Goal: Task Accomplishment & Management: Use online tool/utility

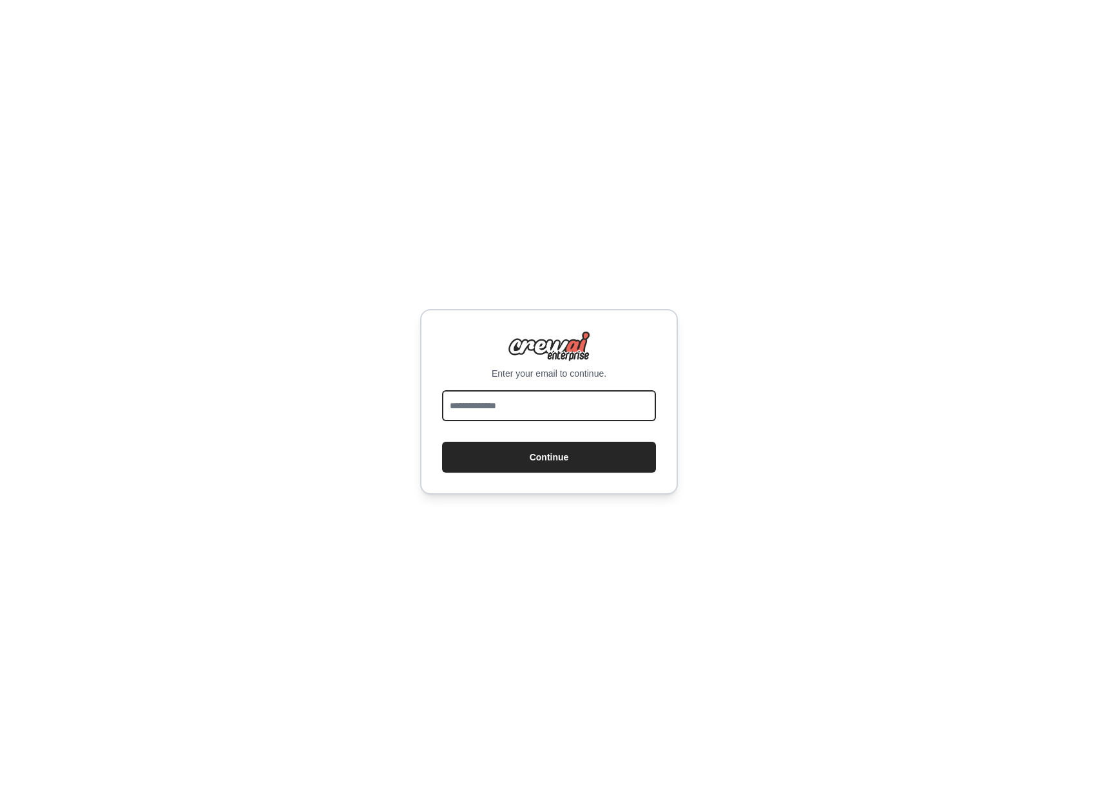
click at [506, 401] on input "email" at bounding box center [549, 405] width 214 height 31
type input "**********"
click at [528, 460] on button "Continue" at bounding box center [549, 457] width 214 height 31
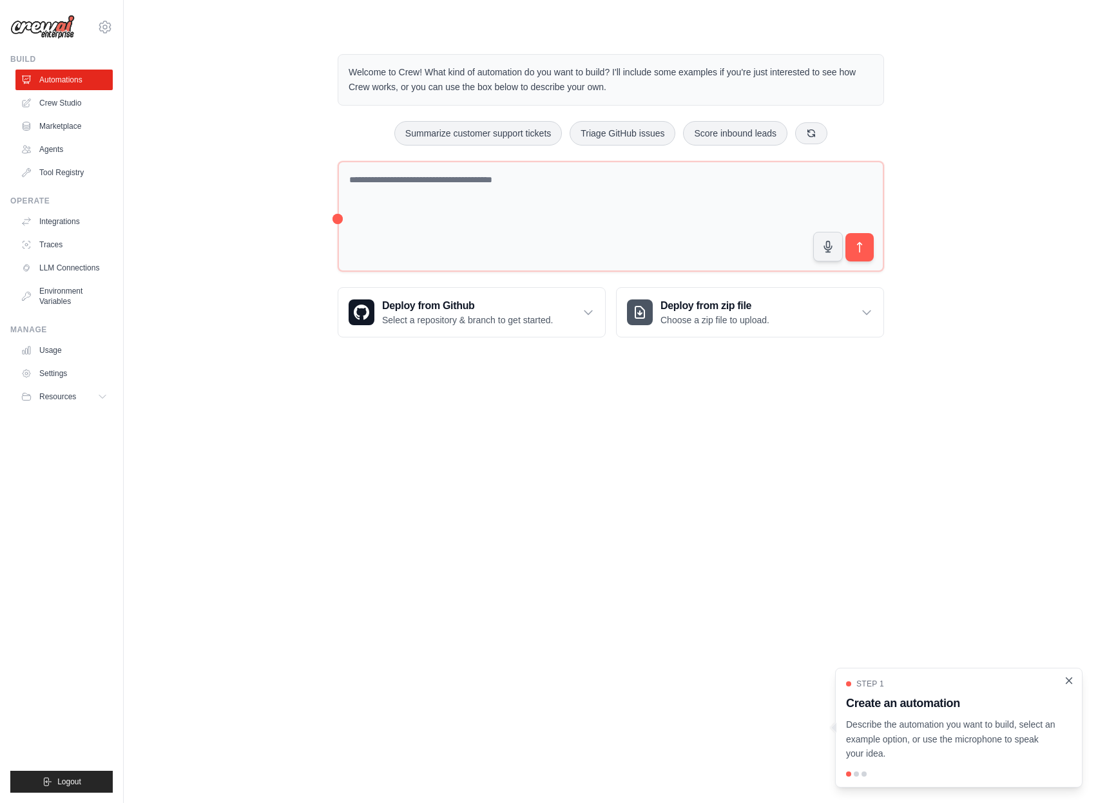
click at [1072, 680] on icon "Close walkthrough" at bounding box center [1069, 681] width 12 height 12
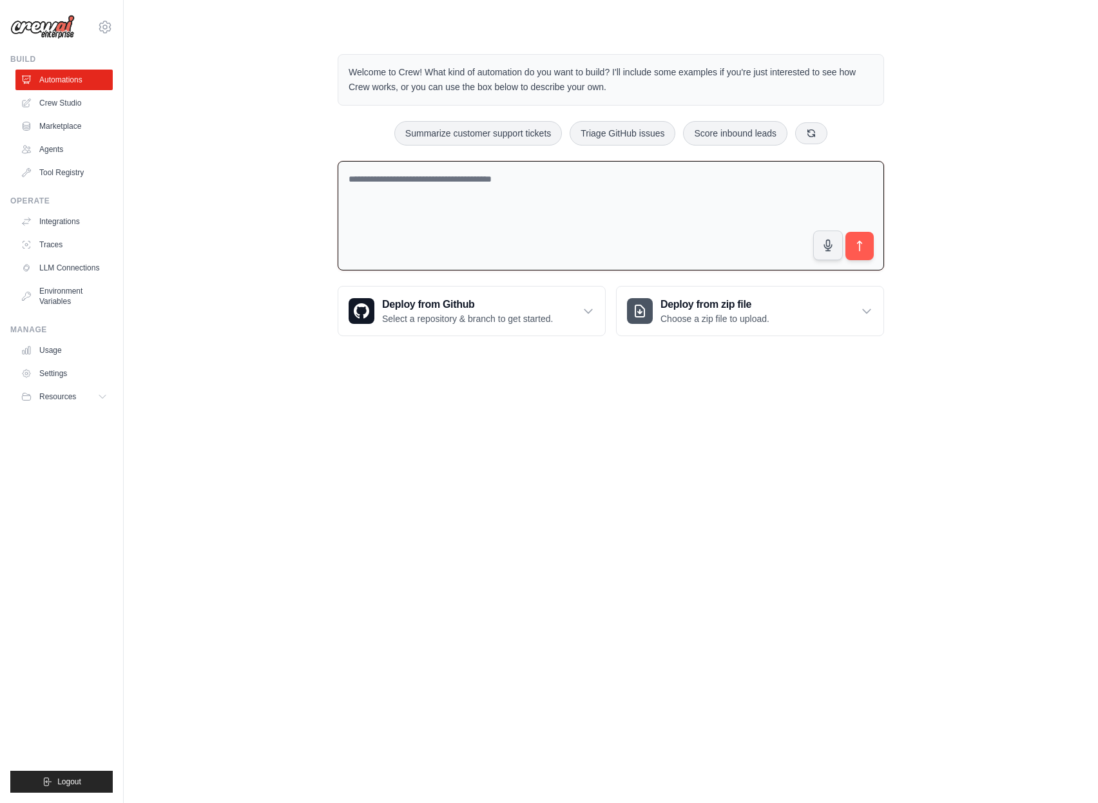
click at [497, 200] on textarea at bounding box center [611, 216] width 546 height 110
click at [390, 187] on textarea at bounding box center [611, 216] width 546 height 110
type textarea "**********"
click at [280, 327] on div "**********" at bounding box center [610, 195] width 933 height 323
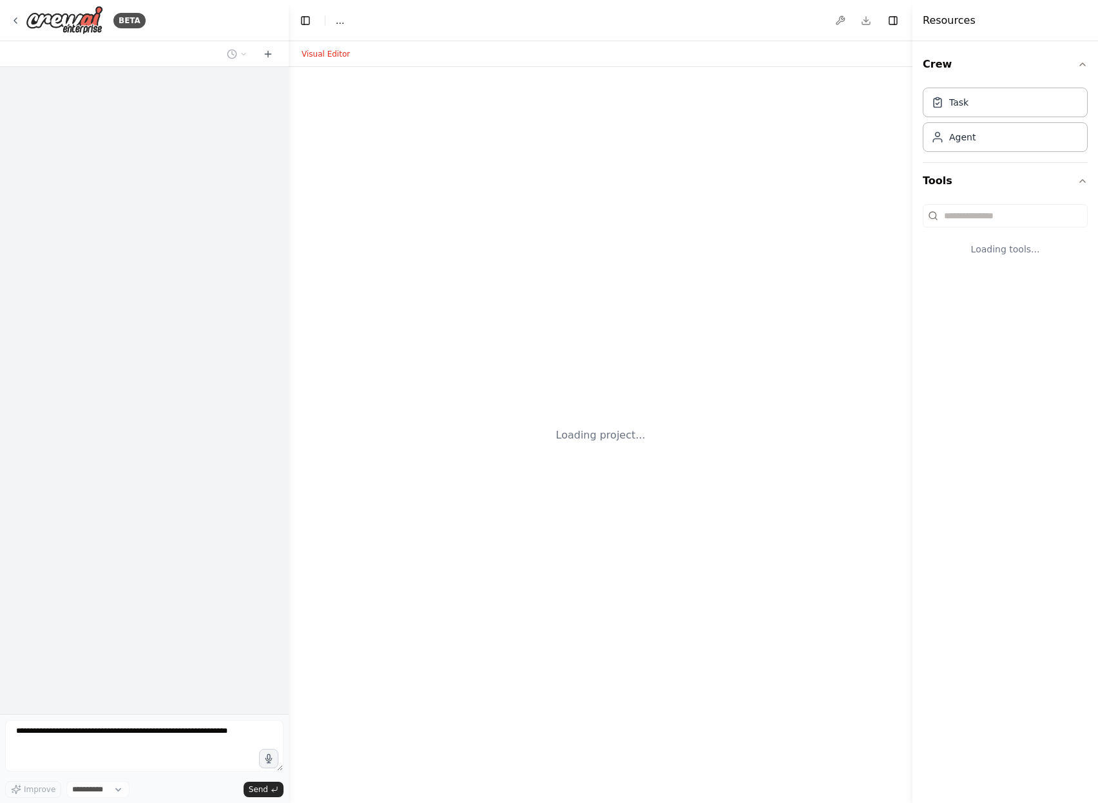
select select "****"
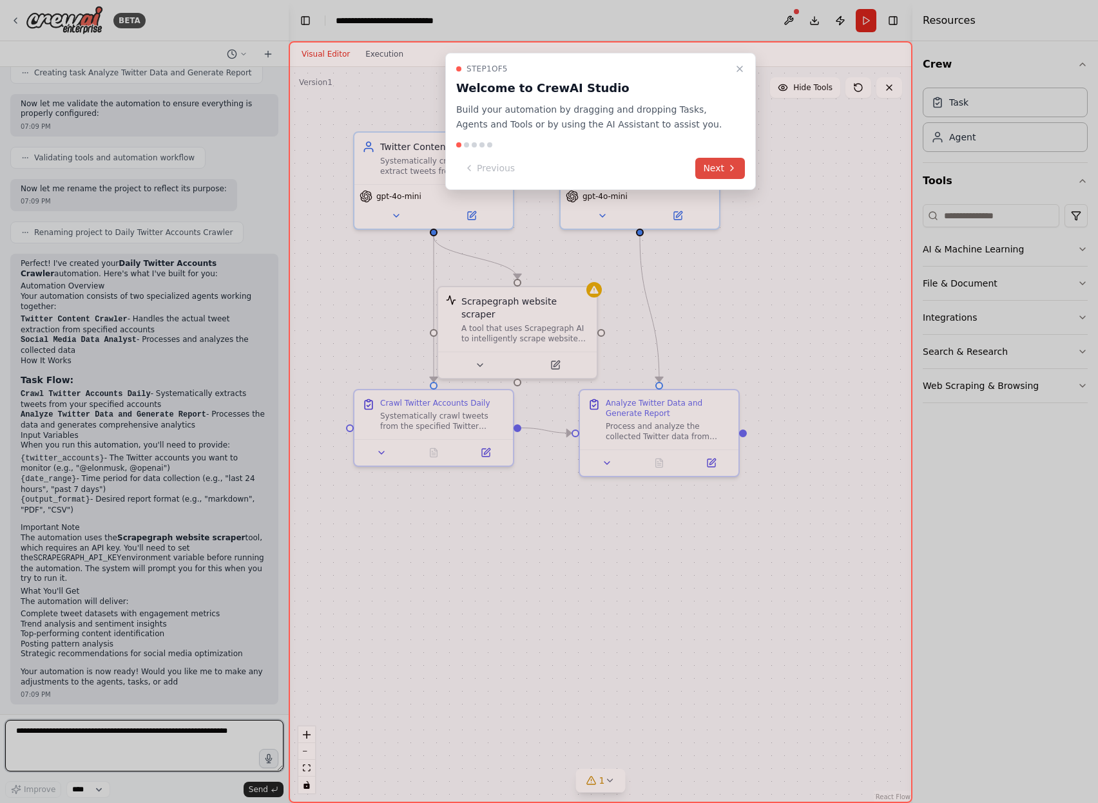
scroll to position [718, 0]
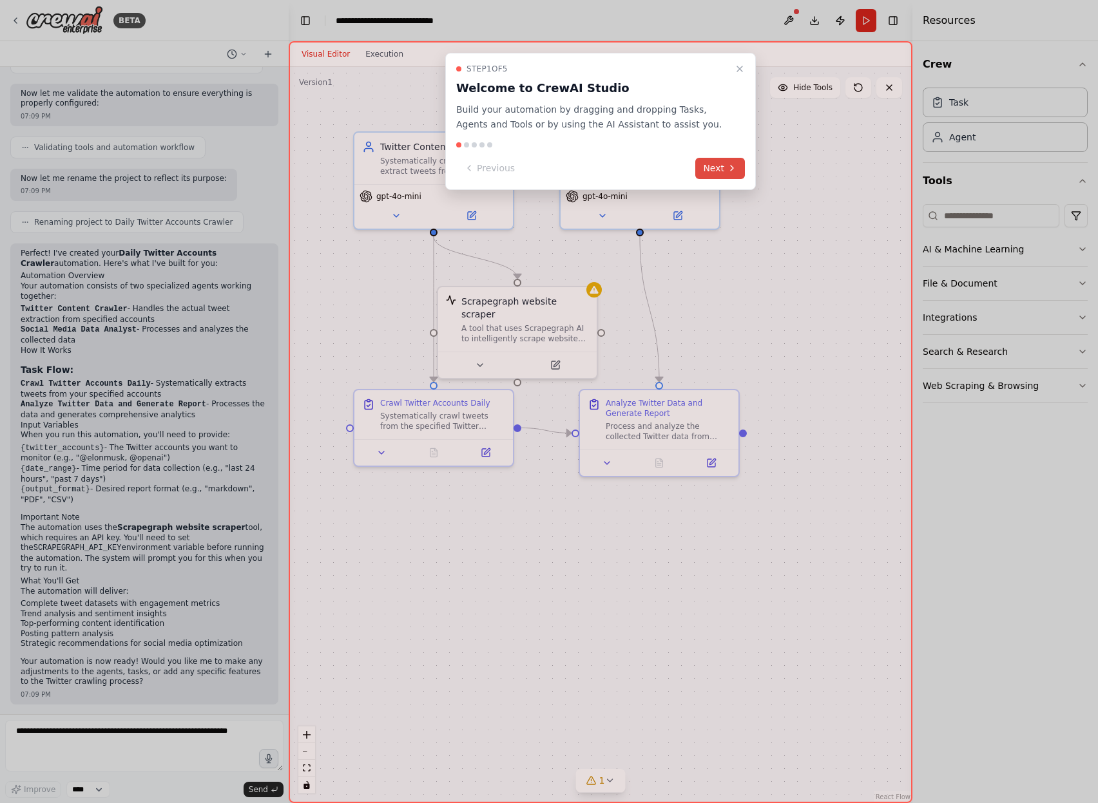
click at [724, 169] on button "Next" at bounding box center [720, 168] width 50 height 21
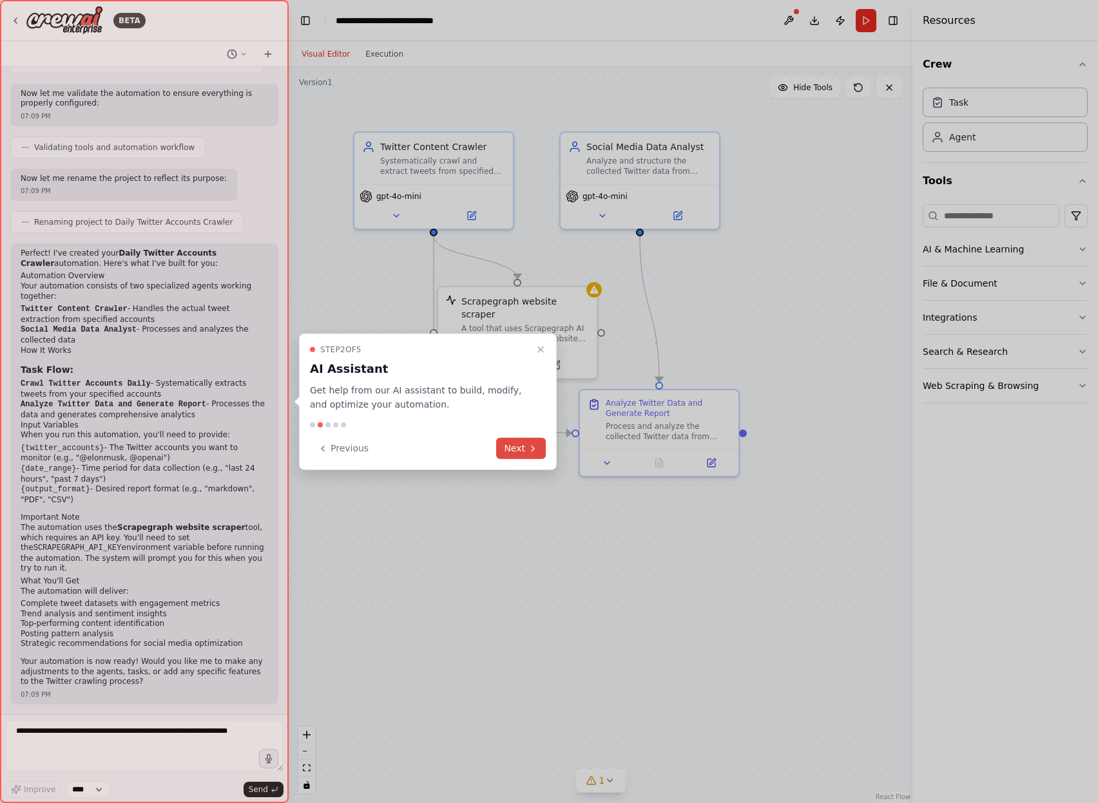
click at [524, 452] on button "Next" at bounding box center [521, 448] width 50 height 21
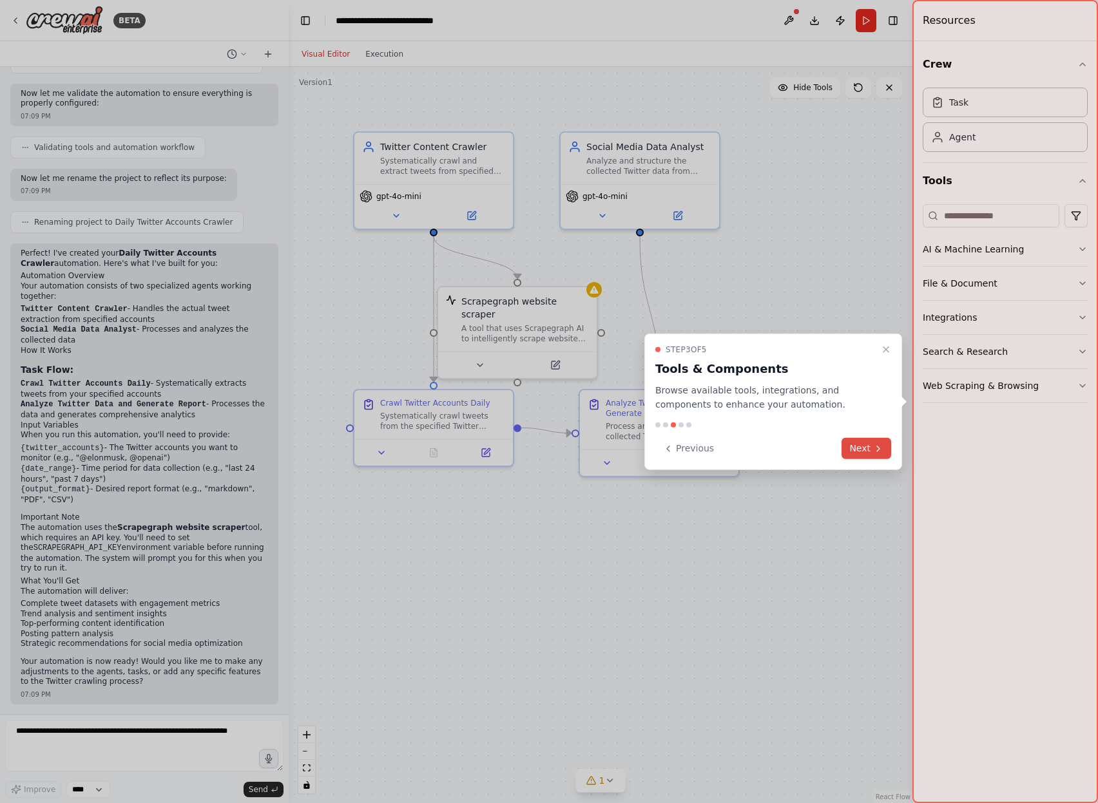
click at [870, 450] on button "Next" at bounding box center [866, 448] width 50 height 21
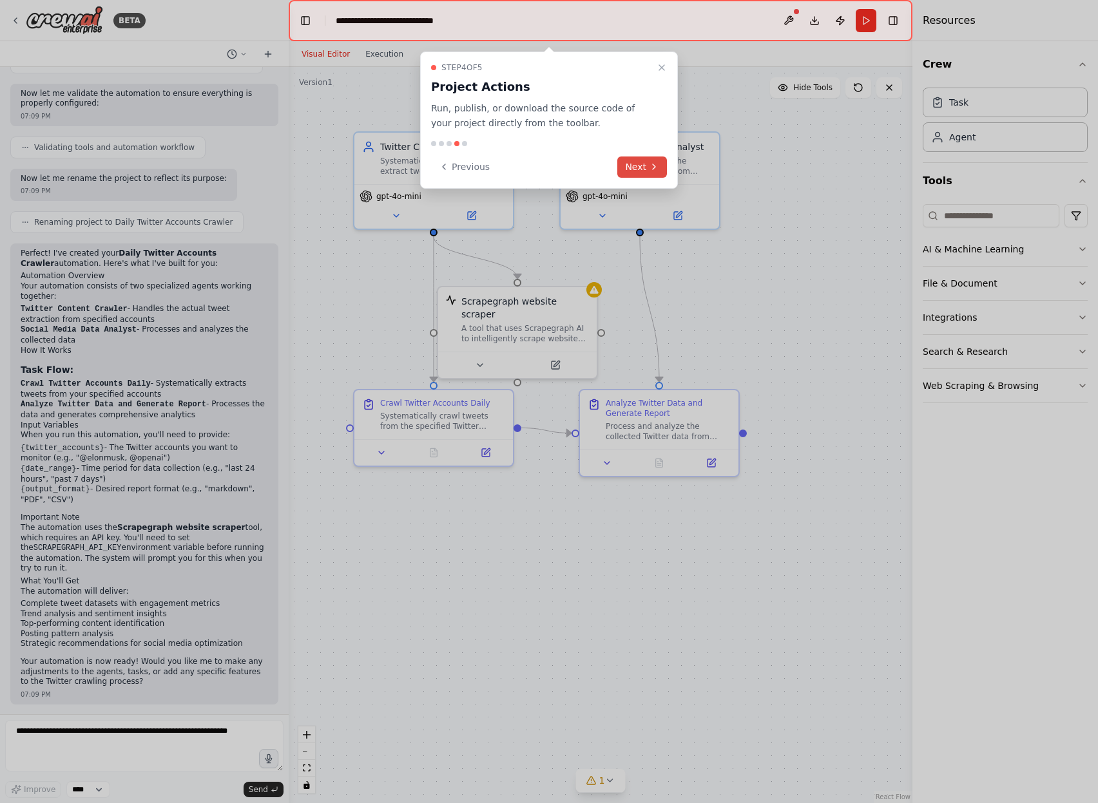
click at [637, 165] on button "Next" at bounding box center [642, 167] width 50 height 21
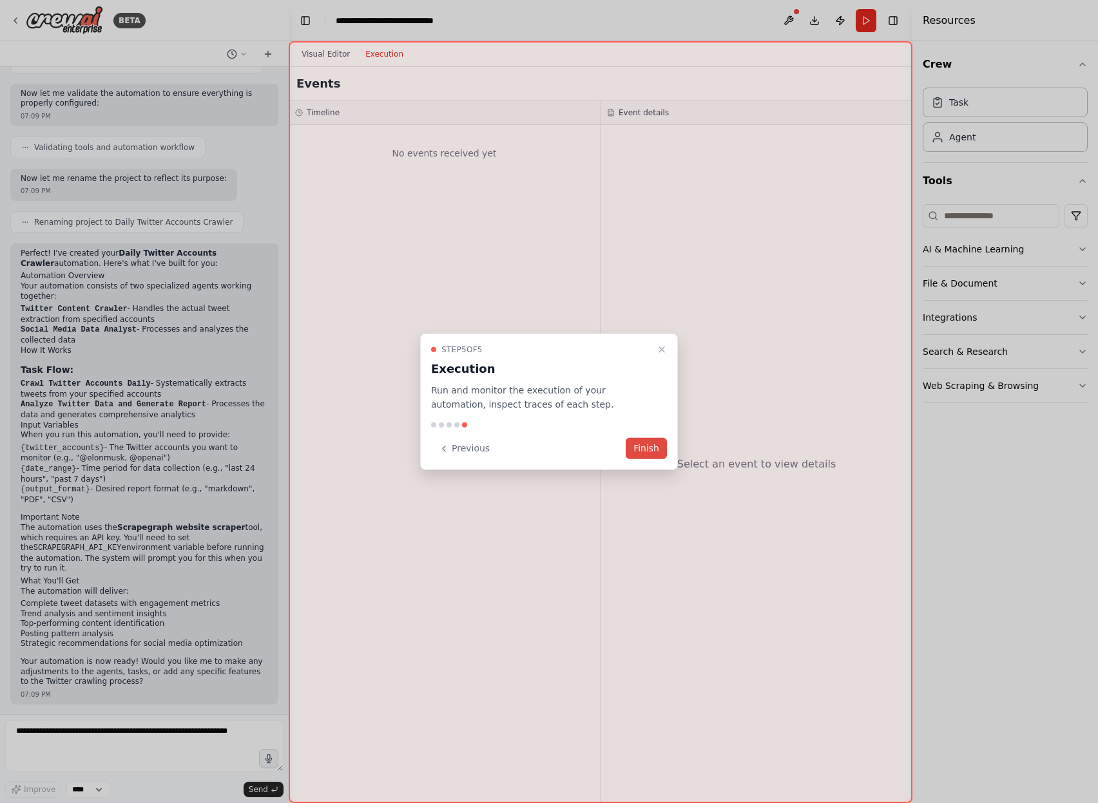
click at [649, 445] on button "Finish" at bounding box center [646, 448] width 41 height 21
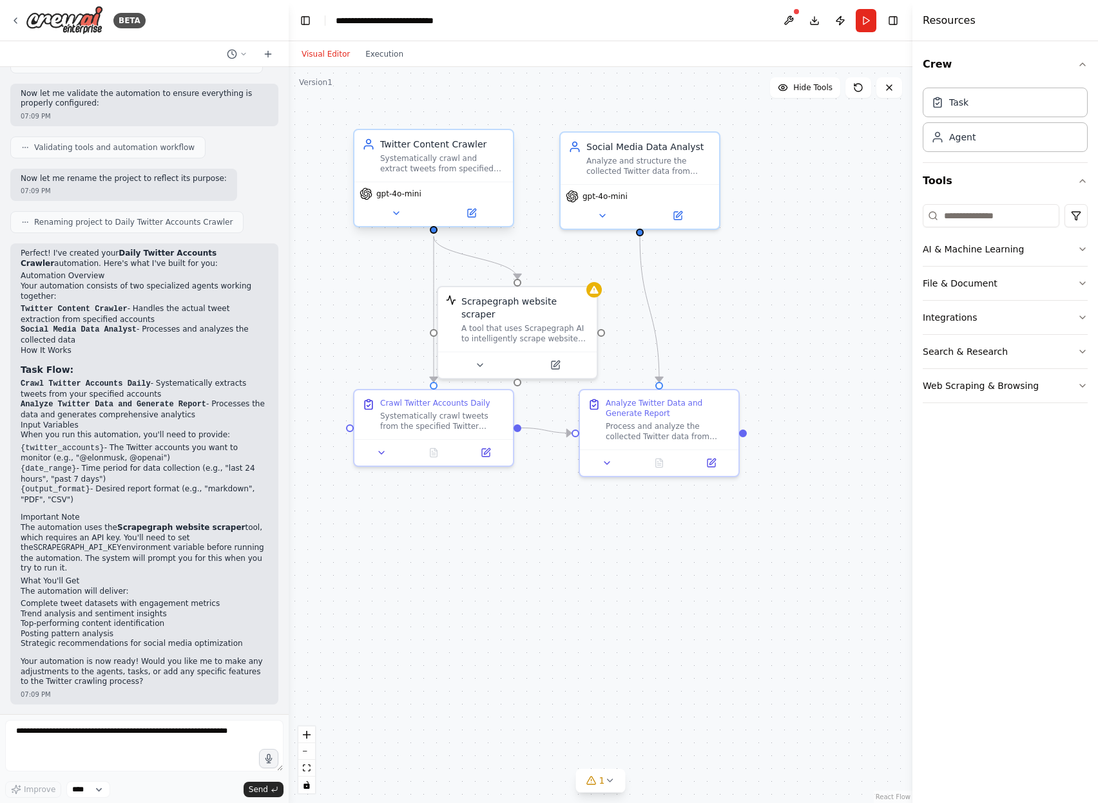
click at [466, 158] on div "Systematically crawl and extract tweets from specified Twitter accounts ({twitt…" at bounding box center [442, 163] width 125 height 21
click at [443, 164] on div "Systematically crawl and extract tweets from specified Twitter accounts ({twitt…" at bounding box center [442, 163] width 125 height 21
click at [402, 214] on button at bounding box center [396, 213] width 73 height 15
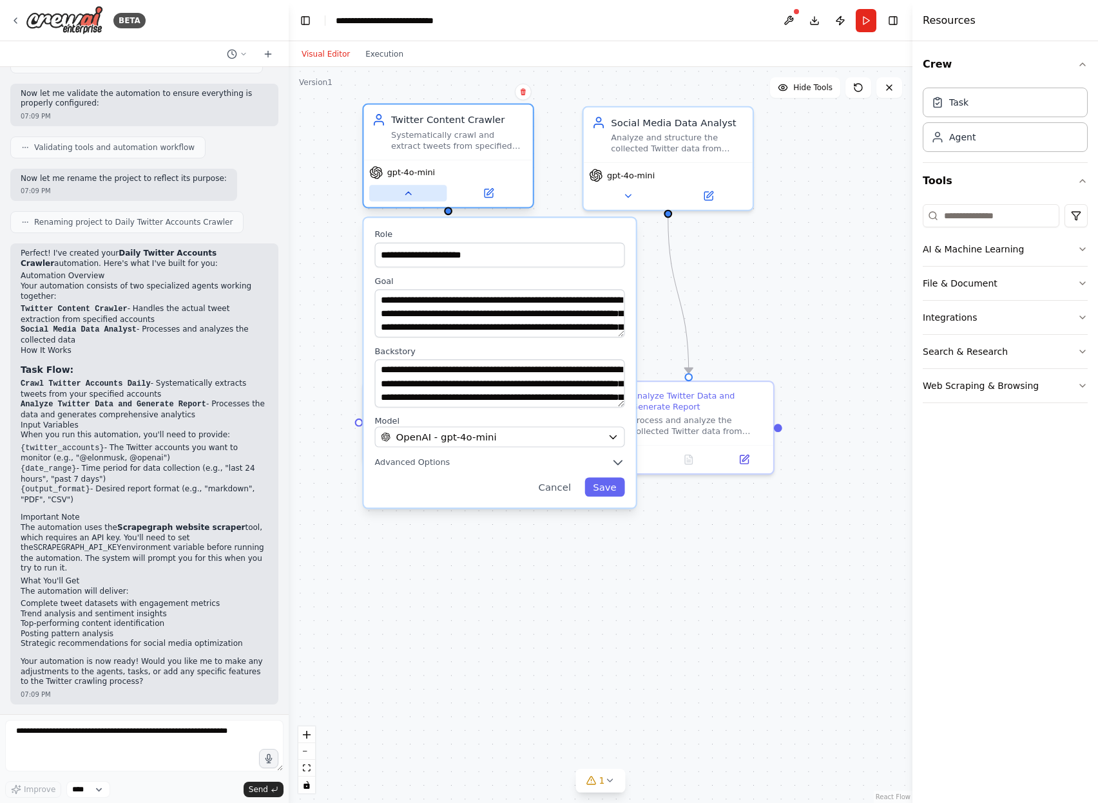
click at [415, 191] on button at bounding box center [407, 193] width 77 height 17
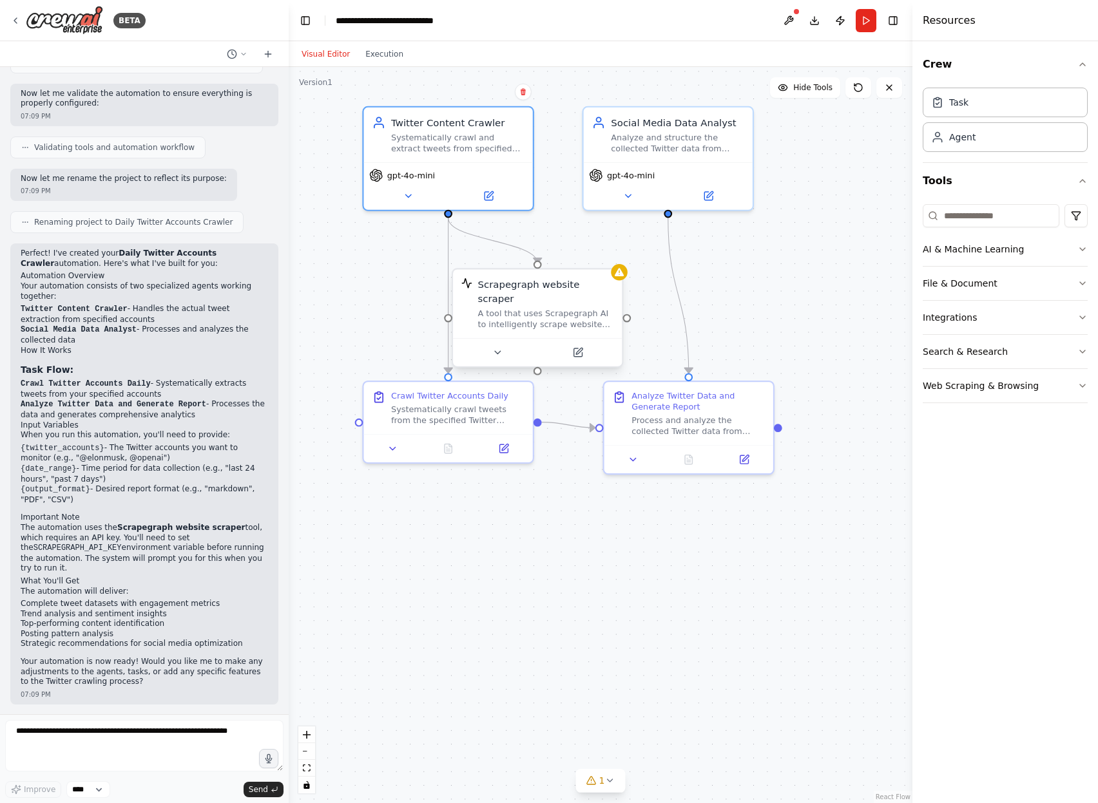
click at [557, 308] on div "A tool that uses Scrapegraph AI to intelligently scrape website content." at bounding box center [545, 319] width 136 height 22
click at [497, 346] on button at bounding box center [497, 353] width 77 height 17
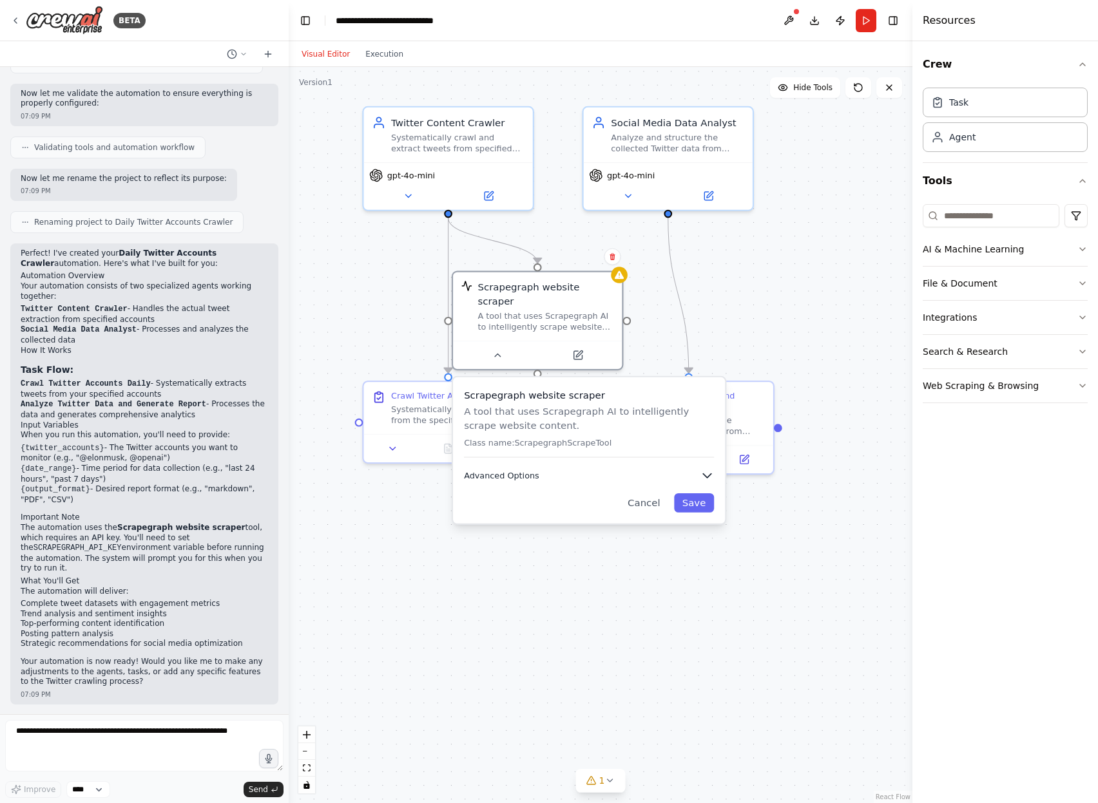
click at [521, 470] on span "Advanced Options" at bounding box center [501, 475] width 75 height 11
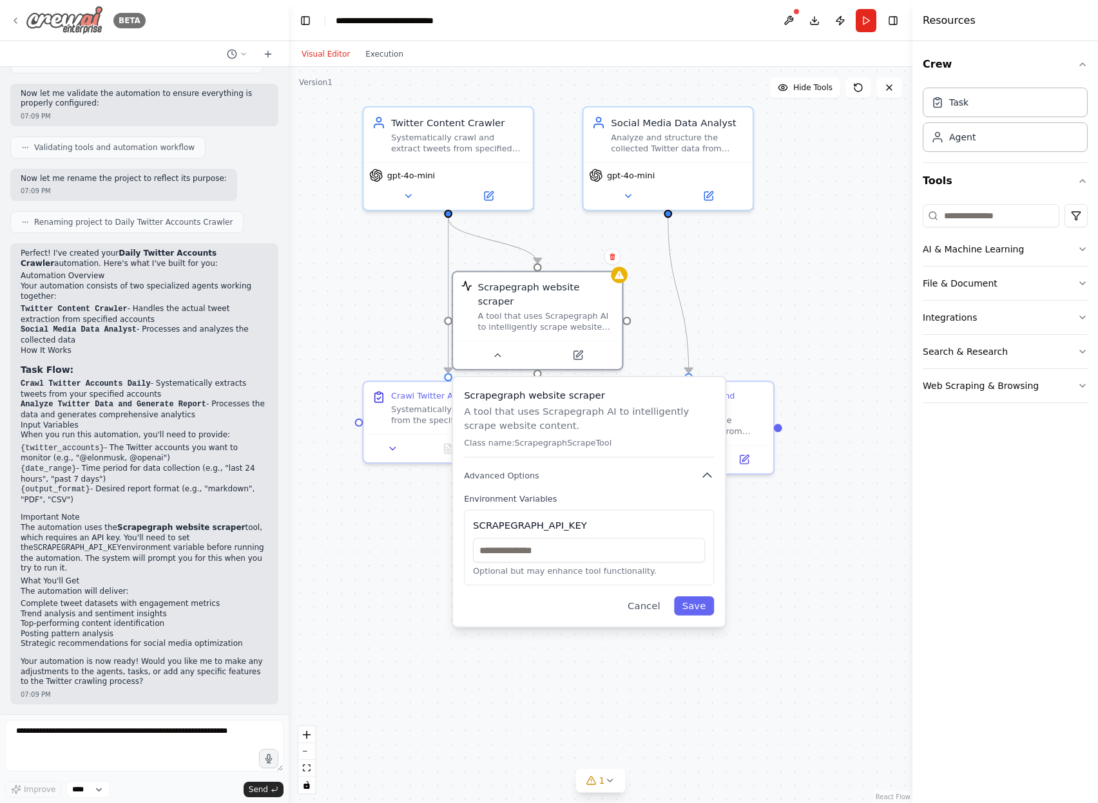
click at [12, 19] on icon at bounding box center [15, 20] width 10 height 10
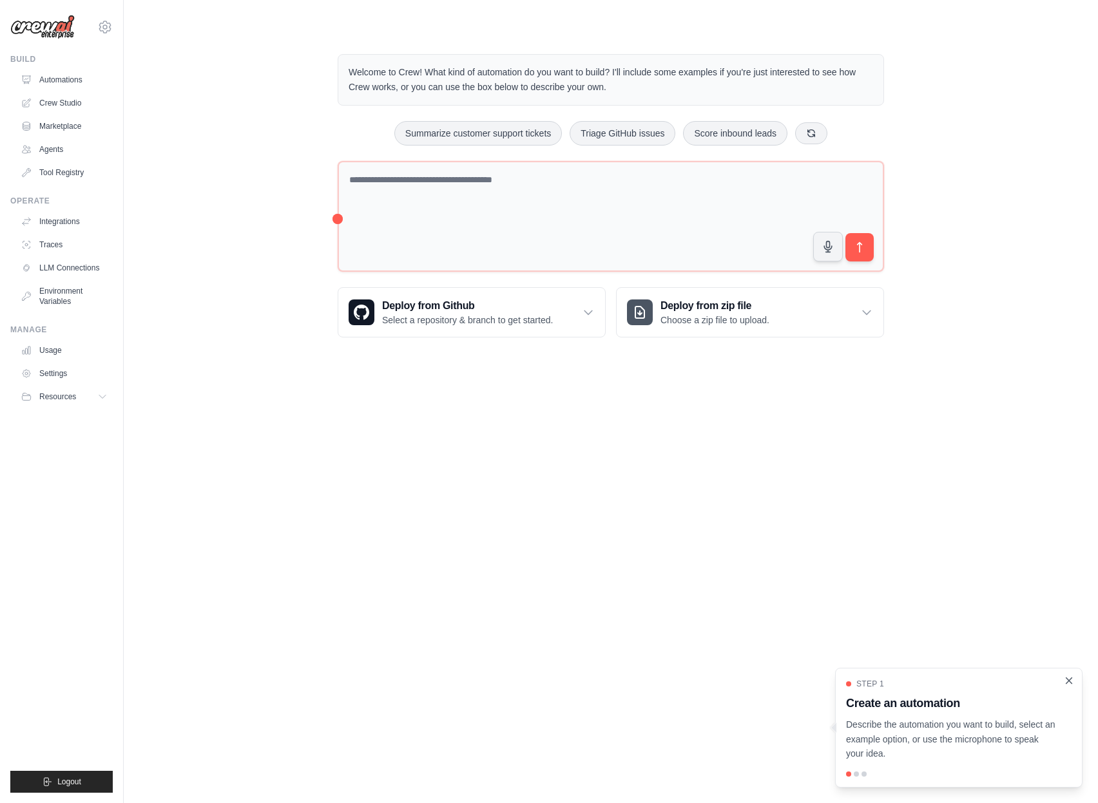
click at [1070, 680] on icon "Close walkthrough" at bounding box center [1069, 681] width 12 height 12
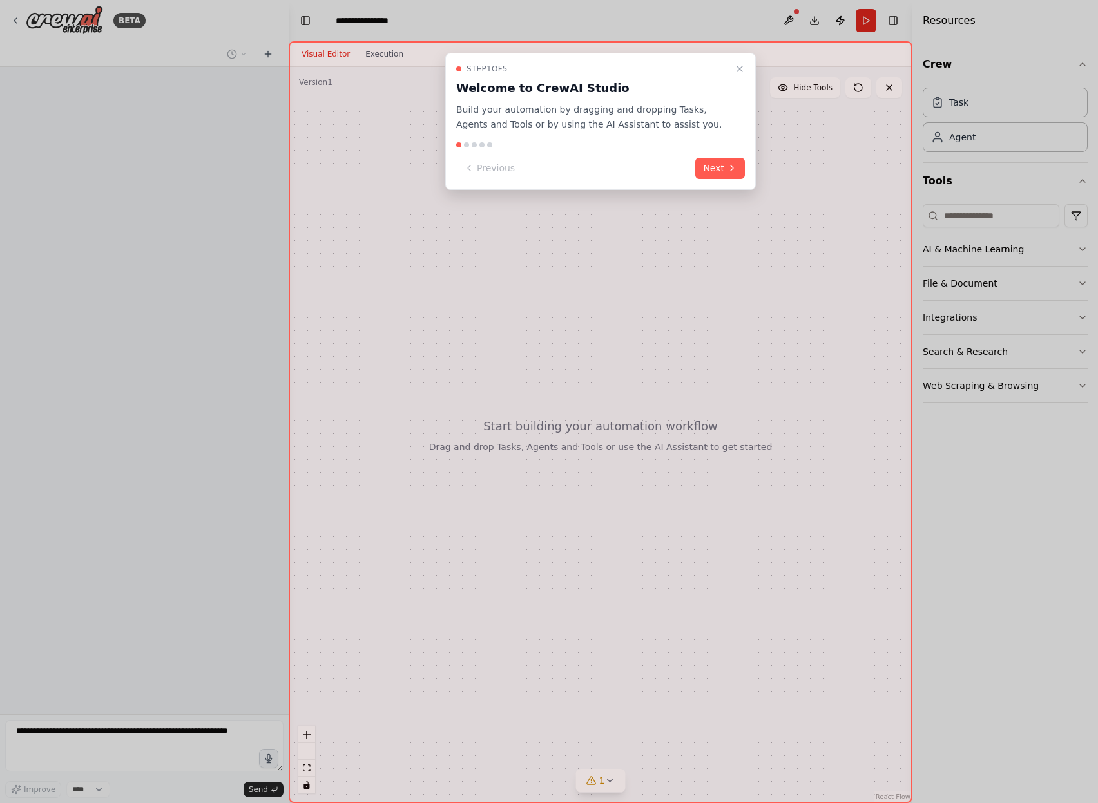
scroll to position [718, 0]
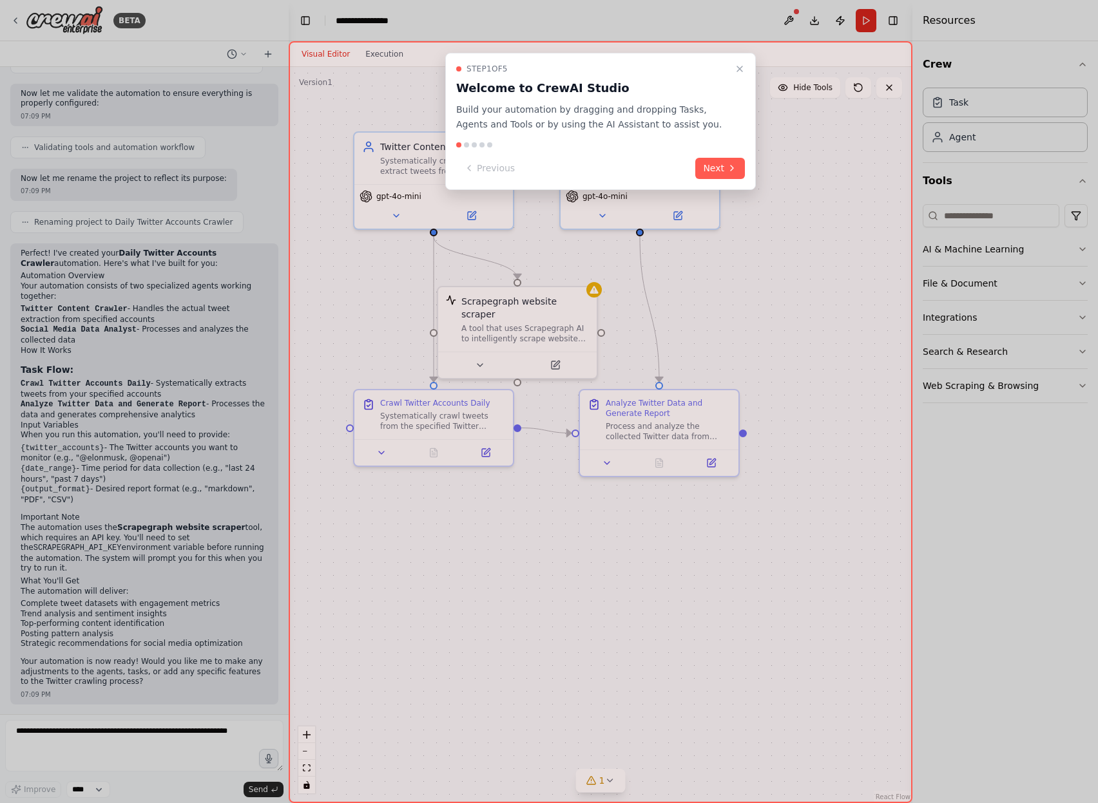
click at [738, 66] on icon "Close walkthrough" at bounding box center [739, 69] width 10 height 10
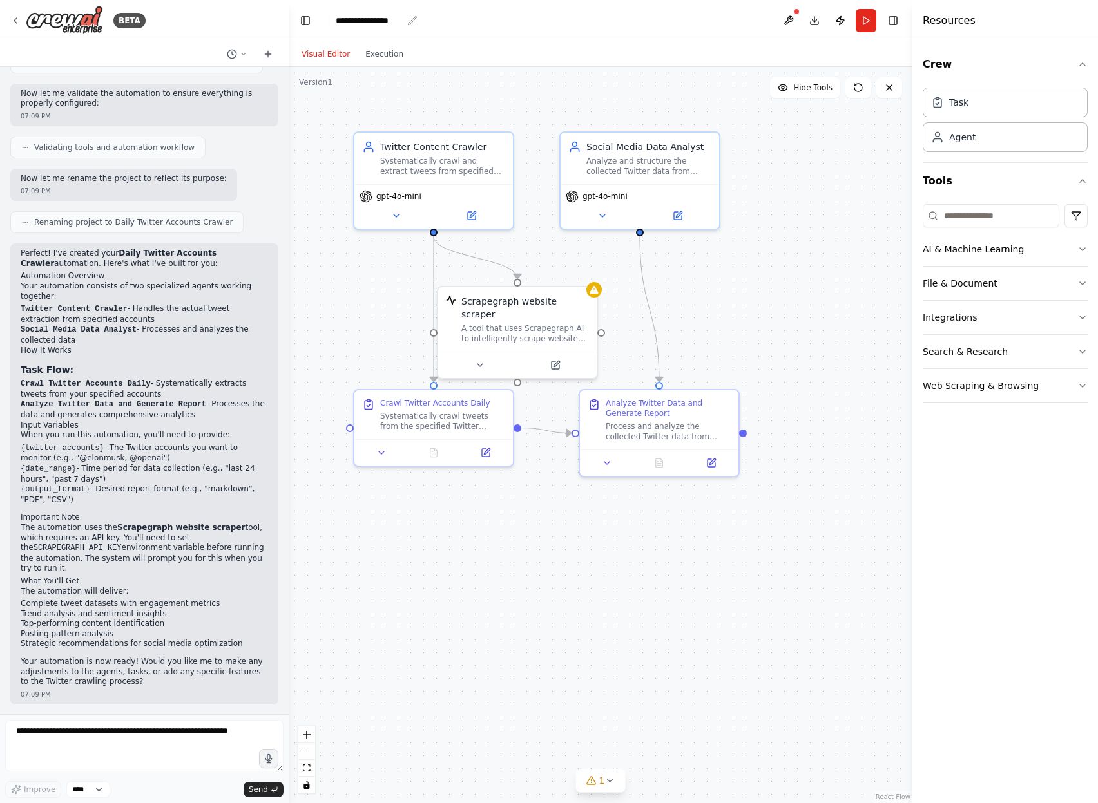
click at [358, 17] on div "**********" at bounding box center [369, 20] width 66 height 13
click at [407, 20] on div "**********" at bounding box center [384, 20] width 97 height 13
click at [396, 20] on div "**********" at bounding box center [384, 20] width 97 height 13
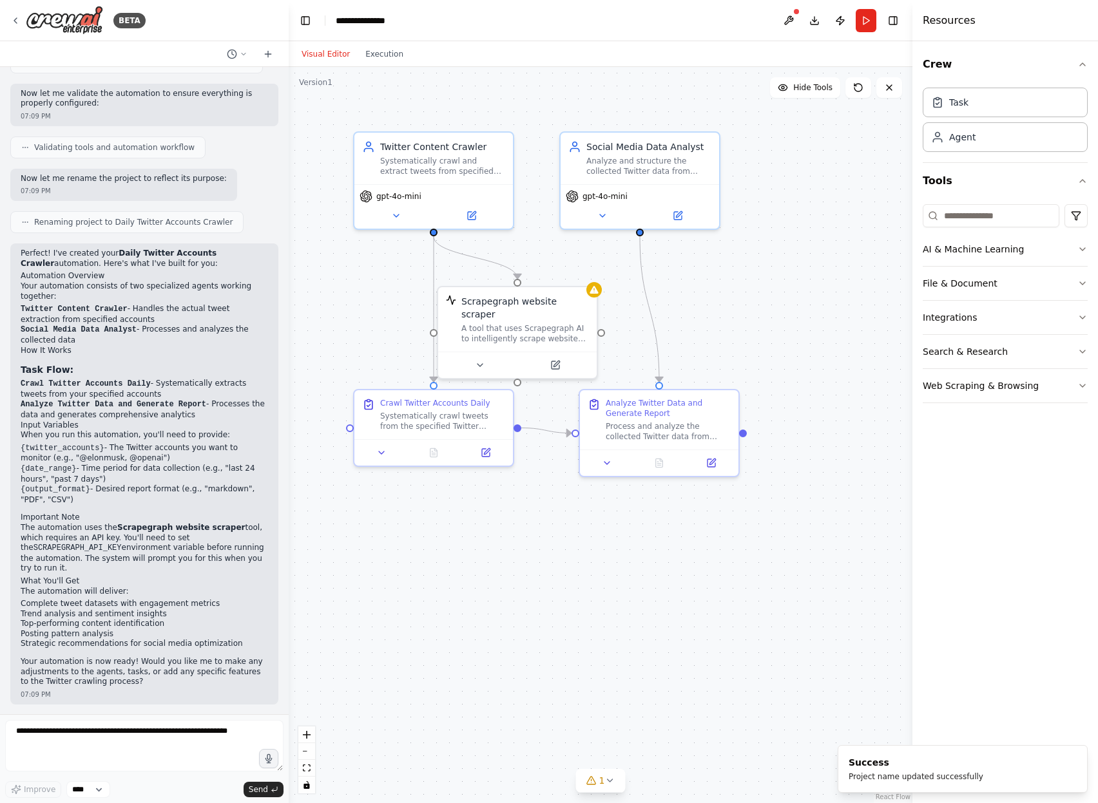
click at [658, 72] on div ".deletable-edge-delete-btn { width: 20px; height: 20px; border: 0px solid #ffff…" at bounding box center [601, 435] width 624 height 736
click at [303, 15] on button "Toggle Left Sidebar" at bounding box center [305, 21] width 18 height 18
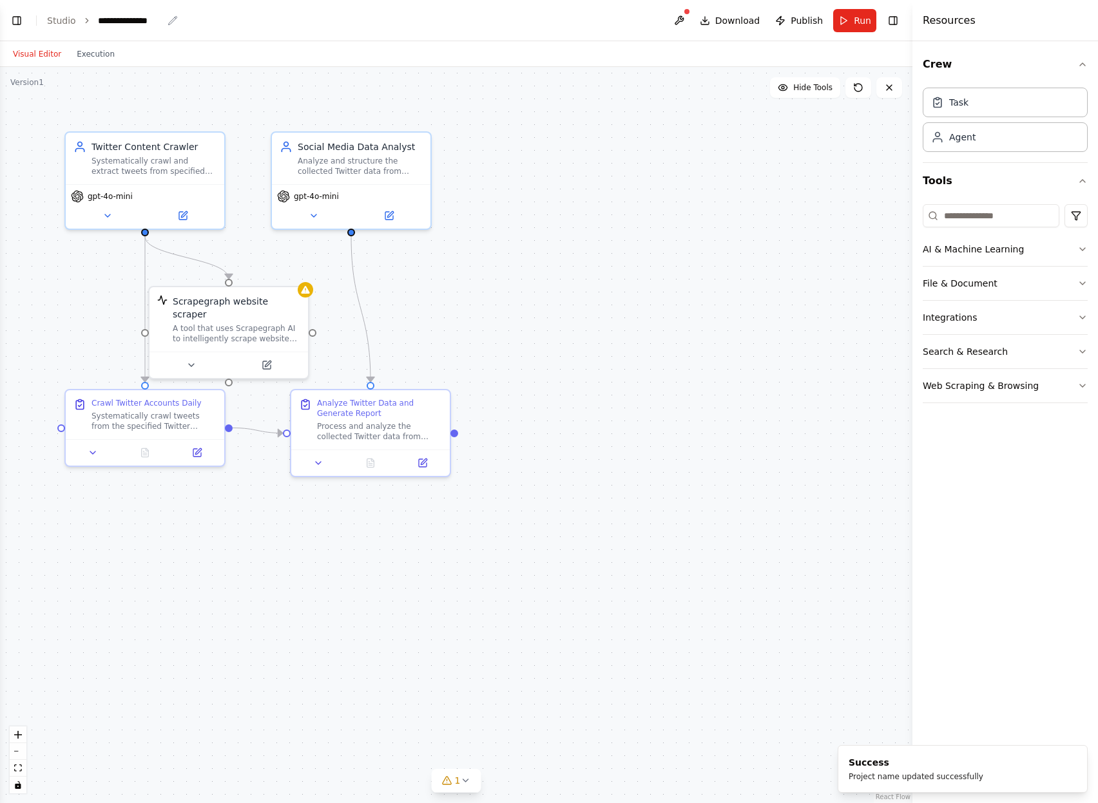
click at [122, 19] on div "**********" at bounding box center [130, 20] width 65 height 13
click at [61, 19] on link "Studio" at bounding box center [61, 20] width 29 height 10
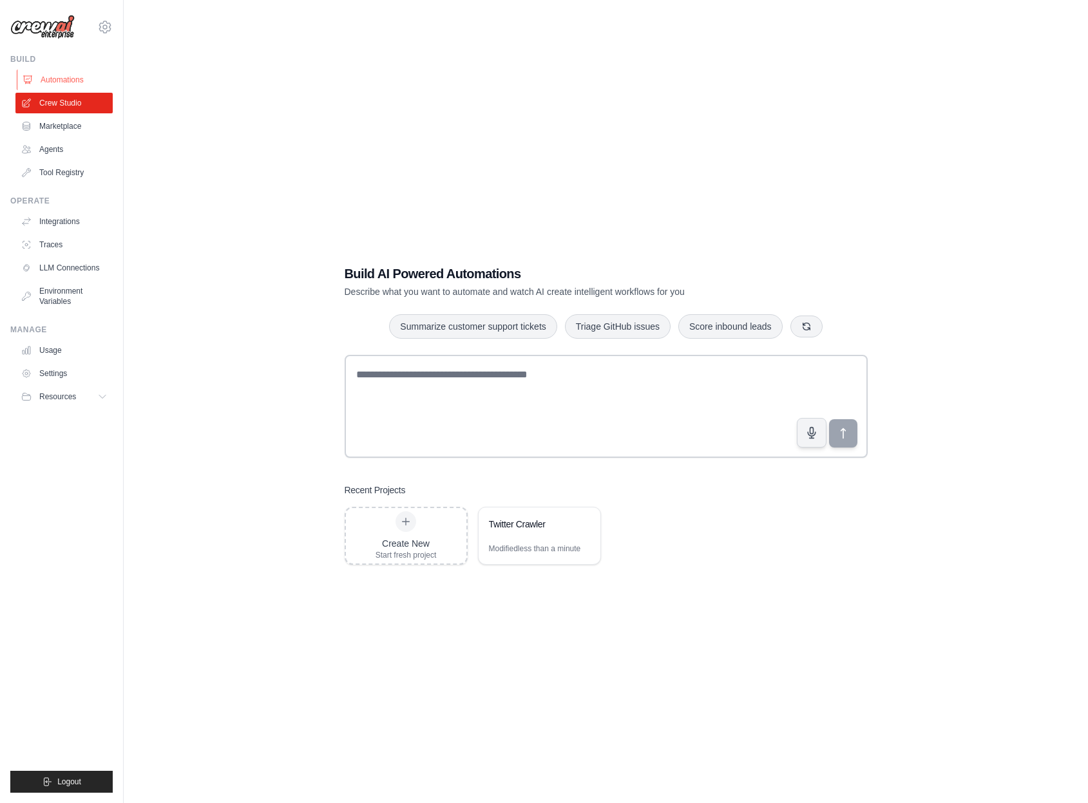
click at [65, 86] on link "Automations" at bounding box center [65, 80] width 97 height 21
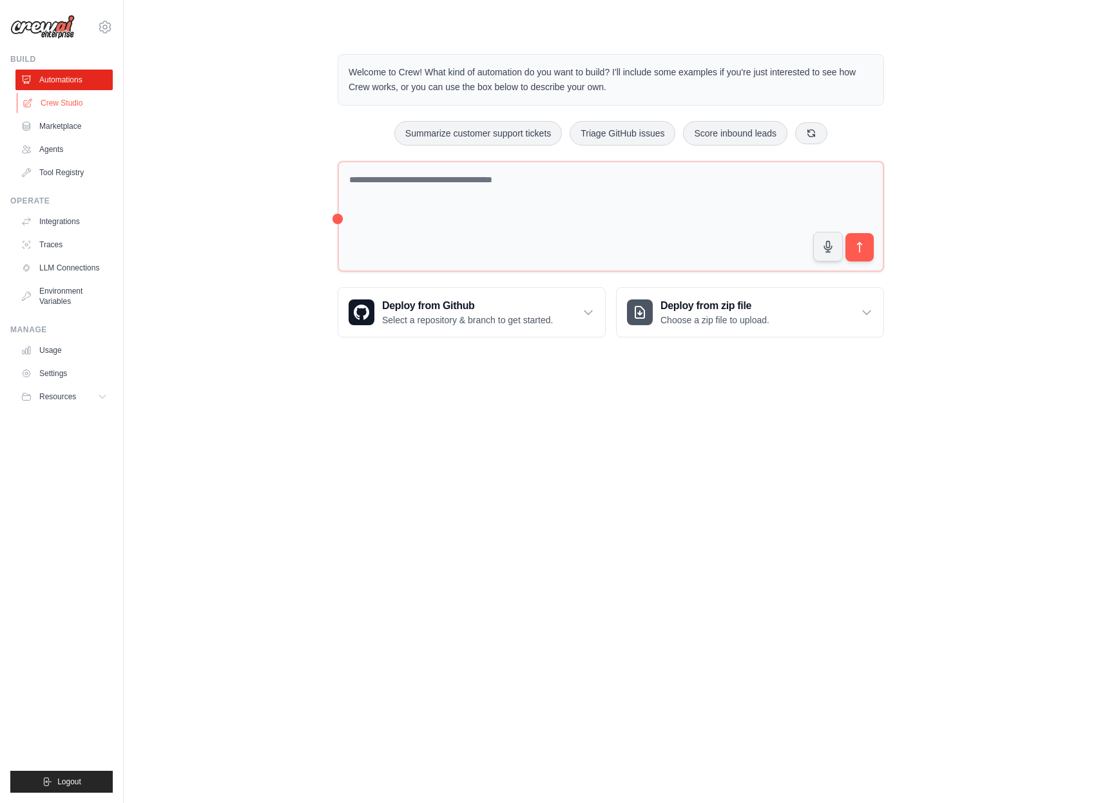
click at [67, 106] on link "Crew Studio" at bounding box center [65, 103] width 97 height 21
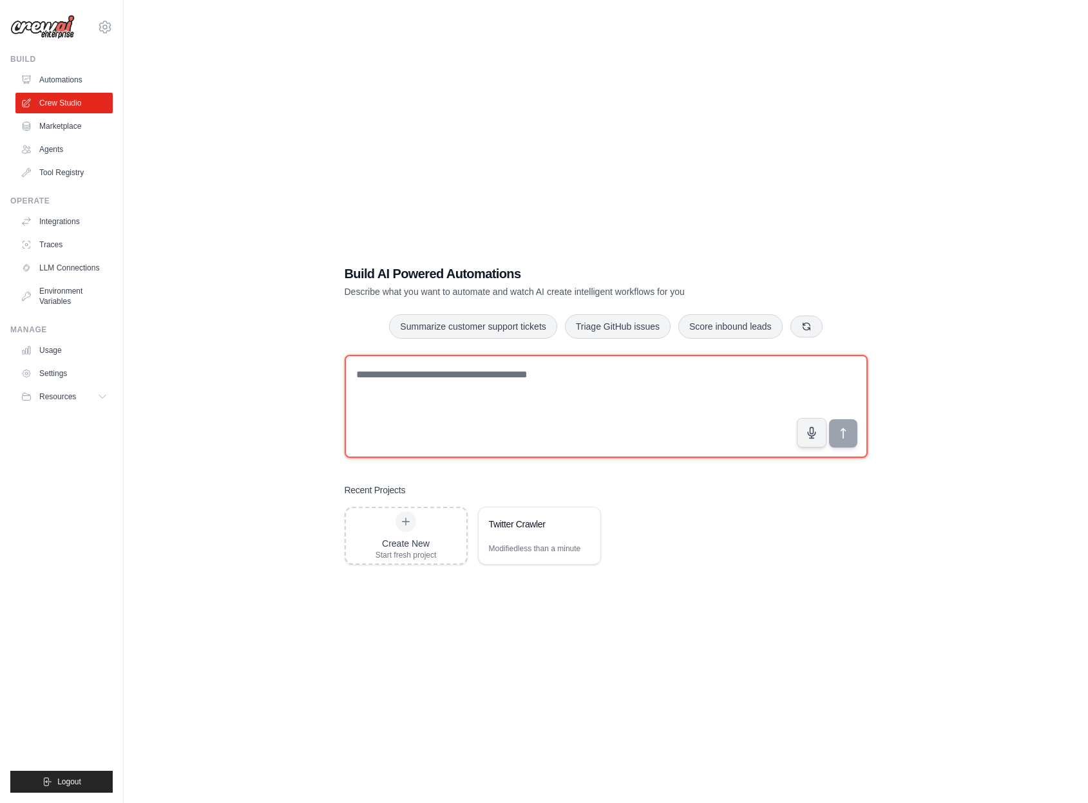
click at [479, 392] on textarea at bounding box center [606, 406] width 523 height 103
paste textarea "**********"
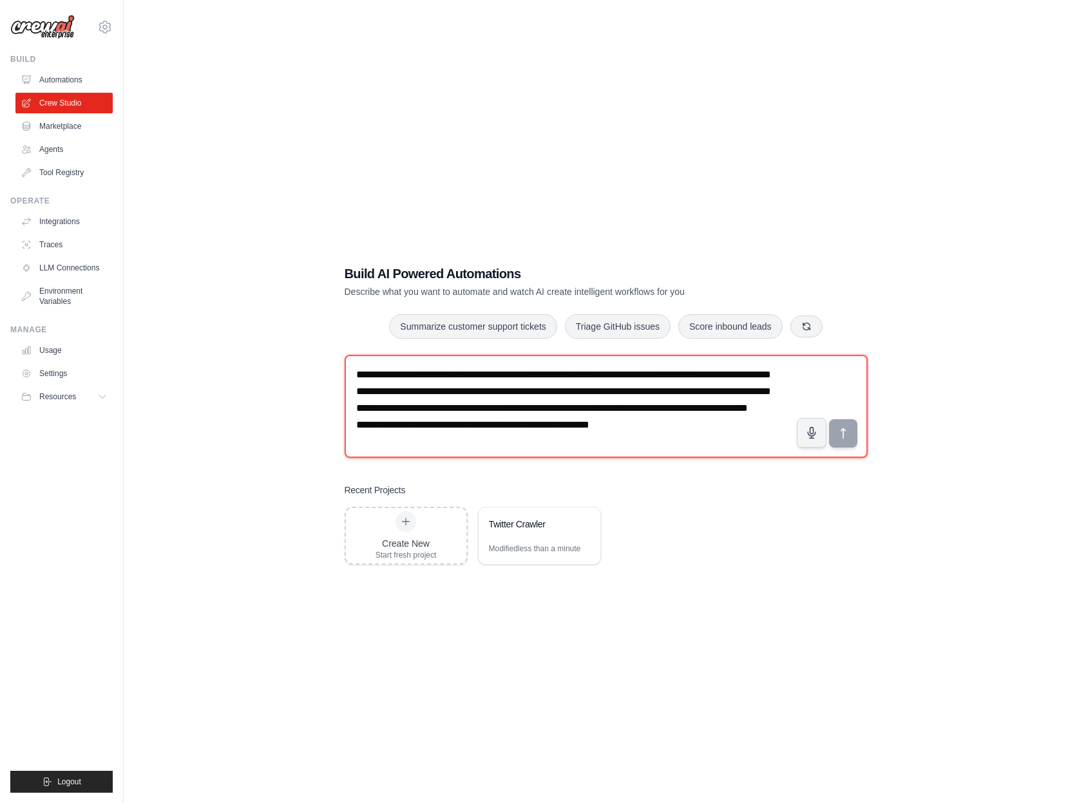
scroll to position [24, 0]
type textarea "**********"
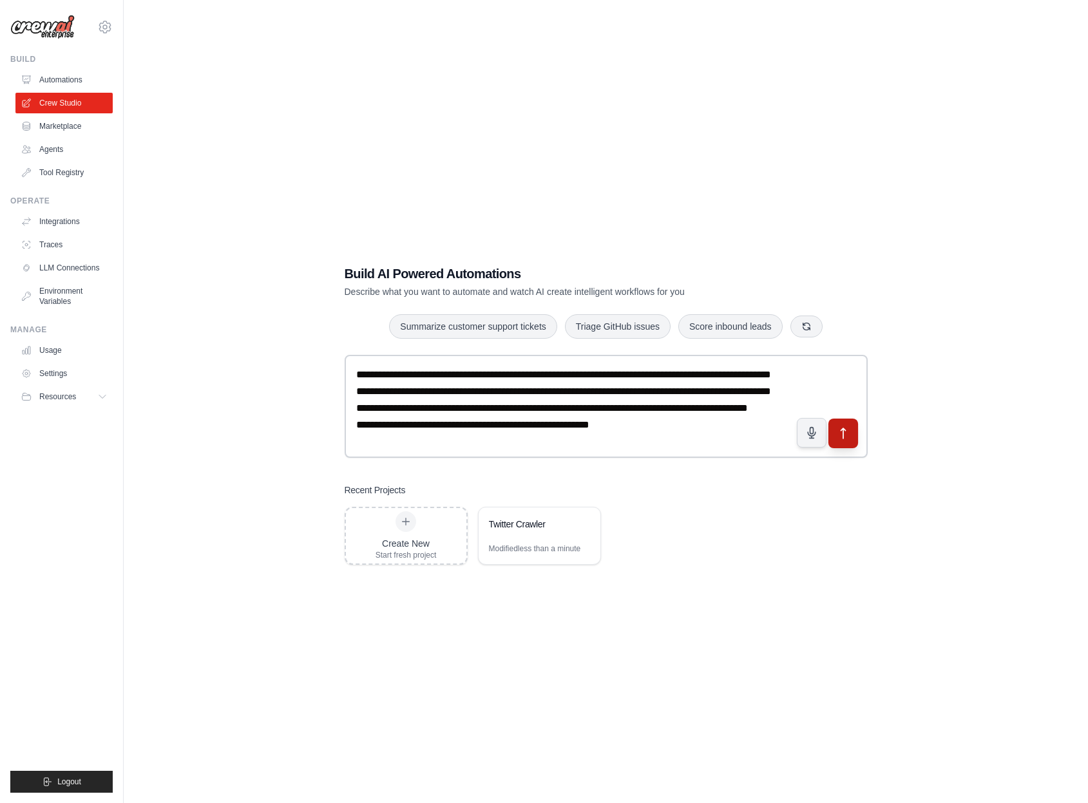
click at [849, 430] on icon "submit" at bounding box center [843, 434] width 14 height 14
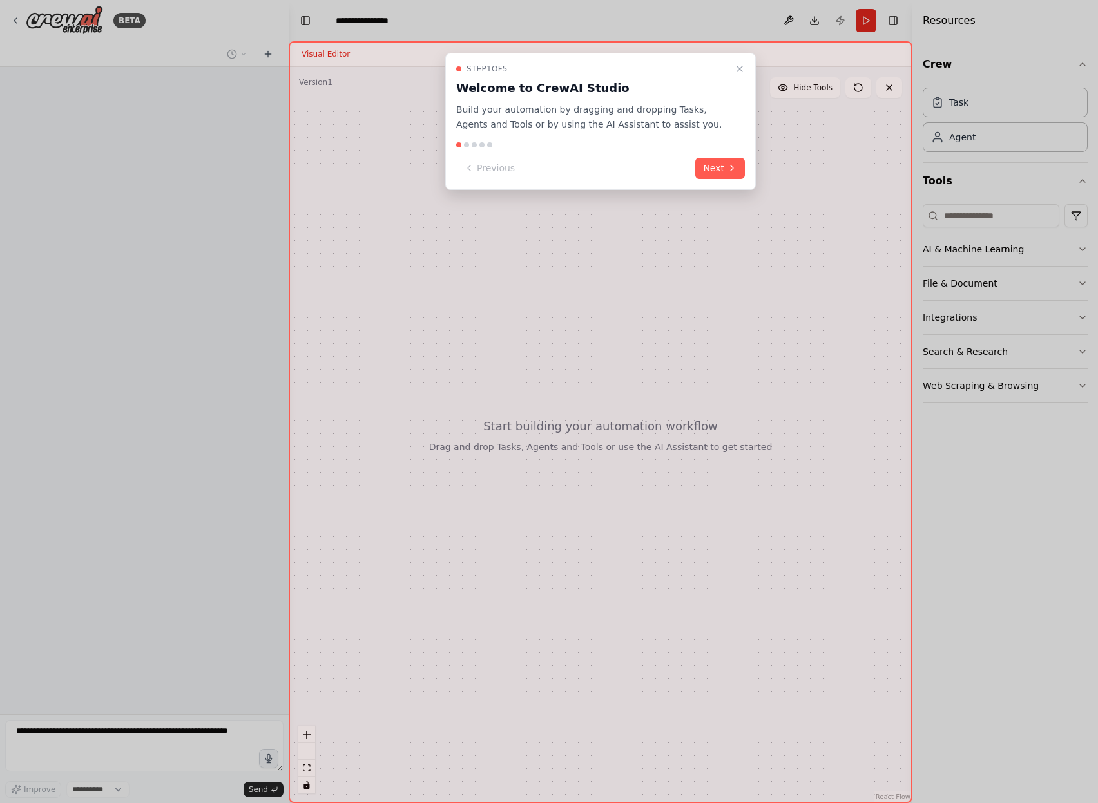
select select "****"
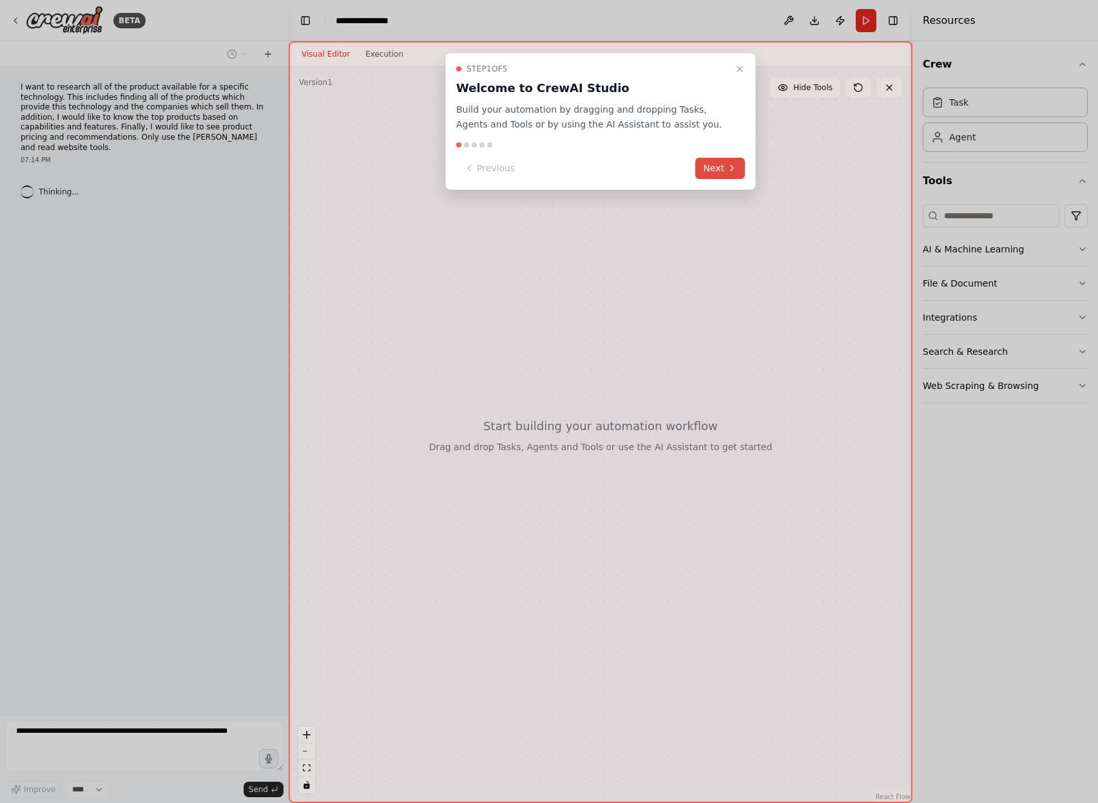
click at [720, 162] on button "Next" at bounding box center [720, 168] width 50 height 21
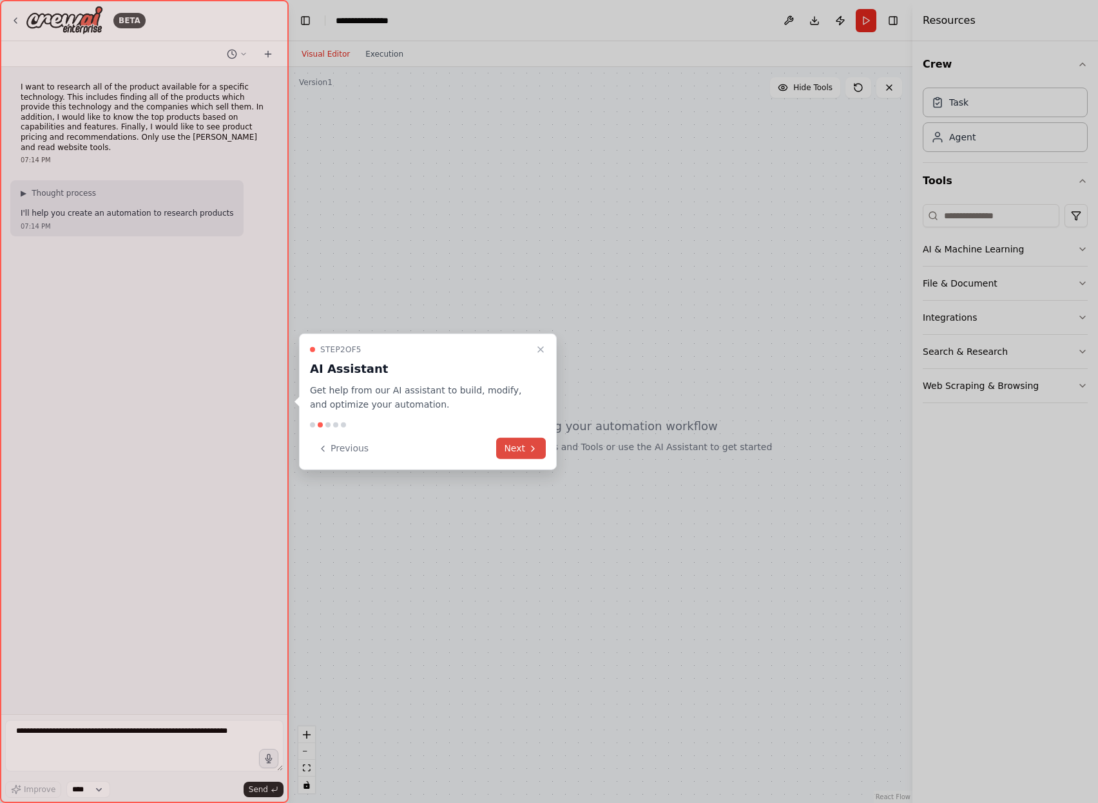
click at [523, 446] on button "Next" at bounding box center [521, 448] width 50 height 21
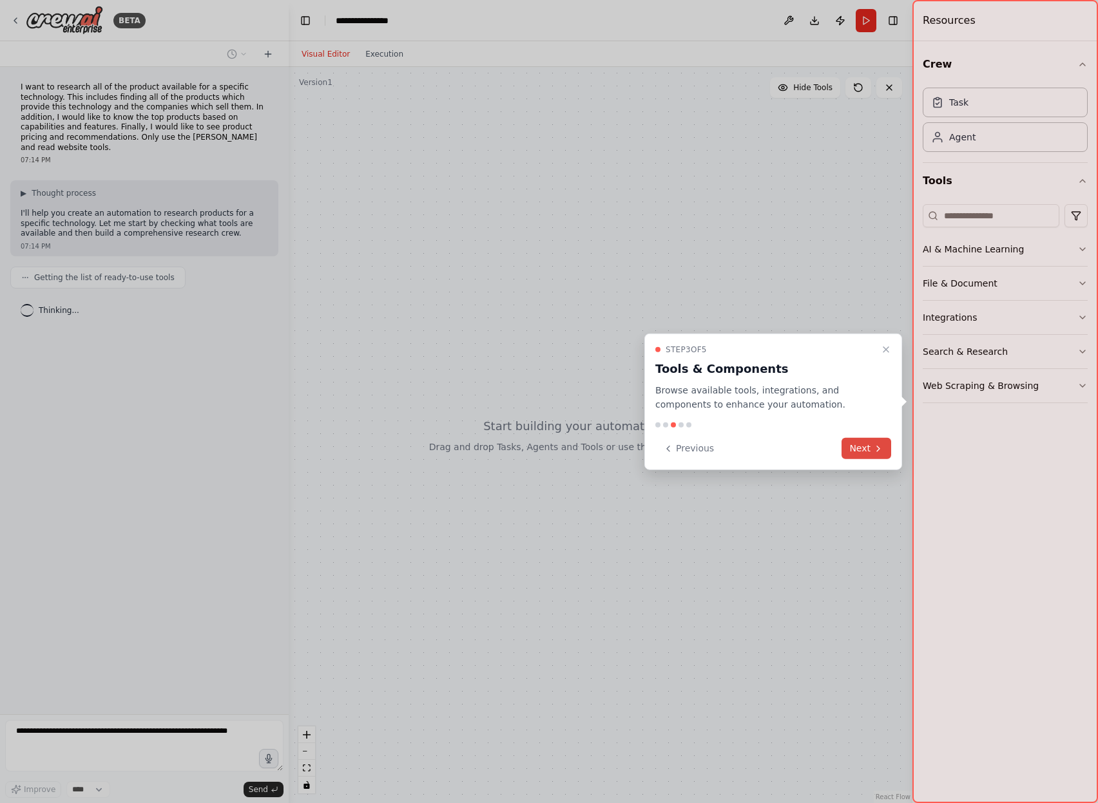
click at [867, 448] on button "Next" at bounding box center [866, 448] width 50 height 21
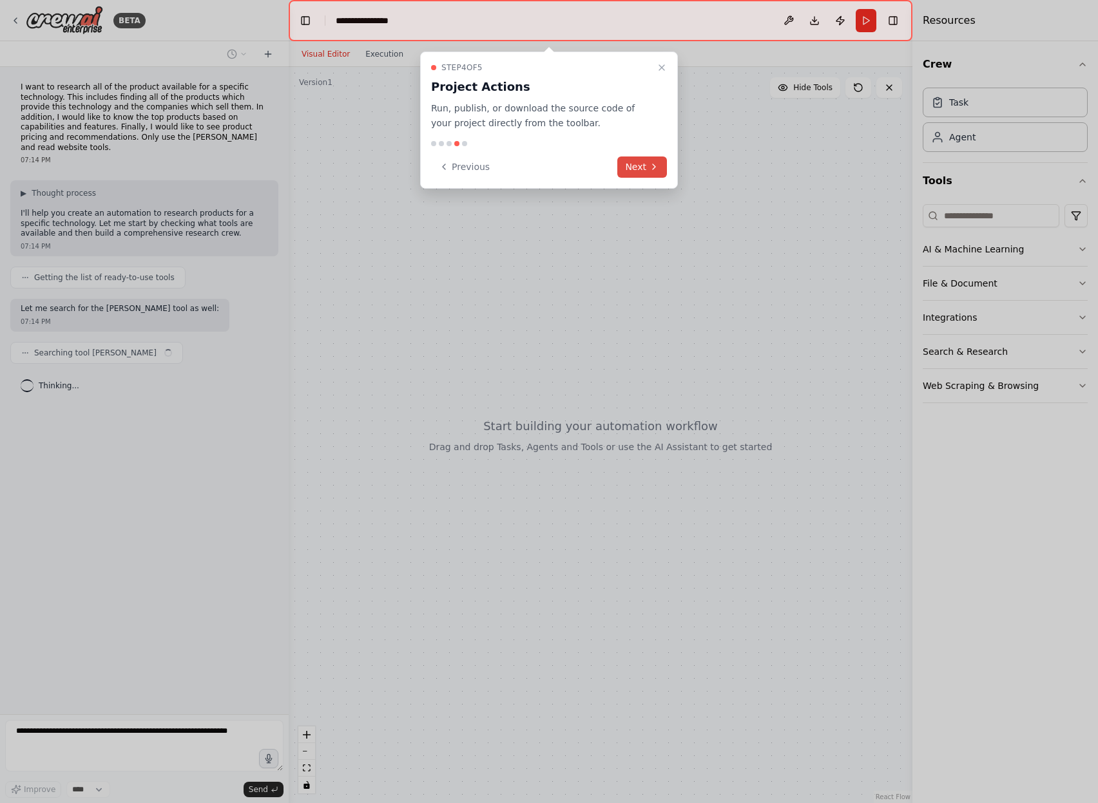
click at [644, 159] on button "Next" at bounding box center [642, 167] width 50 height 21
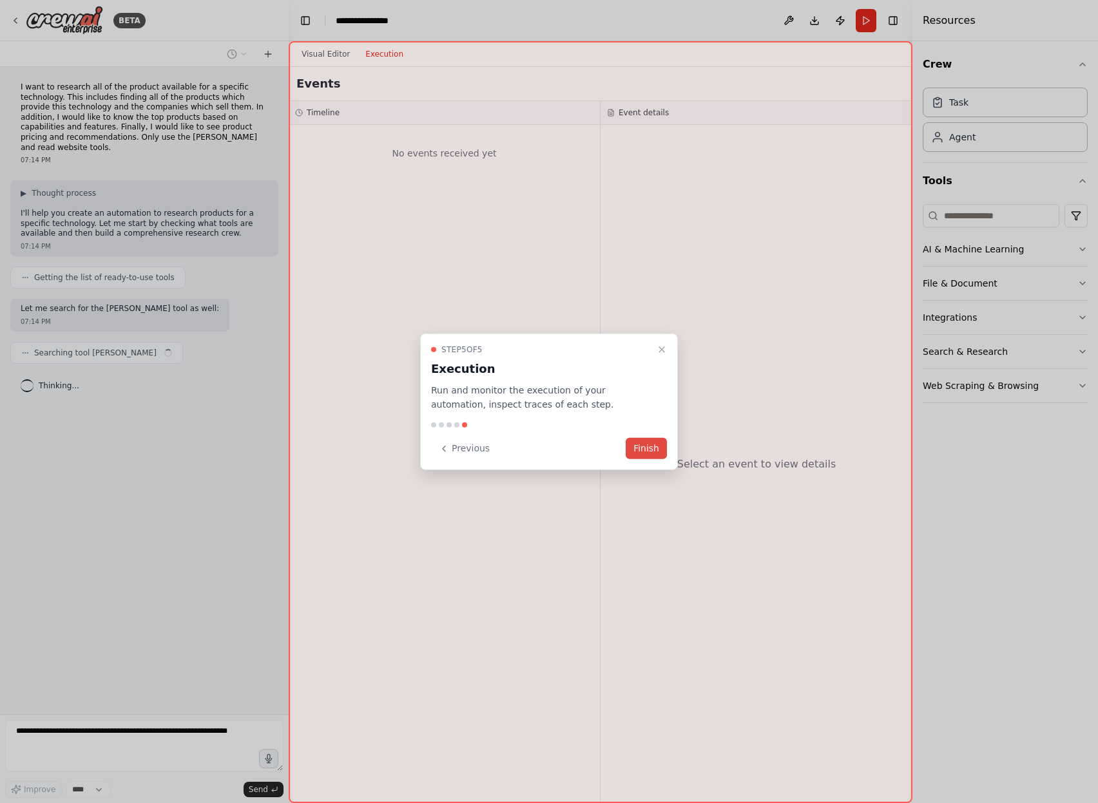
click at [647, 442] on button "Finish" at bounding box center [646, 448] width 41 height 21
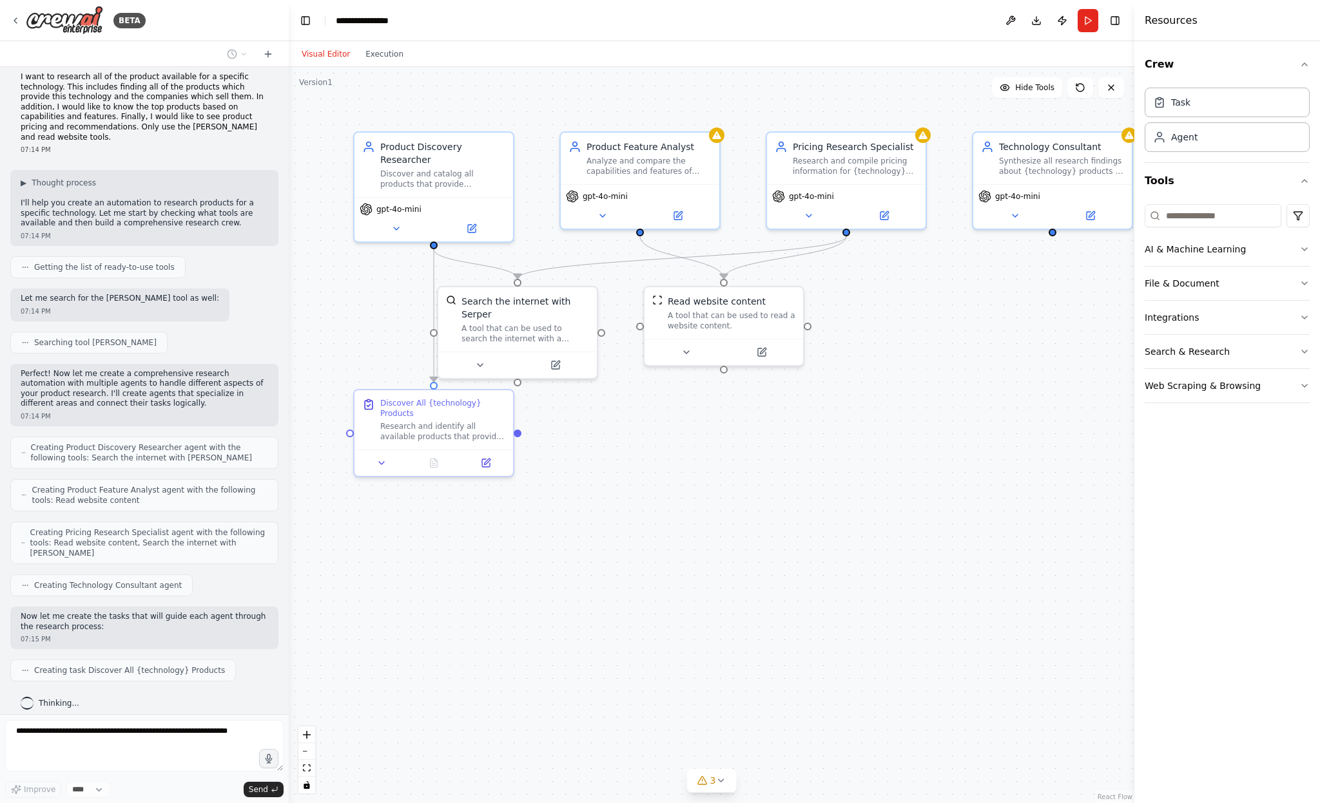
scroll to position [43, 0]
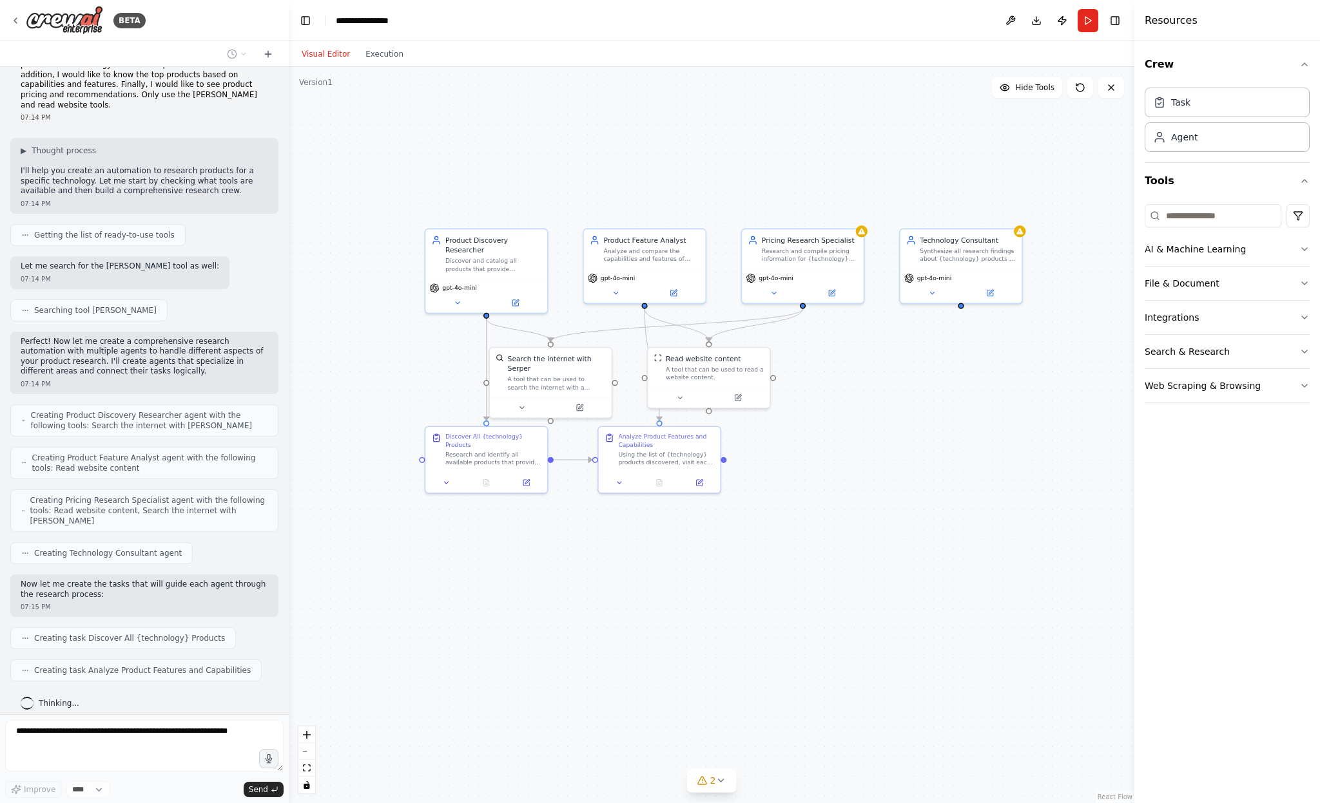
drag, startPoint x: 1013, startPoint y: 397, endPoint x: 939, endPoint y: 423, distance: 78.7
click at [939, 423] on div ".deletable-edge-delete-btn { width: 20px; height: 20px; border: 0px solid #ffff…" at bounding box center [711, 435] width 845 height 736
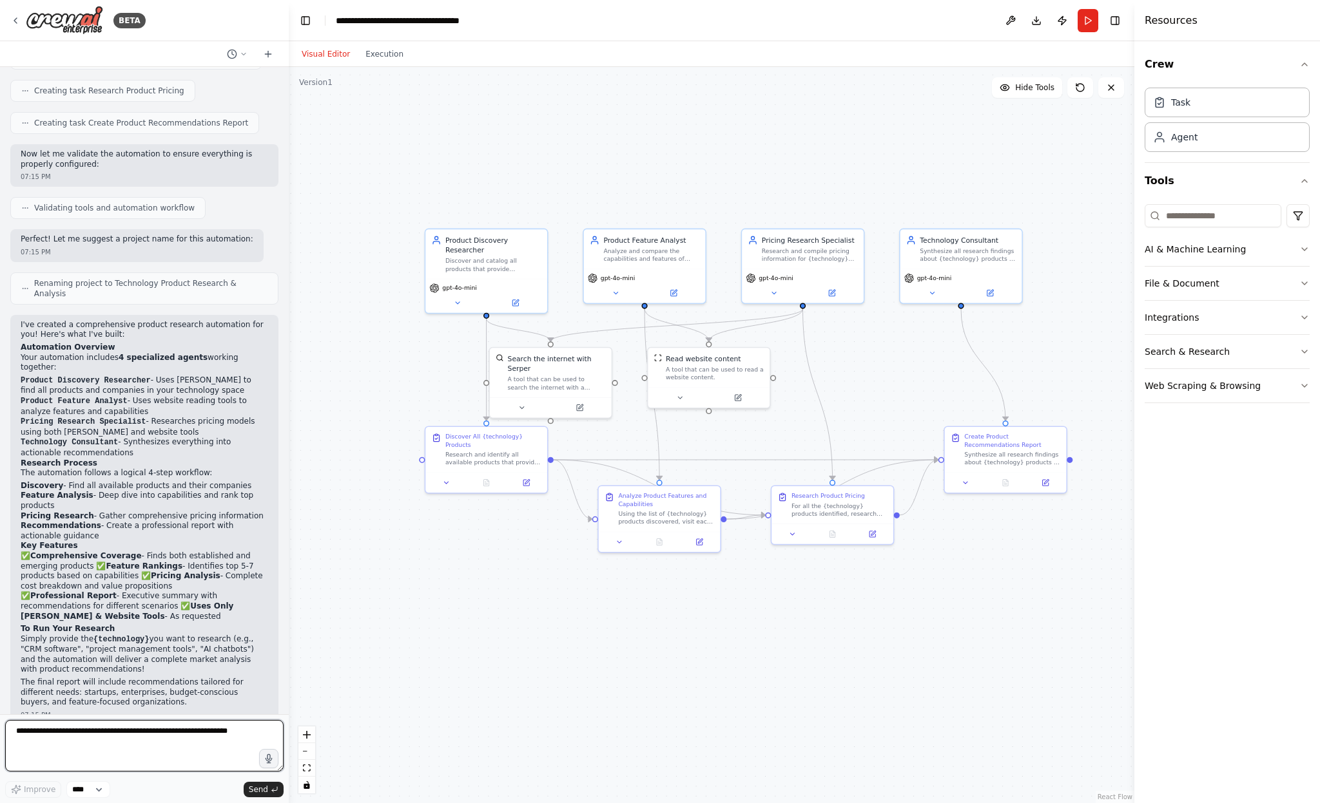
scroll to position [665, 0]
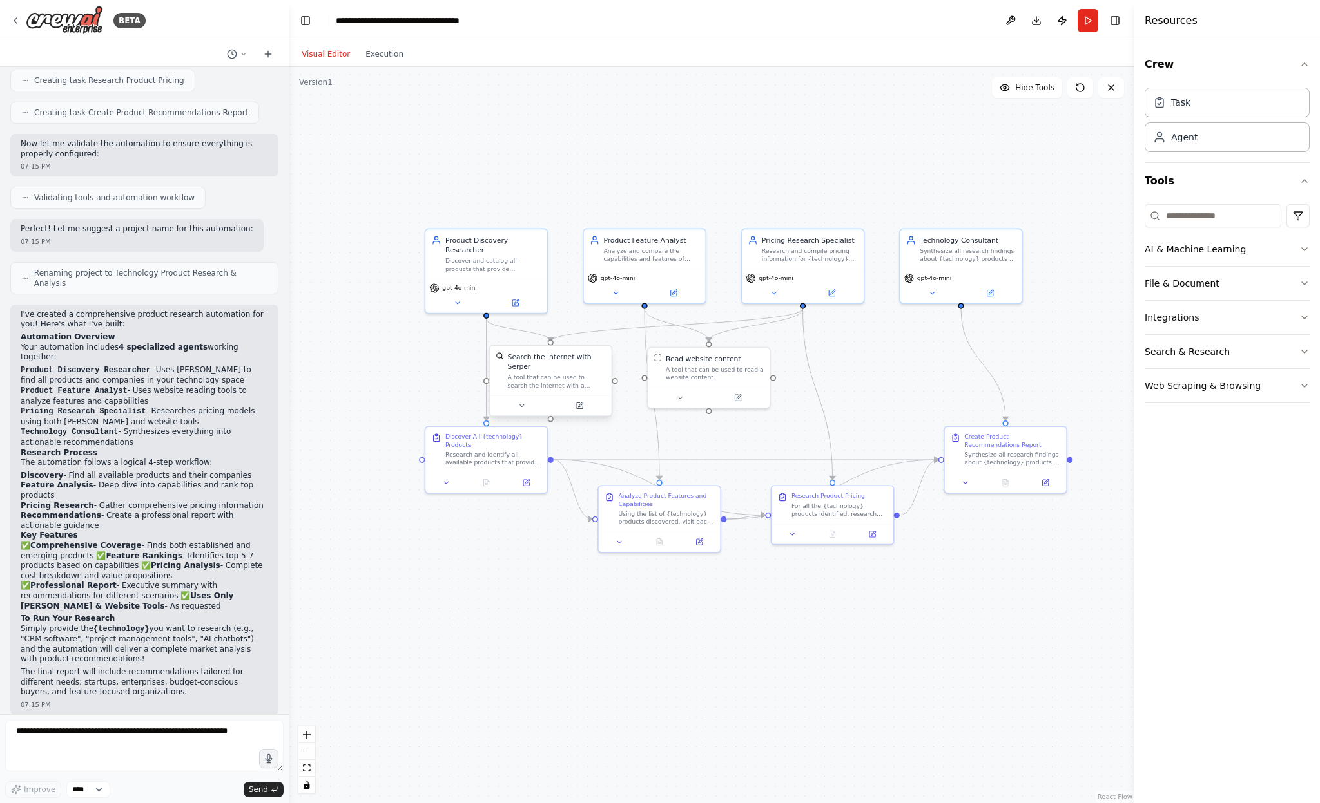
click at [579, 372] on div "Search the internet with Serper A tool that can be used to search the internet …" at bounding box center [557, 370] width 98 height 37
click at [570, 371] on div "Search the internet with Serper" at bounding box center [557, 362] width 98 height 20
click at [526, 408] on button at bounding box center [522, 406] width 56 height 12
click at [566, 503] on button "Advanced Options" at bounding box center [587, 504] width 180 height 10
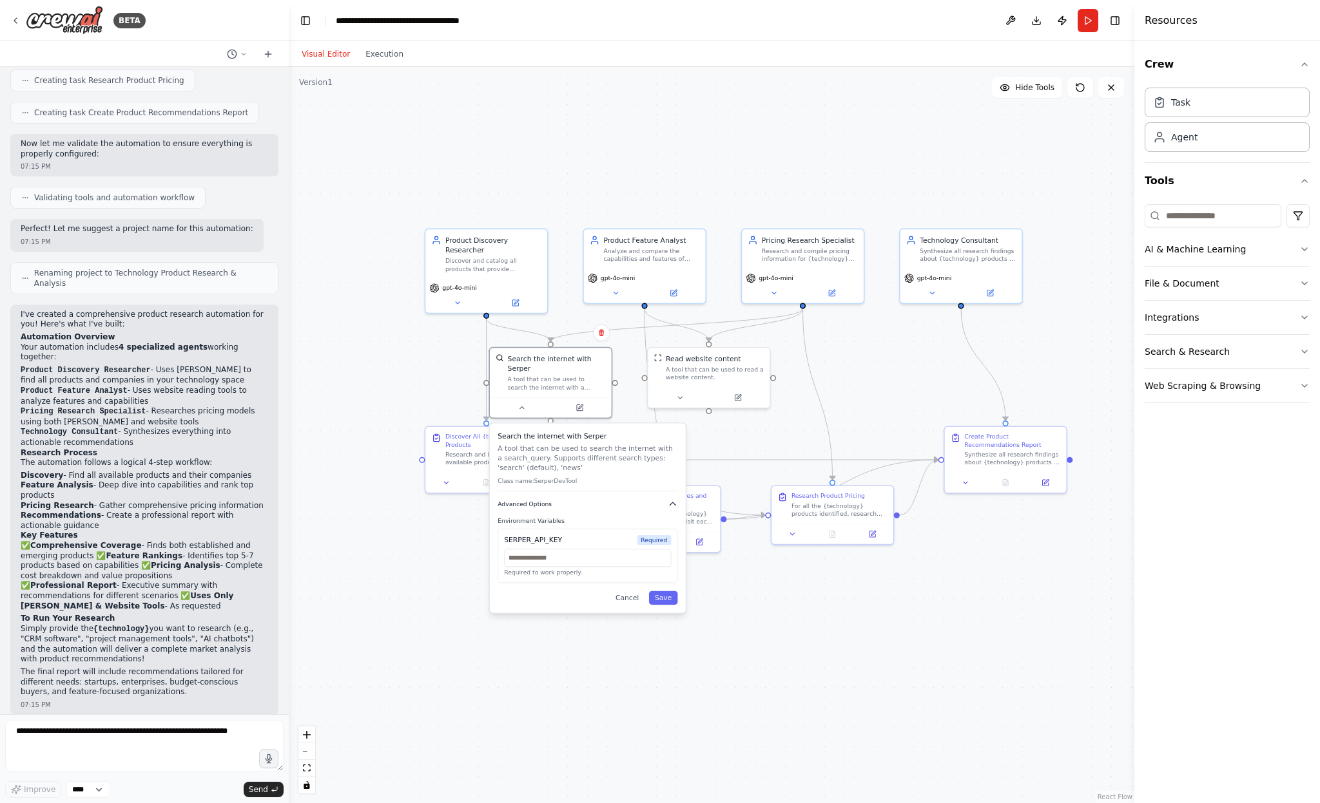
click at [548, 504] on span "Advanced Options" at bounding box center [524, 505] width 54 height 8
click at [664, 500] on button "Advanced Options" at bounding box center [587, 504] width 180 height 10
click at [564, 561] on input "text" at bounding box center [587, 558] width 167 height 18
paste input "**********"
type input "**********"
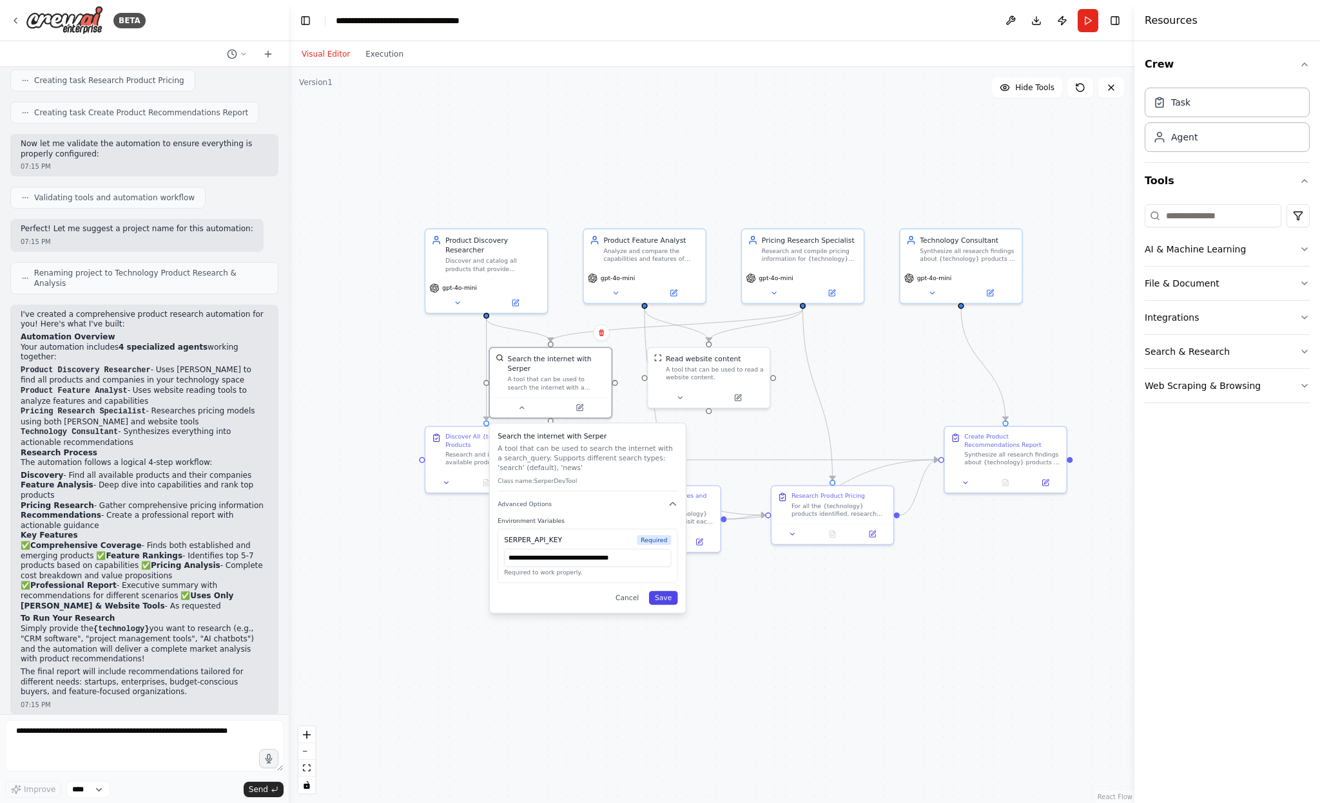
click at [669, 600] on button "Save" at bounding box center [663, 598] width 29 height 14
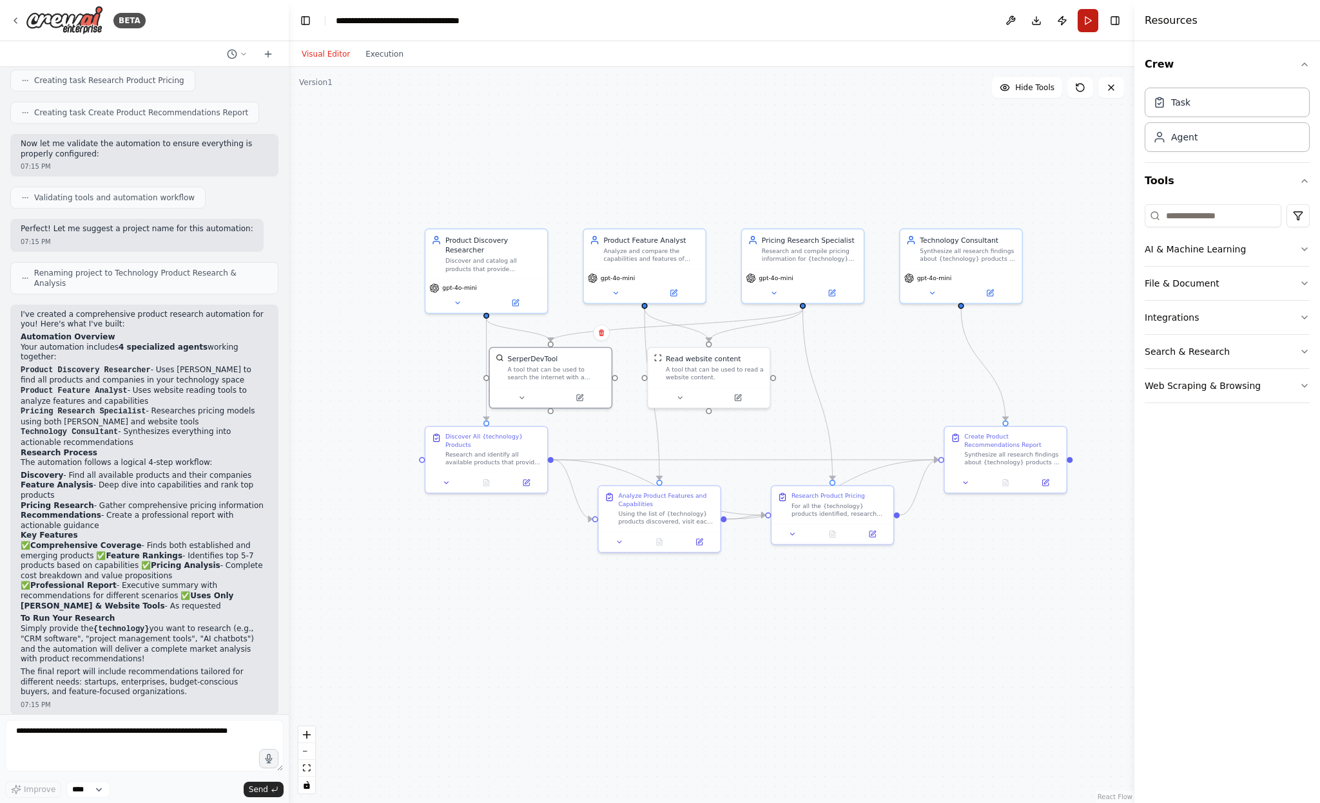
click at [1091, 22] on button "Run" at bounding box center [1087, 20] width 21 height 23
click at [381, 54] on button "Execution" at bounding box center [384, 53] width 53 height 15
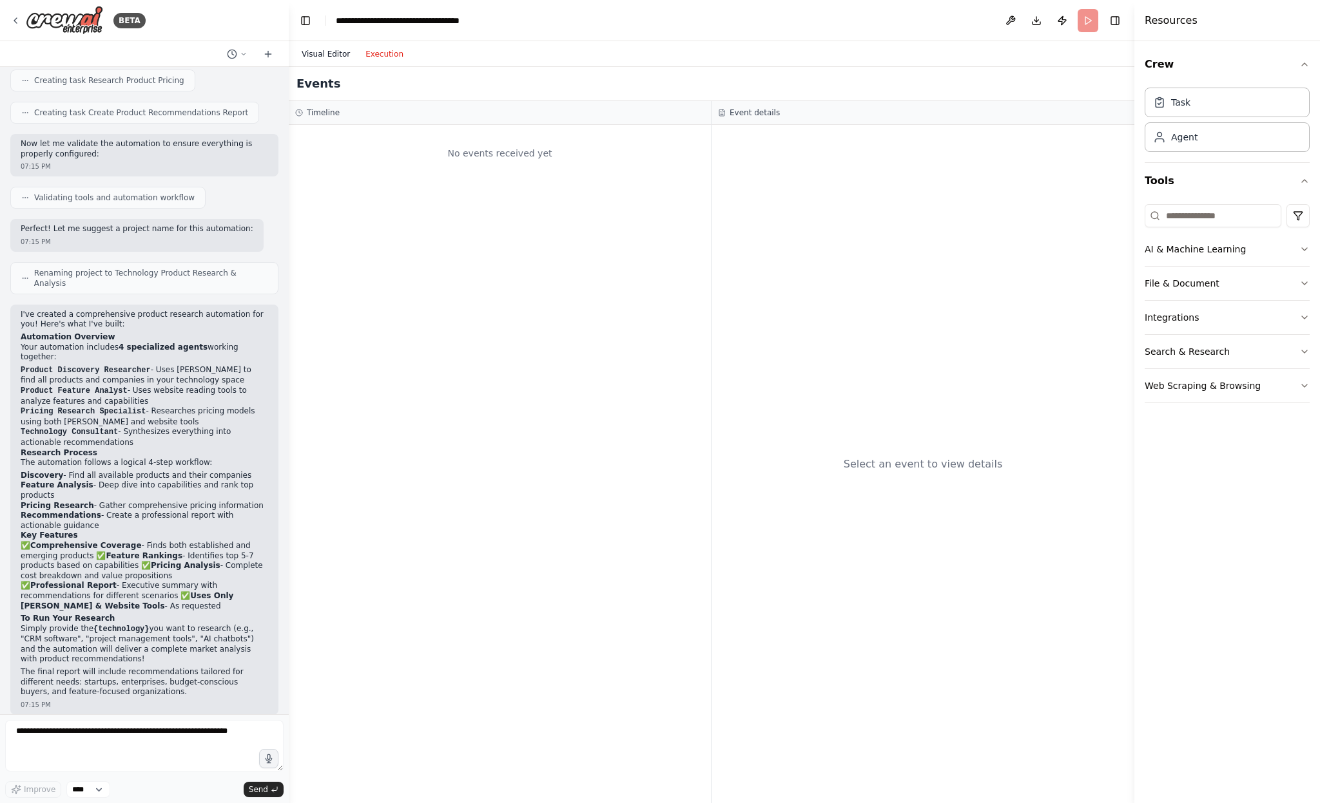
click at [321, 53] on button "Visual Editor" at bounding box center [326, 53] width 64 height 15
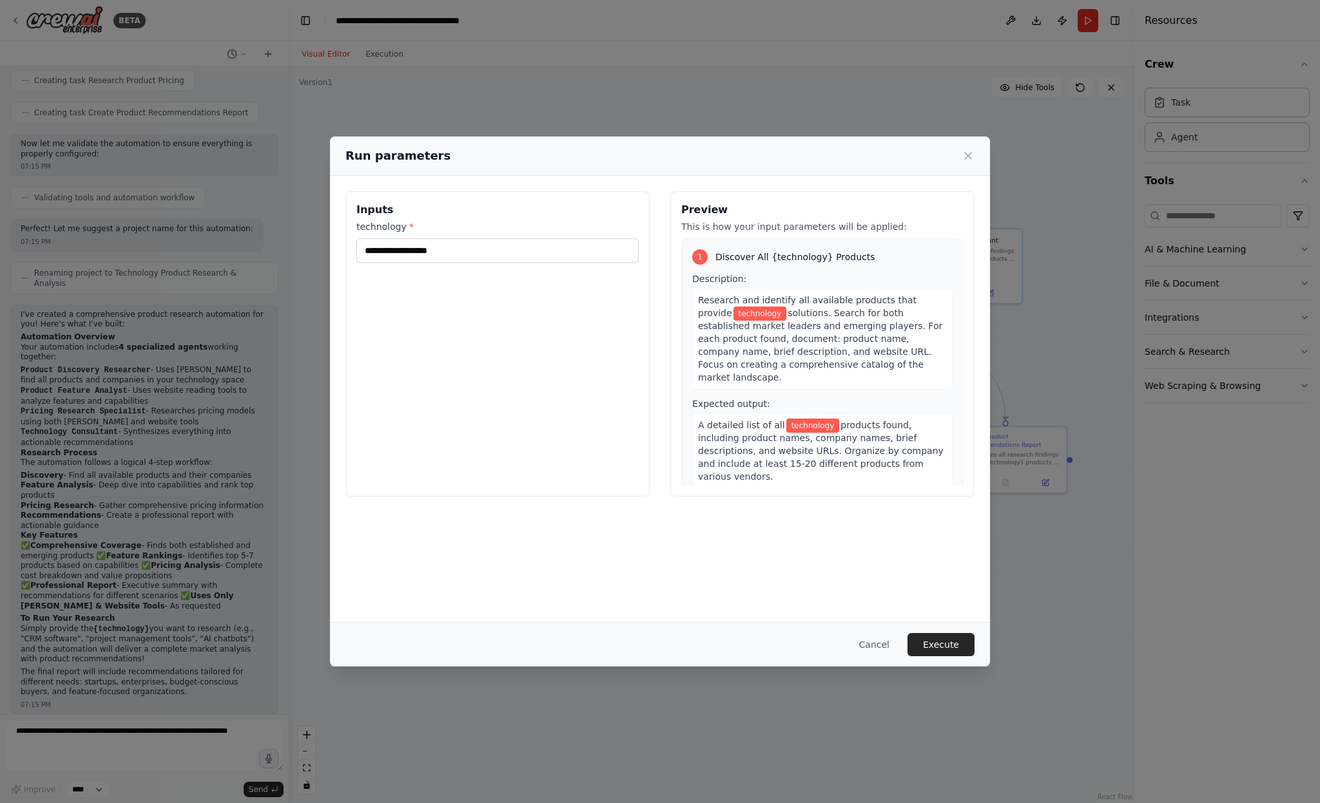
click at [497, 109] on div "Run parameters Inputs technology * Preview This is how your input parameters wi…" at bounding box center [660, 401] width 1320 height 803
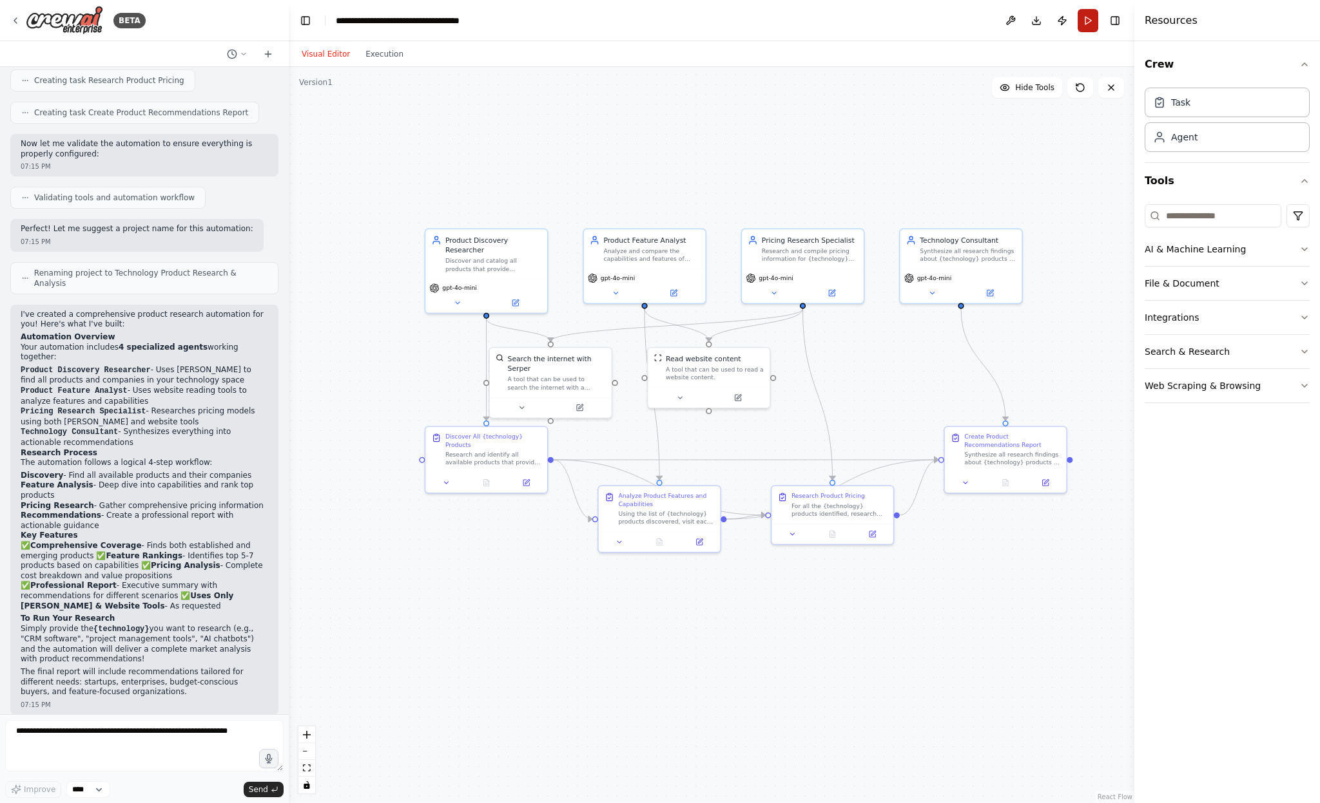
click at [1088, 23] on button "Run" at bounding box center [1087, 20] width 21 height 23
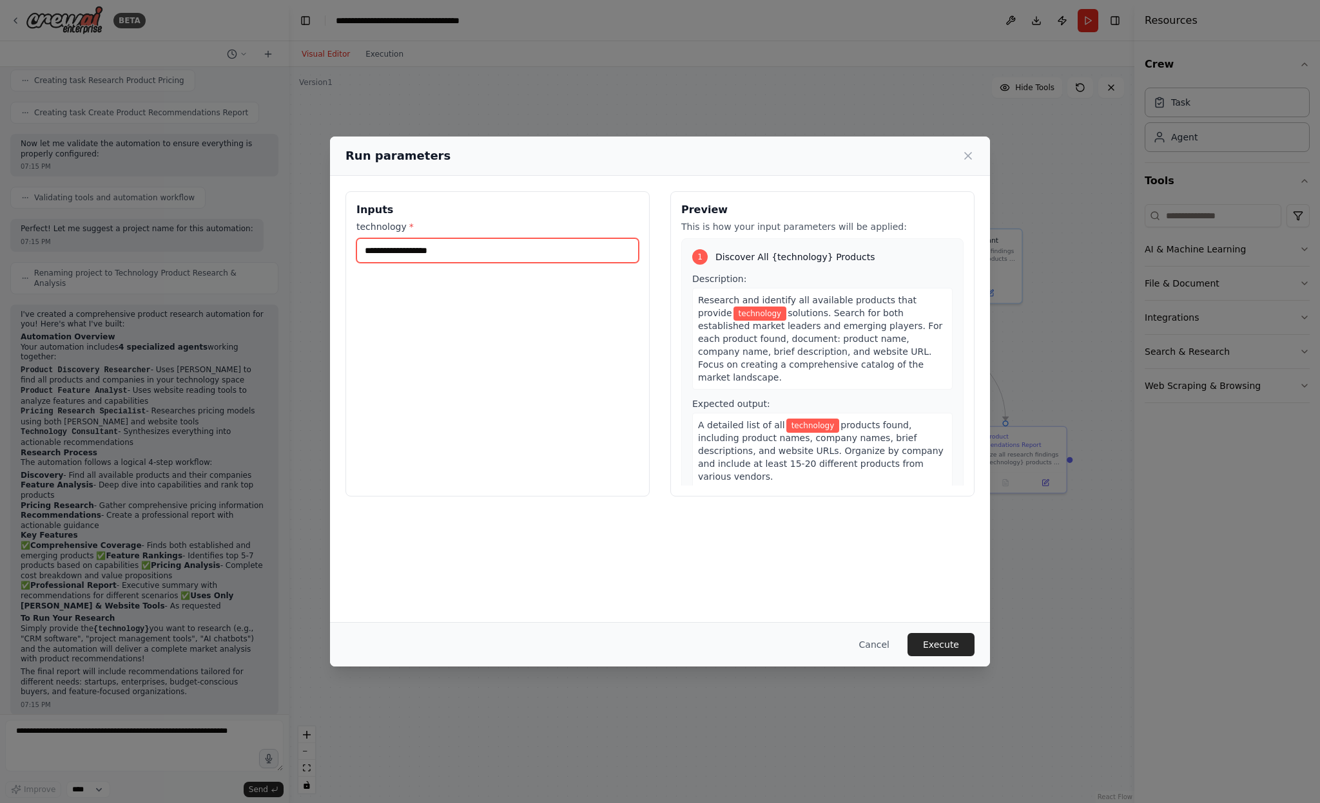
click at [480, 252] on input "technology *" at bounding box center [497, 250] width 282 height 24
type input "*"
type input "**********"
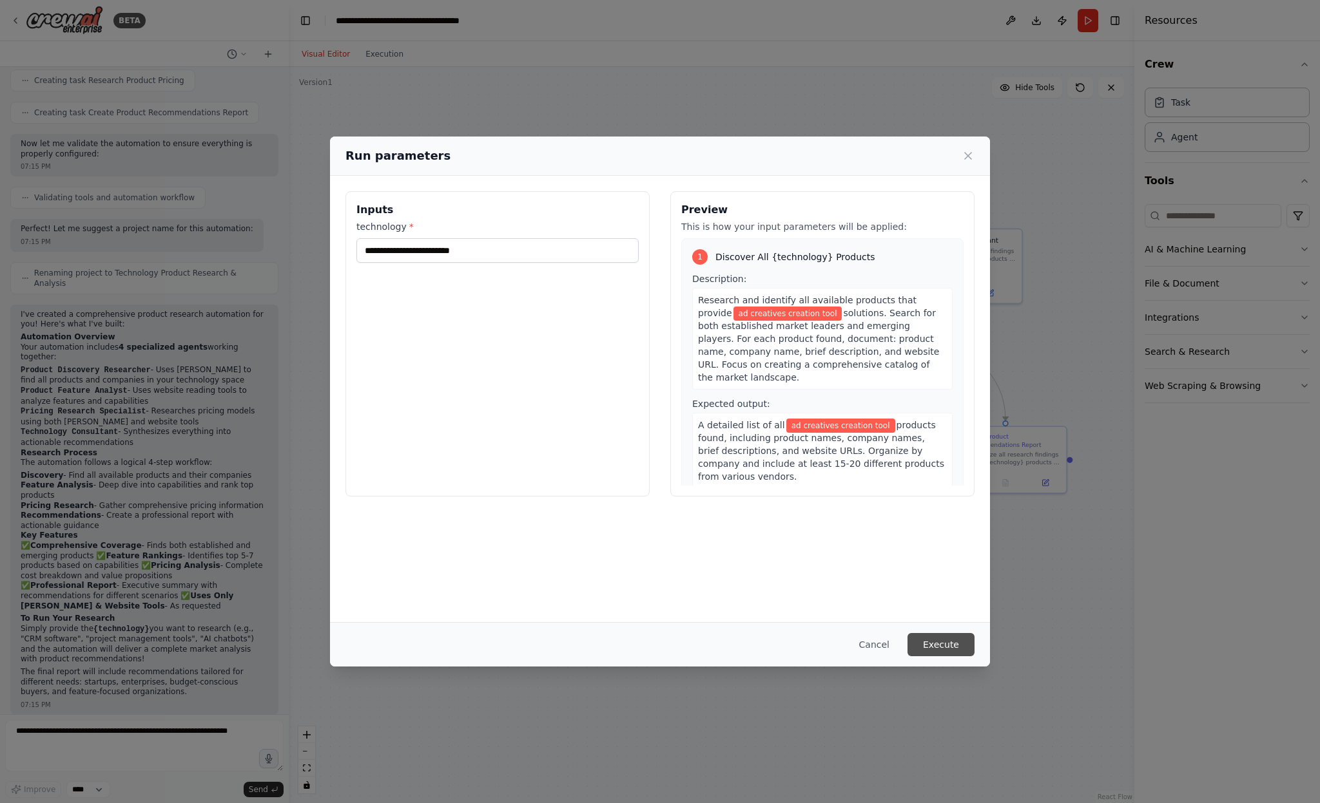
click at [937, 643] on button "Execute" at bounding box center [940, 644] width 67 height 23
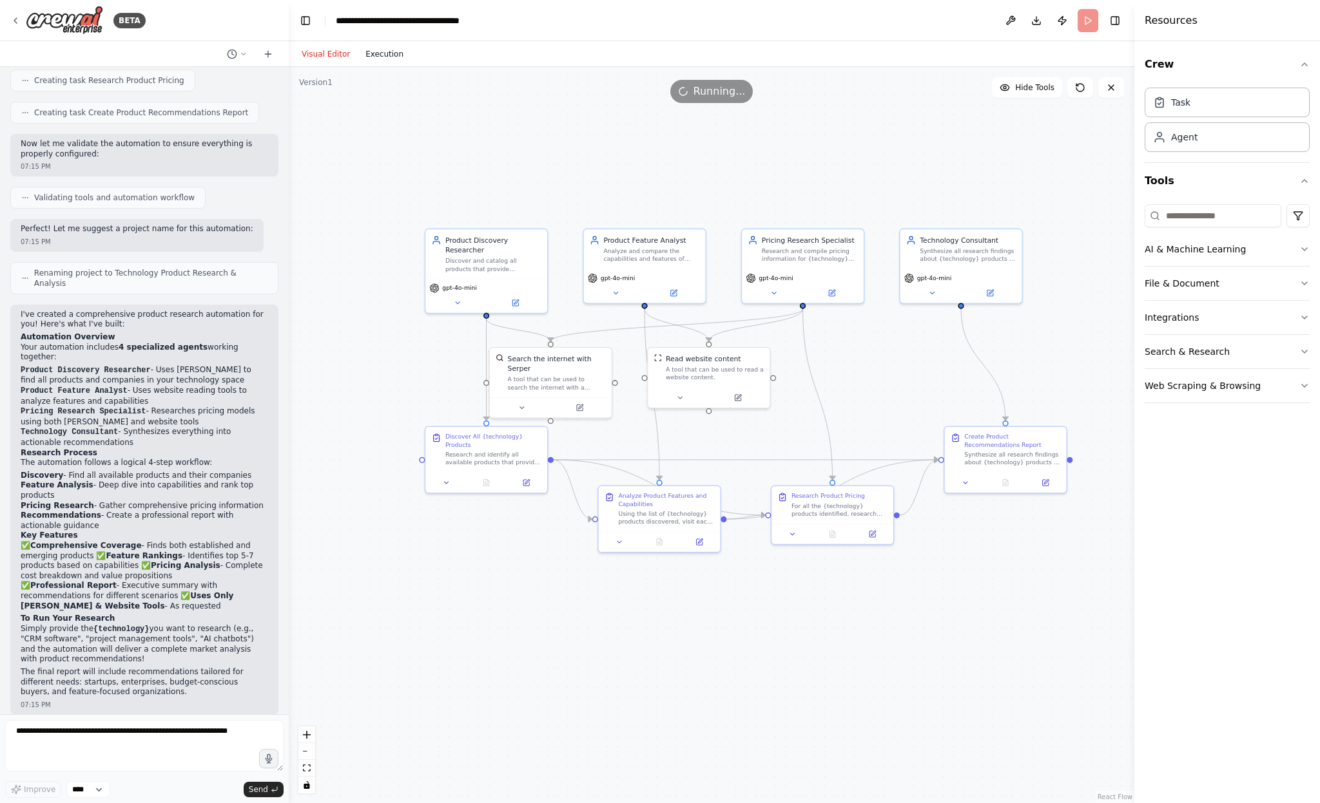
click at [378, 50] on button "Execution" at bounding box center [384, 53] width 53 height 15
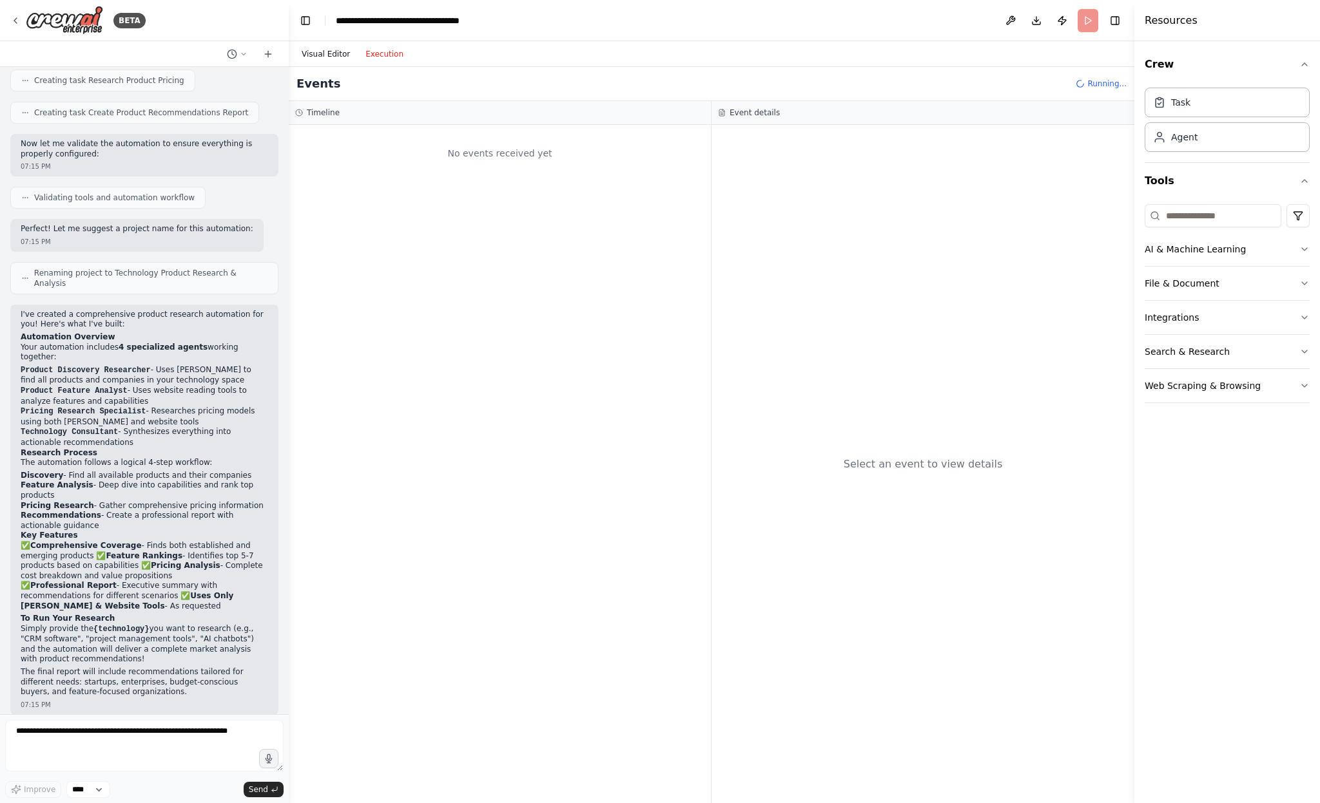
click at [325, 52] on button "Visual Editor" at bounding box center [326, 53] width 64 height 15
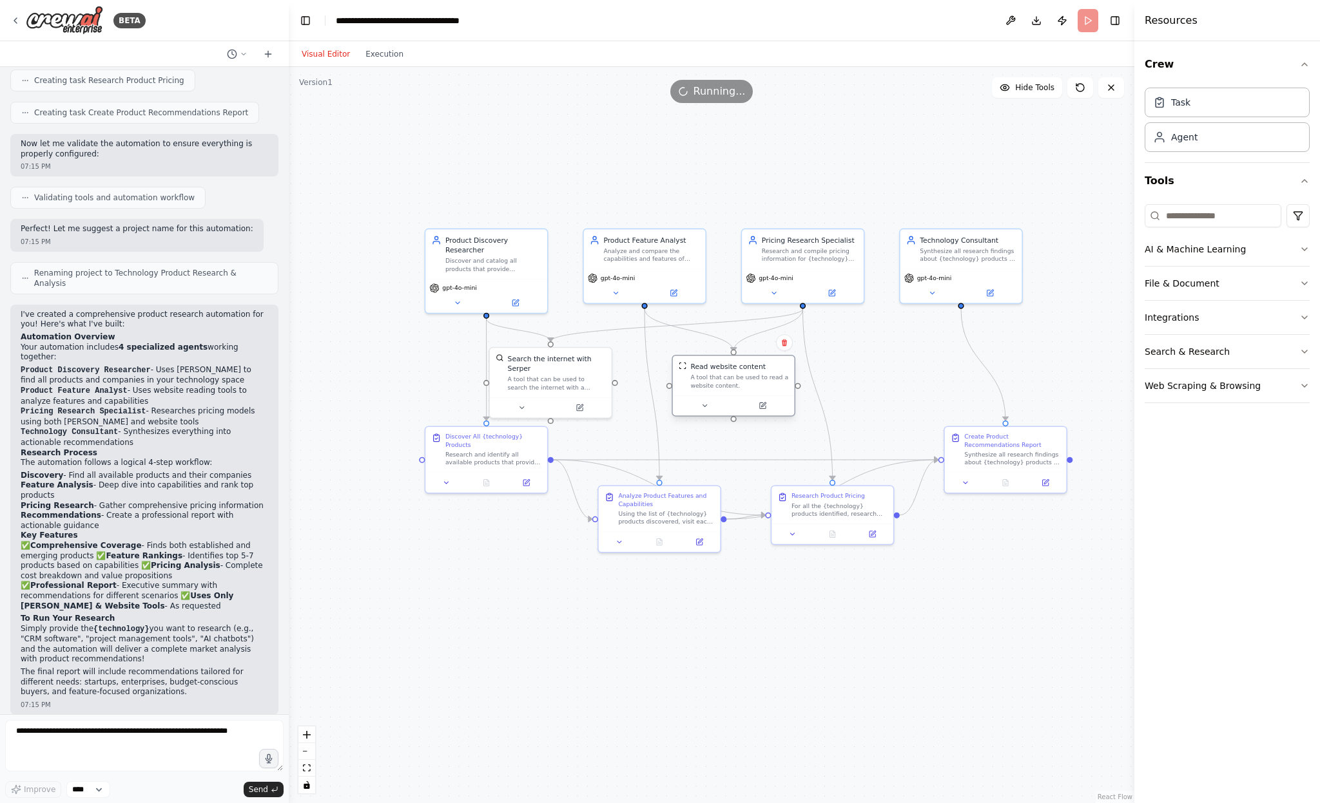
drag, startPoint x: 705, startPoint y: 378, endPoint x: 733, endPoint y: 386, distance: 28.1
click at [733, 386] on div "A tool that can be used to read a website content." at bounding box center [739, 382] width 98 height 16
click at [720, 409] on button at bounding box center [705, 406] width 56 height 12
click at [711, 408] on button at bounding box center [705, 406] width 56 height 12
click at [754, 457] on p "Class name: ScrapeWebsiteTool" at bounding box center [770, 461] width 180 height 8
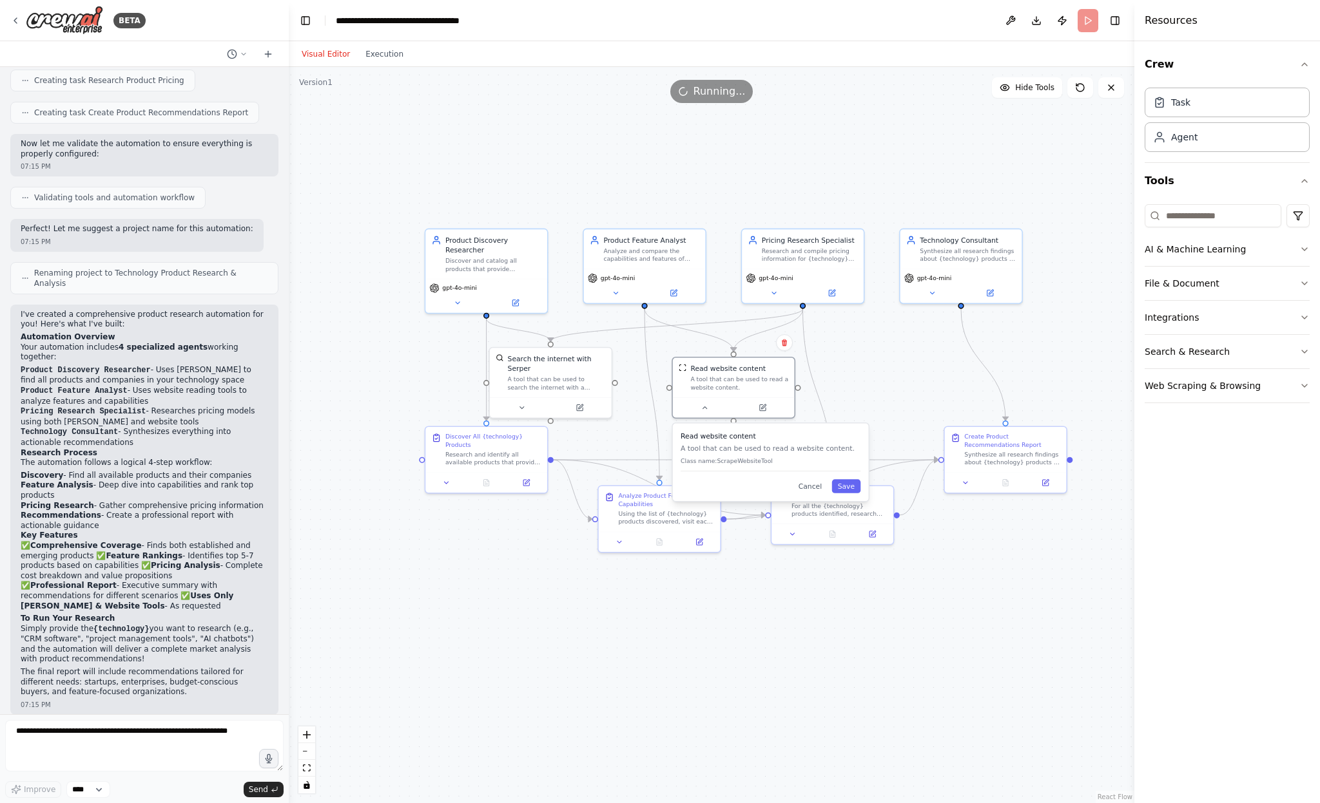
click at [745, 466] on div "Read website content A tool that can be used to read a website content. Class n…" at bounding box center [770, 452] width 180 height 40
click at [813, 486] on button "Cancel" at bounding box center [809, 486] width 35 height 14
click at [897, 643] on div ".deletable-edge-delete-btn { width: 20px; height: 20px; border: 0px solid #ffff…" at bounding box center [711, 435] width 845 height 736
click at [365, 48] on button "Execution" at bounding box center [384, 53] width 53 height 15
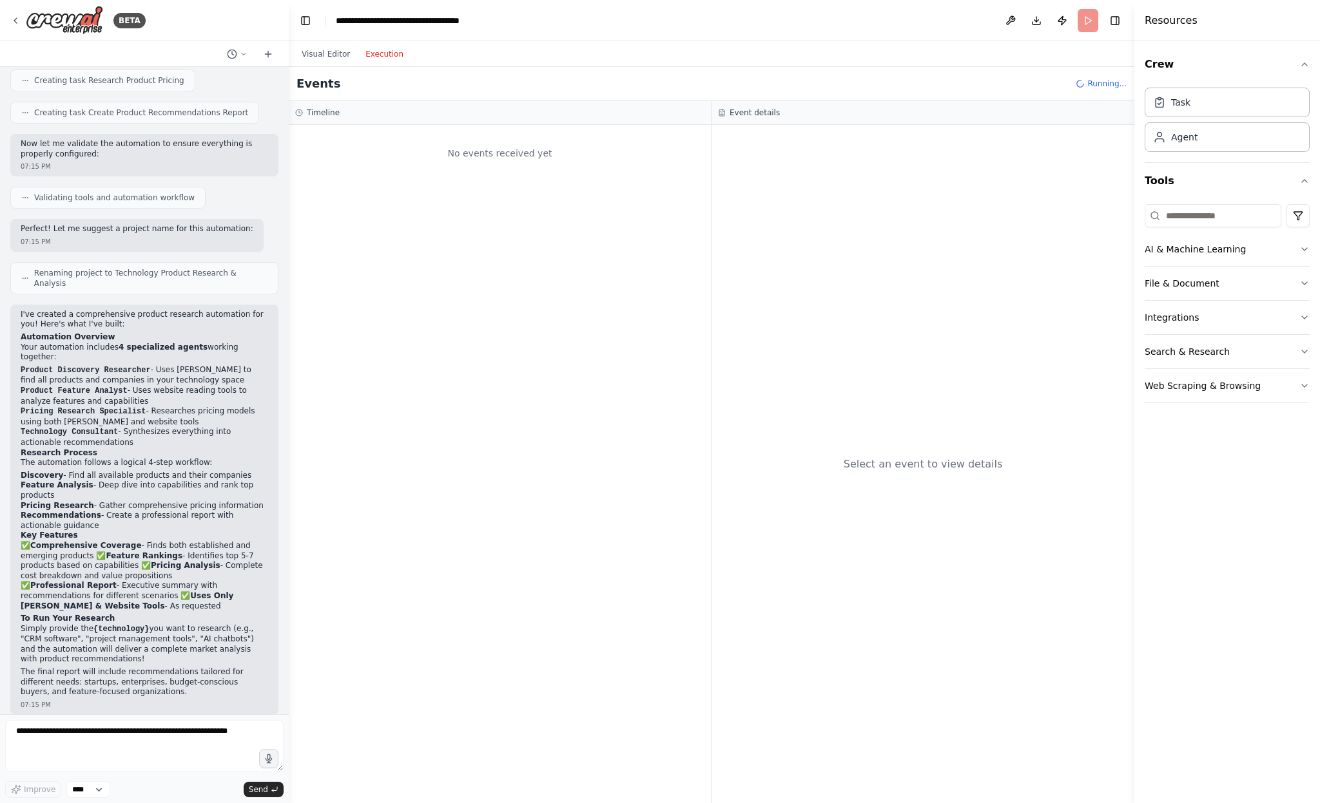
click at [767, 120] on div "Event details" at bounding box center [922, 113] width 423 height 24
click at [320, 50] on button "Visual Editor" at bounding box center [326, 53] width 64 height 15
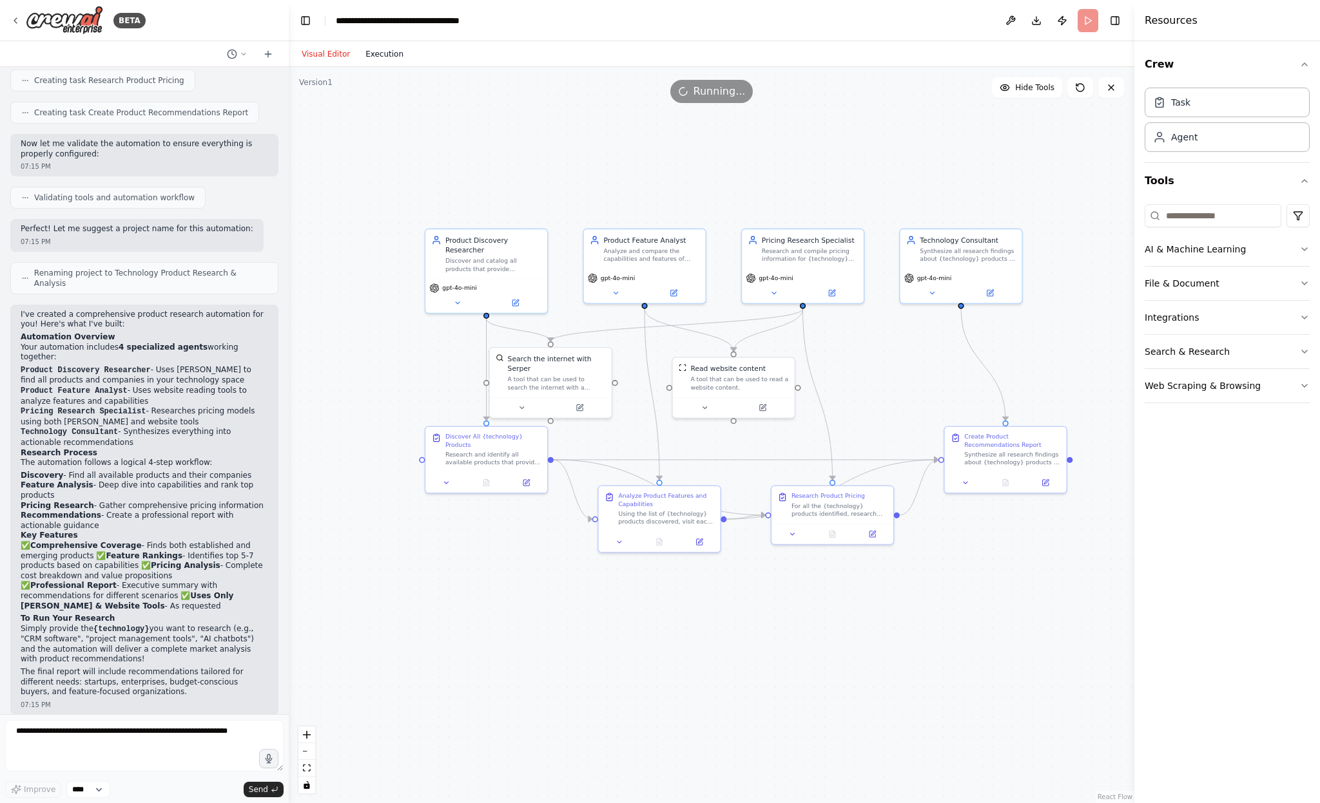
click at [366, 55] on button "Execution" at bounding box center [384, 53] width 53 height 15
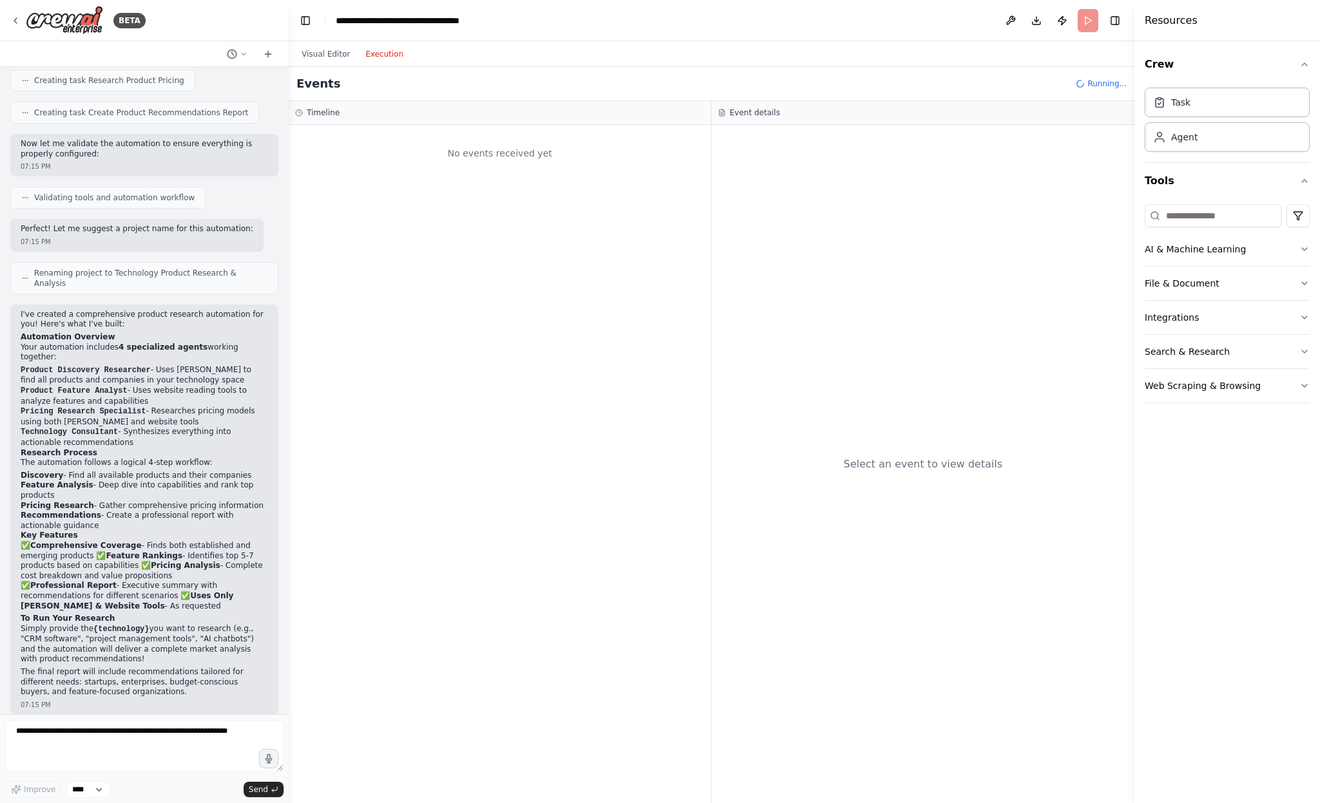
click at [493, 168] on div "No events received yet" at bounding box center [499, 153] width 409 height 44
click at [513, 149] on div "No events received yet" at bounding box center [499, 153] width 409 height 44
drag, startPoint x: 944, startPoint y: 465, endPoint x: 909, endPoint y: 344, distance: 125.4
click at [943, 465] on div "Select an event to view details" at bounding box center [922, 464] width 159 height 15
click at [1095, 84] on span "Running..." at bounding box center [1106, 84] width 39 height 10
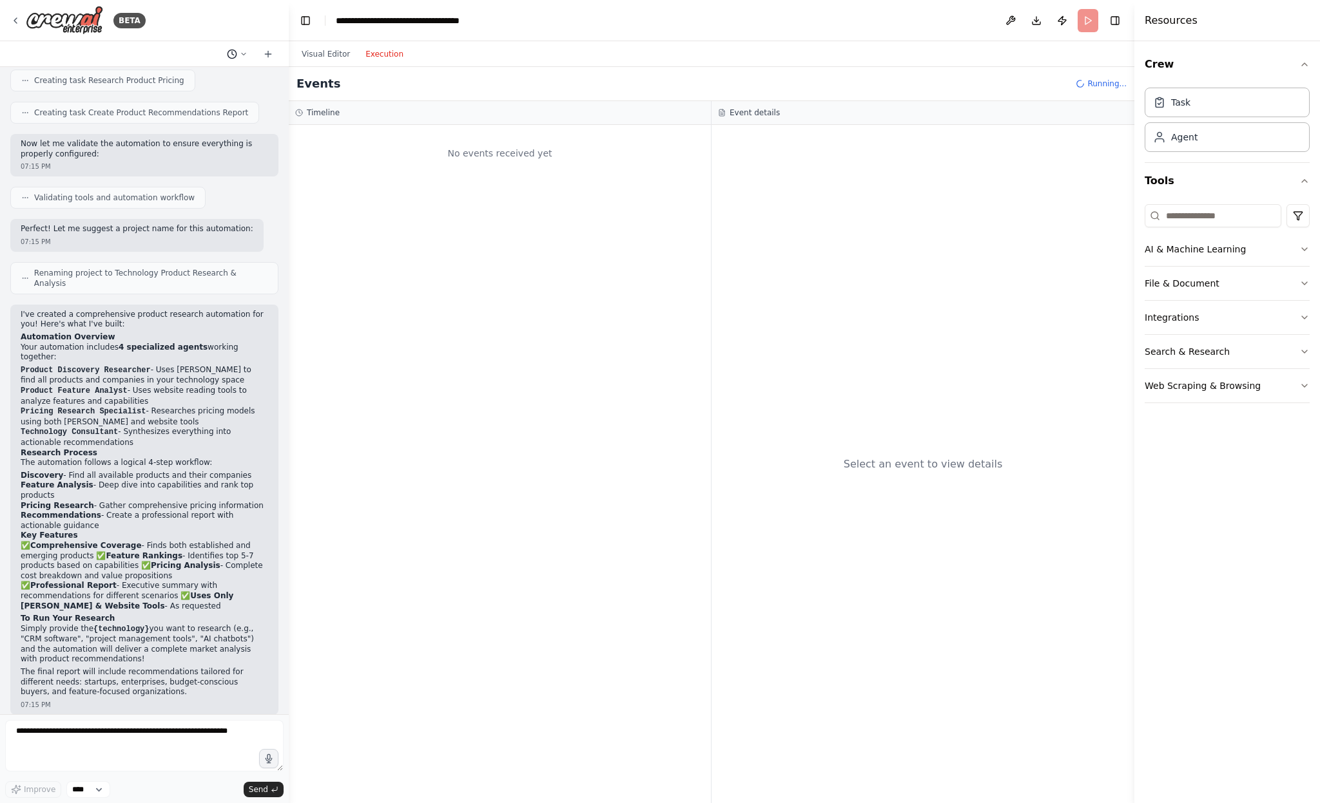
click at [238, 55] on button at bounding box center [237, 53] width 31 height 15
click at [508, 242] on div "No events received yet" at bounding box center [500, 464] width 422 height 678
click at [164, 509] on div at bounding box center [144, 401] width 289 height 803
click at [593, 486] on div "No events received yet" at bounding box center [500, 464] width 422 height 678
click at [325, 48] on button "Visual Editor" at bounding box center [326, 53] width 64 height 15
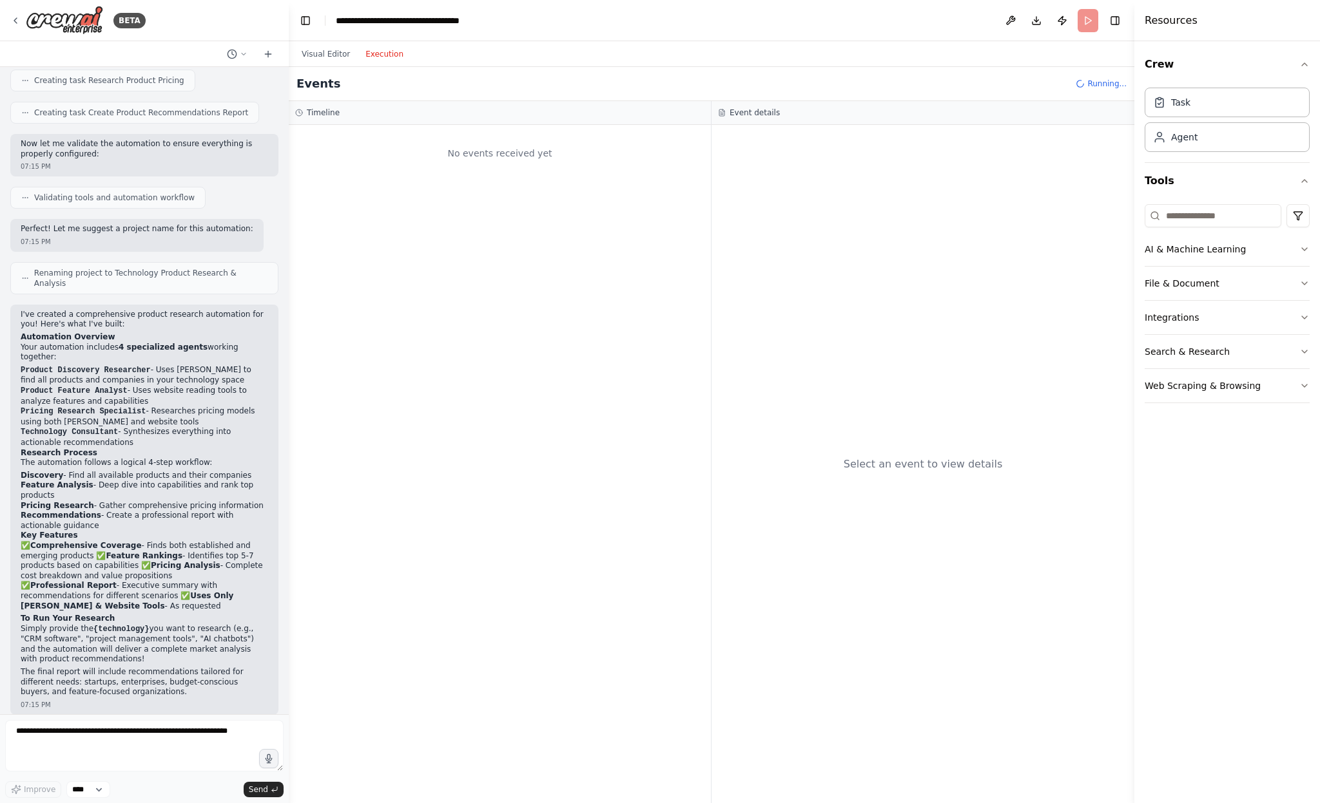
click at [387, 53] on button "Execution" at bounding box center [384, 53] width 53 height 15
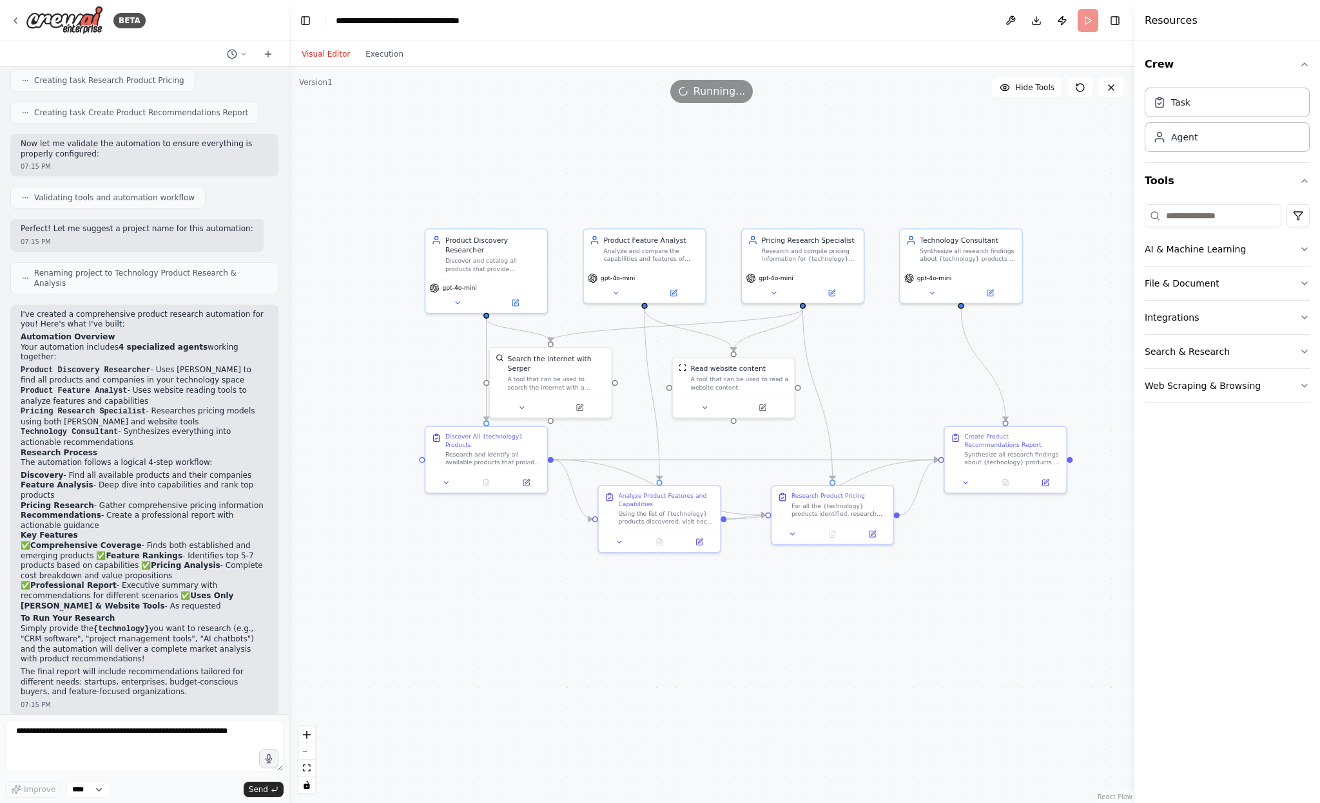
click at [348, 55] on button "Visual Editor" at bounding box center [326, 53] width 64 height 15
click at [294, 46] on button "Visual Editor" at bounding box center [326, 53] width 64 height 15
click at [398, 46] on div "Visual Editor Execution" at bounding box center [352, 54] width 117 height 26
click at [392, 49] on button "Execution" at bounding box center [384, 53] width 53 height 15
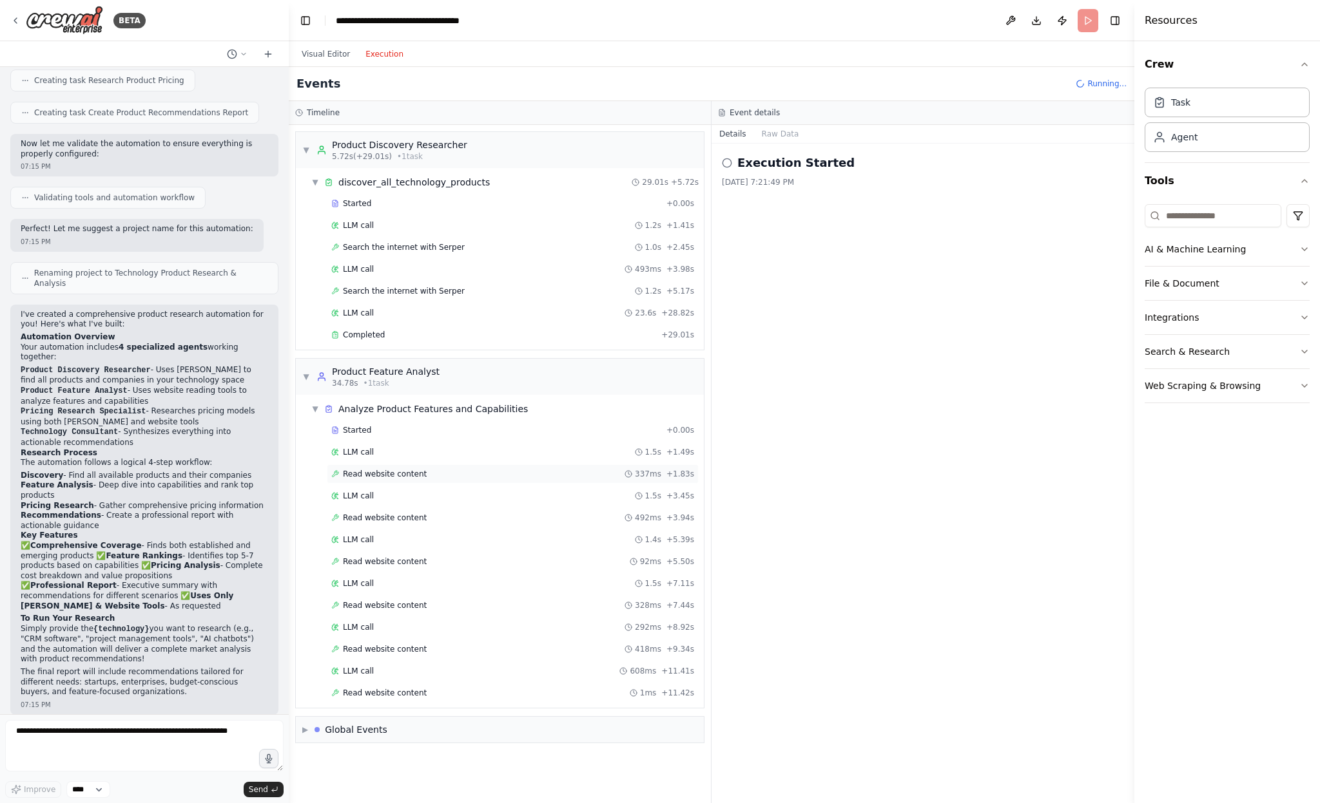
click at [387, 468] on div "Read website content 337ms + 1.83s" at bounding box center [513, 474] width 372 height 19
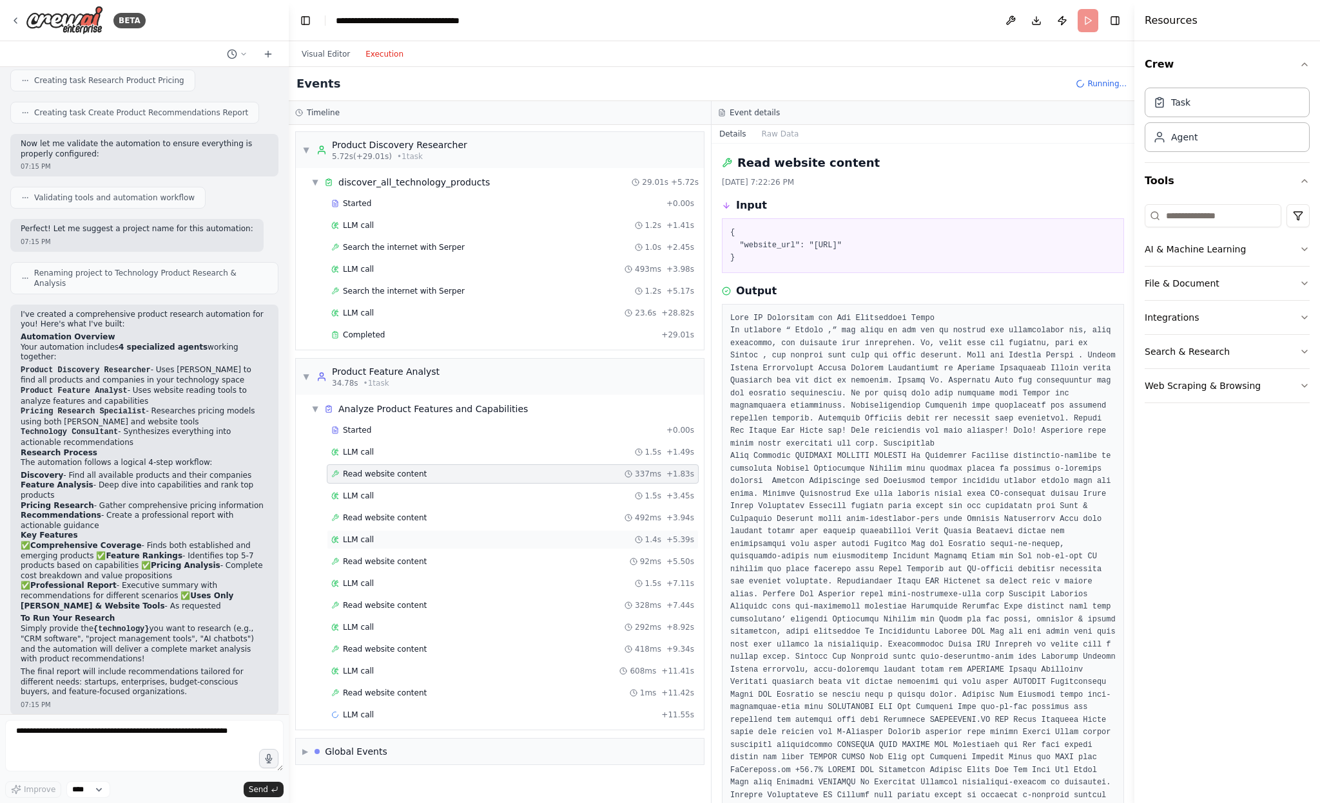
click at [372, 533] on div "LLM call 1.4s + 5.39s" at bounding box center [513, 539] width 372 height 19
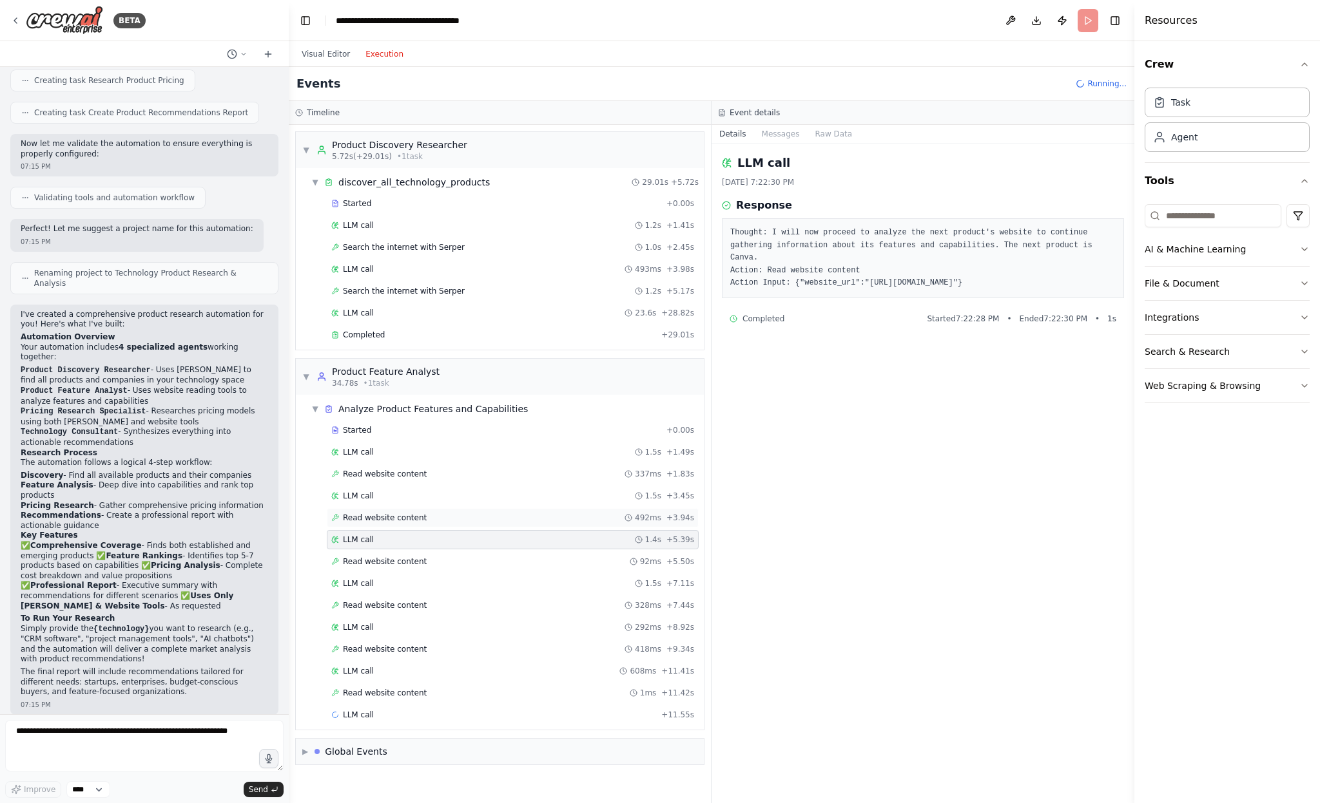
click at [388, 517] on span "Read website content" at bounding box center [385, 518] width 84 height 10
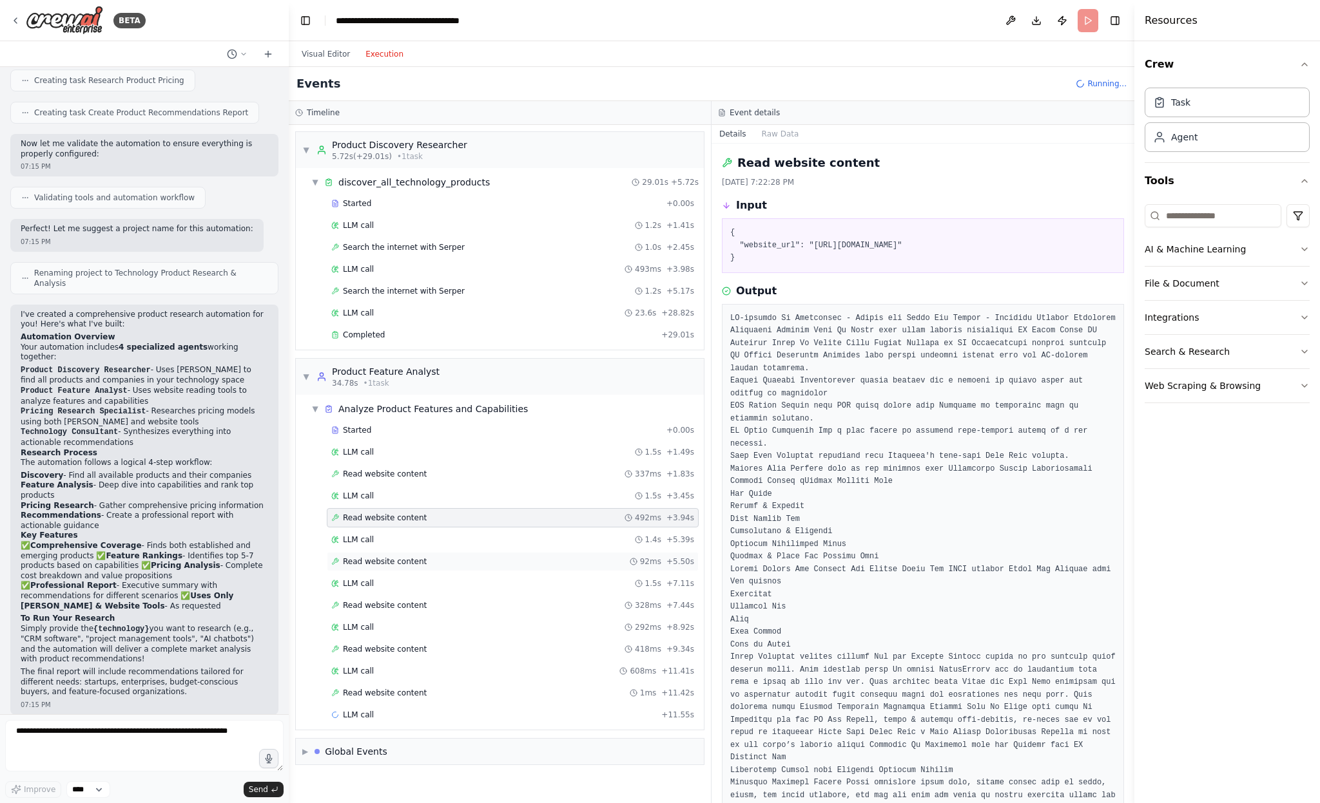
click at [396, 564] on span "Read website content" at bounding box center [385, 562] width 84 height 10
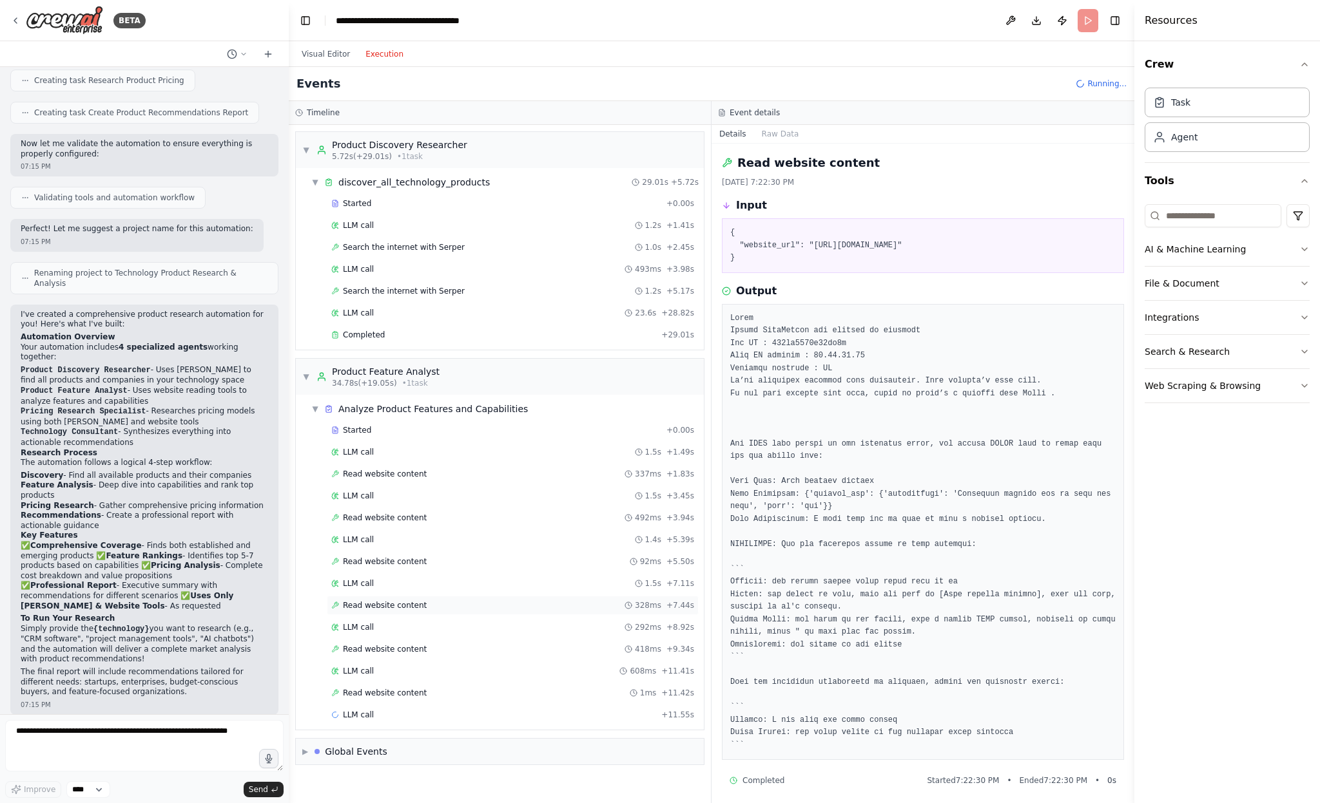
click at [395, 606] on span "Read website content" at bounding box center [385, 605] width 84 height 10
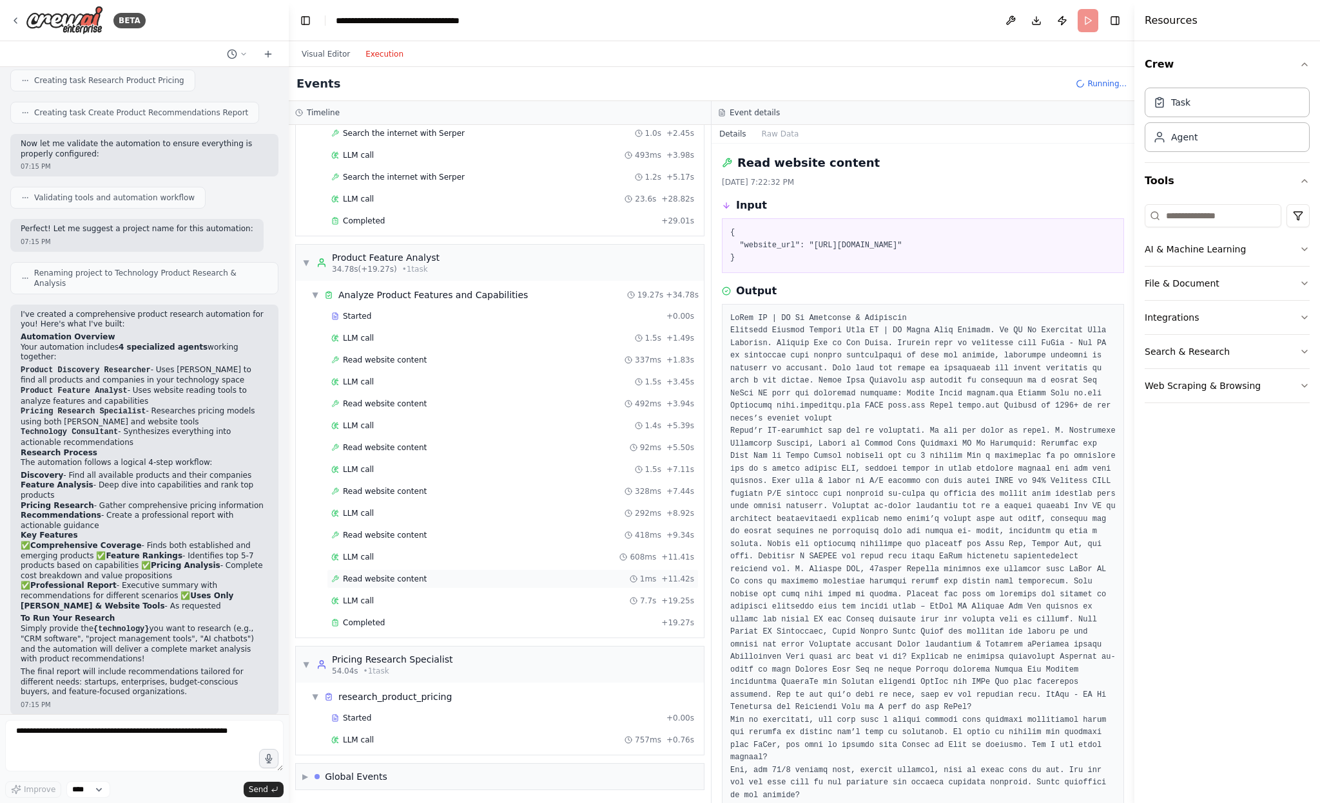
scroll to position [115, 0]
click at [387, 538] on span "Read website content" at bounding box center [385, 534] width 84 height 10
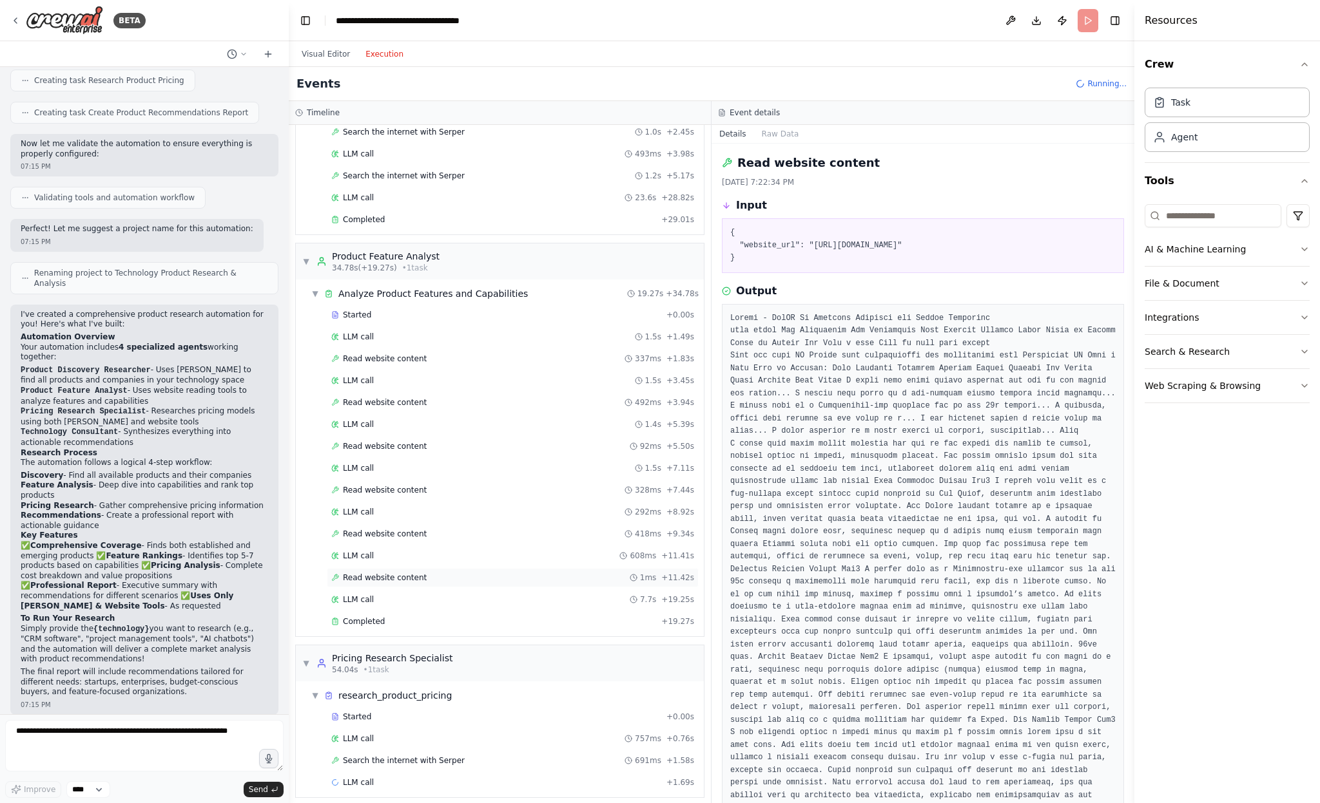
click at [391, 577] on span "Read website content" at bounding box center [385, 578] width 84 height 10
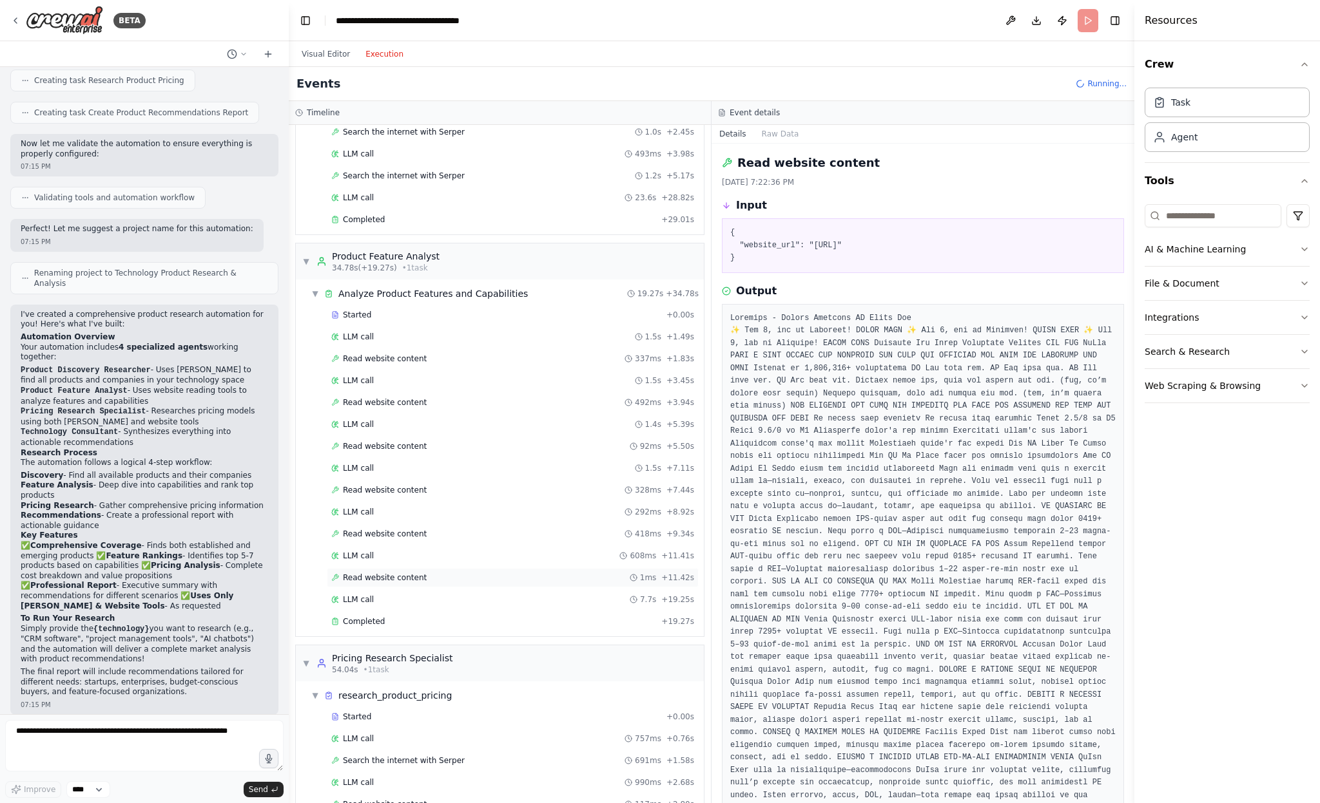
scroll to position [0, 0]
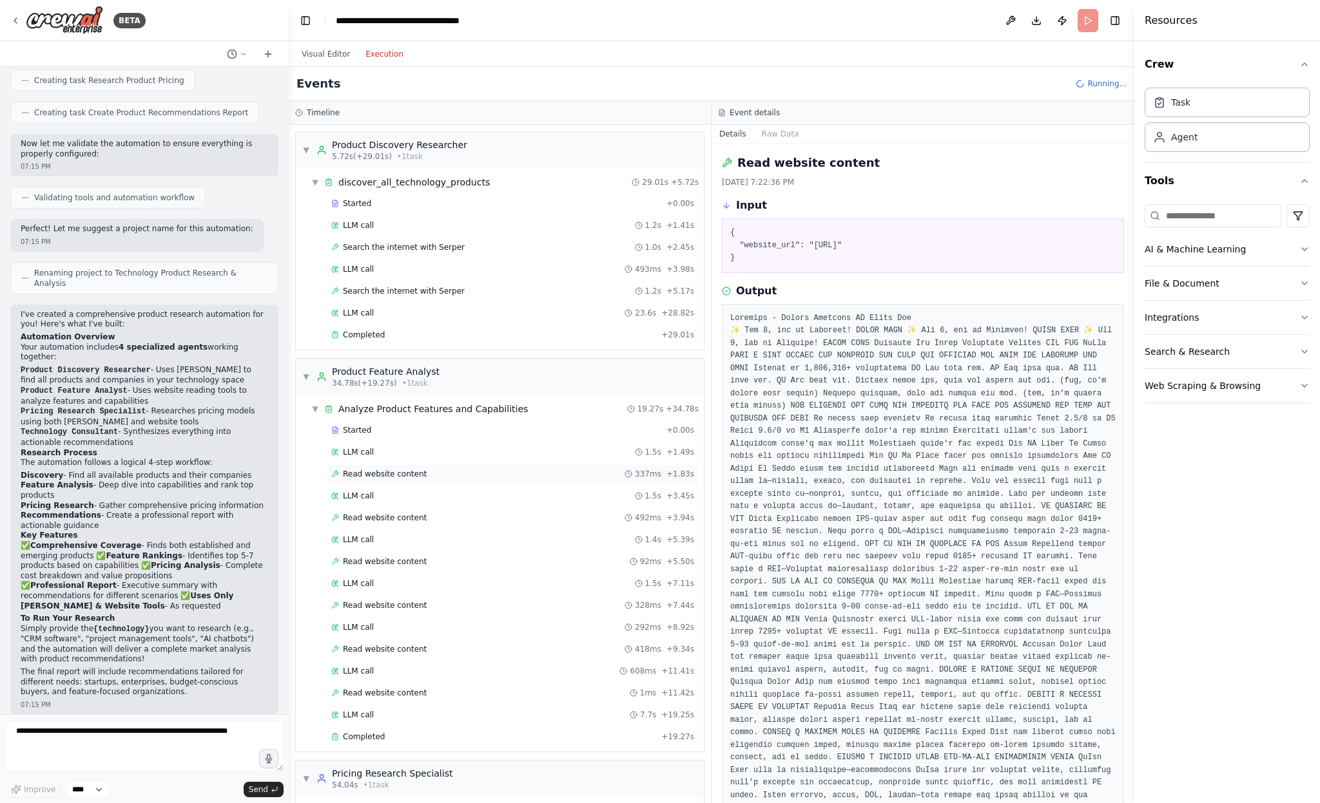
click at [392, 476] on span "Read website content" at bounding box center [385, 474] width 84 height 10
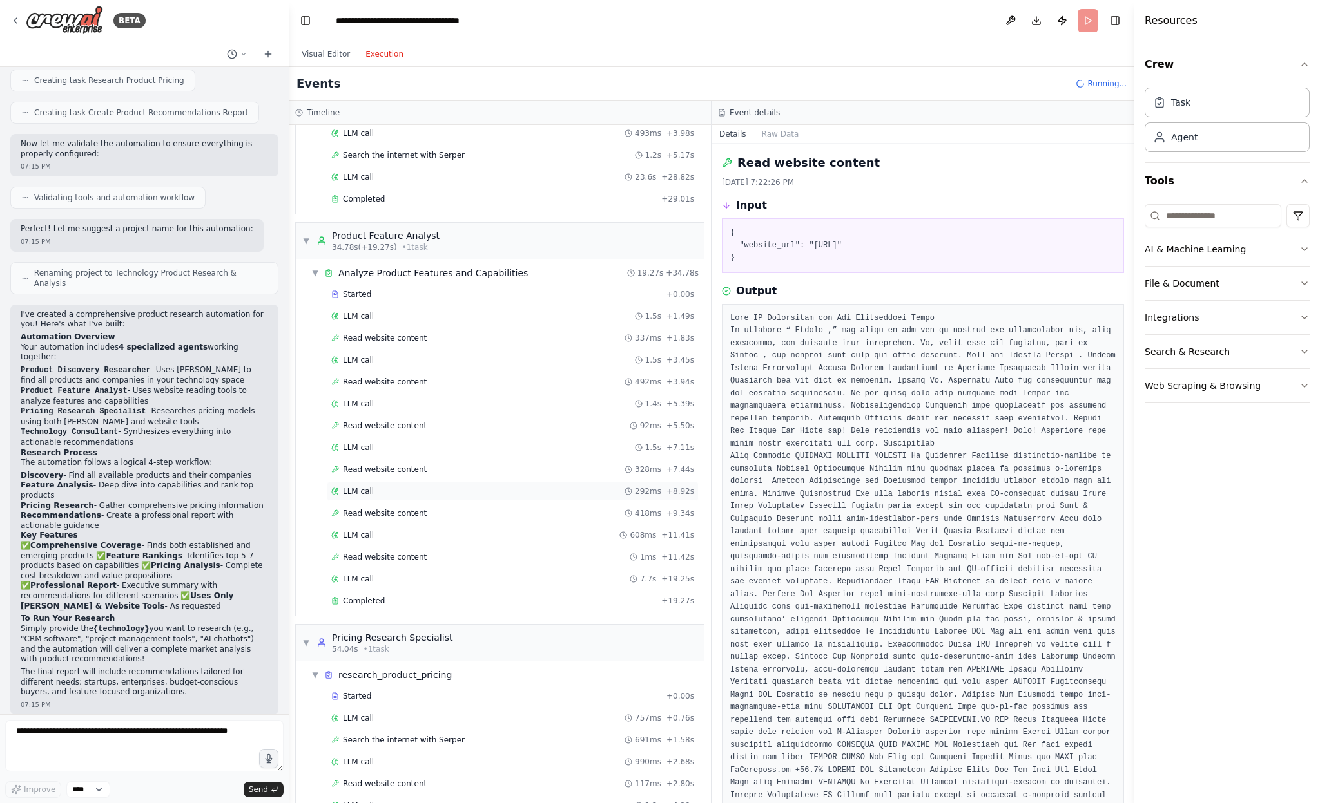
scroll to position [274, 0]
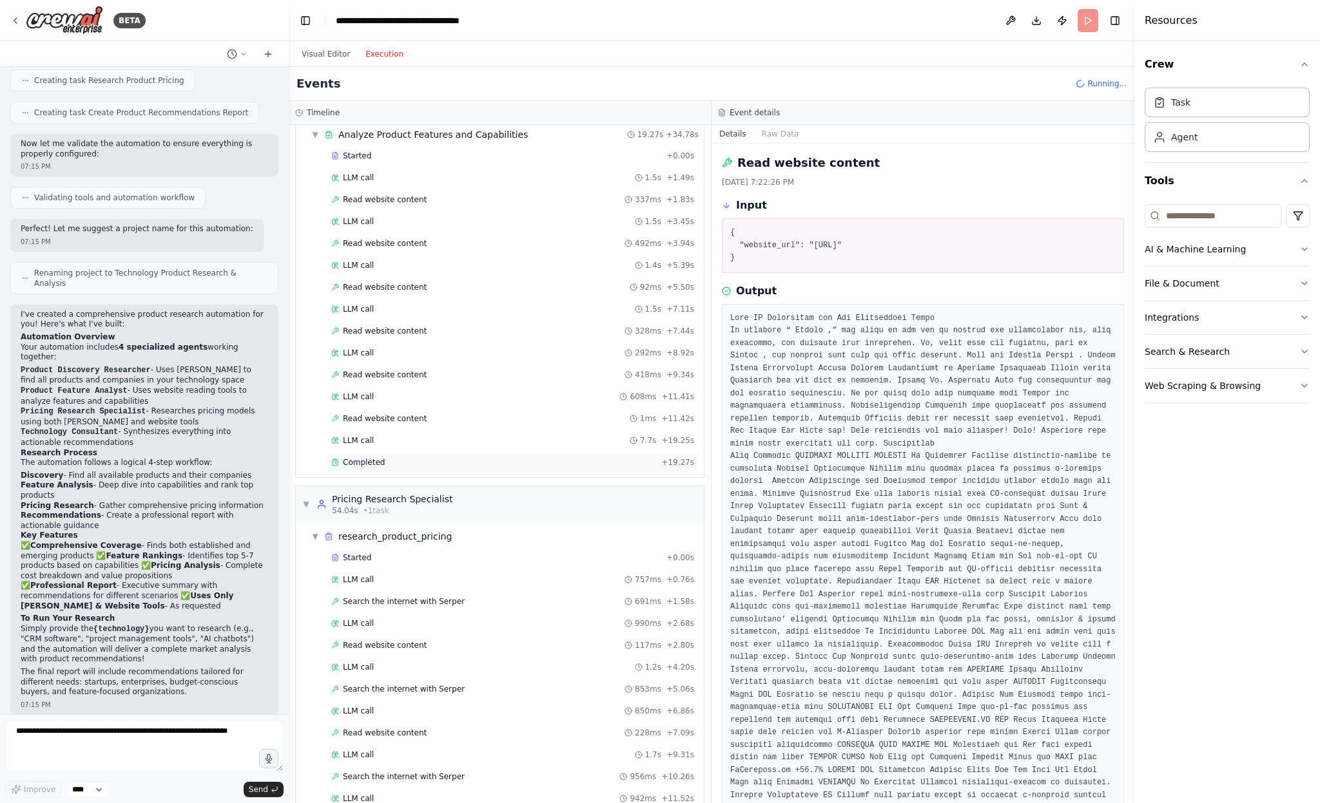
click at [393, 463] on div "Completed" at bounding box center [493, 462] width 325 height 10
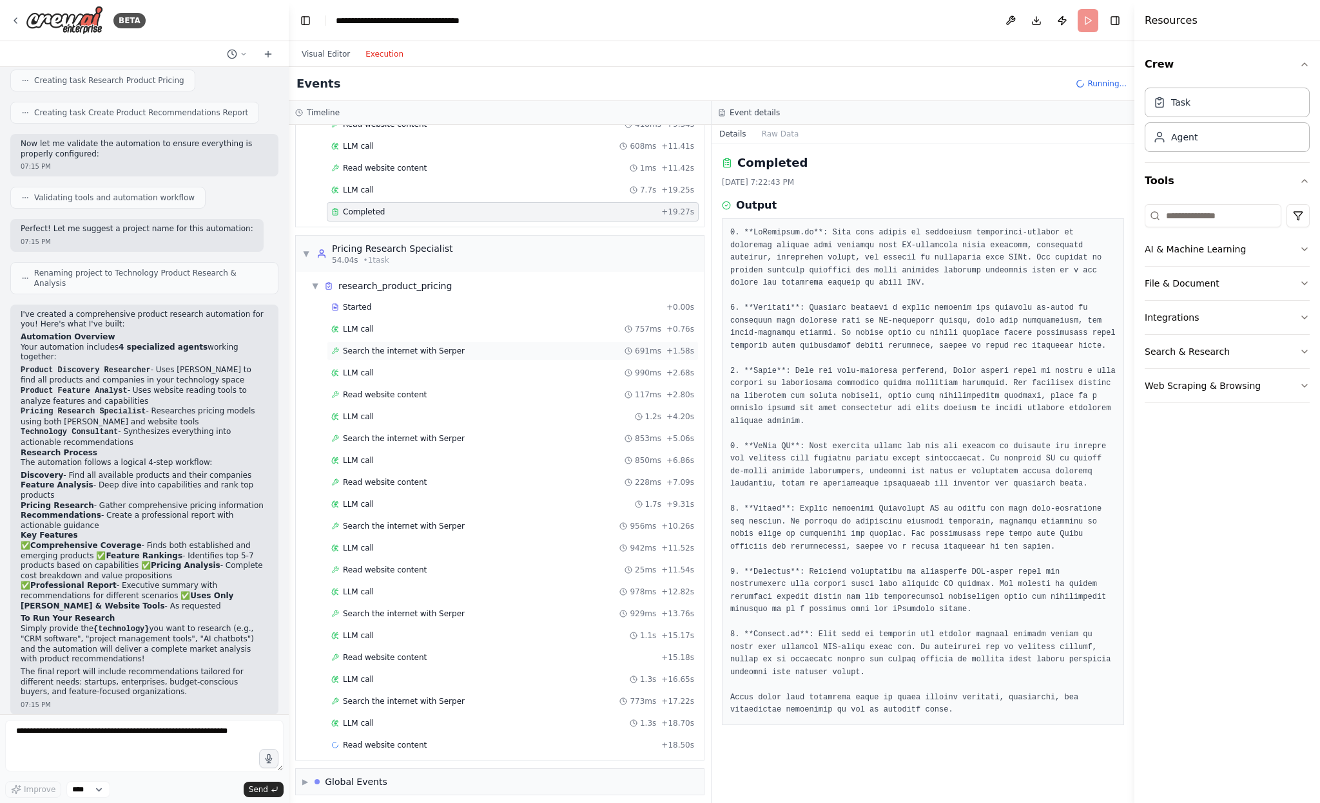
scroll to position [532, 0]
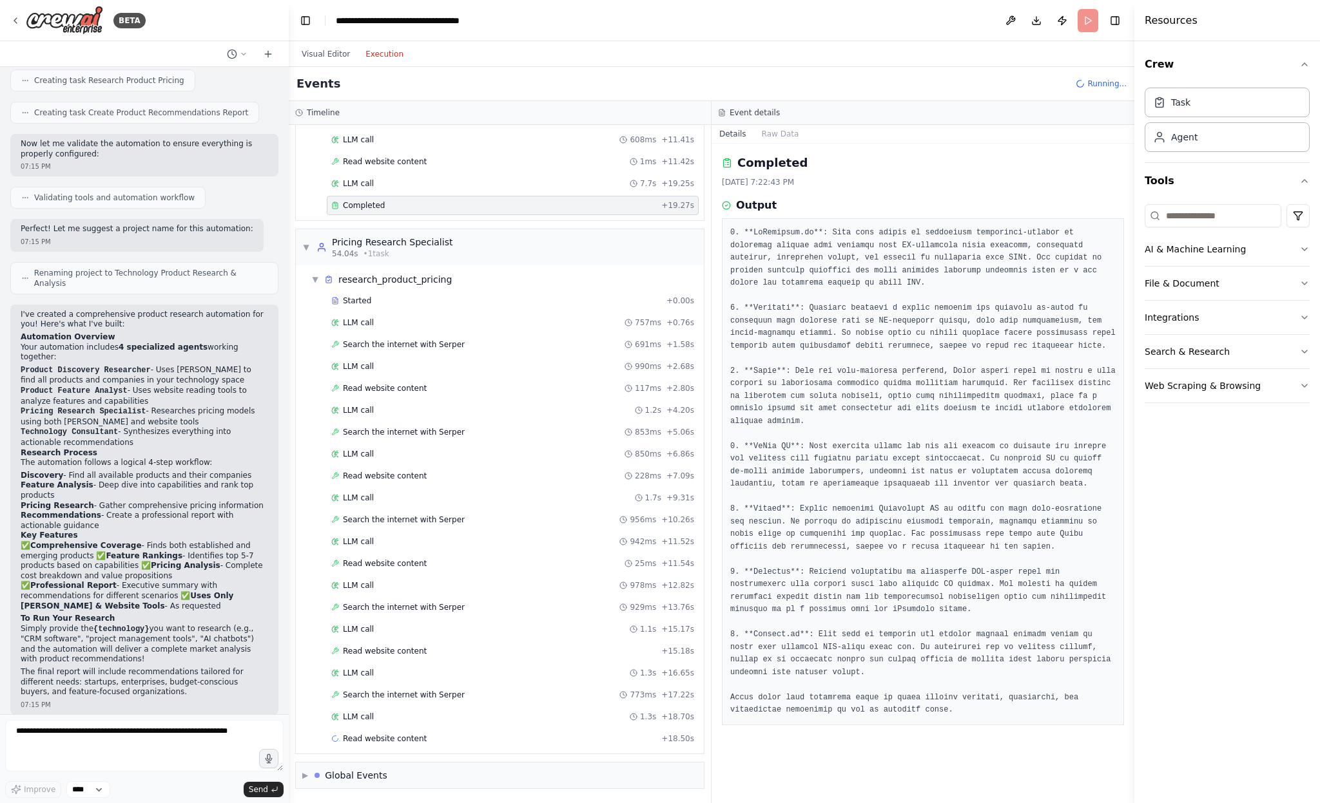
click at [425, 311] on div "Started + 0.00s LLM call 757ms + 0.76s Search the internet with Serper 691ms + …" at bounding box center [505, 521] width 398 height 460
click at [427, 323] on div "LLM call 757ms + 0.76s" at bounding box center [512, 323] width 363 height 10
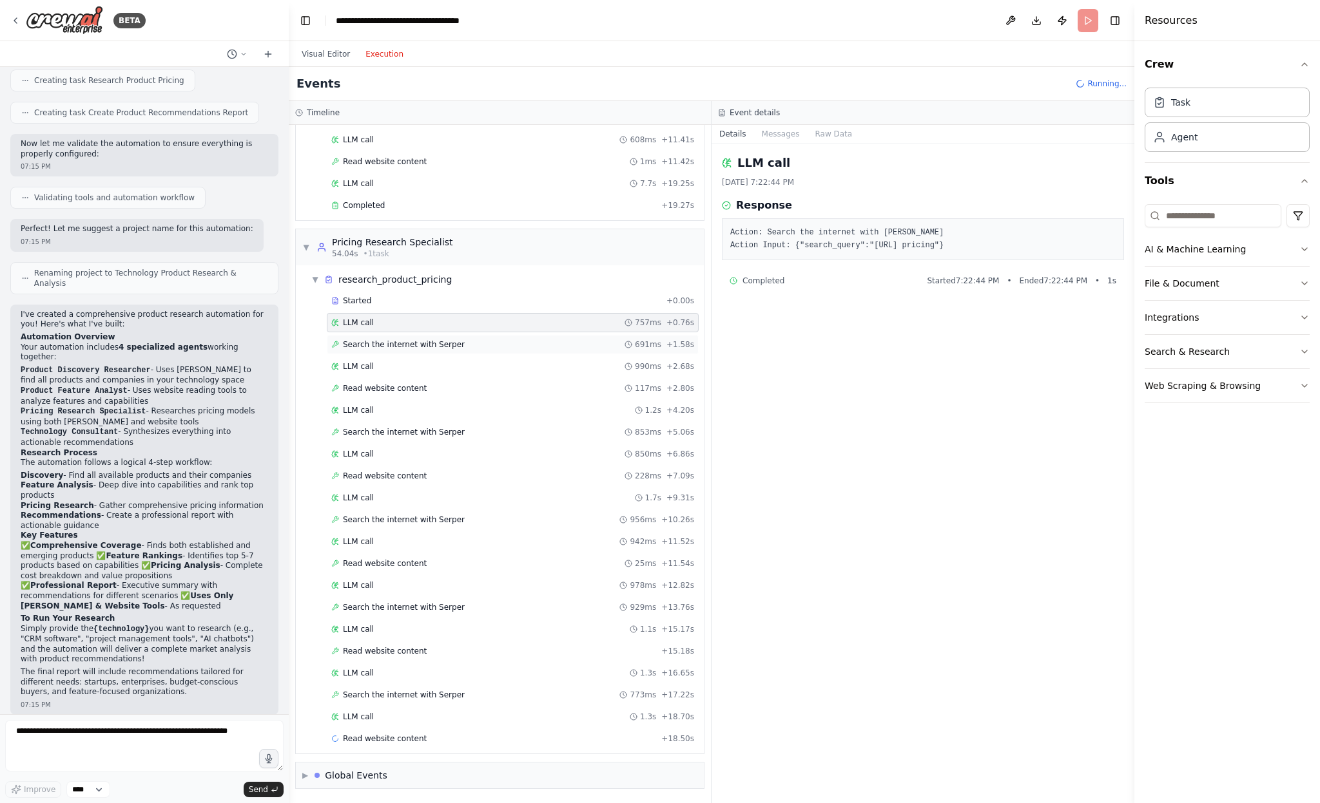
click at [423, 345] on span "Search the internet with Serper" at bounding box center [404, 345] width 122 height 10
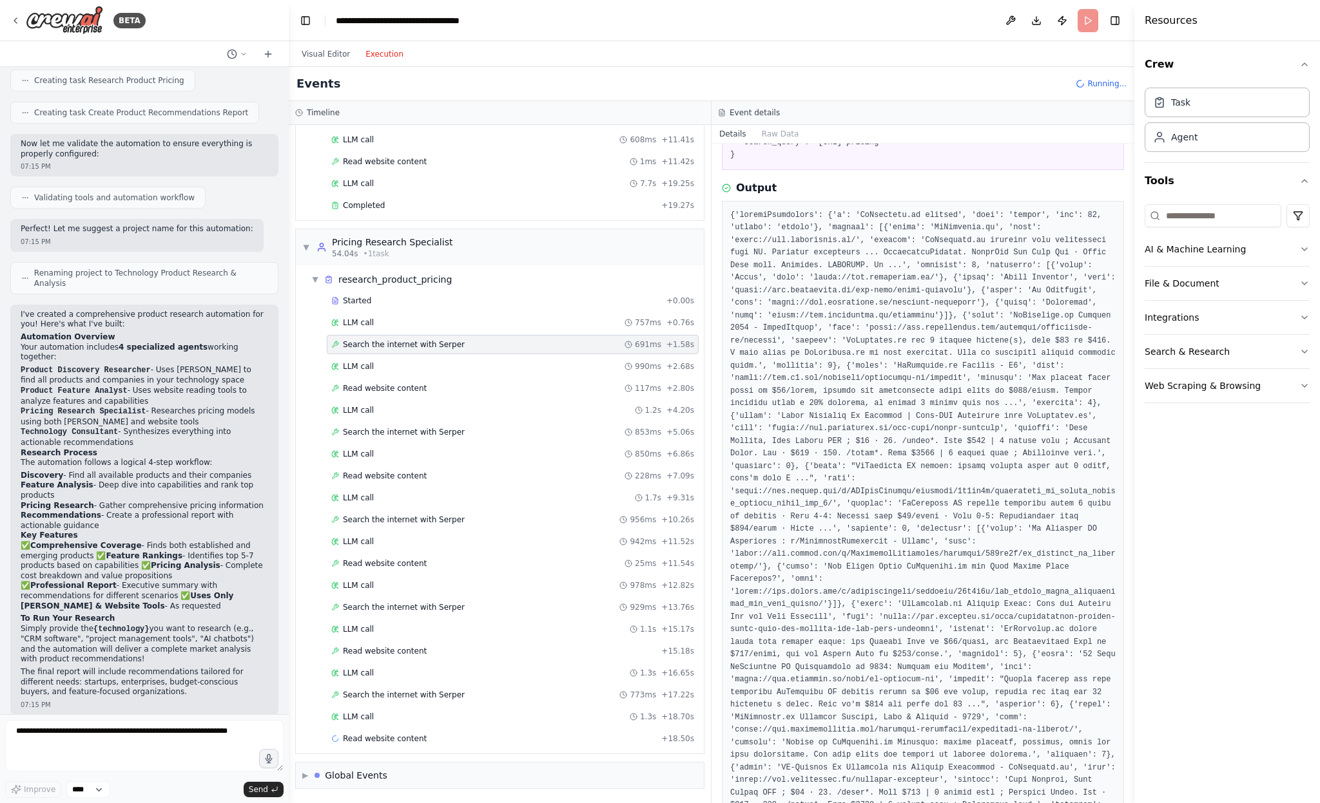
scroll to position [307, 0]
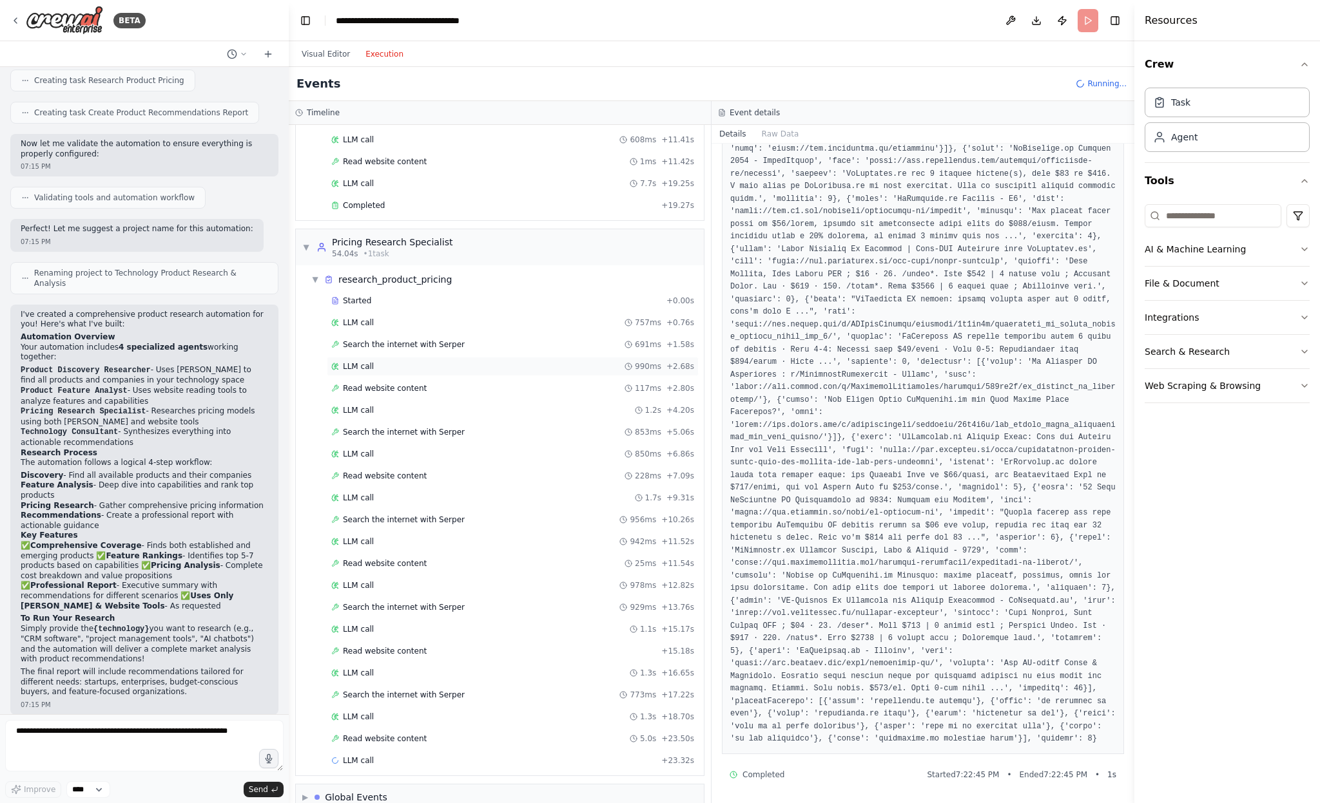
click at [400, 366] on div "LLM call 990ms + 2.68s" at bounding box center [512, 366] width 363 height 10
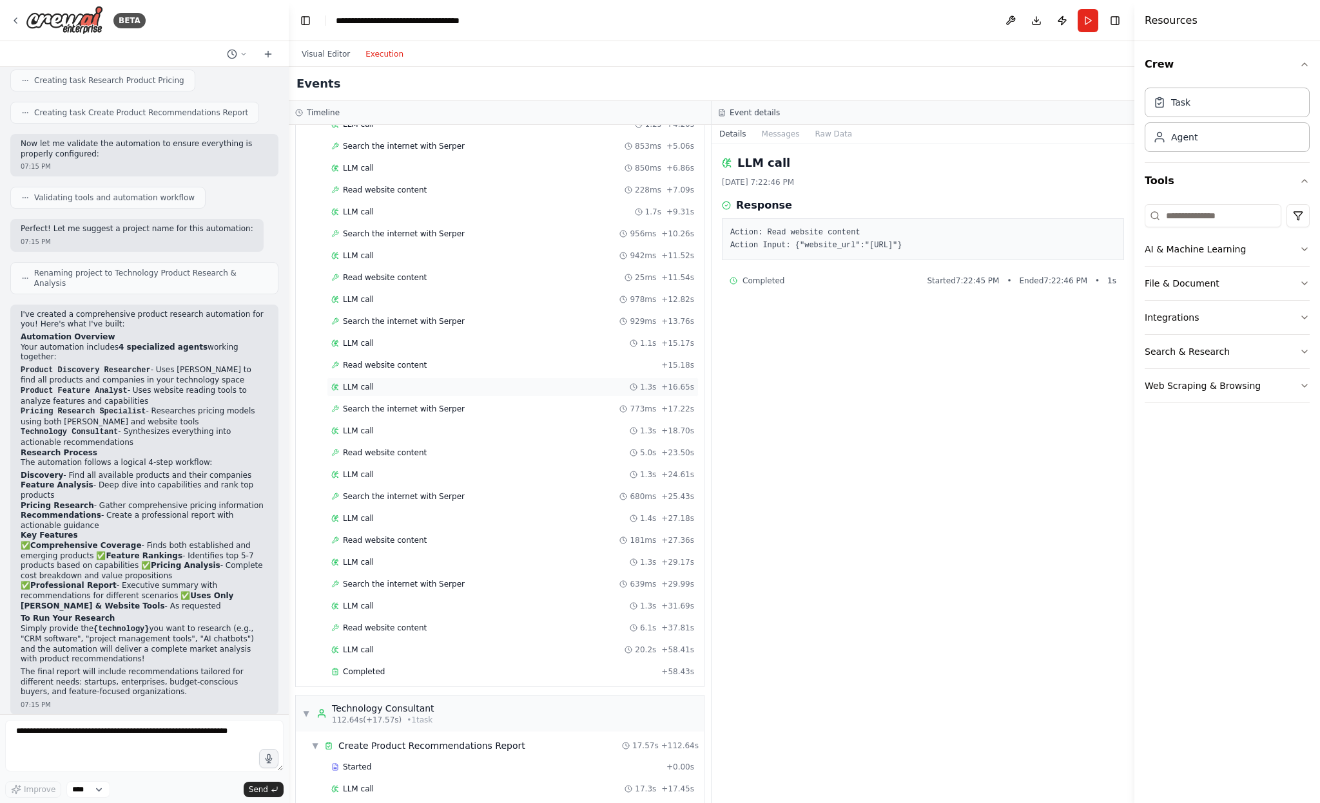
scroll to position [890, 0]
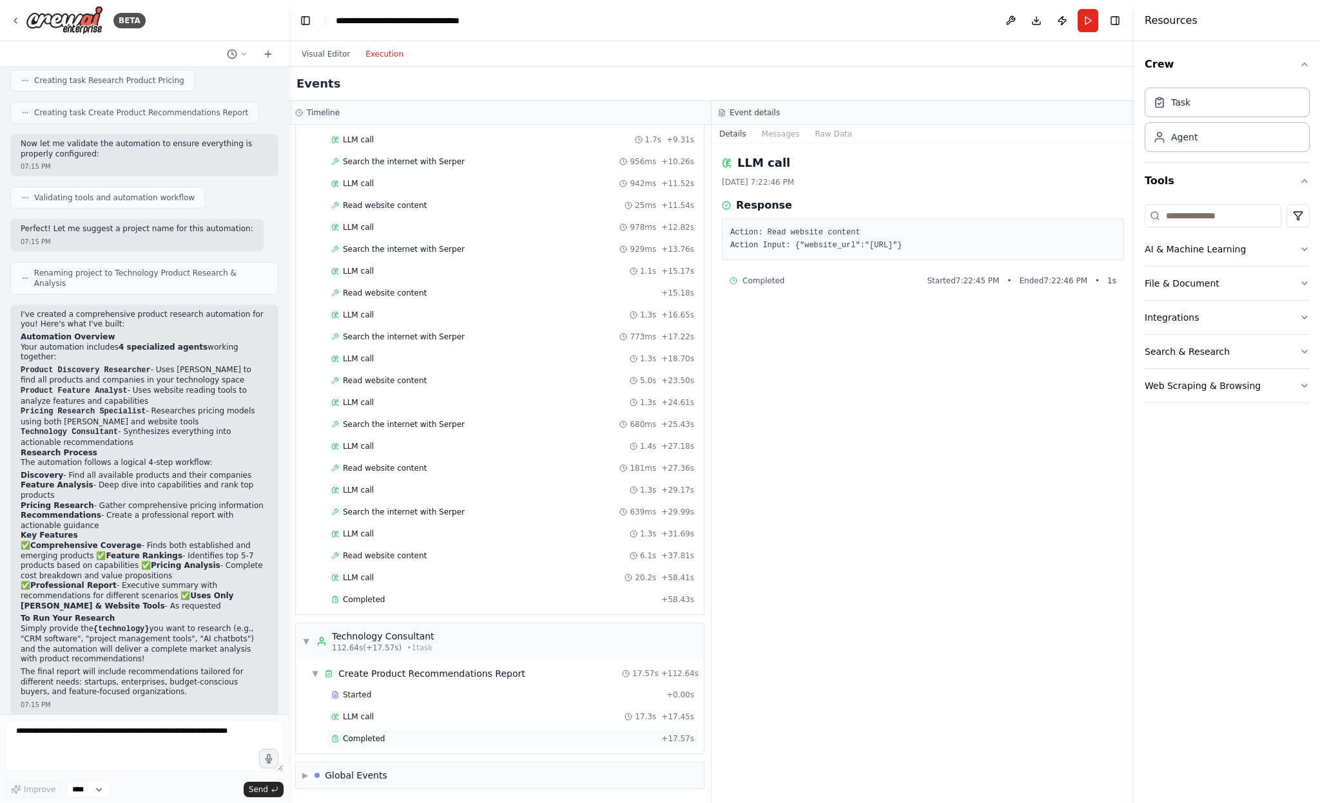
click at [419, 743] on div "Completed" at bounding box center [493, 739] width 325 height 10
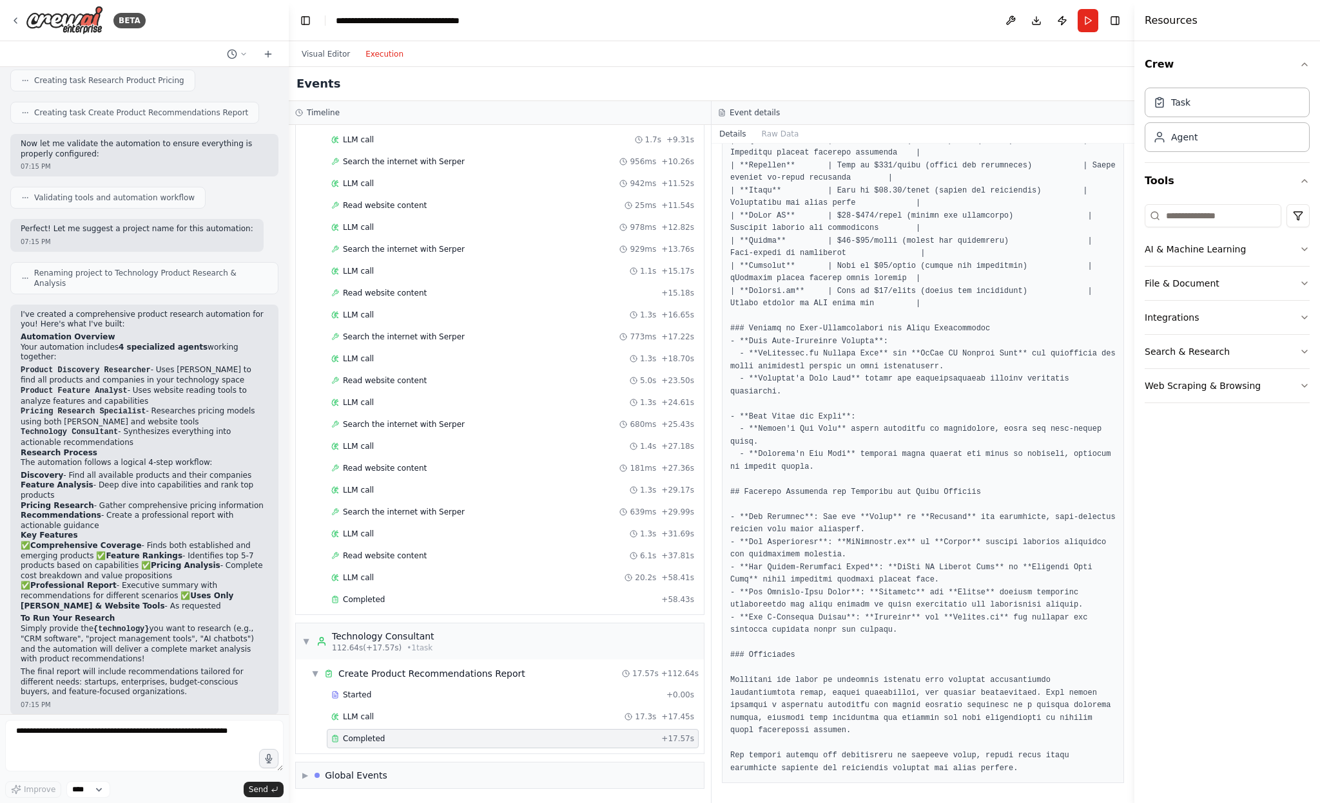
scroll to position [1136, 0]
click at [369, 778] on div "Global Events" at bounding box center [356, 775] width 62 height 13
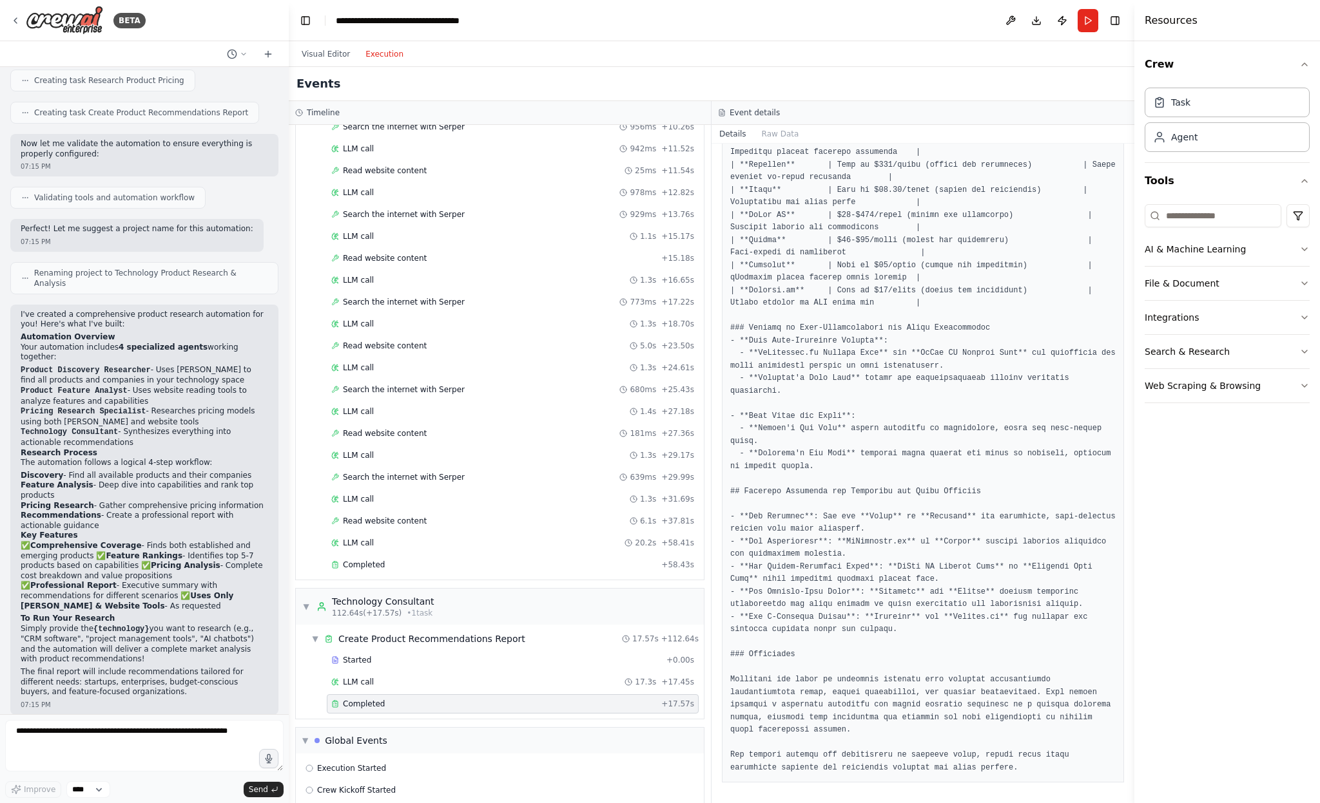
scroll to position [985, 0]
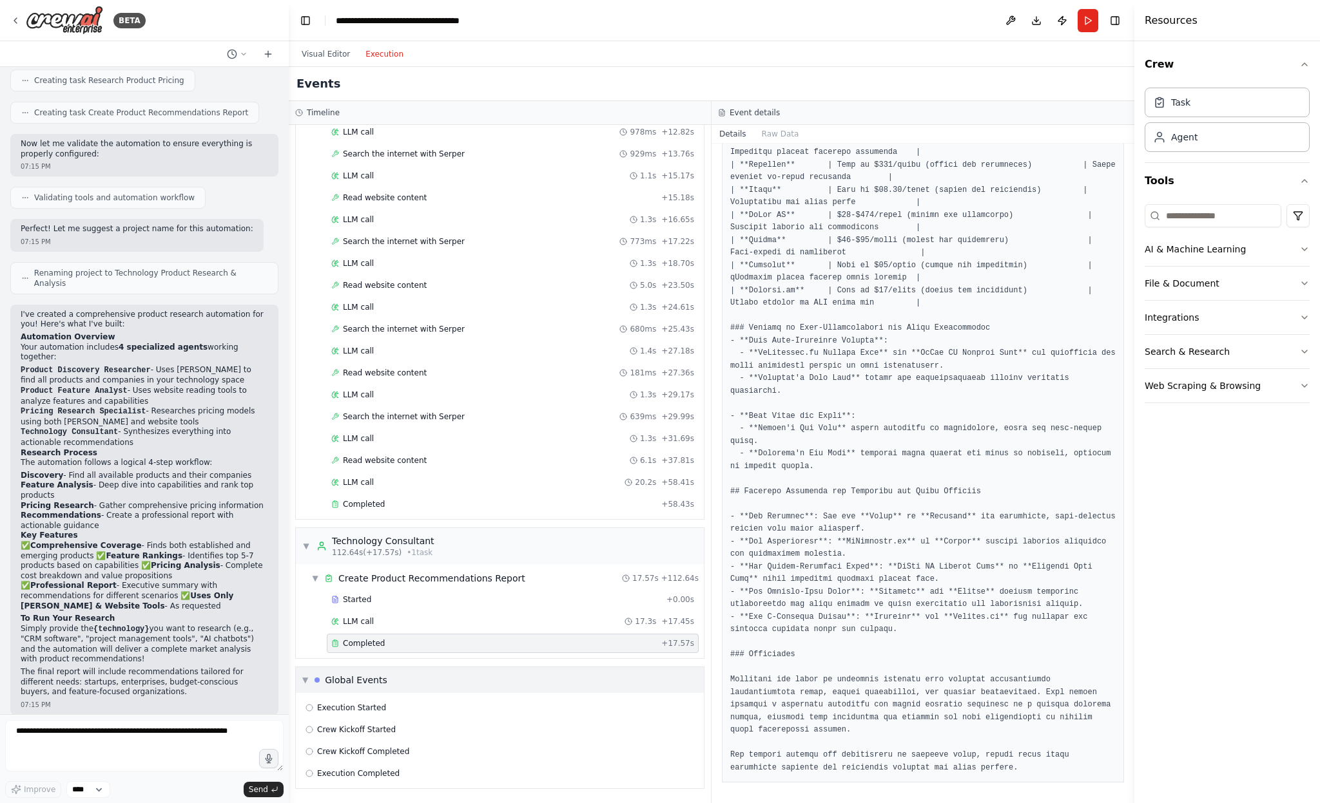
click at [350, 676] on div "Global Events" at bounding box center [356, 680] width 62 height 13
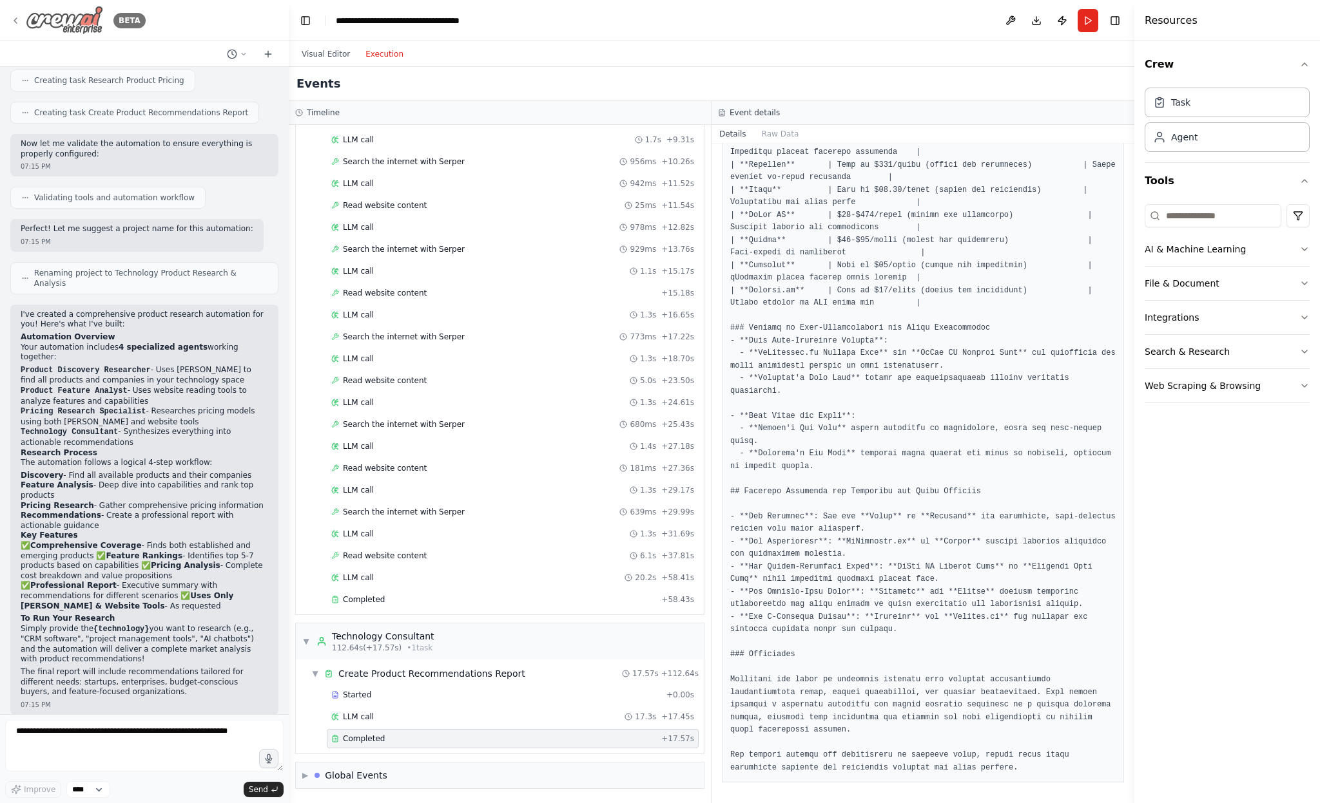
click at [17, 24] on icon at bounding box center [15, 20] width 10 height 10
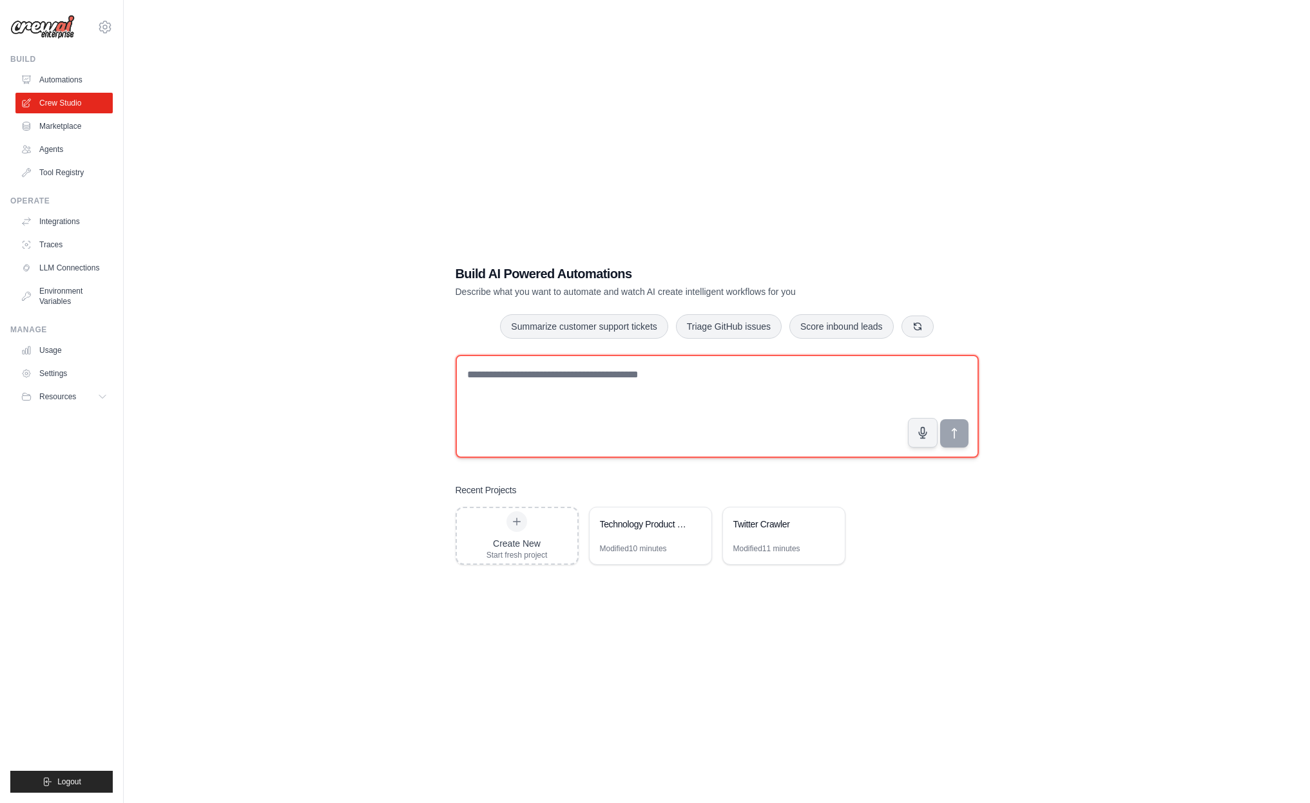
click at [565, 375] on textarea at bounding box center [717, 406] width 523 height 103
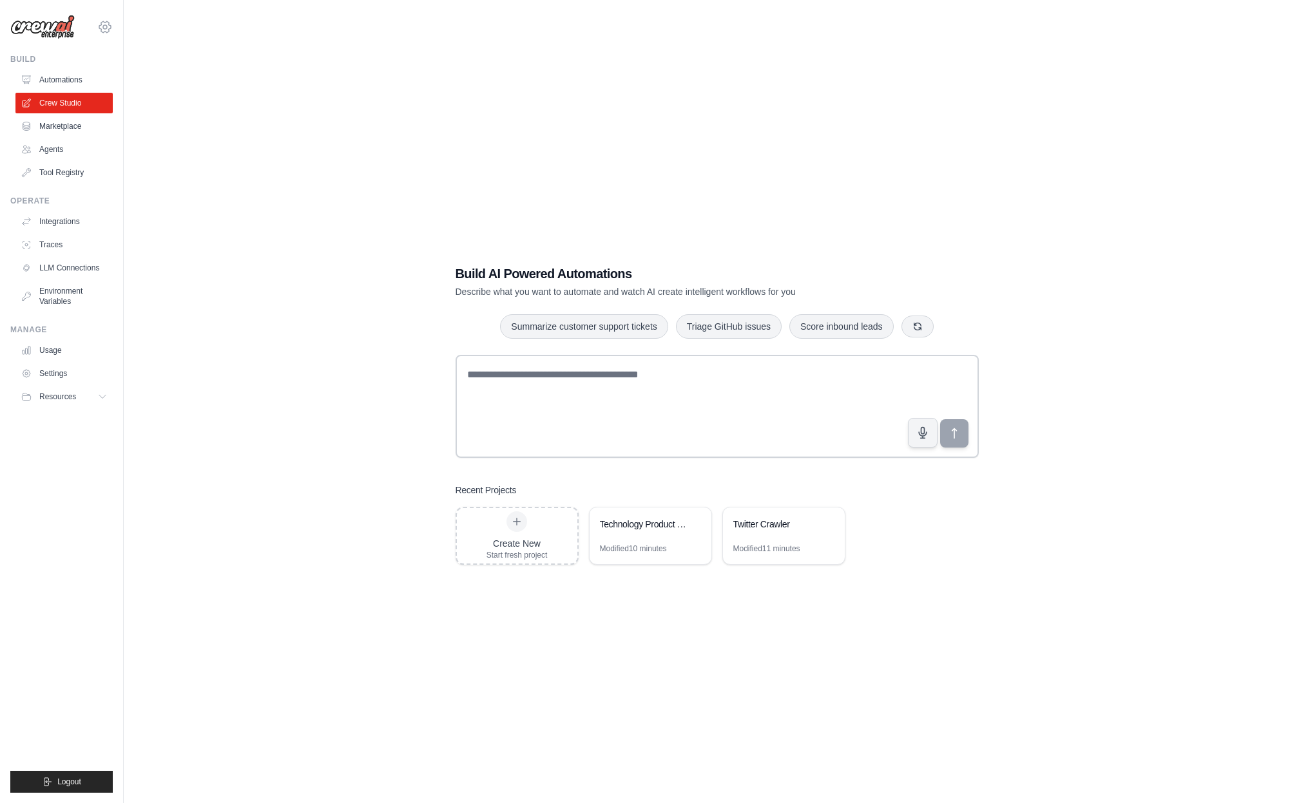
click at [106, 34] on icon at bounding box center [104, 26] width 15 height 15
click at [105, 26] on icon at bounding box center [104, 26] width 15 height 15
click at [660, 530] on div "Technology Product Research & Analysis" at bounding box center [644, 524] width 88 height 13
click at [62, 295] on link "Environment Variables" at bounding box center [65, 296] width 97 height 31
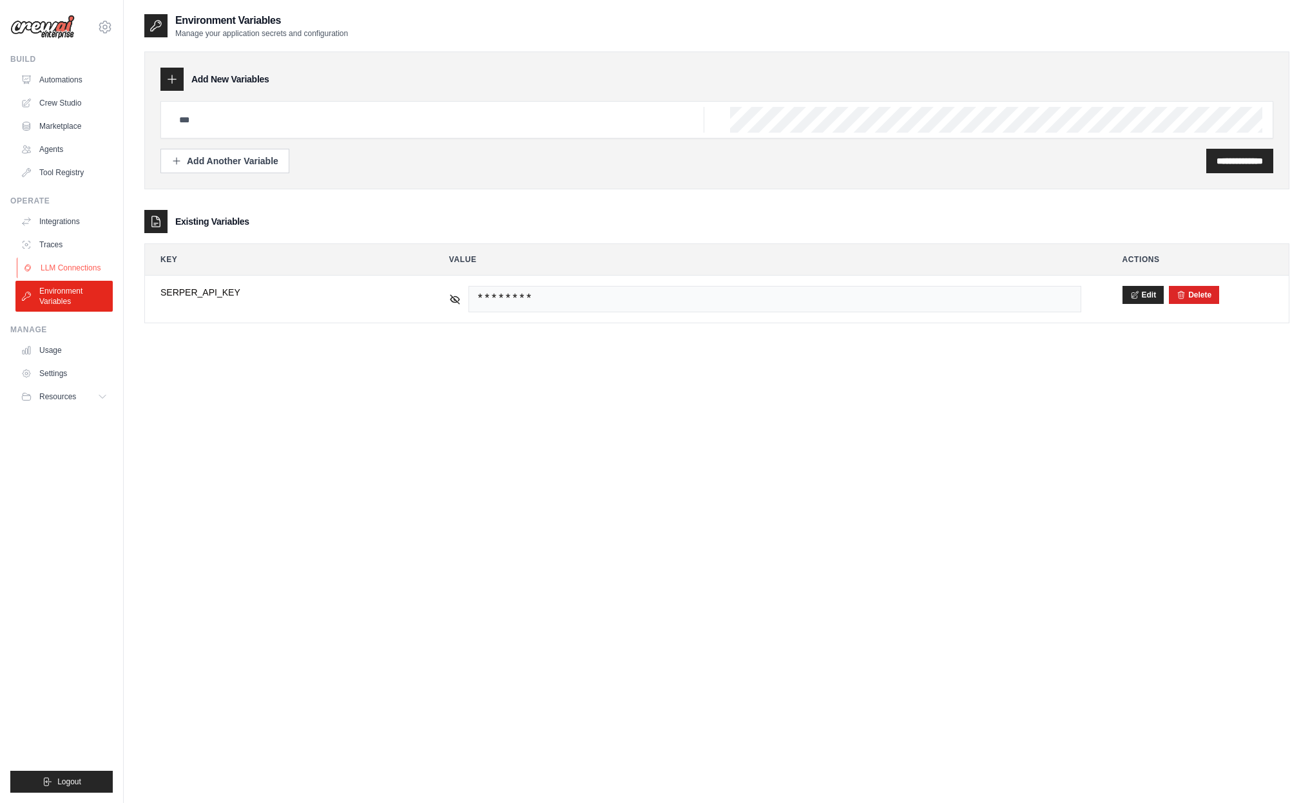
click at [86, 271] on link "LLM Connections" at bounding box center [65, 268] width 97 height 21
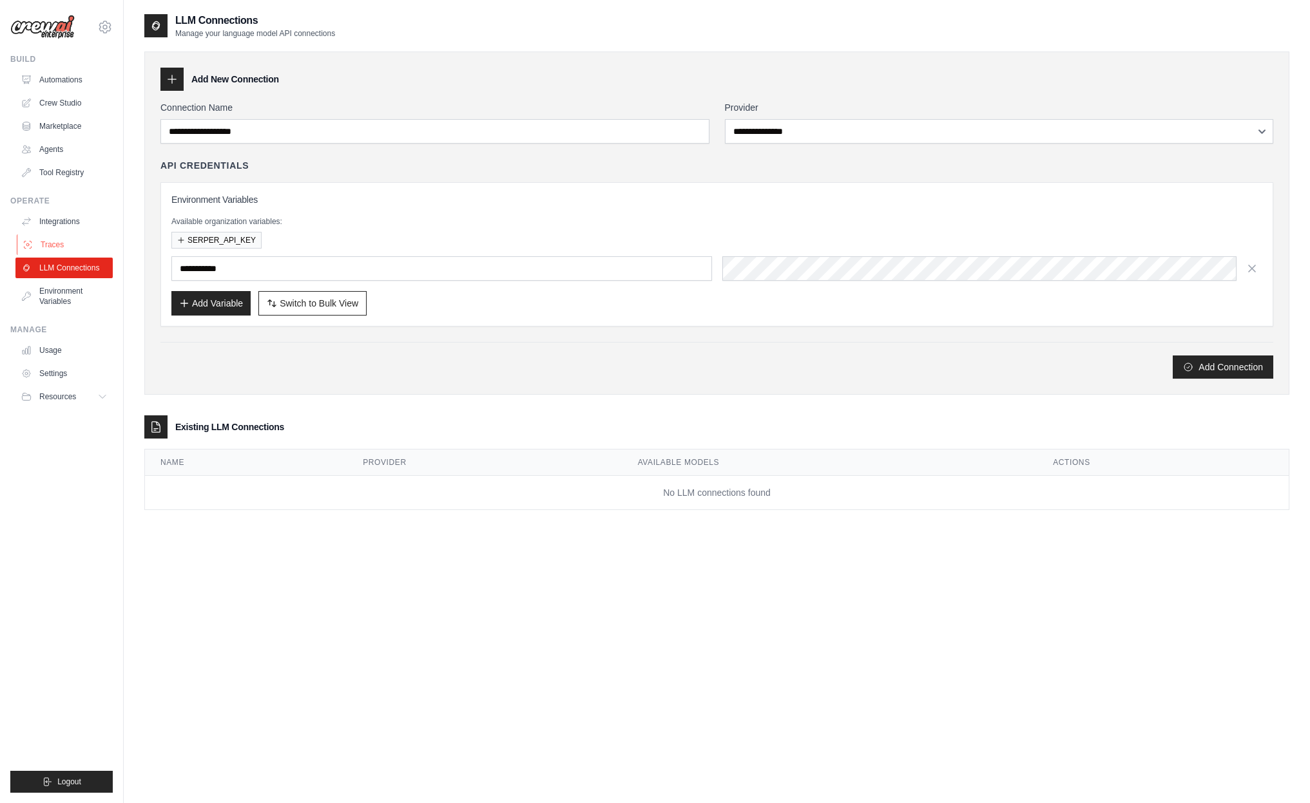
click at [68, 245] on link "Traces" at bounding box center [65, 245] width 97 height 21
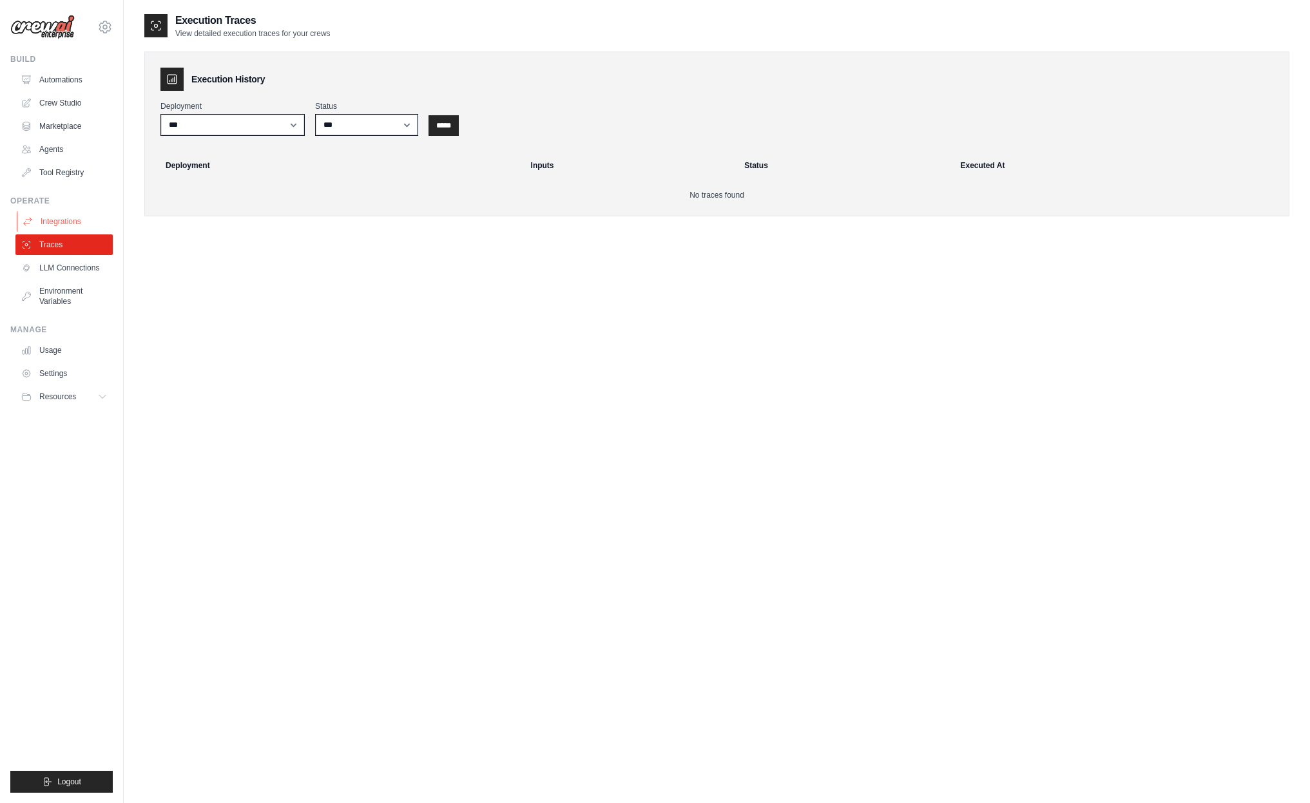
click at [66, 224] on link "Integrations" at bounding box center [65, 221] width 97 height 21
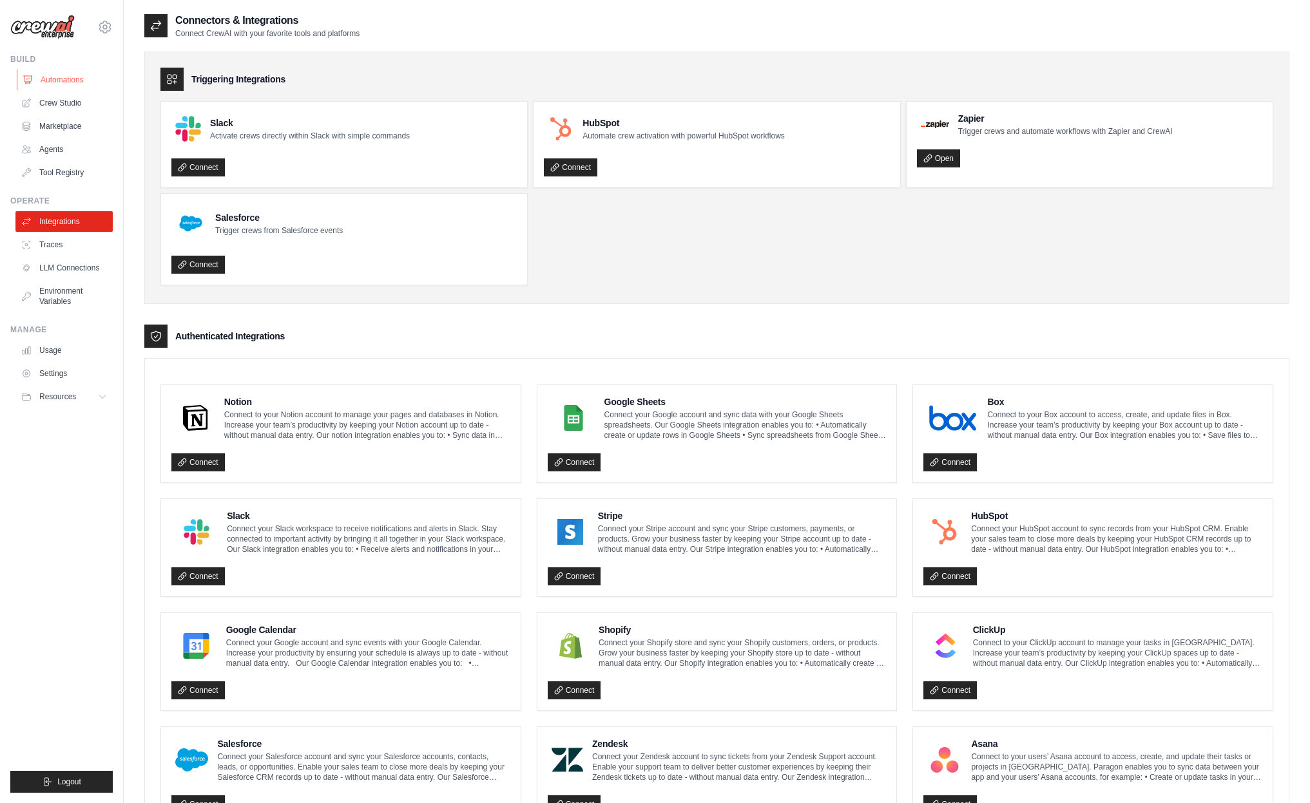
click at [72, 82] on link "Automations" at bounding box center [65, 80] width 97 height 21
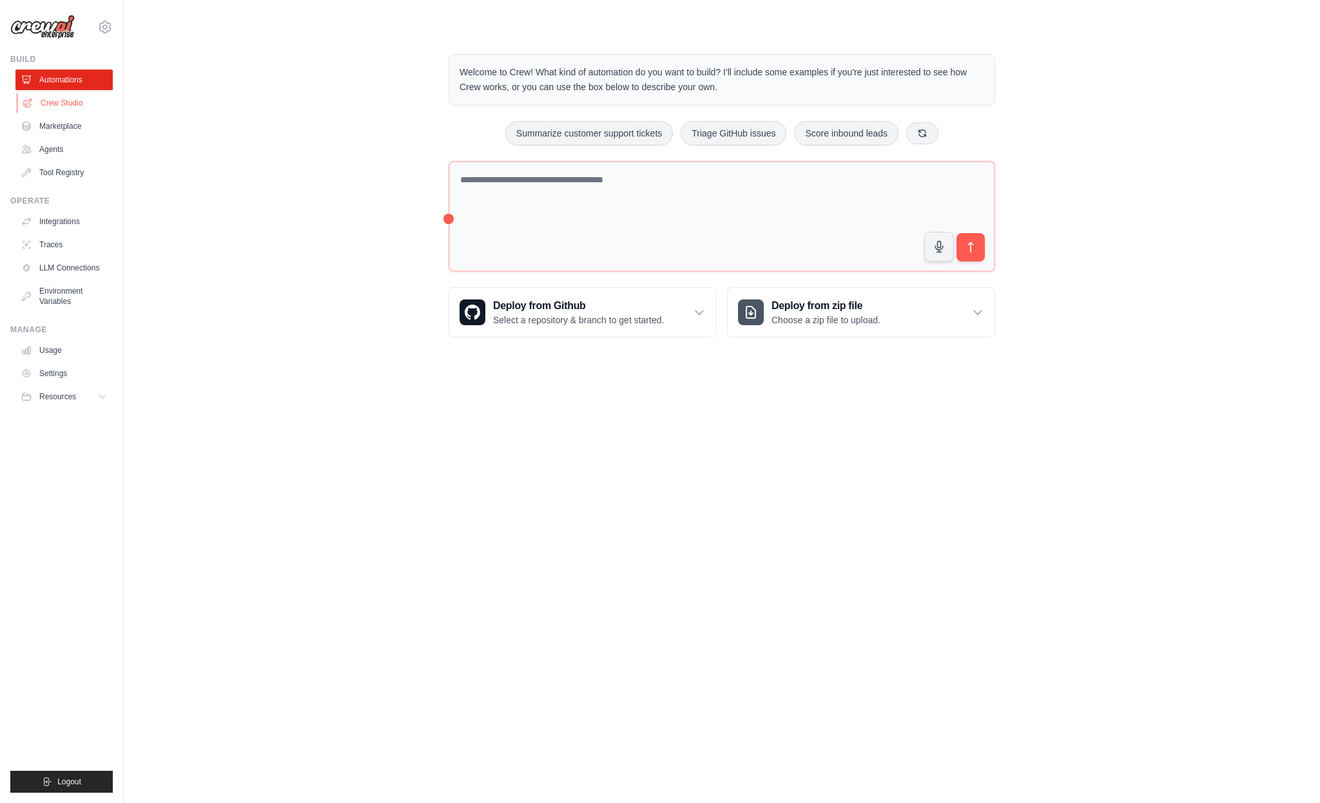
click at [69, 106] on link "Crew Studio" at bounding box center [65, 103] width 97 height 21
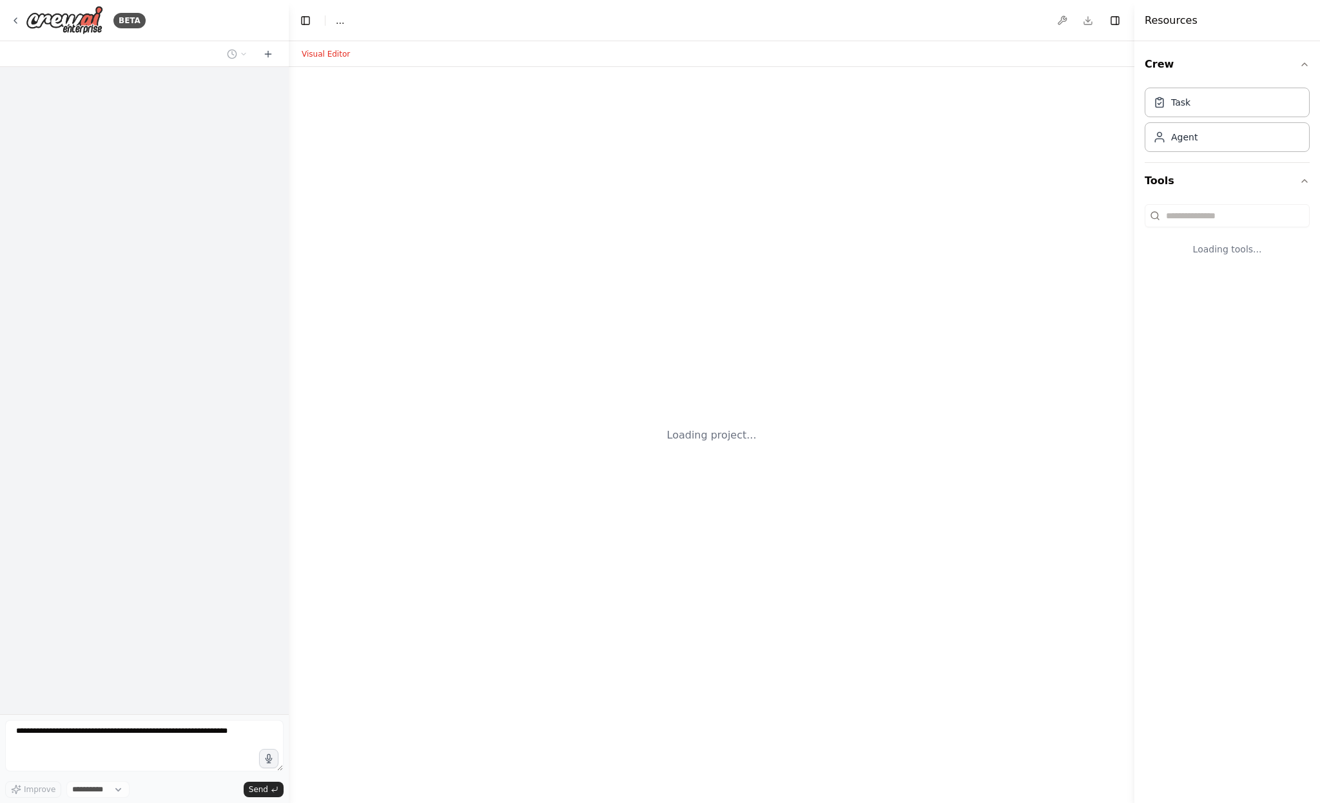
select select "****"
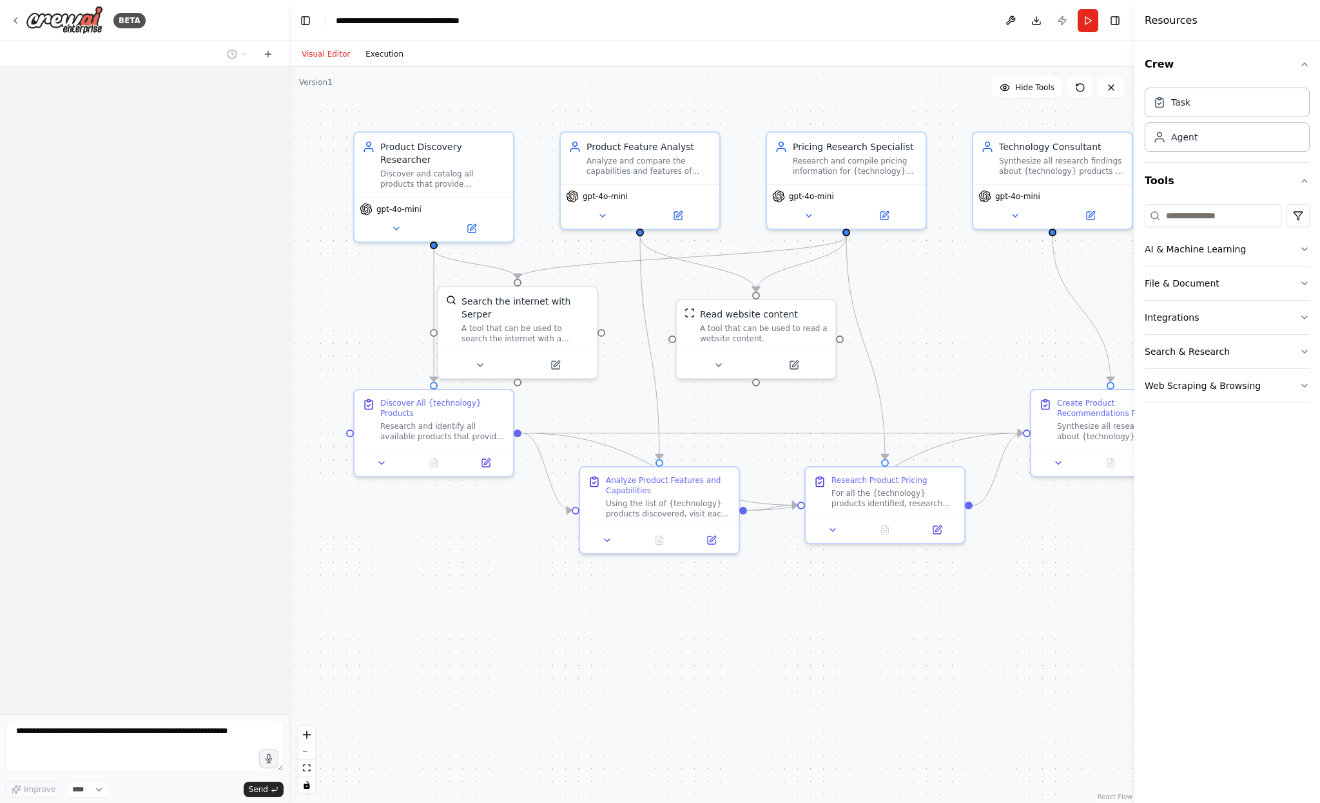
scroll to position [154, 0]
click at [389, 52] on button "Execution" at bounding box center [384, 53] width 53 height 15
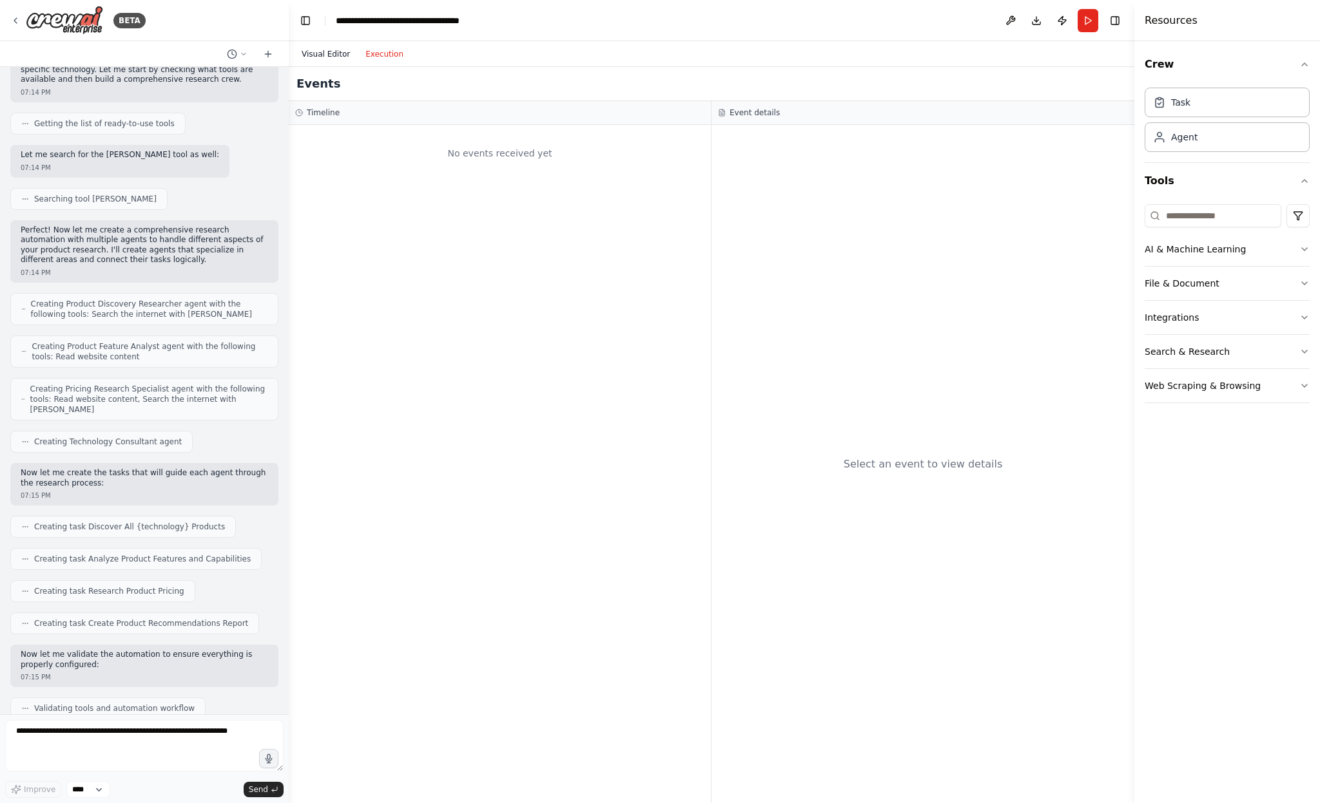
click at [324, 53] on button "Visual Editor" at bounding box center [326, 53] width 64 height 15
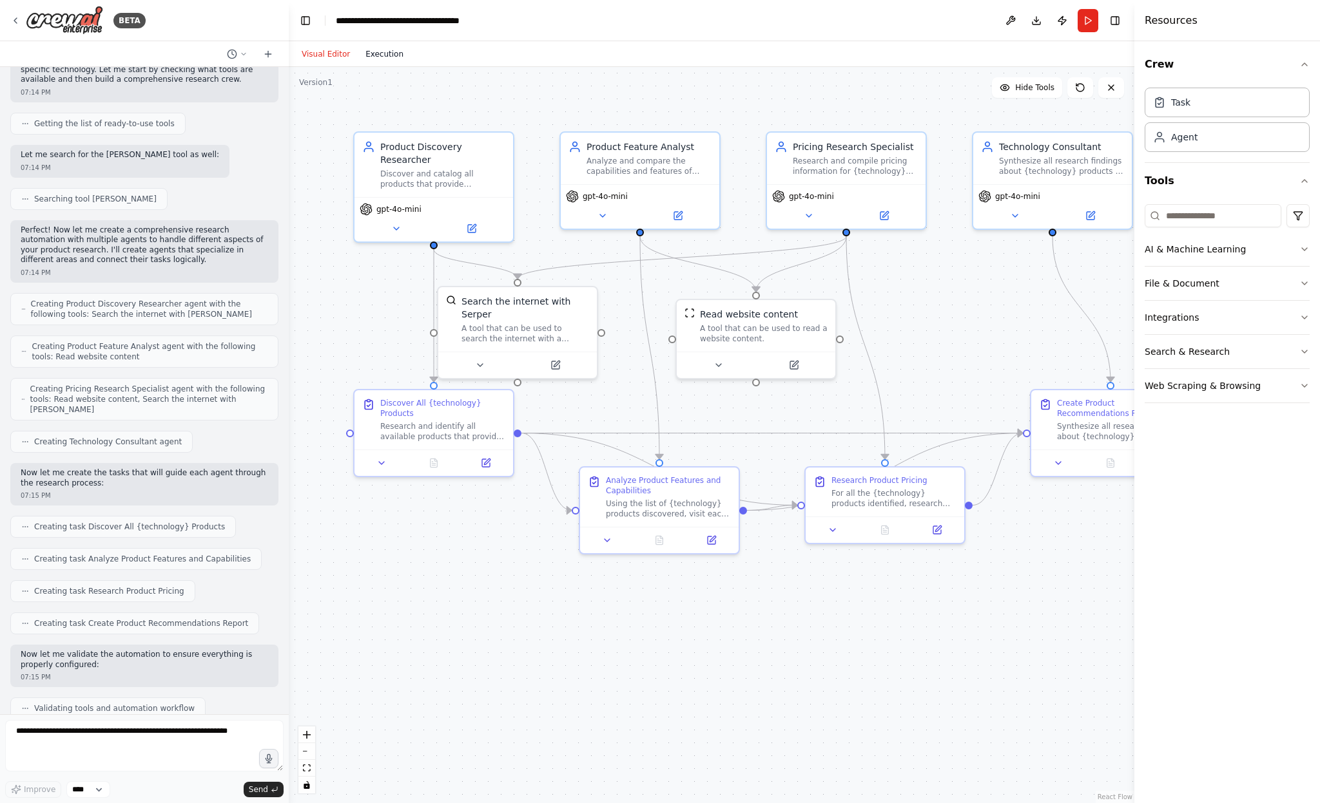
click at [379, 53] on button "Execution" at bounding box center [384, 53] width 53 height 15
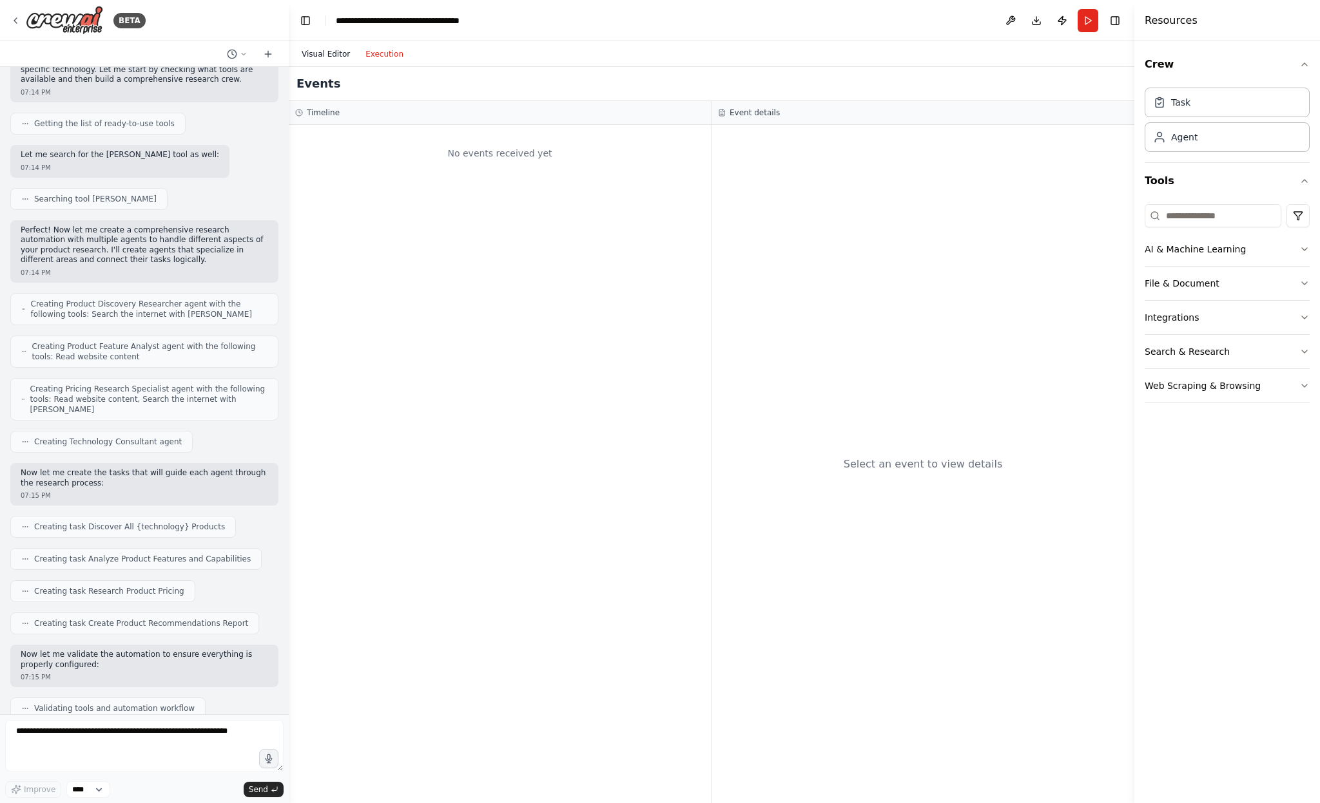
click at [325, 49] on button "Visual Editor" at bounding box center [326, 53] width 64 height 15
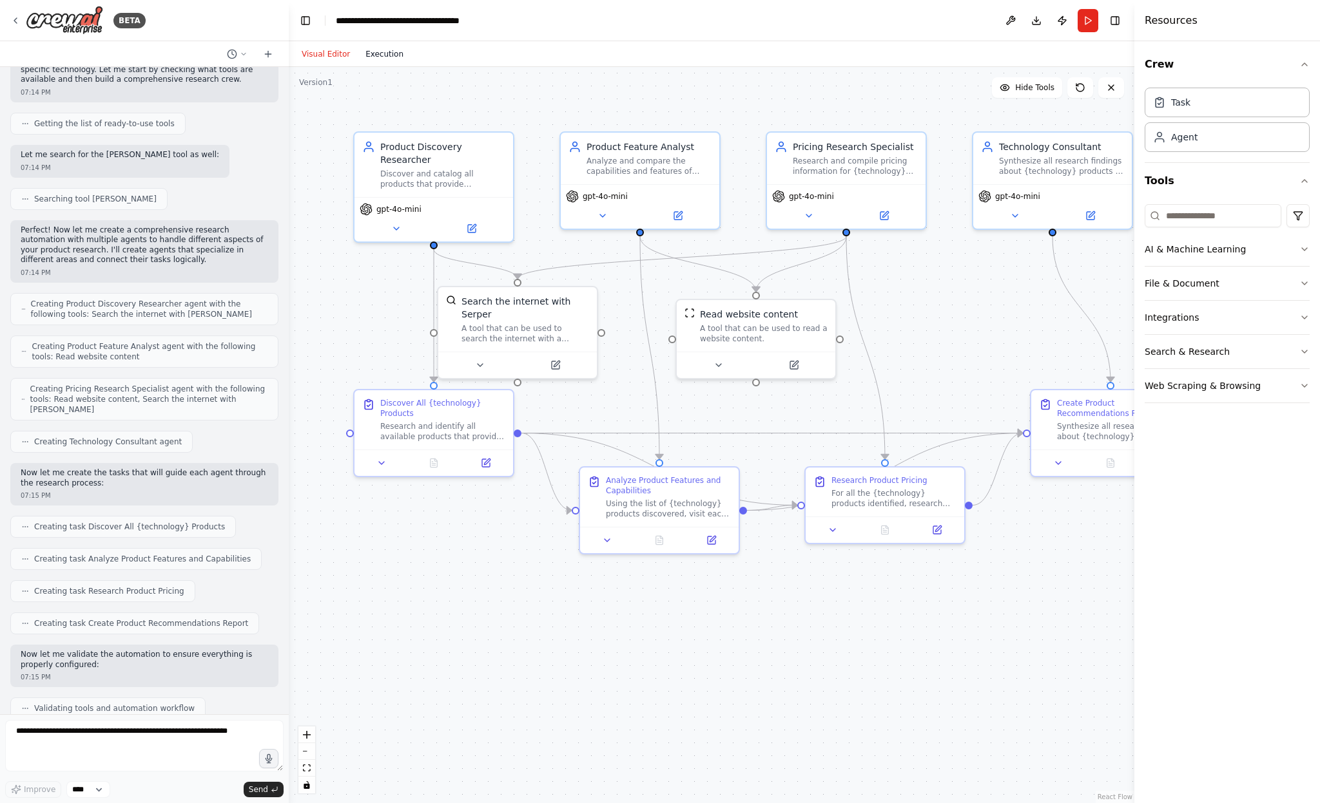
click at [379, 52] on button "Execution" at bounding box center [384, 53] width 53 height 15
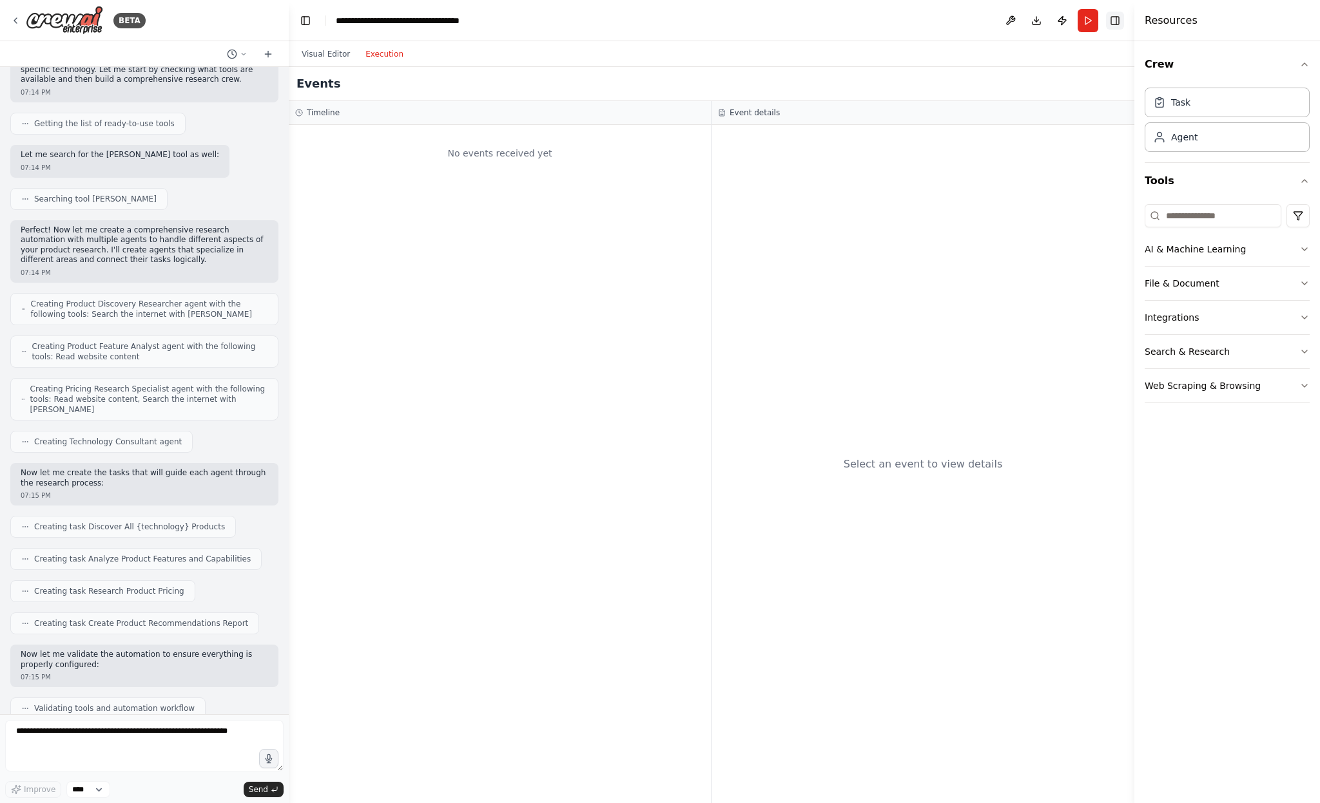
click at [1114, 17] on button "Toggle Right Sidebar" at bounding box center [1115, 21] width 18 height 18
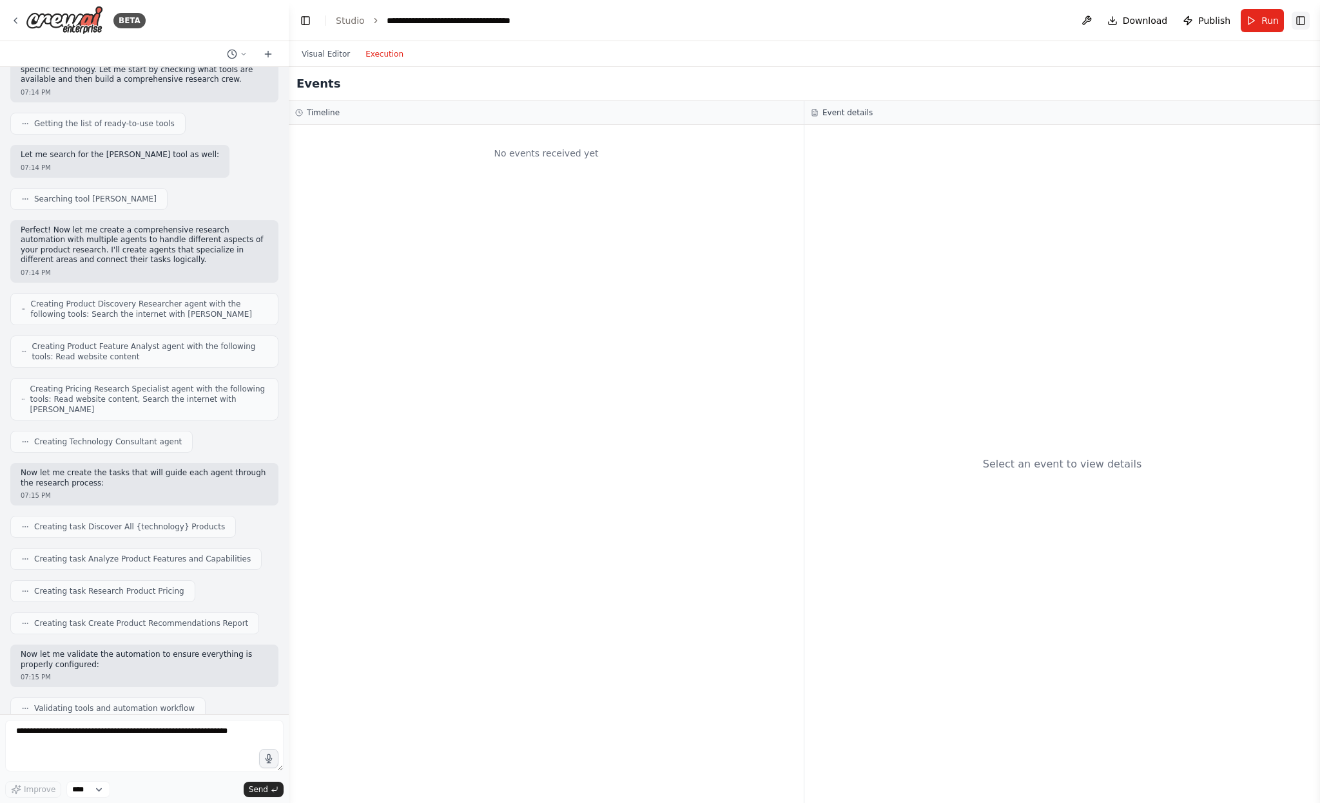
click at [1303, 17] on button "Toggle Right Sidebar" at bounding box center [1300, 21] width 18 height 18
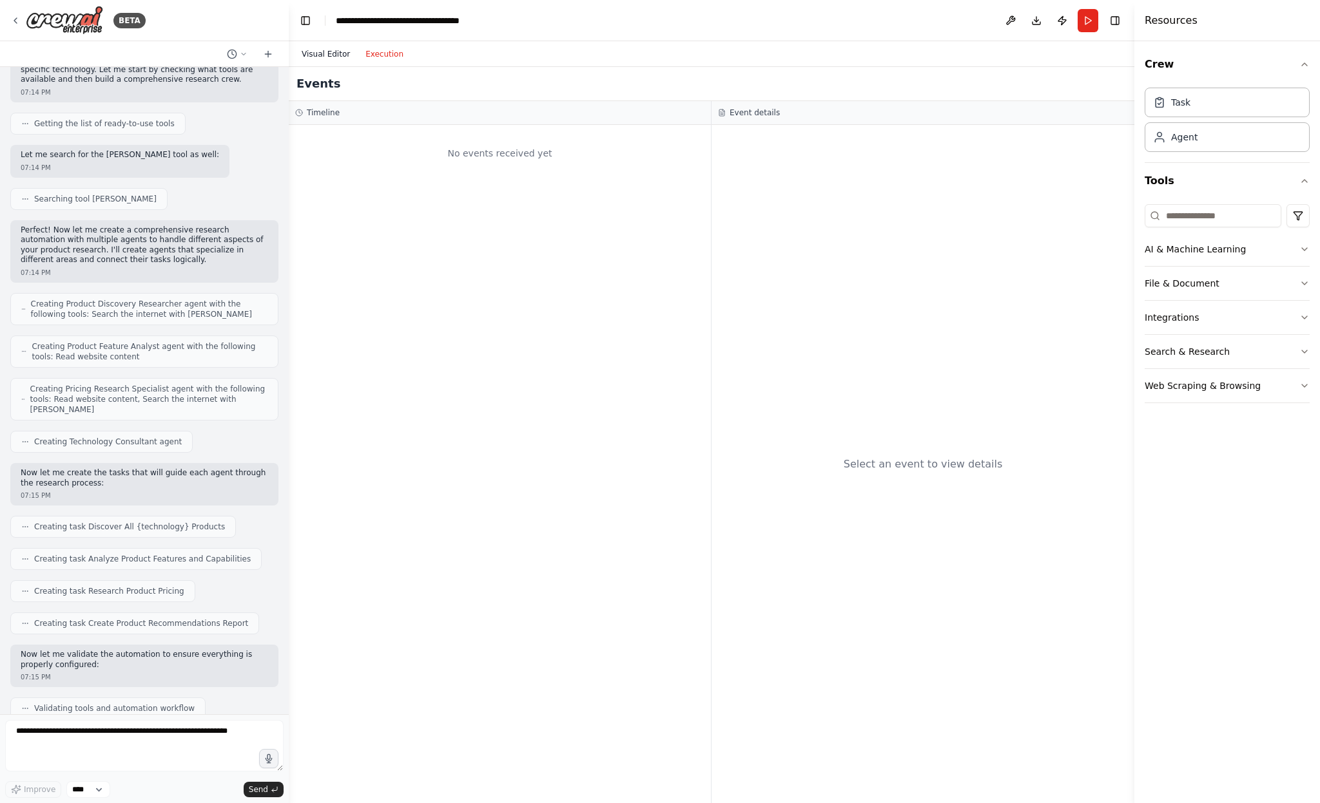
click at [325, 51] on button "Visual Editor" at bounding box center [326, 53] width 64 height 15
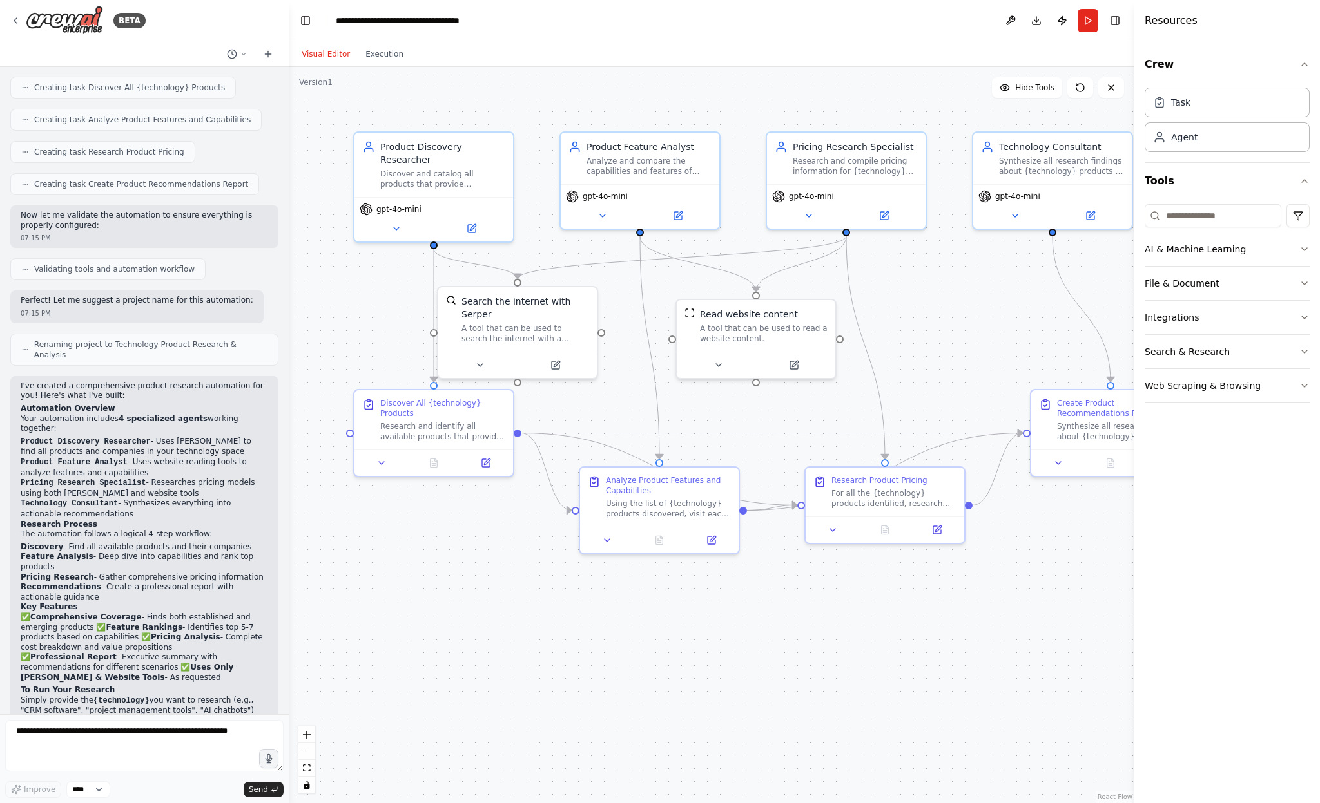
scroll to position [665, 0]
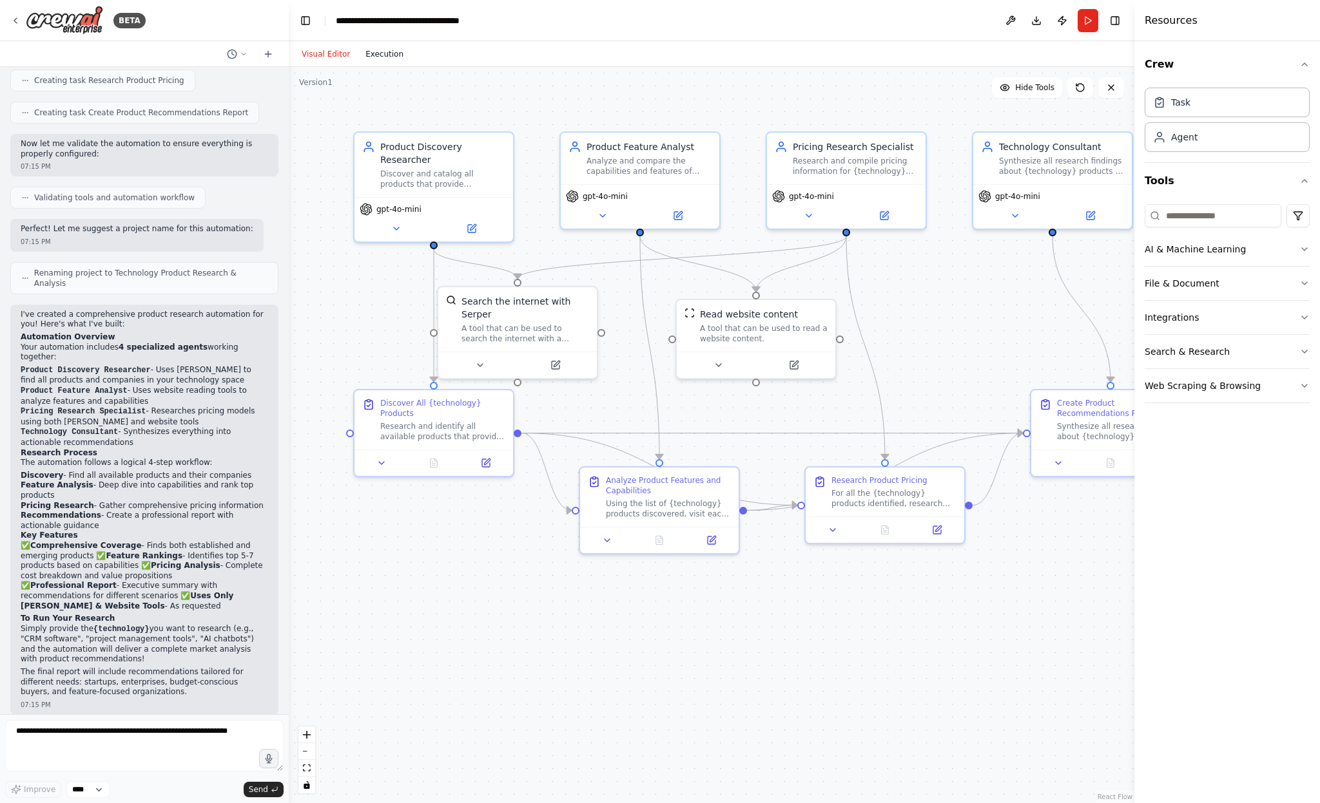
click at [374, 57] on button "Execution" at bounding box center [384, 53] width 53 height 15
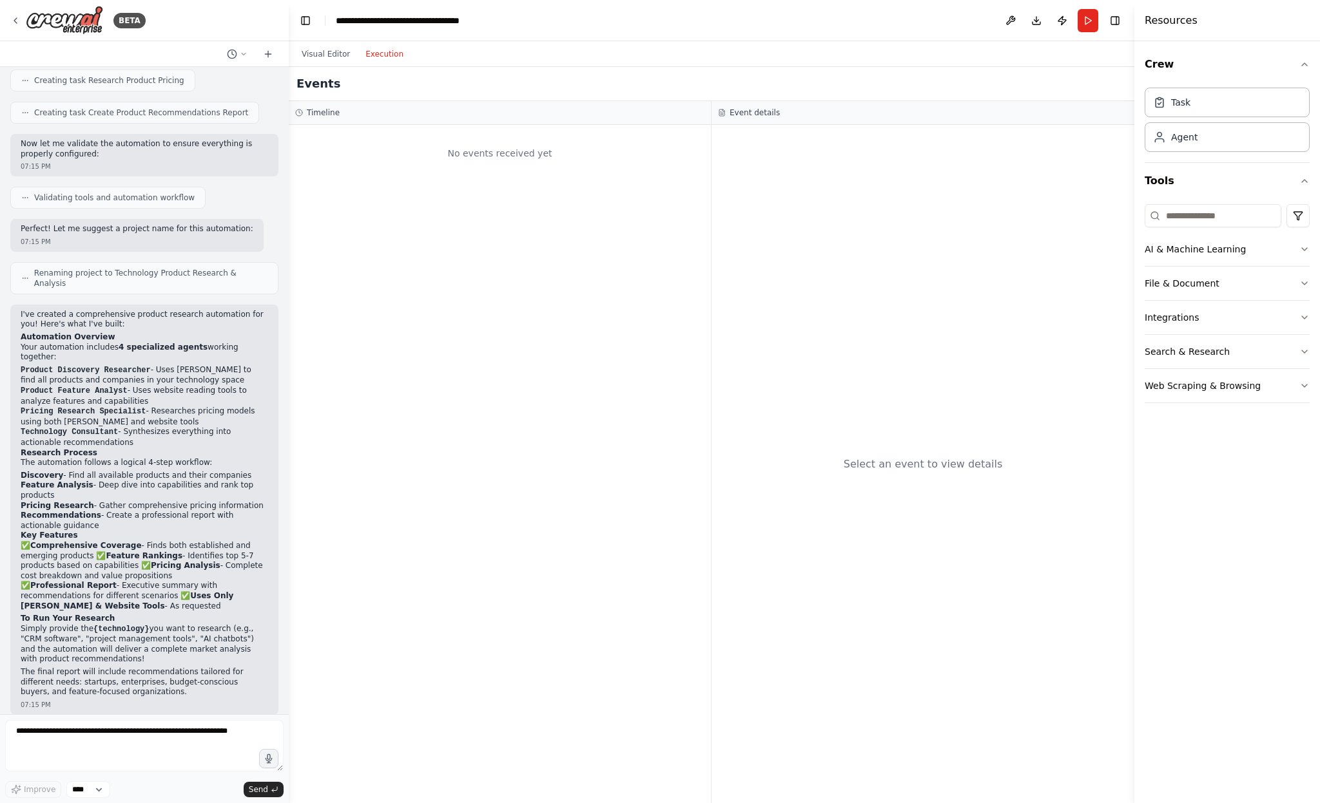
click at [432, 287] on div "No events received yet" at bounding box center [500, 464] width 422 height 678
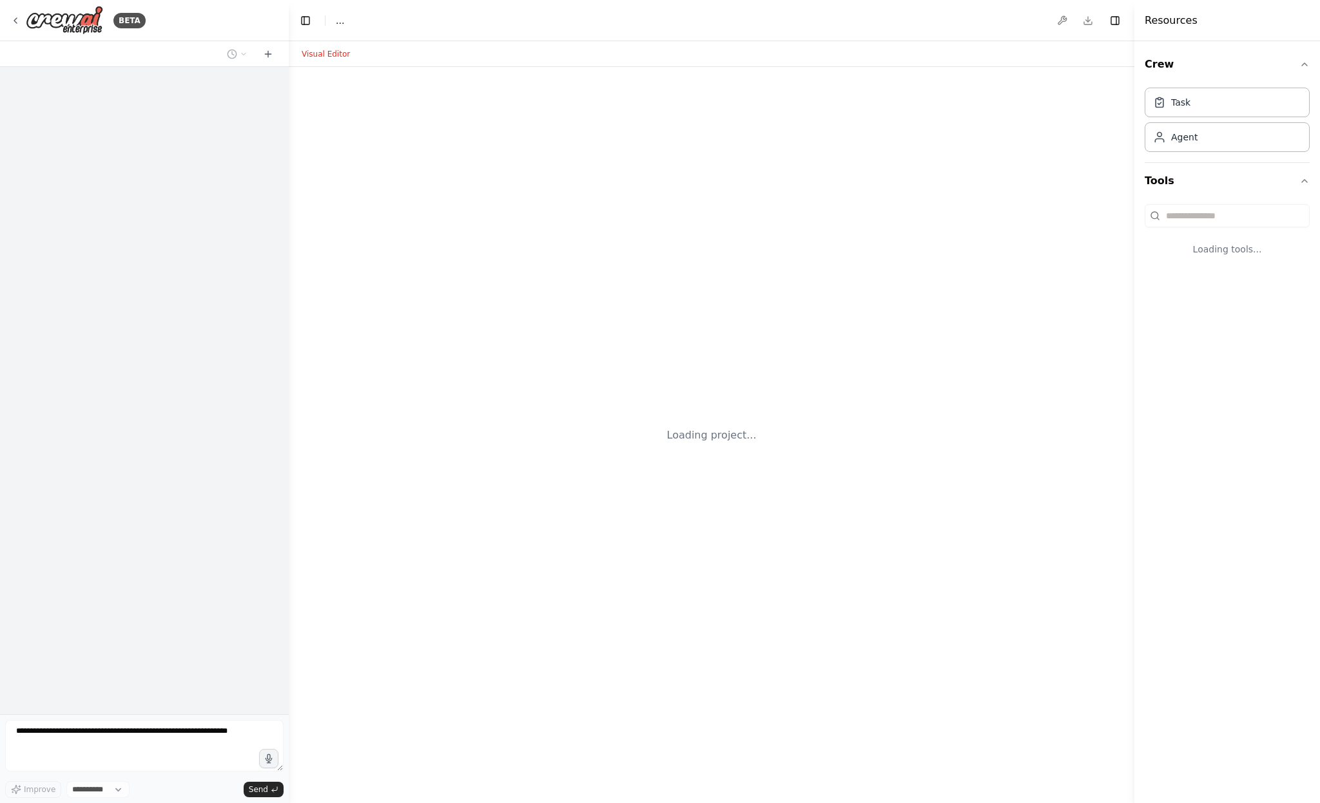
select select "****"
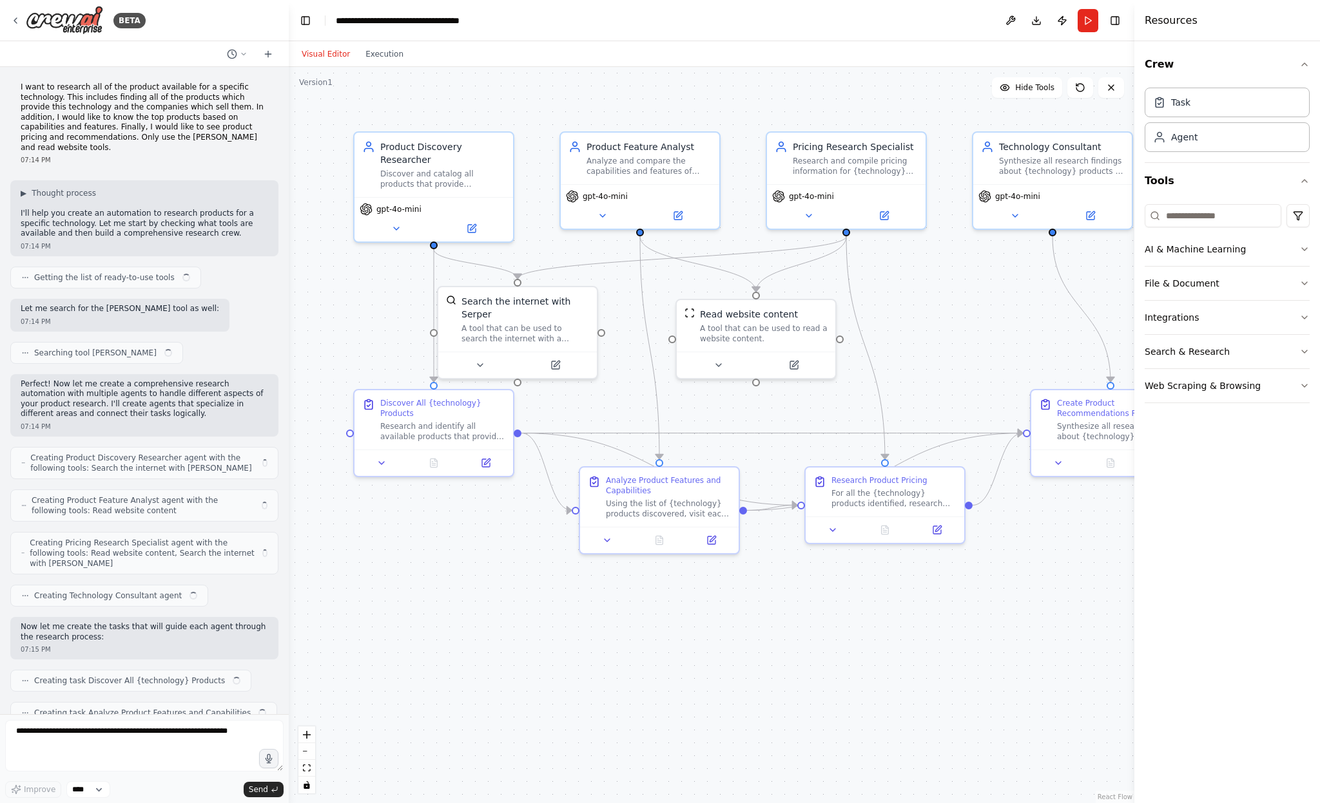
scroll to position [675, 0]
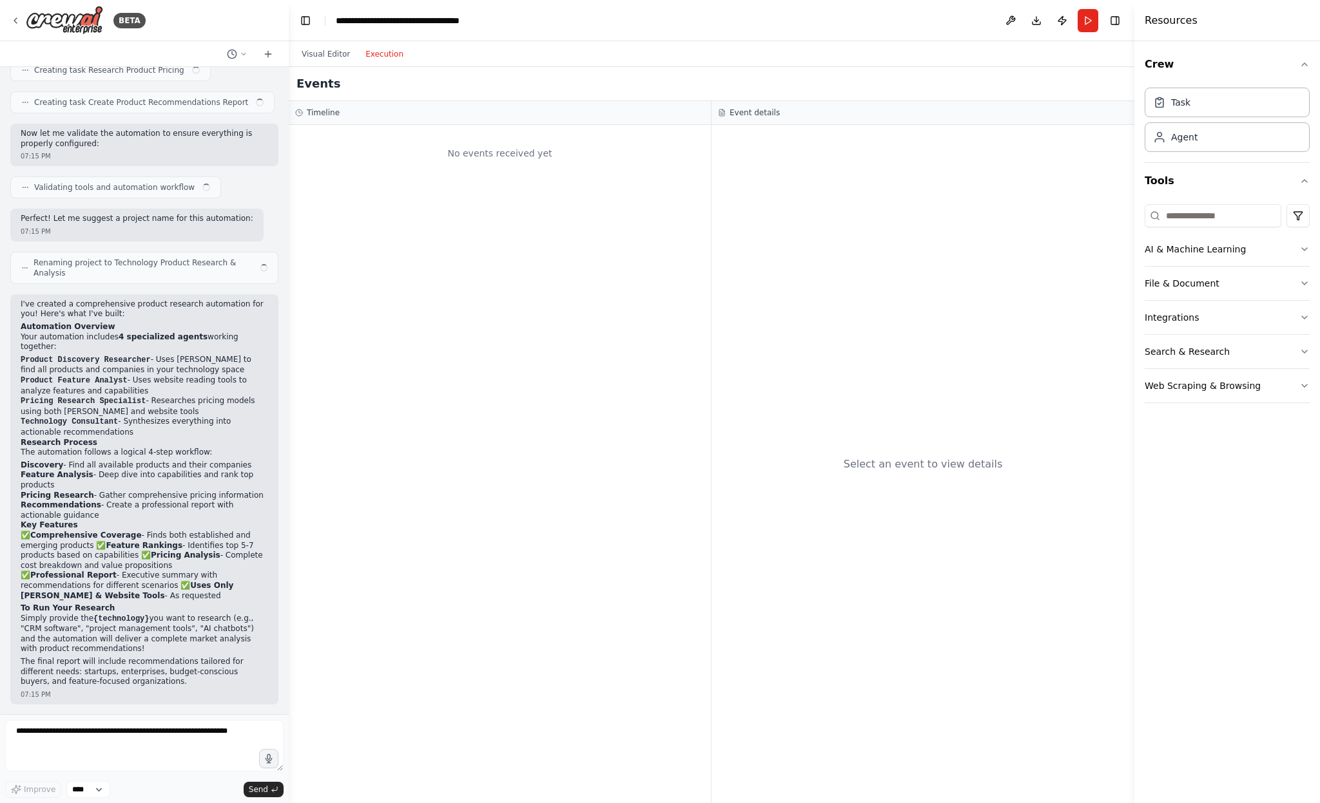
click at [379, 55] on button "Execution" at bounding box center [384, 53] width 53 height 15
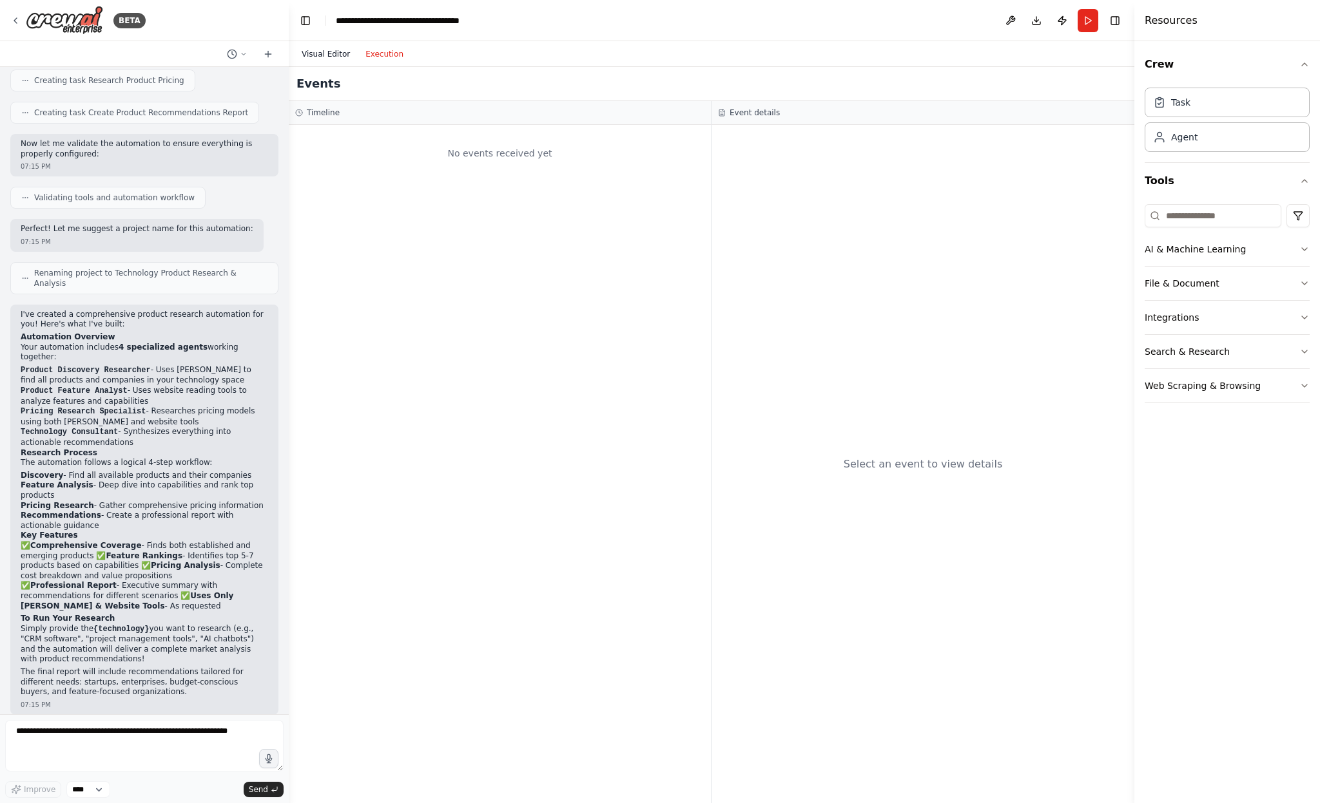
click at [327, 54] on button "Visual Editor" at bounding box center [326, 53] width 64 height 15
click at [365, 57] on button "Execution" at bounding box center [384, 53] width 53 height 15
click at [1066, 23] on button "Publish" at bounding box center [1061, 20] width 21 height 23
click at [1060, 23] on header "**********" at bounding box center [711, 20] width 845 height 41
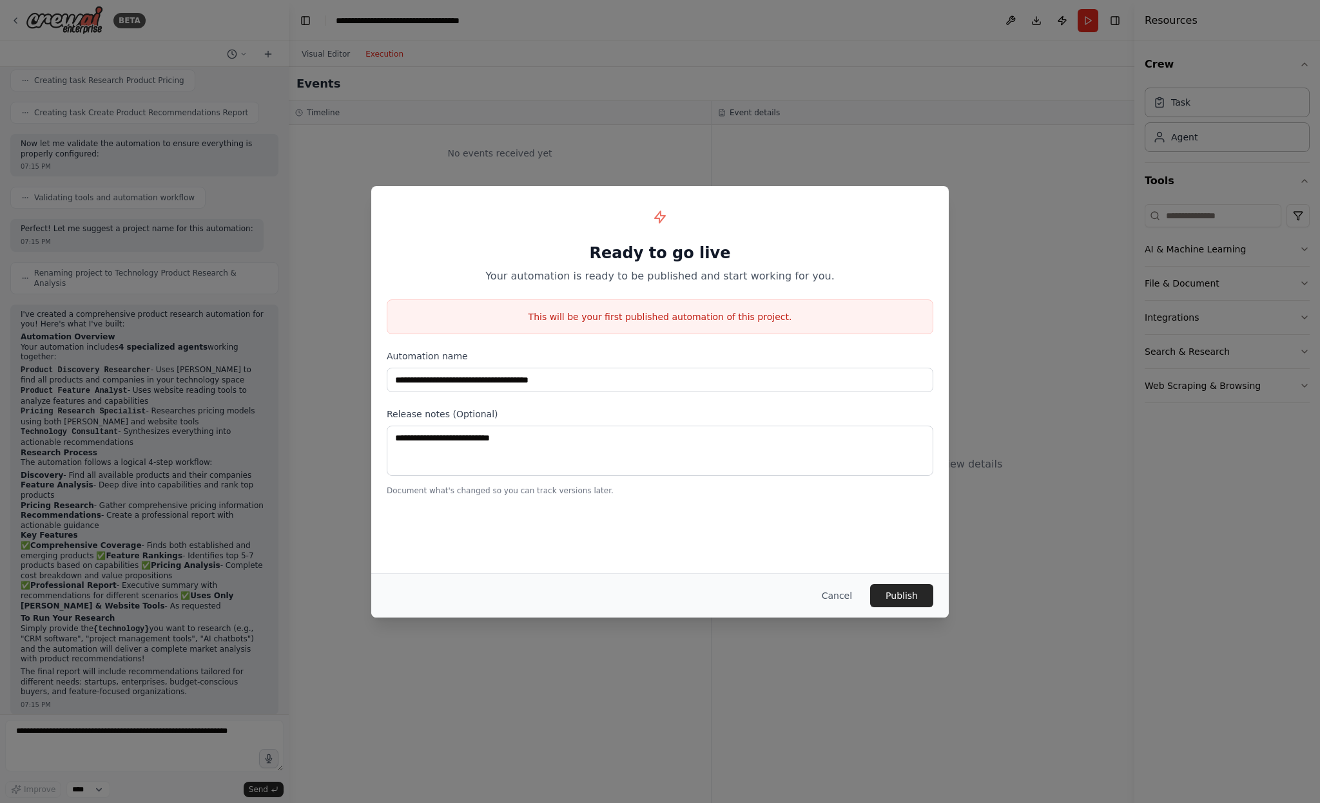
click at [835, 599] on button "Cancel" at bounding box center [836, 595] width 51 height 23
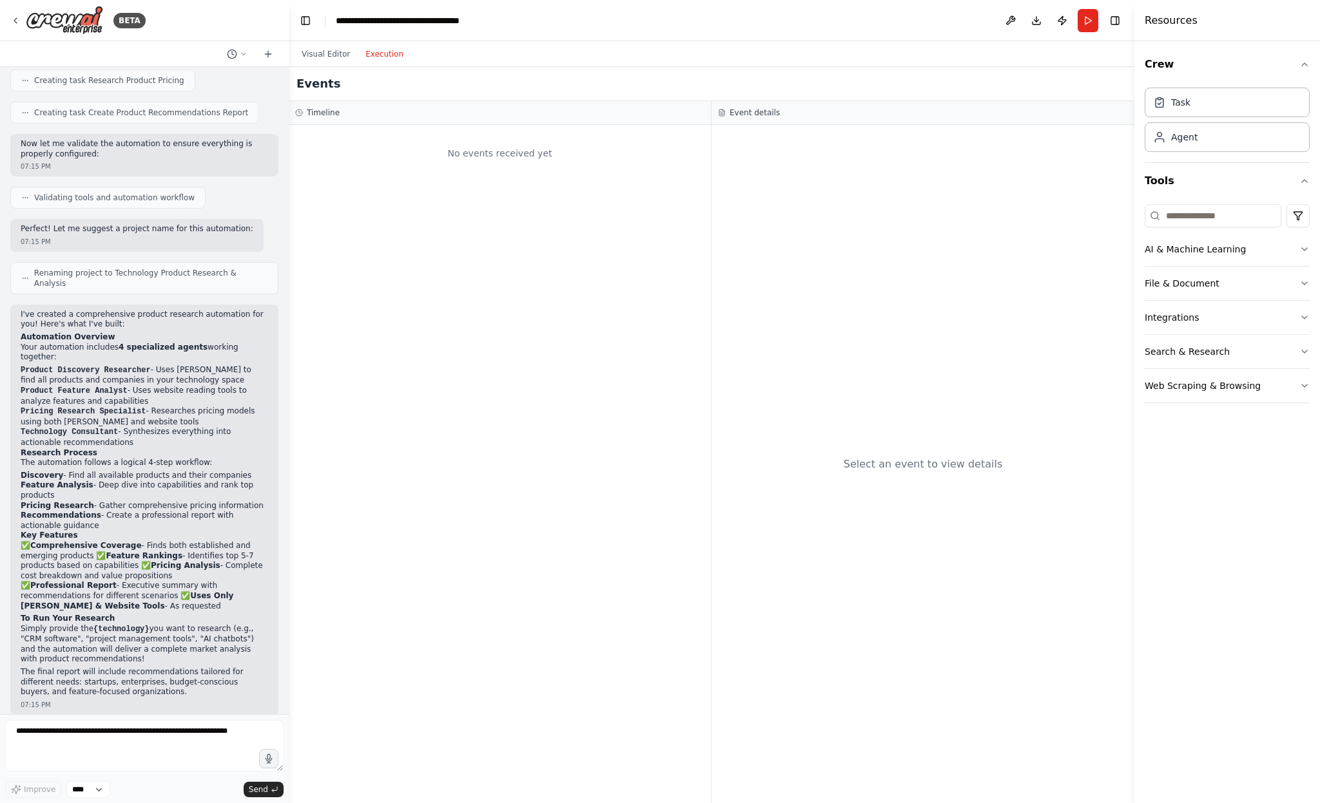
scroll to position [0, 0]
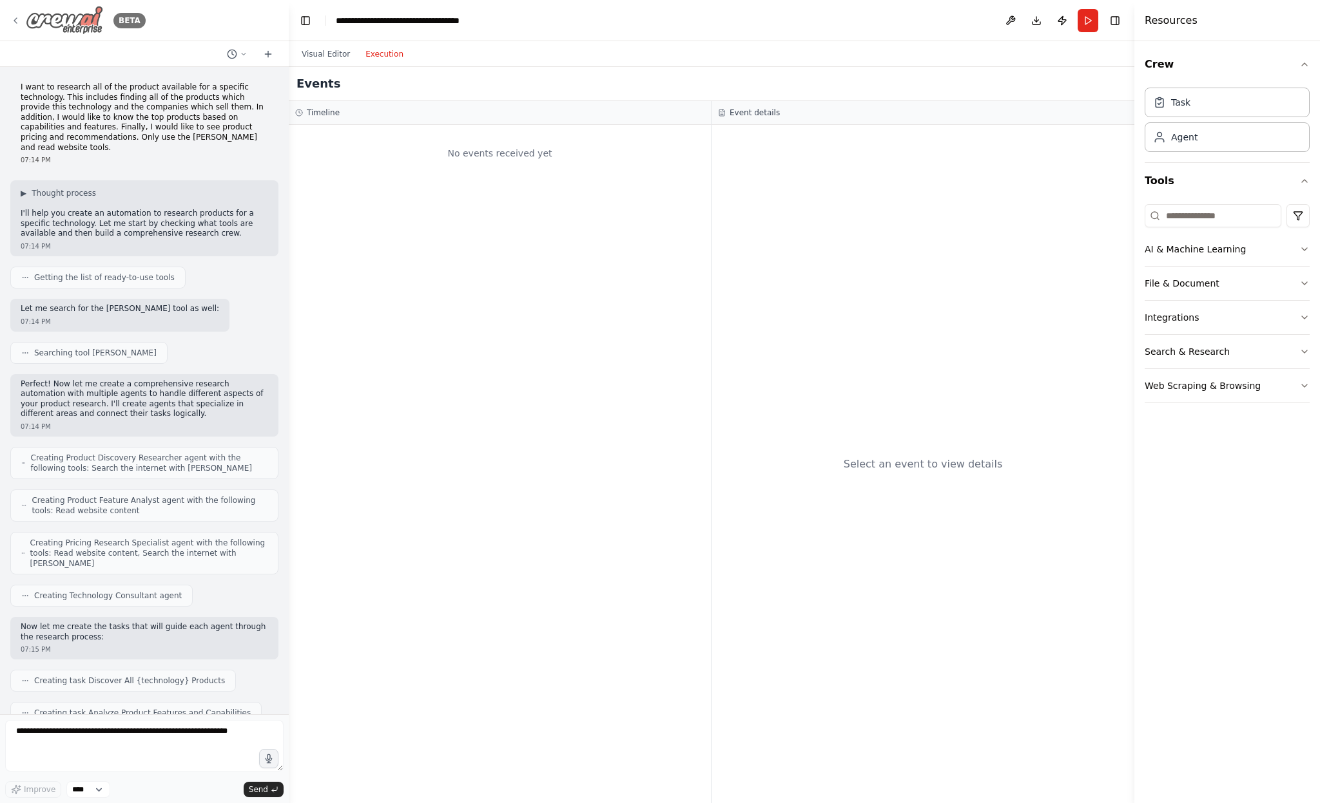
click at [18, 22] on icon at bounding box center [15, 20] width 10 height 10
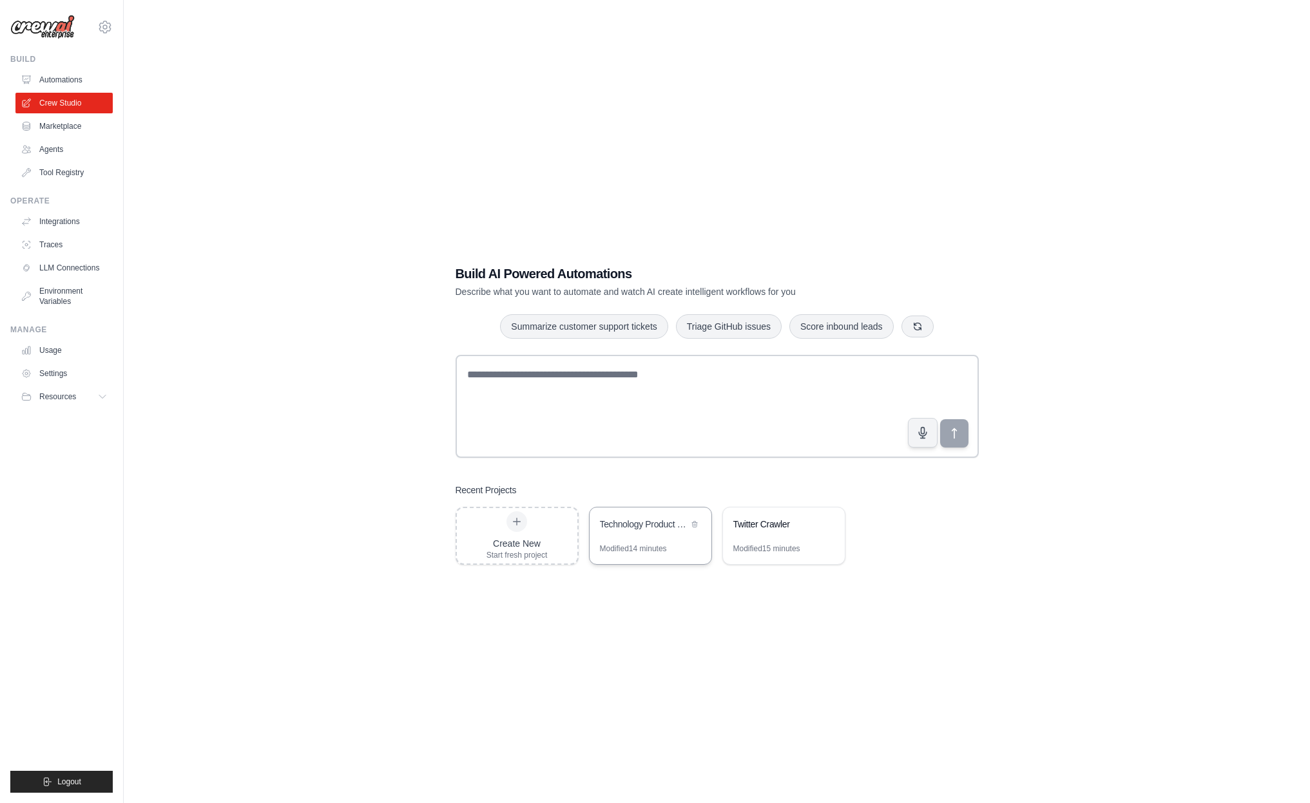
click at [642, 539] on div "Technology Product Research & Analysis" at bounding box center [651, 526] width 122 height 36
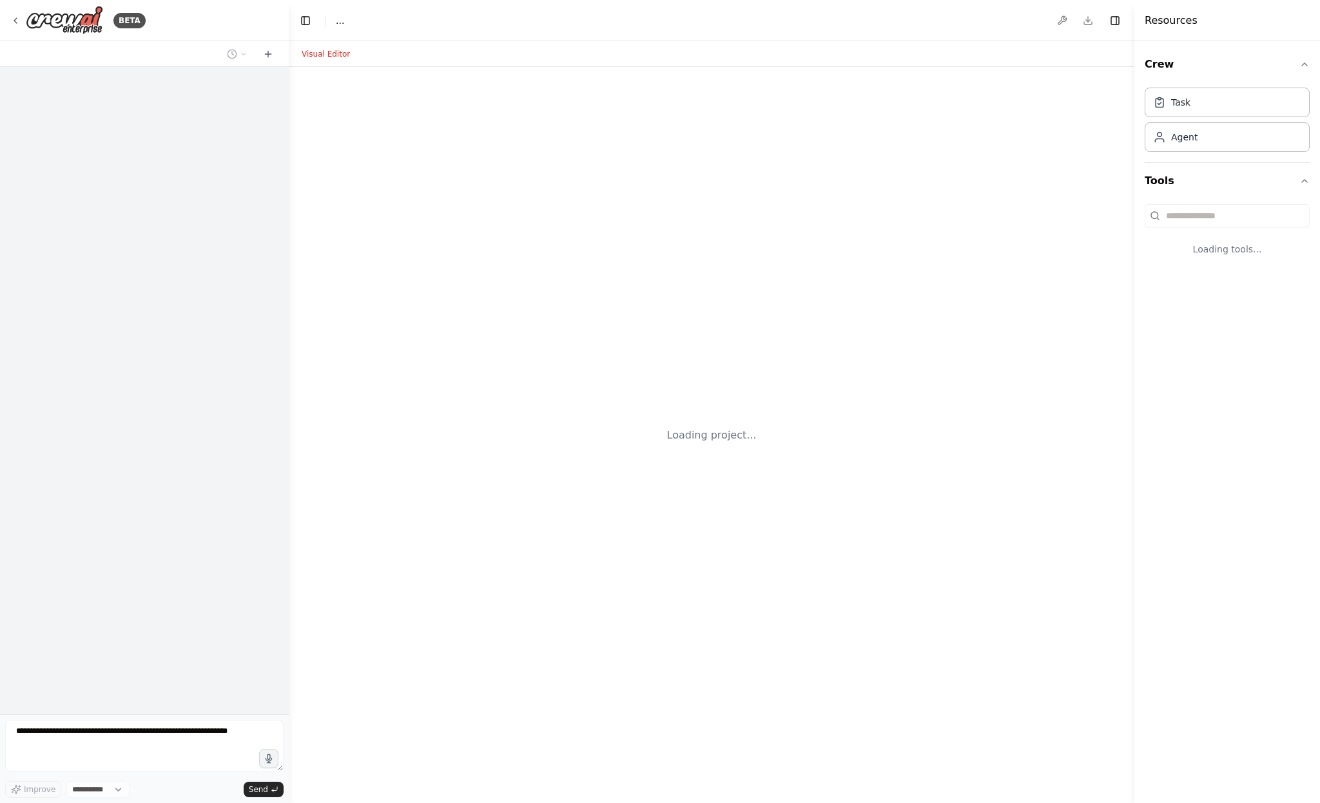
select select "****"
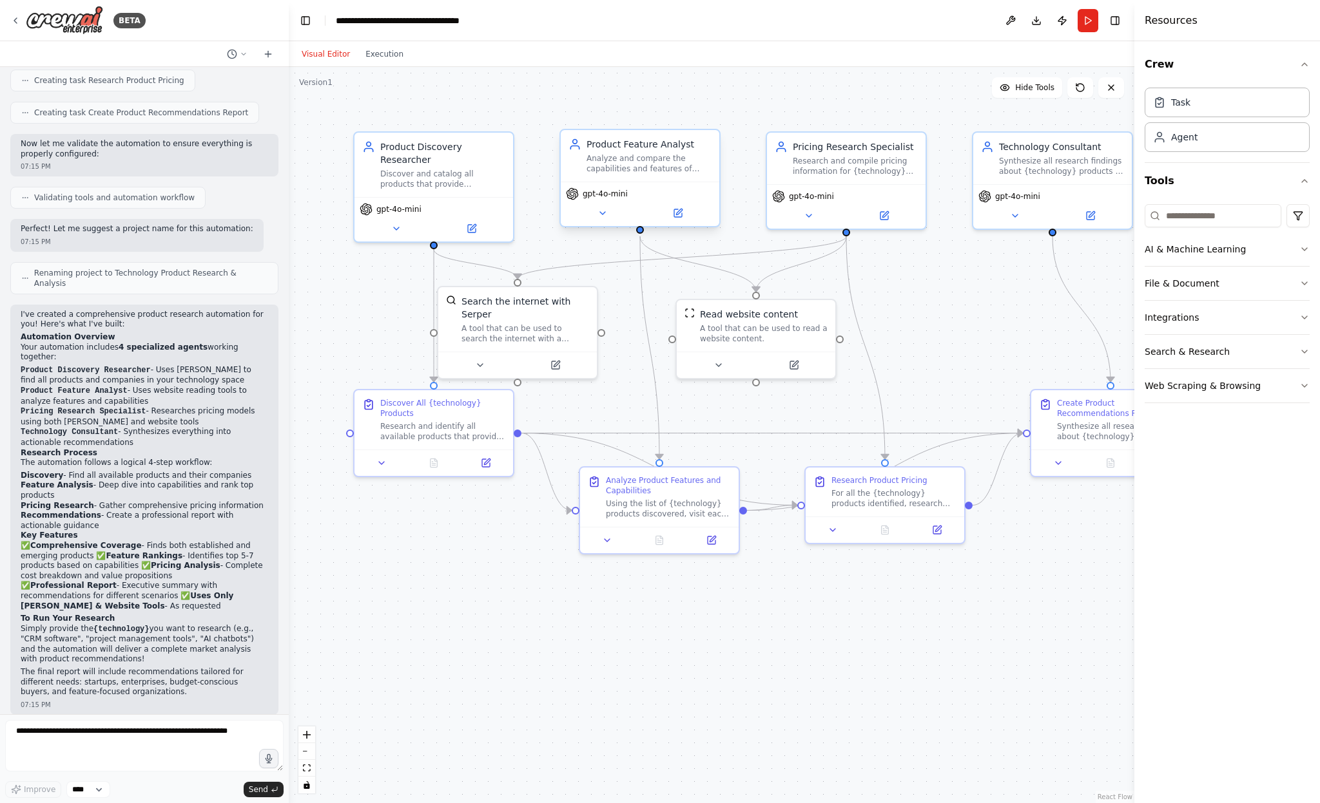
click at [600, 193] on span "gpt-4o-mini" at bounding box center [604, 194] width 45 height 10
click at [597, 216] on icon at bounding box center [602, 213] width 10 height 10
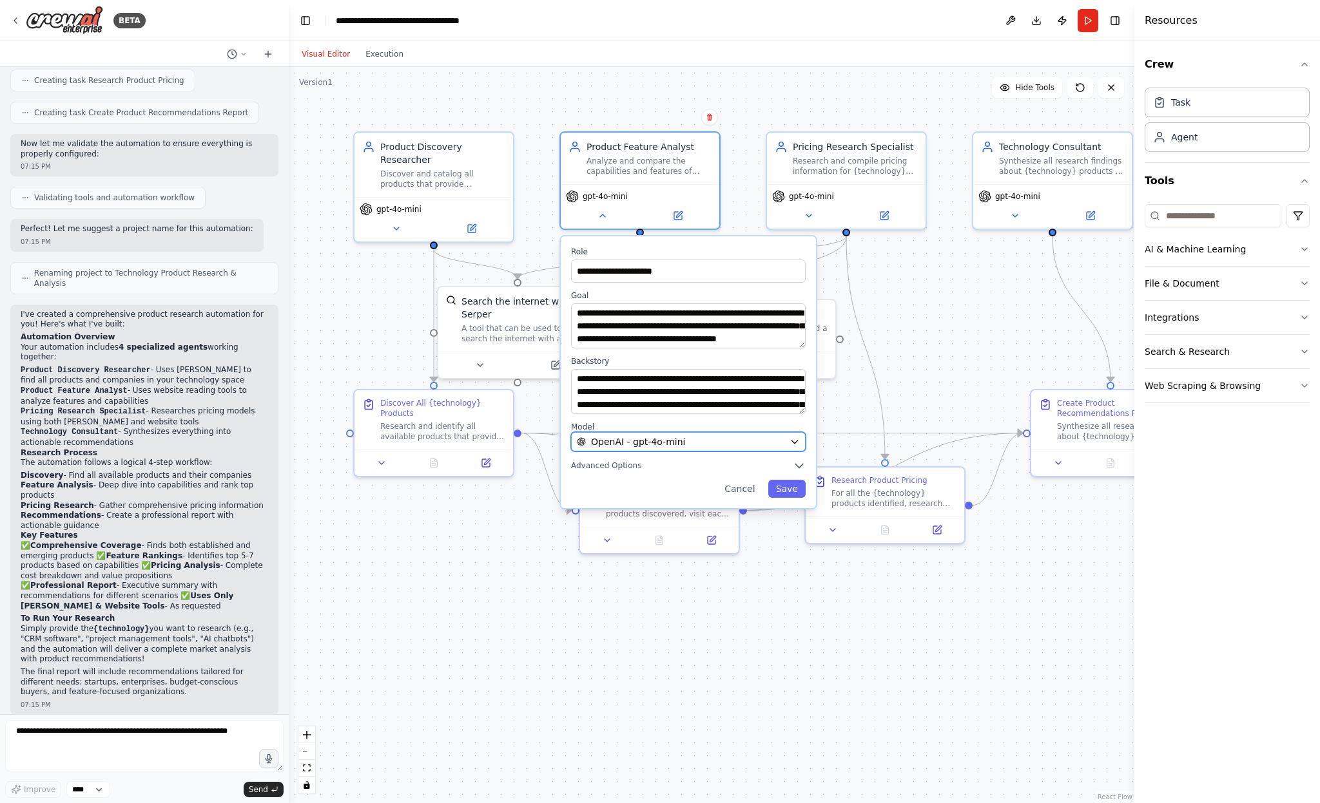
click at [711, 439] on div "OpenAI - gpt-4o-mini" at bounding box center [680, 442] width 207 height 13
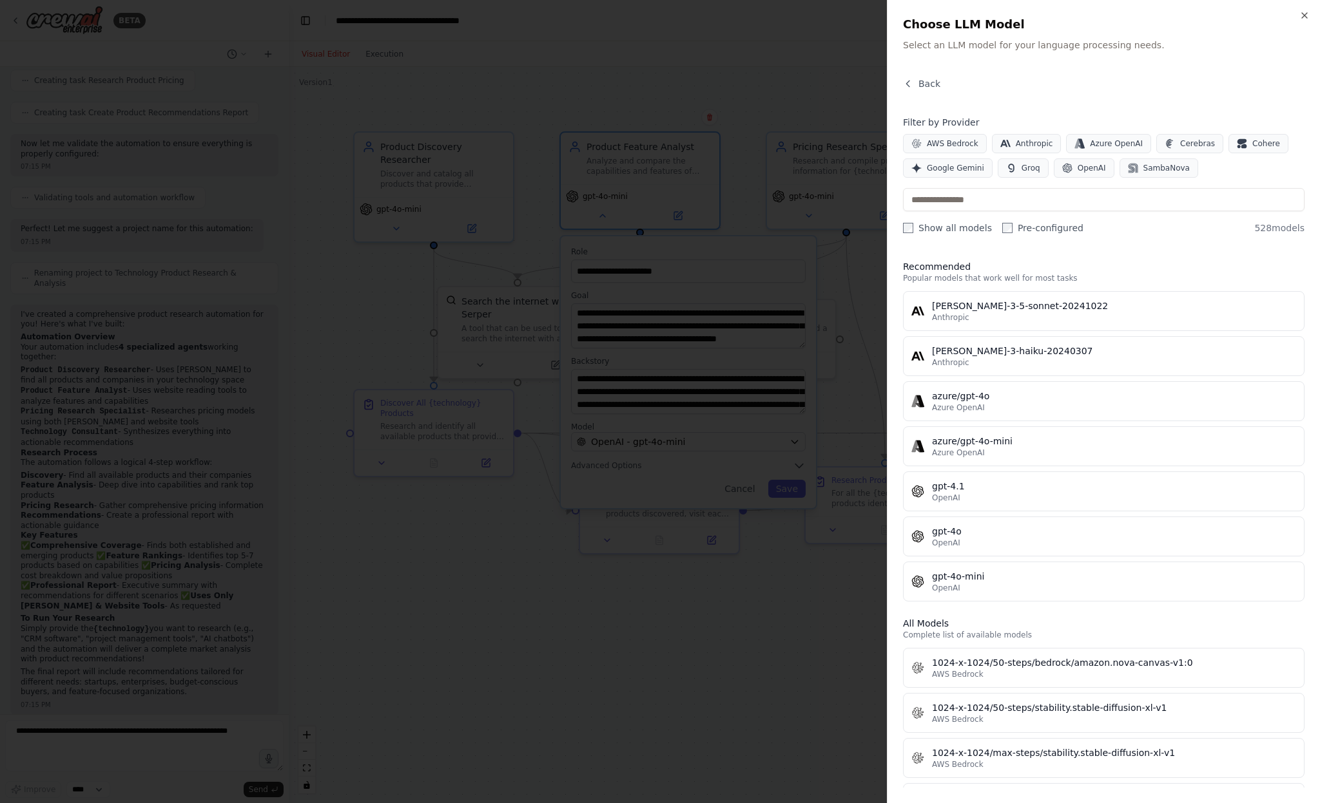
click at [1305, 16] on icon "button" at bounding box center [1304, 15] width 10 height 10
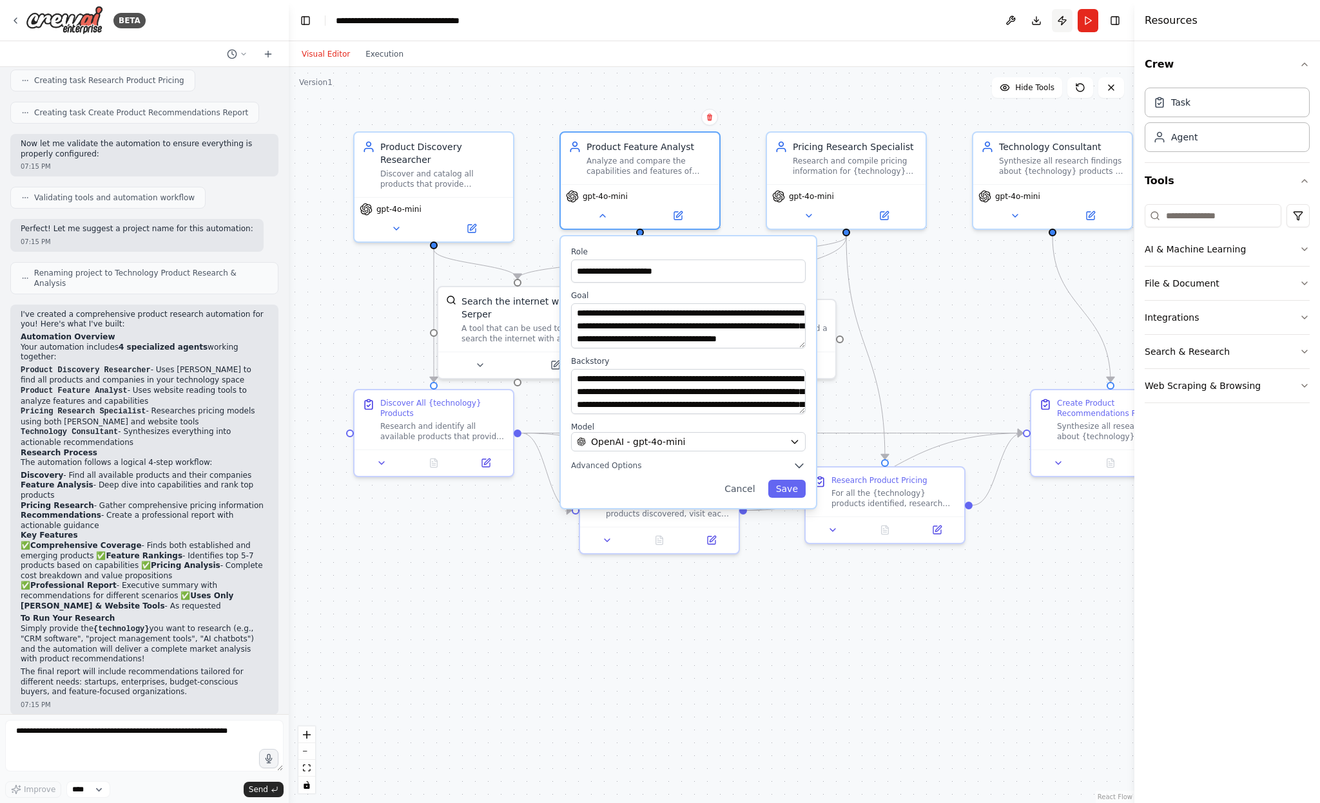
click at [1064, 21] on button "Publish" at bounding box center [1061, 20] width 21 height 23
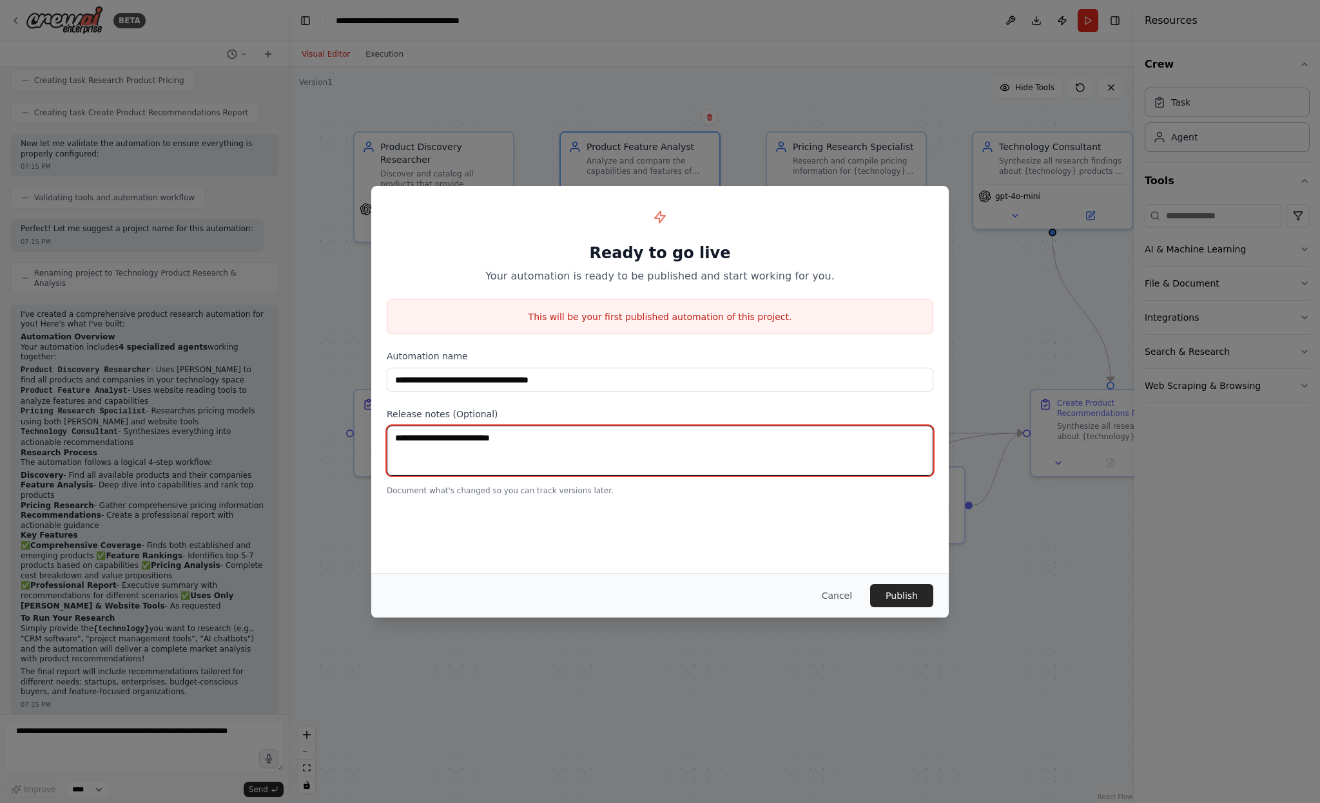
click at [729, 461] on textarea at bounding box center [660, 451] width 546 height 50
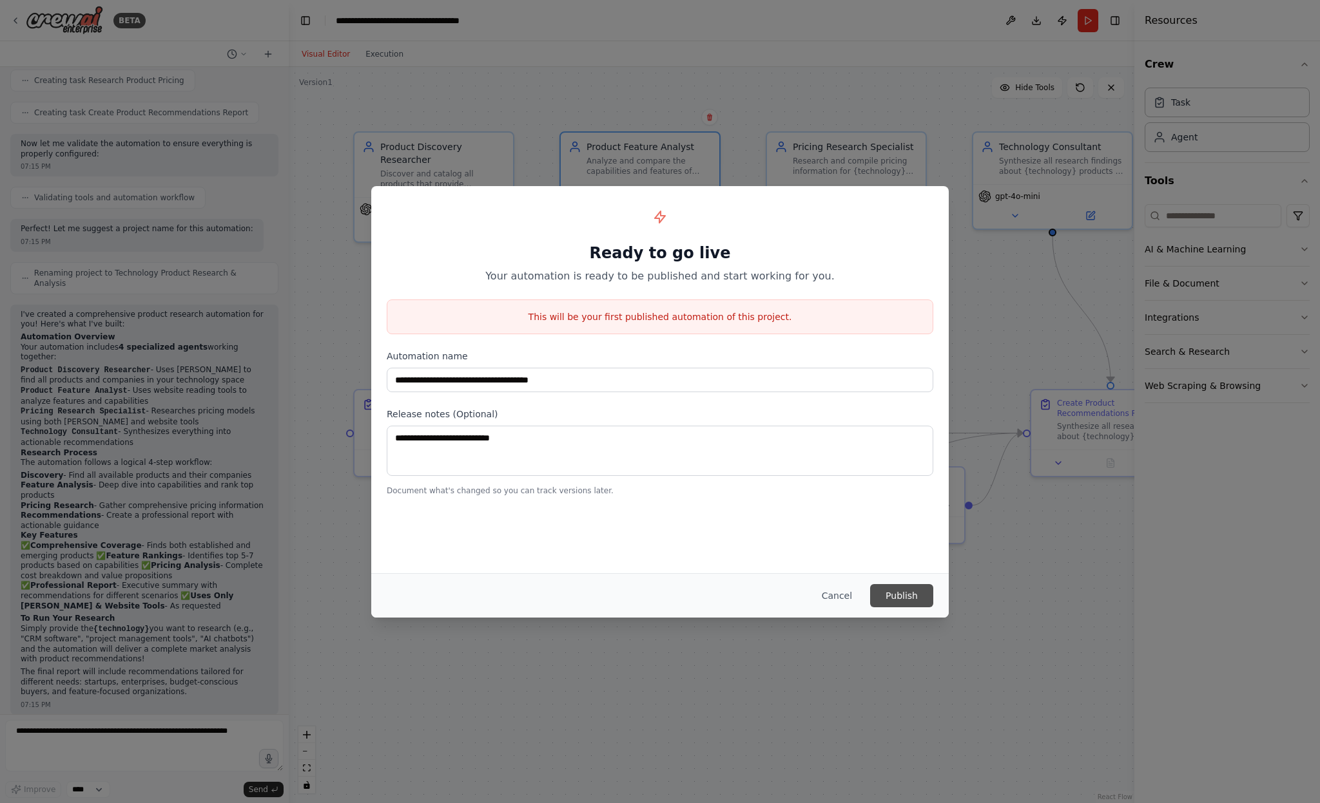
click at [908, 595] on button "Publish" at bounding box center [901, 595] width 63 height 23
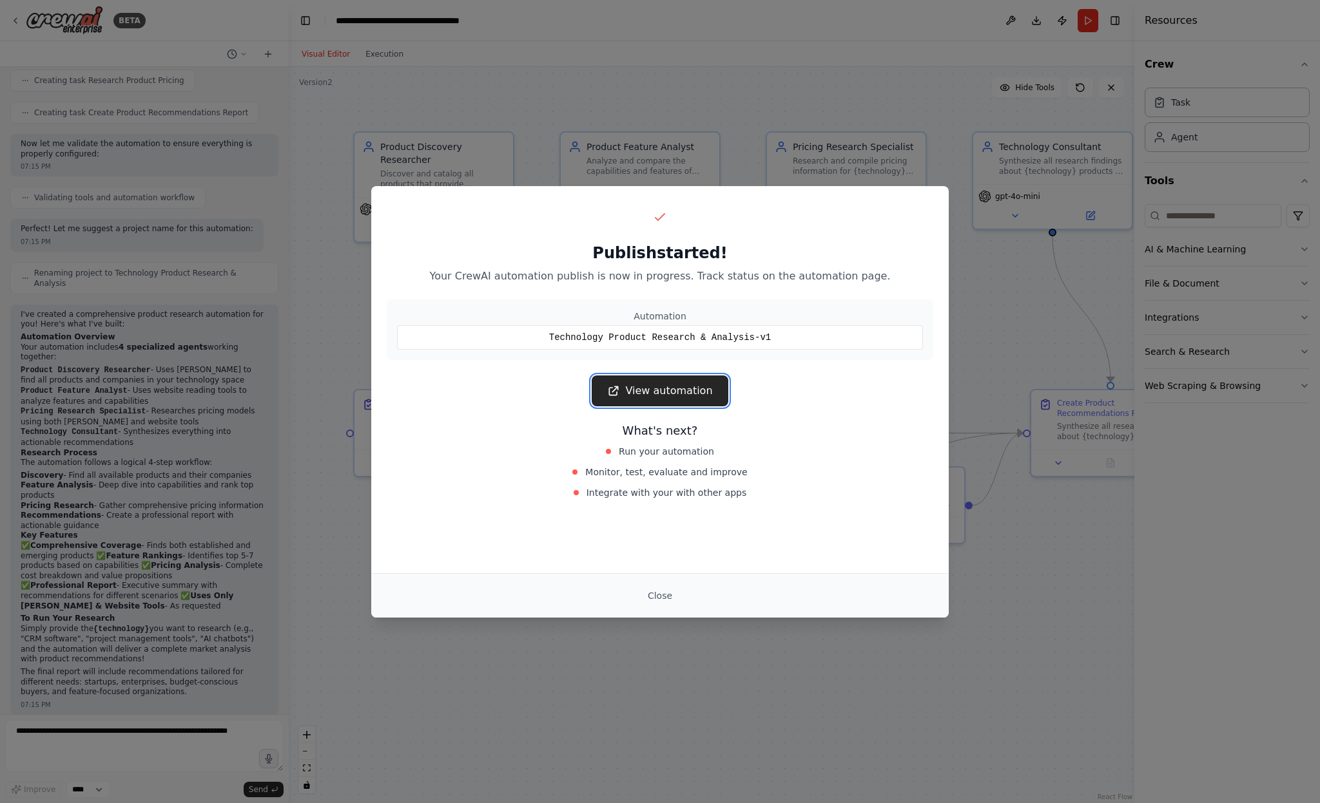
click at [657, 392] on link "View automation" at bounding box center [659, 391] width 136 height 31
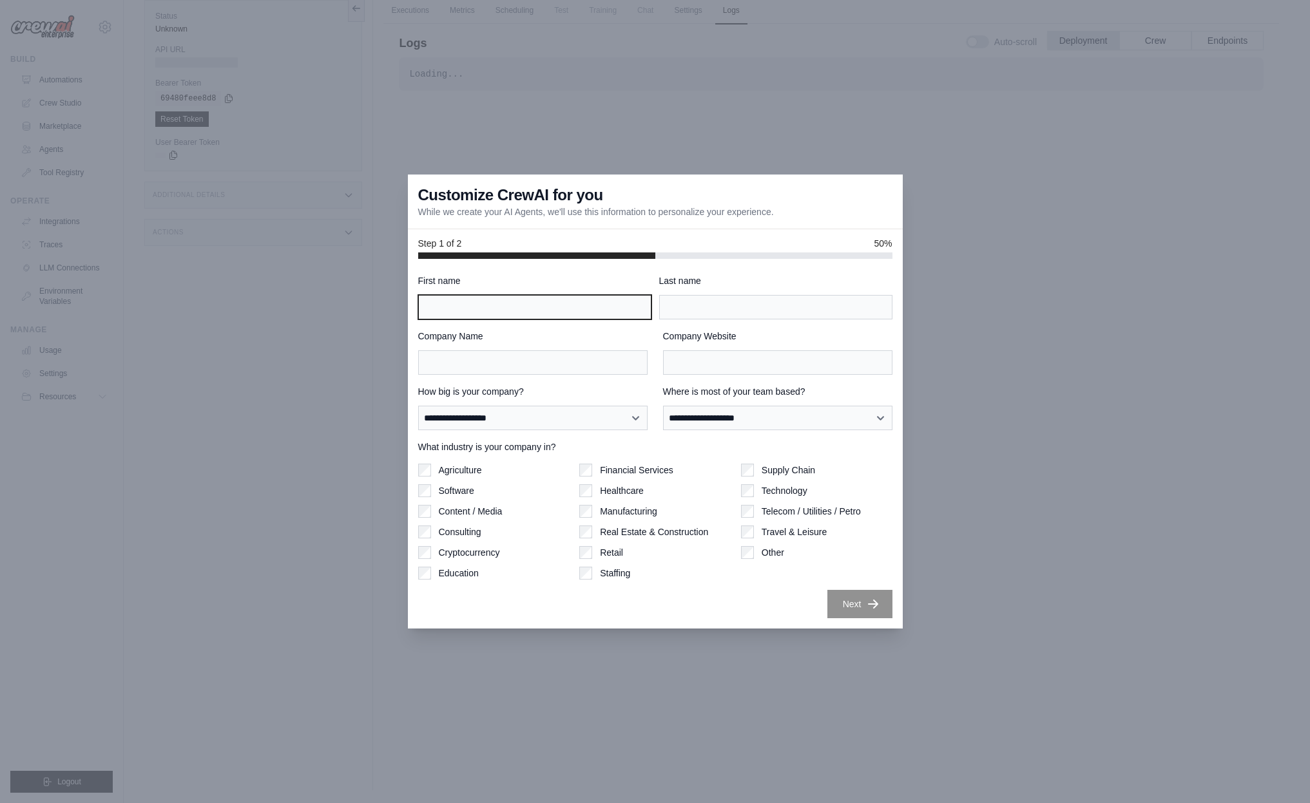
click at [477, 308] on input "First name" at bounding box center [534, 307] width 233 height 24
click at [479, 314] on input "First name" at bounding box center [534, 307] width 233 height 24
type input "******"
type input "**********"
type input "******"
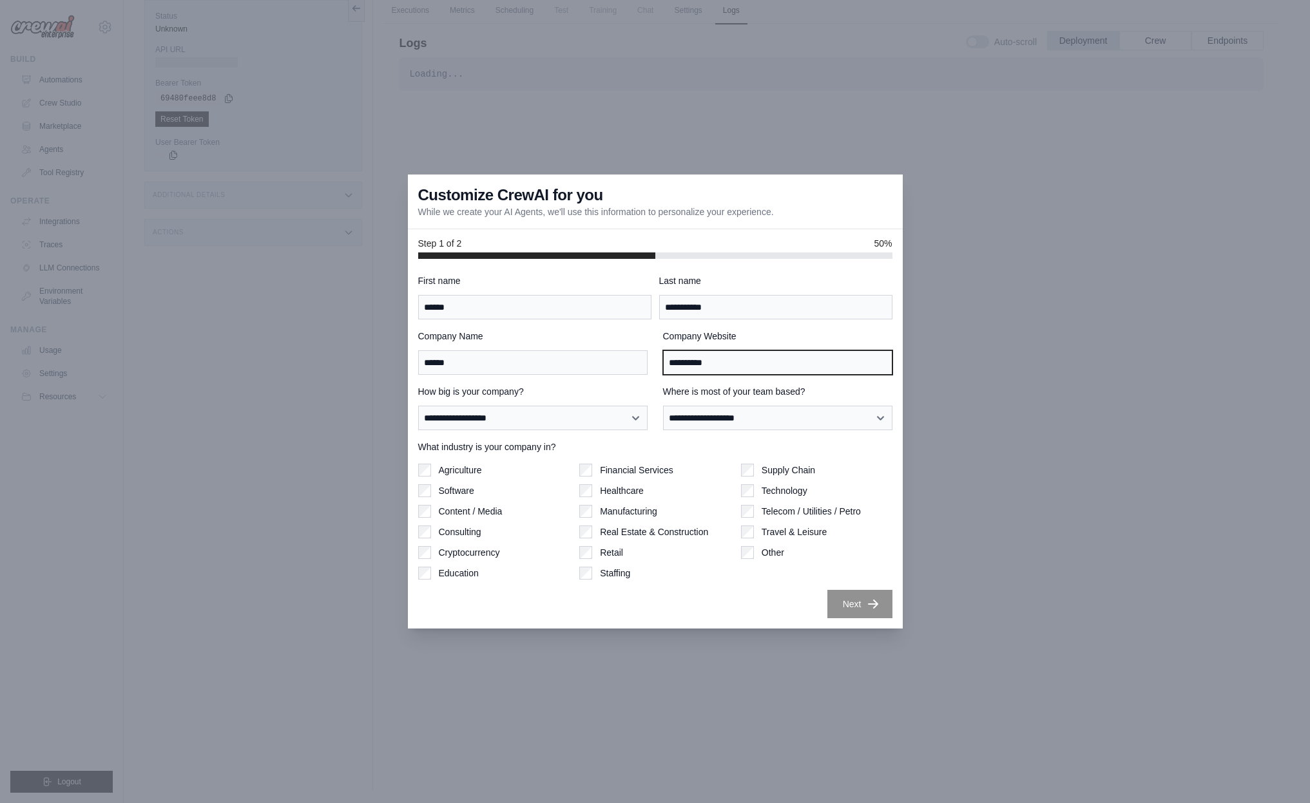
type input "**********"
click at [477, 403] on div "**********" at bounding box center [532, 407] width 229 height 45
click at [481, 416] on select "**********" at bounding box center [532, 418] width 229 height 24
select select "**********"
click at [418, 406] on select "**********" at bounding box center [532, 418] width 229 height 24
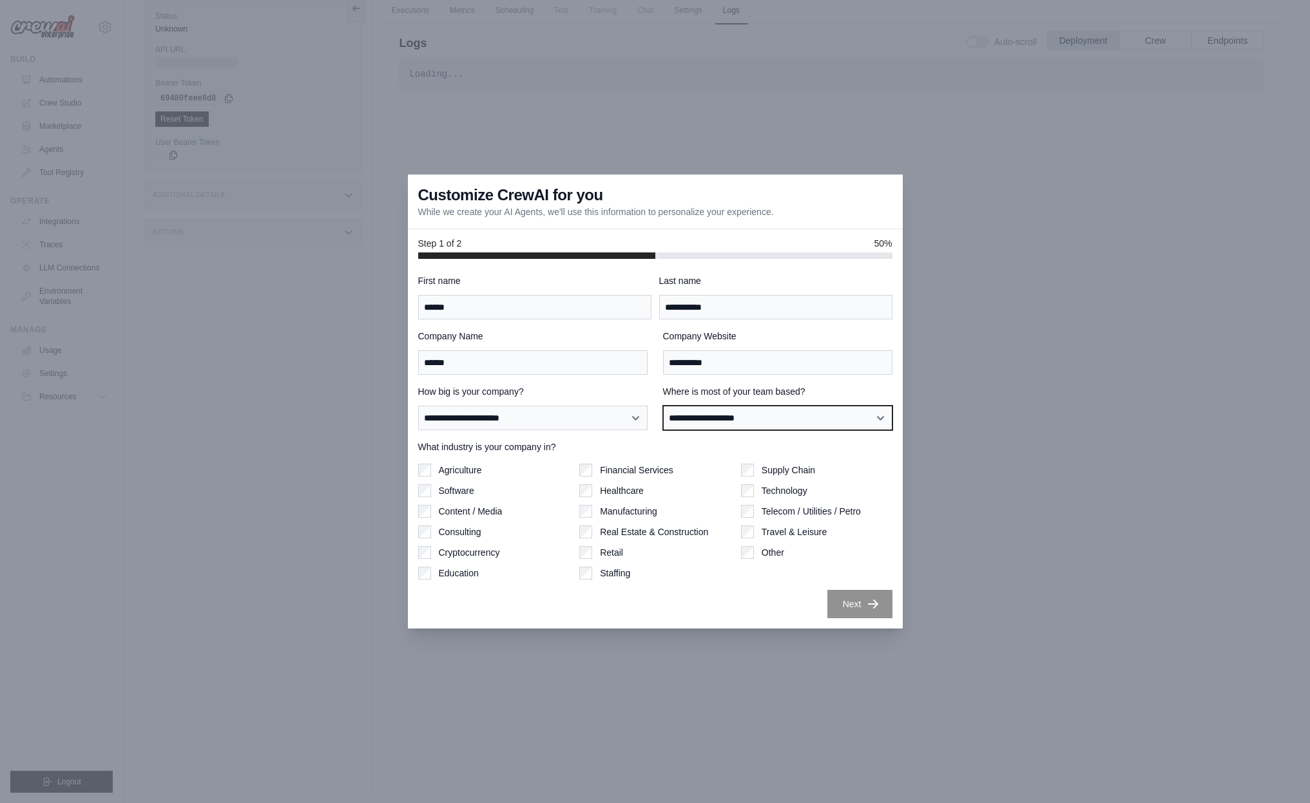
click at [761, 420] on select "**********" at bounding box center [777, 418] width 229 height 24
select select "******"
click at [663, 406] on select "**********" at bounding box center [777, 418] width 229 height 24
click at [448, 494] on label "Software" at bounding box center [456, 491] width 35 height 13
click at [861, 591] on button "Next" at bounding box center [859, 604] width 65 height 28
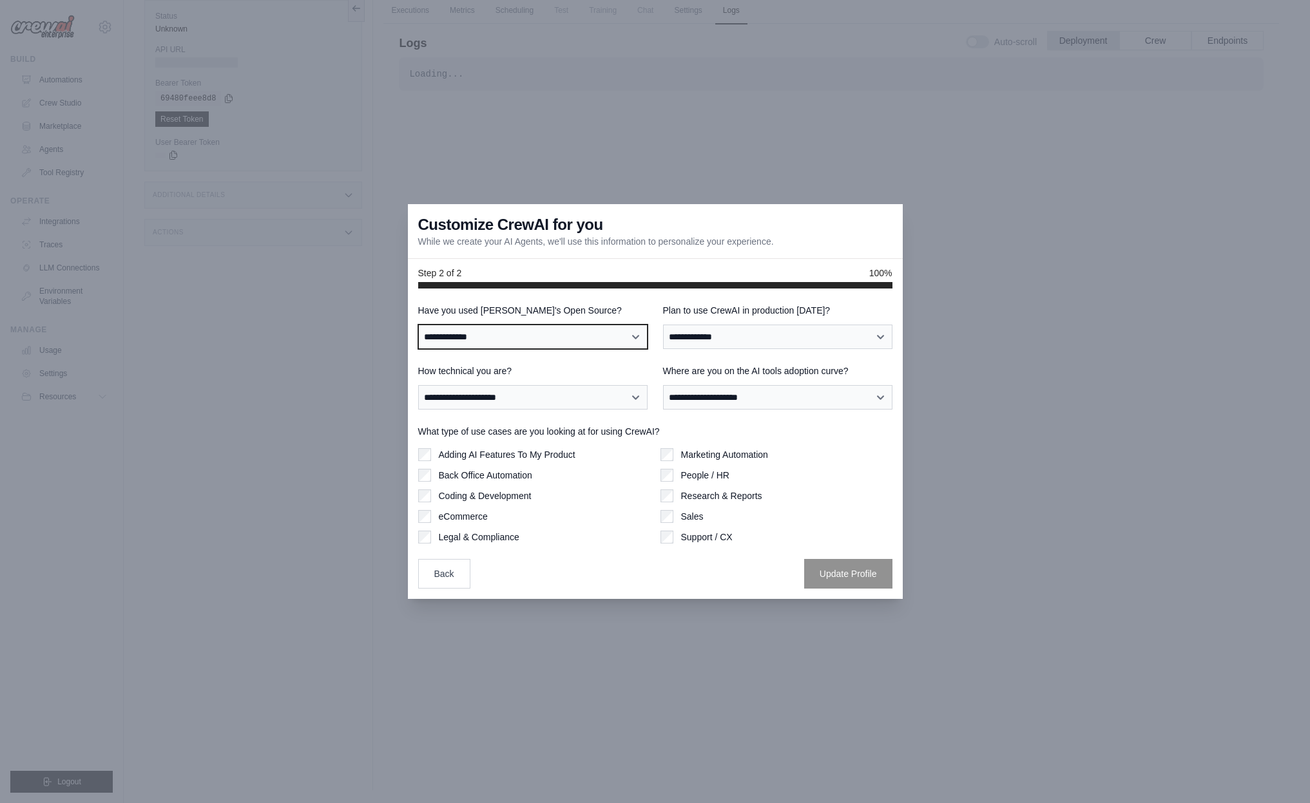
click at [537, 342] on select "**********" at bounding box center [532, 337] width 229 height 24
click at [418, 325] on select "**********" at bounding box center [532, 337] width 229 height 24
click at [540, 325] on select "**********" at bounding box center [532, 337] width 229 height 24
select select "**********"
click at [418, 325] on select "**********" at bounding box center [532, 337] width 229 height 24
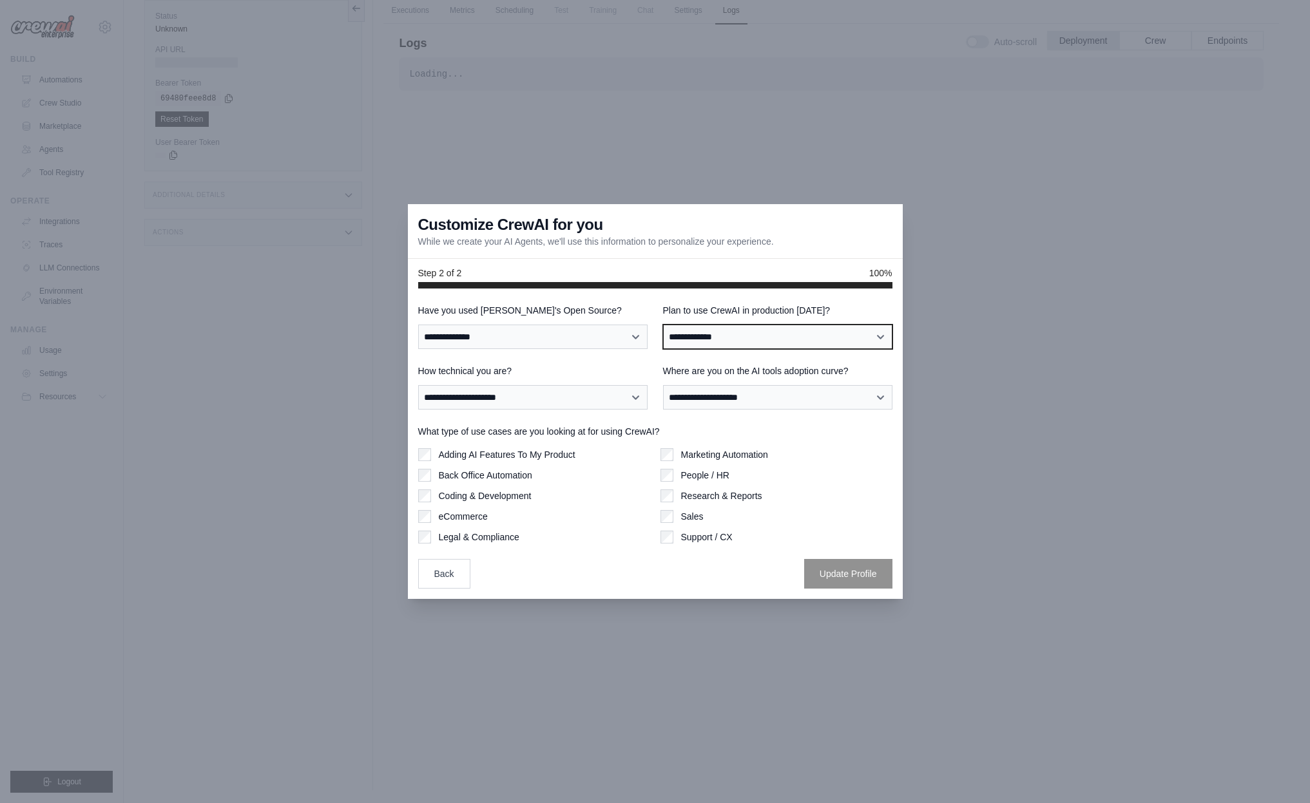
click at [766, 338] on select "**********" at bounding box center [777, 337] width 229 height 24
select select "*****"
click at [663, 325] on select "**********" at bounding box center [777, 337] width 229 height 24
click at [686, 338] on select "**********" at bounding box center [777, 337] width 229 height 24
click at [663, 325] on select "**********" at bounding box center [777, 337] width 229 height 24
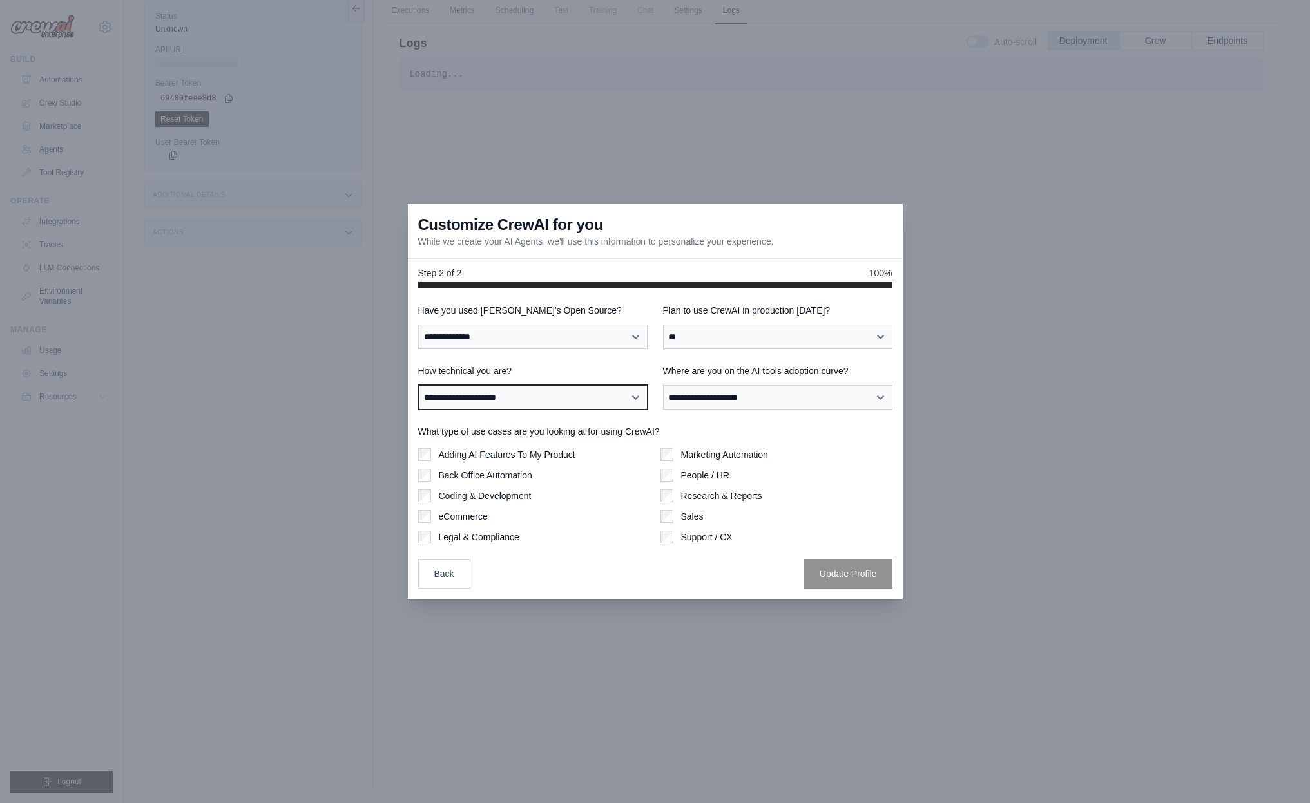
click at [558, 405] on select "**********" at bounding box center [532, 397] width 229 height 24
select select "**********"
click at [418, 385] on select "**********" at bounding box center [532, 397] width 229 height 24
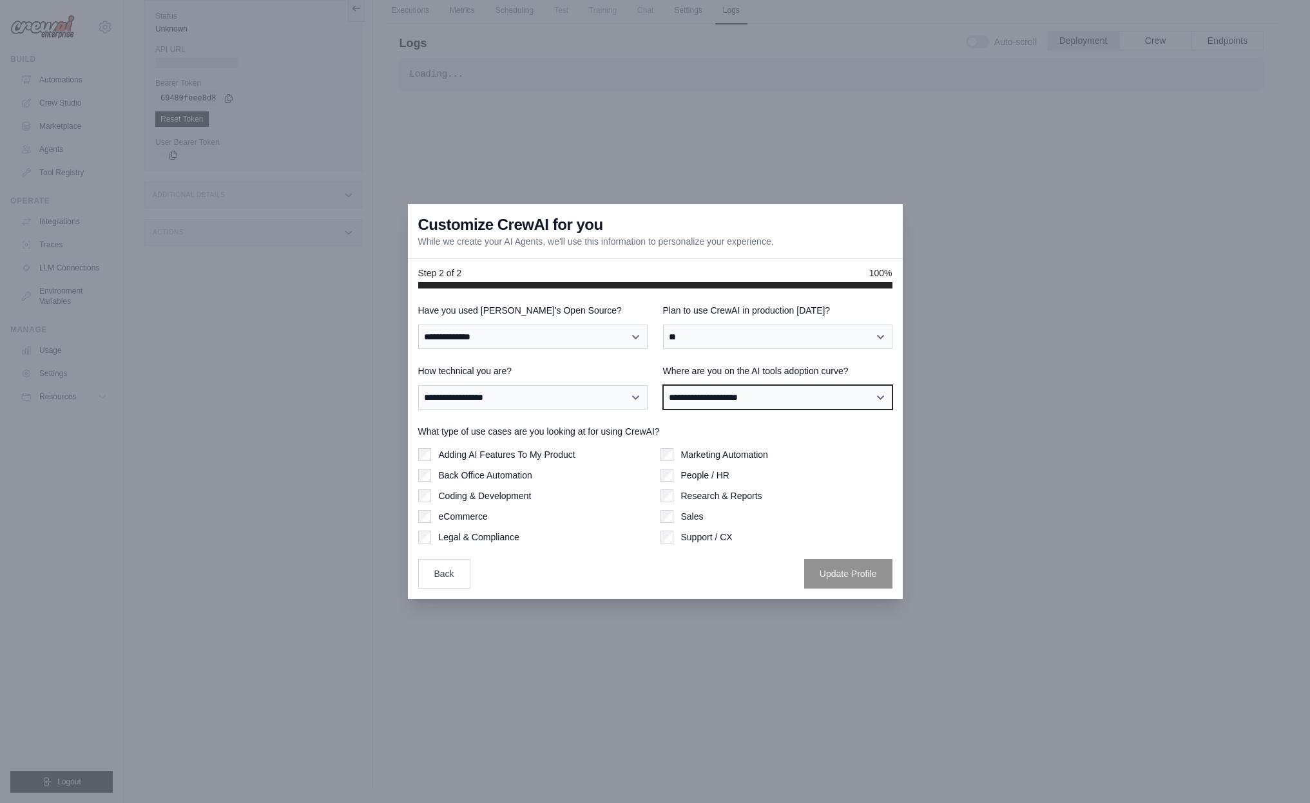
click at [729, 398] on select "**********" at bounding box center [777, 397] width 229 height 24
select select "**********"
click at [663, 385] on select "**********" at bounding box center [777, 397] width 229 height 24
click at [724, 453] on label "Marketing Automation" at bounding box center [724, 454] width 87 height 13
click at [722, 456] on label "Marketing Automation" at bounding box center [724, 454] width 87 height 13
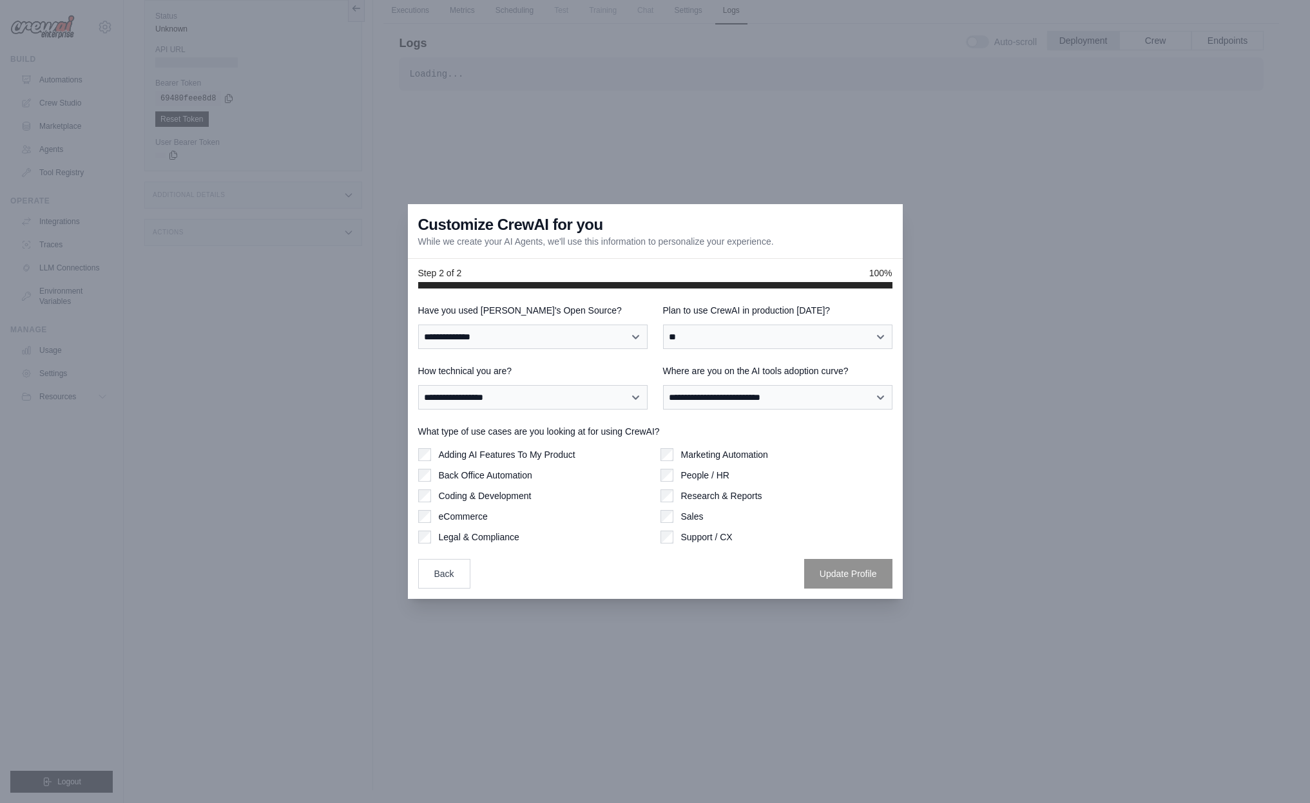
click at [700, 458] on label "Marketing Automation" at bounding box center [724, 454] width 87 height 13
click at [822, 575] on button "Update Profile" at bounding box center [848, 574] width 88 height 30
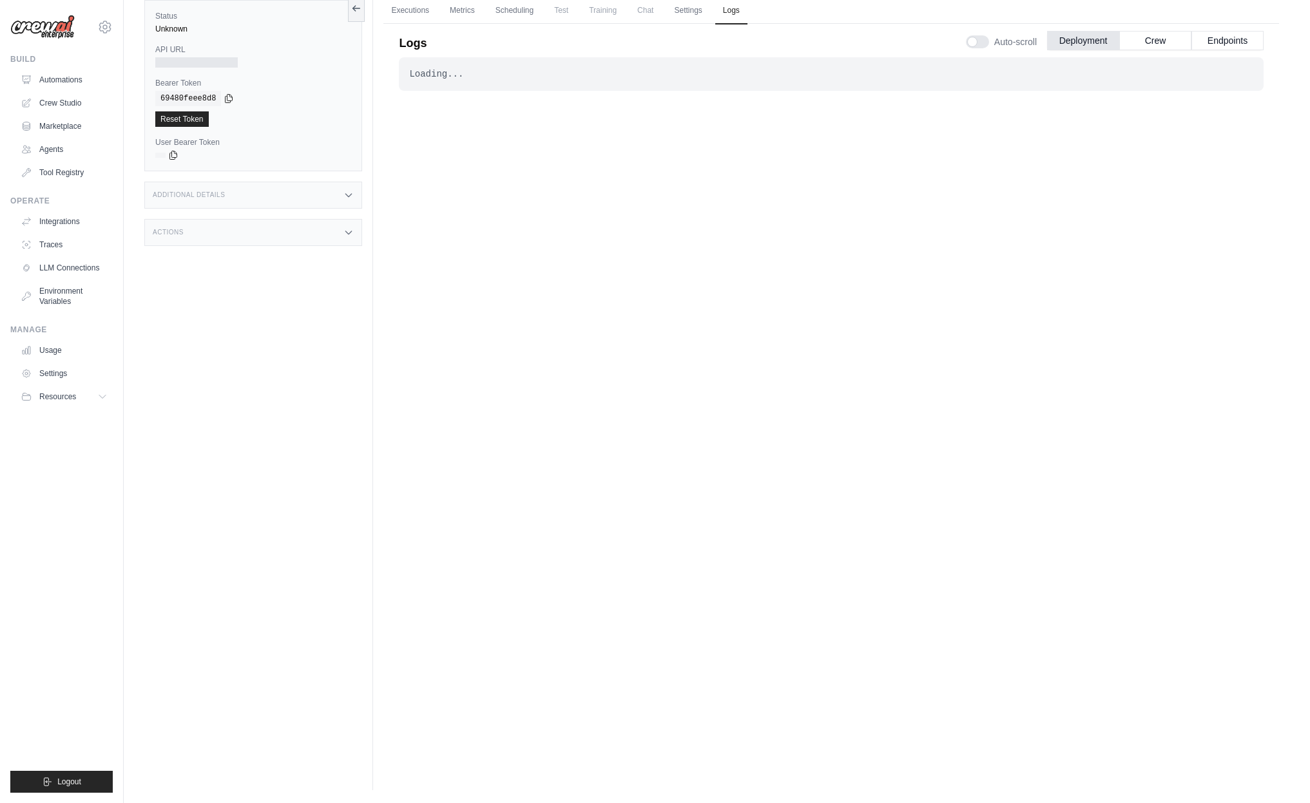
click at [479, 77] on div "Loading..." at bounding box center [831, 74] width 844 height 13
click at [421, 11] on link "Executions" at bounding box center [409, 10] width 53 height 27
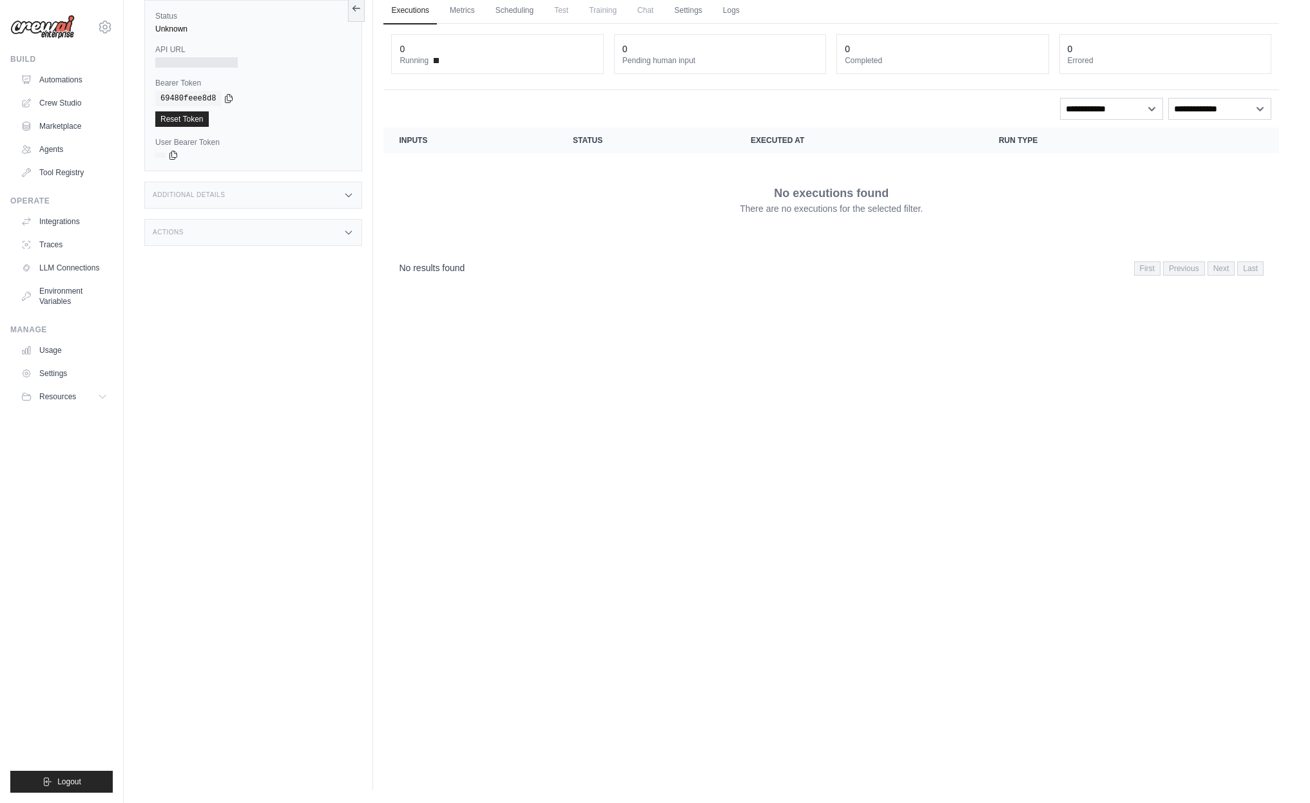
click at [236, 184] on div "Additional Details" at bounding box center [253, 195] width 218 height 27
click at [252, 193] on div "Additional Details" at bounding box center [253, 195] width 218 height 27
click at [234, 236] on div "Actions" at bounding box center [253, 232] width 218 height 27
click at [77, 82] on link "Automations" at bounding box center [65, 80] width 97 height 21
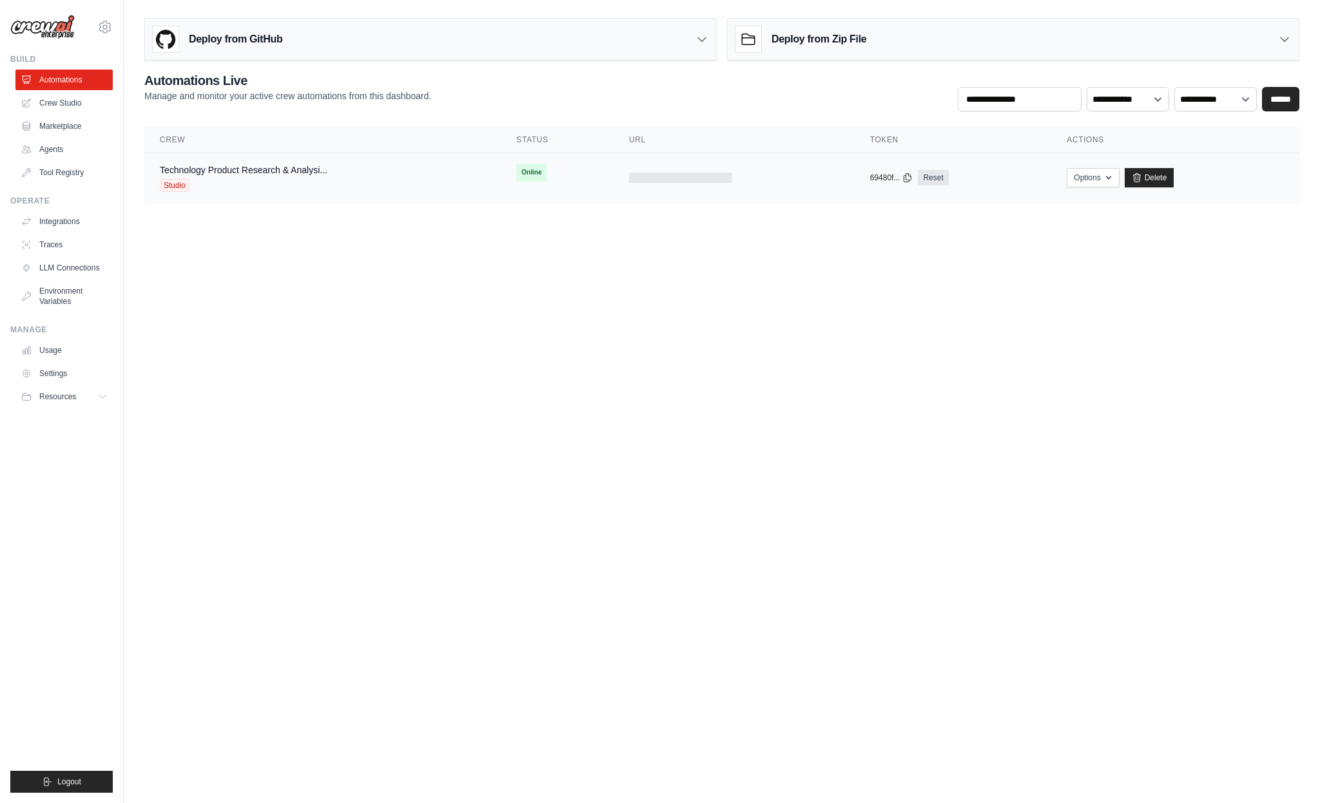
click at [824, 193] on td at bounding box center [733, 178] width 241 height 50
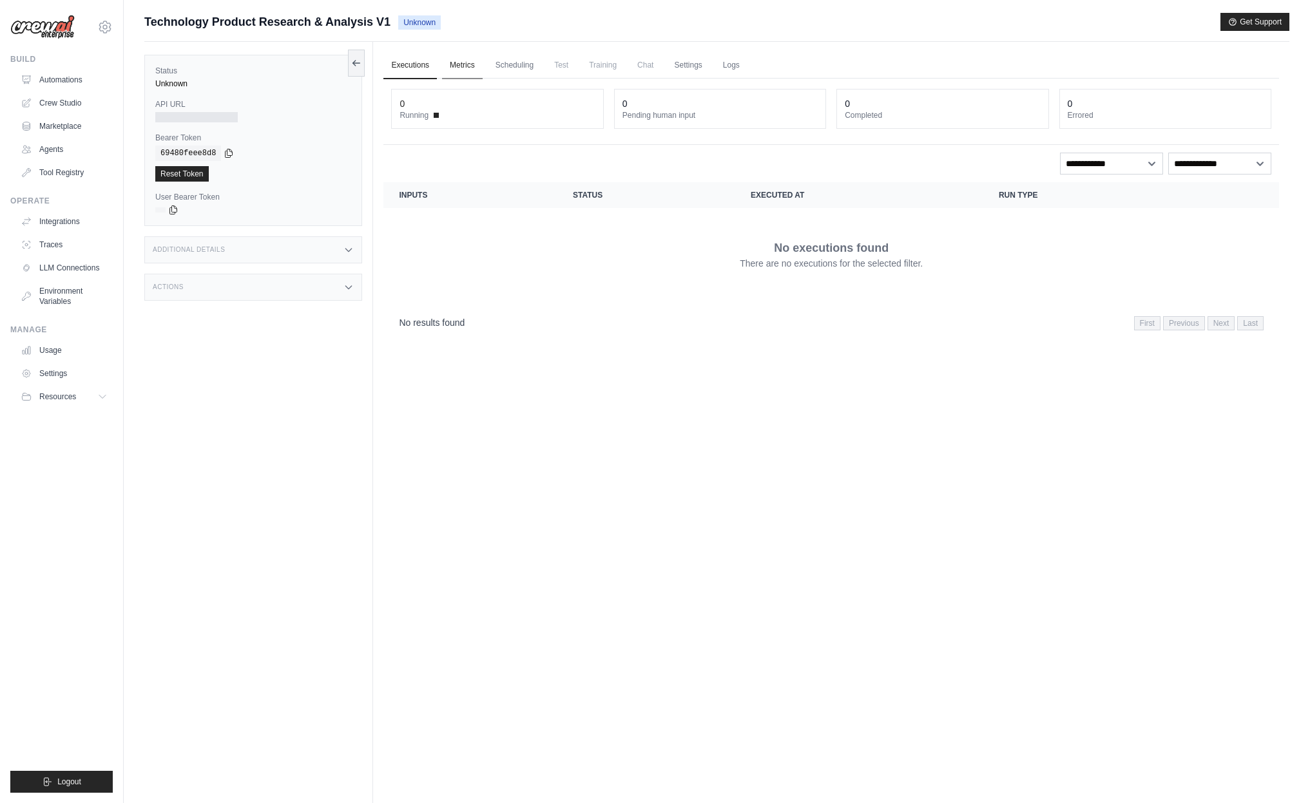
click at [481, 64] on link "Metrics" at bounding box center [462, 65] width 41 height 27
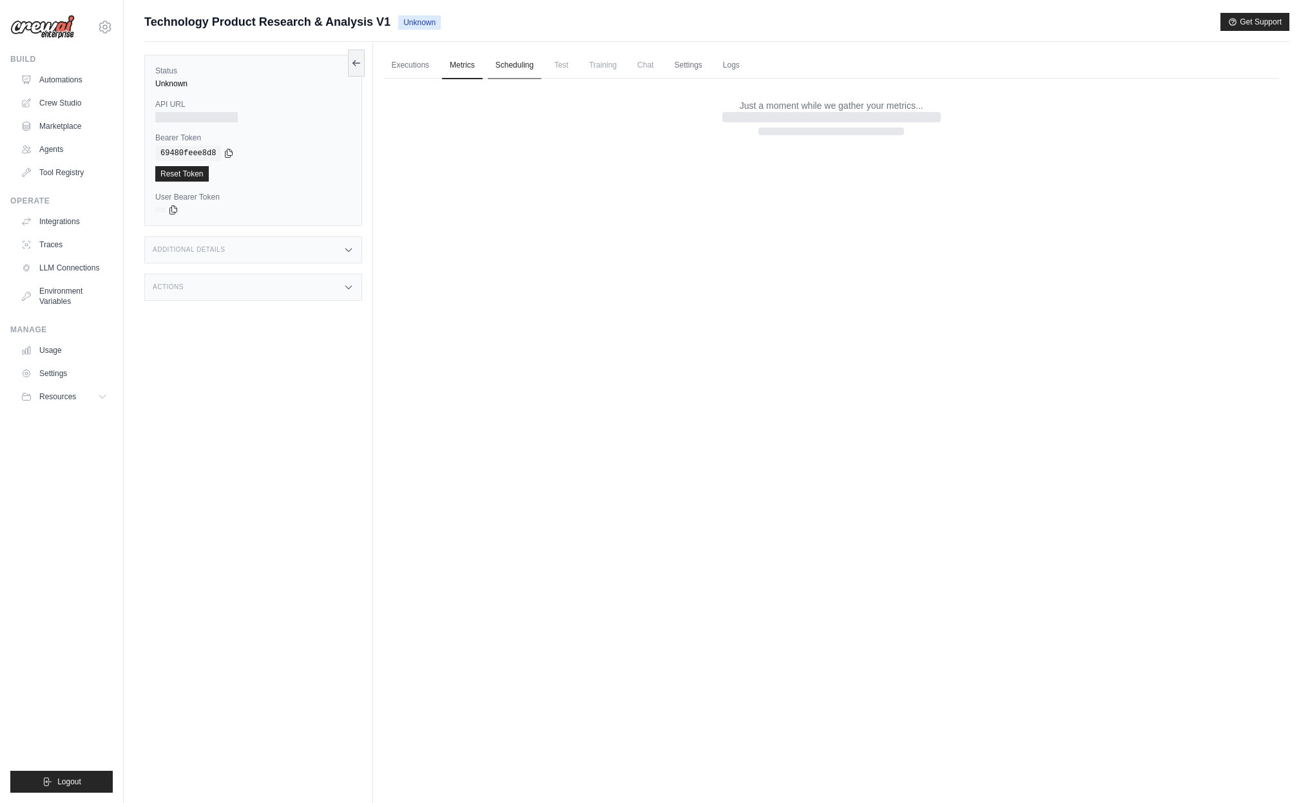
click at [514, 65] on link "Scheduling" at bounding box center [514, 65] width 53 height 27
click at [275, 241] on div "Additional Details" at bounding box center [253, 249] width 218 height 27
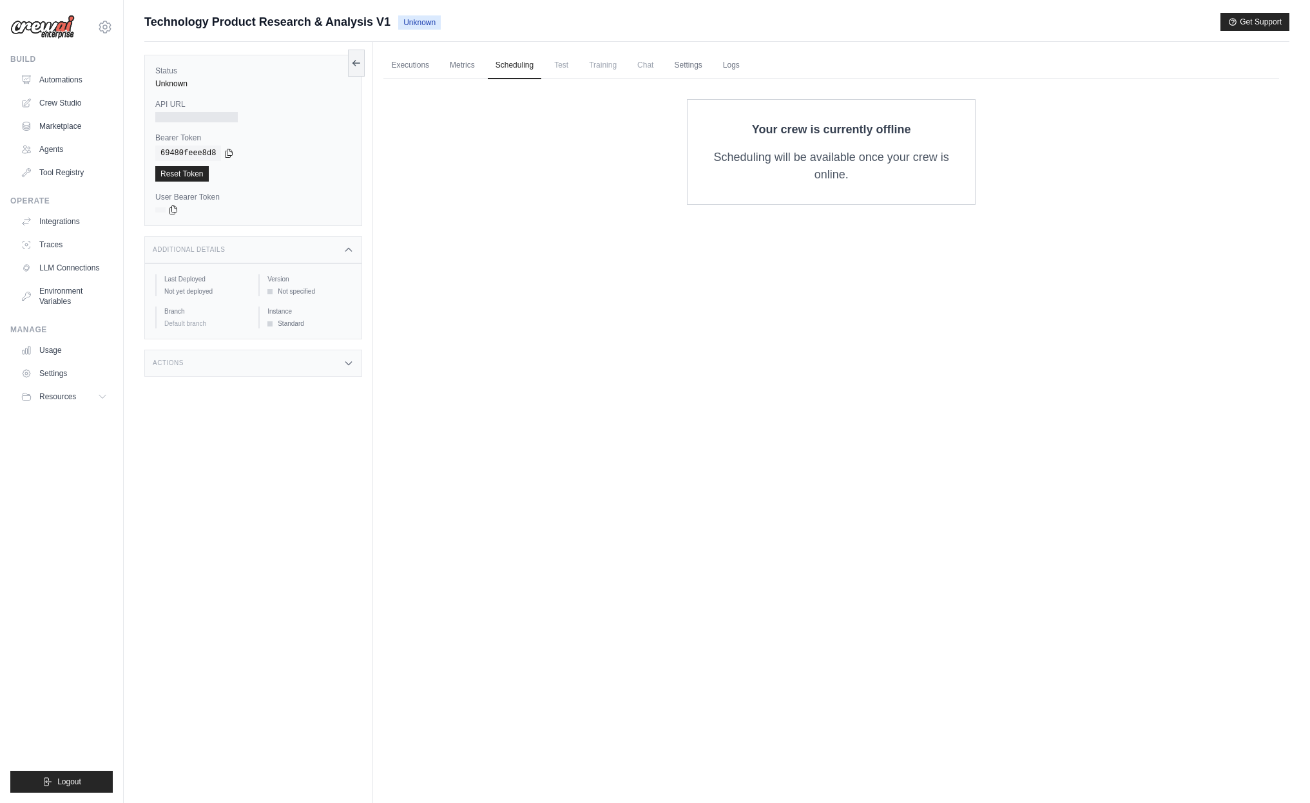
click at [297, 247] on div "Additional Details" at bounding box center [253, 249] width 218 height 27
click at [423, 65] on link "Executions" at bounding box center [409, 65] width 53 height 27
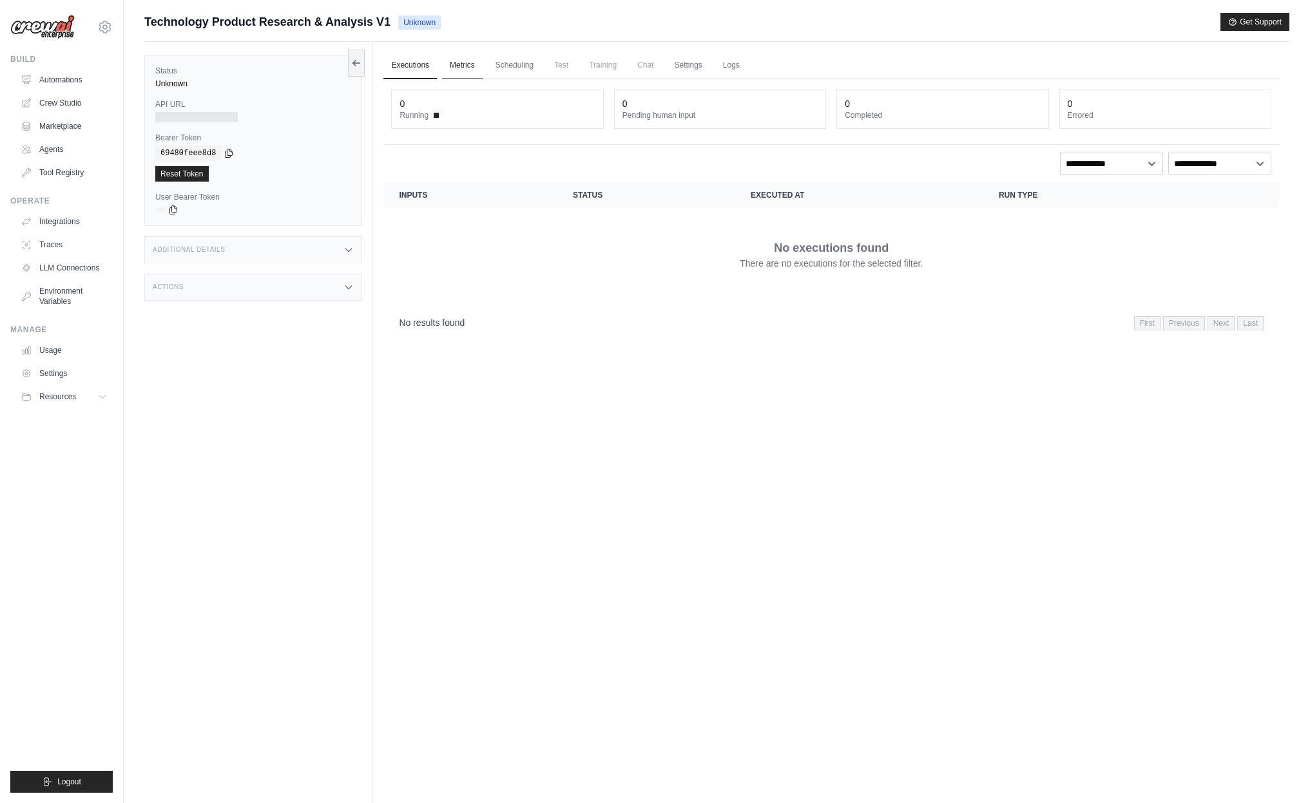
click at [457, 66] on link "Metrics" at bounding box center [462, 65] width 41 height 27
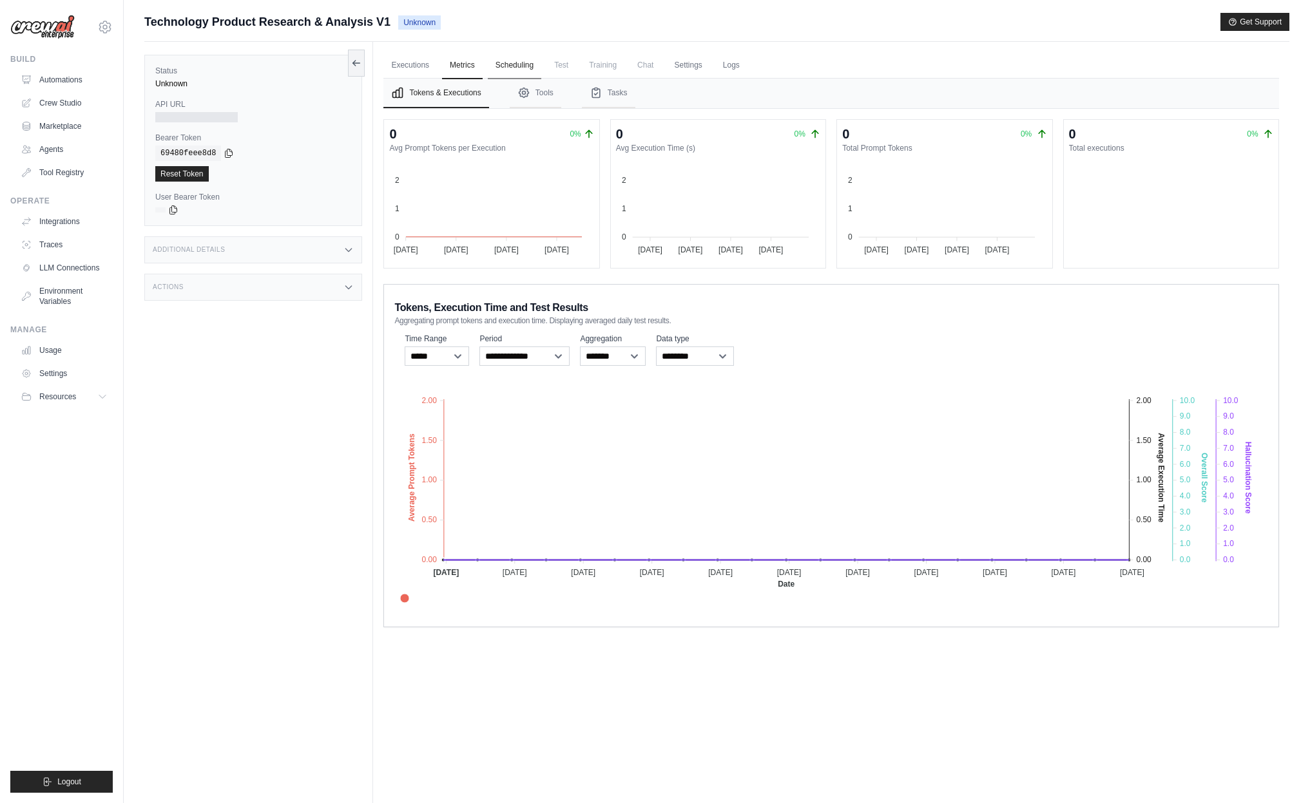
click at [526, 68] on link "Scheduling" at bounding box center [514, 65] width 53 height 27
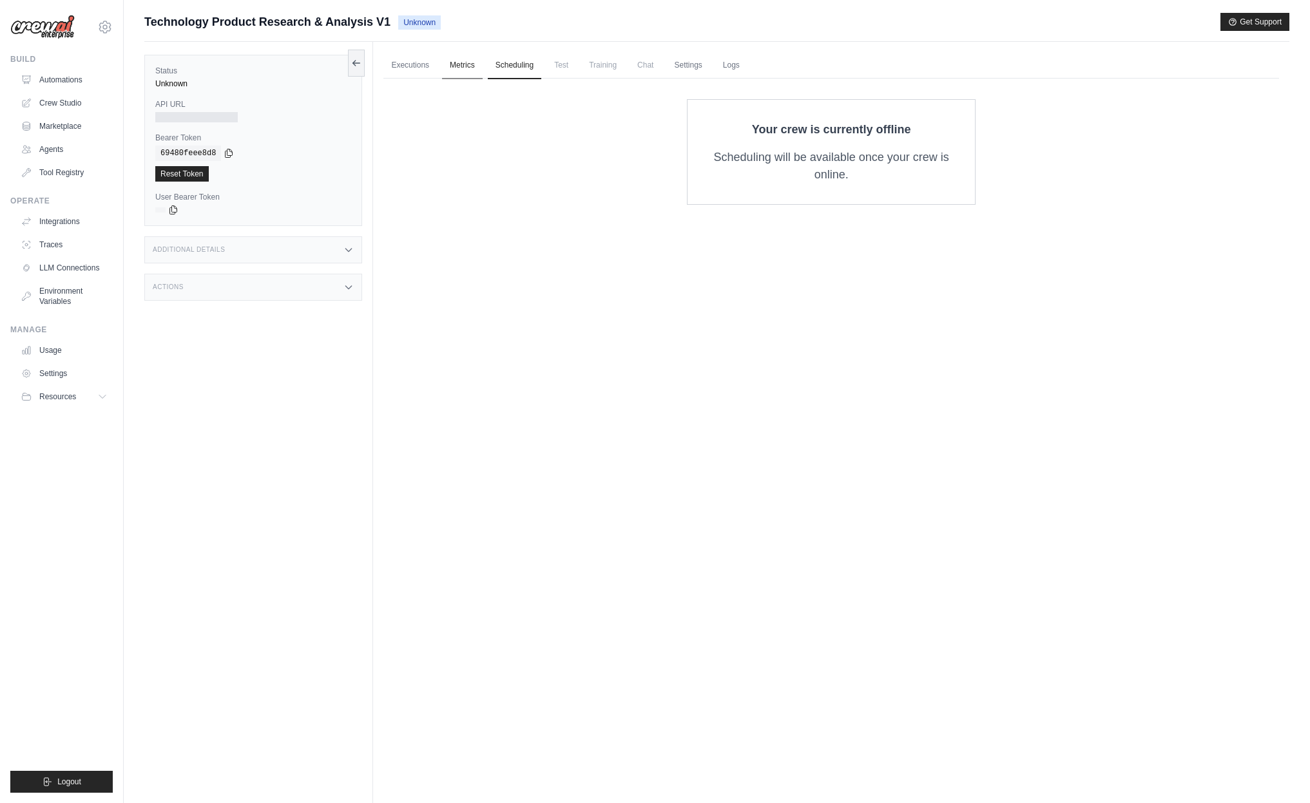
click at [450, 66] on link "Metrics" at bounding box center [462, 65] width 41 height 27
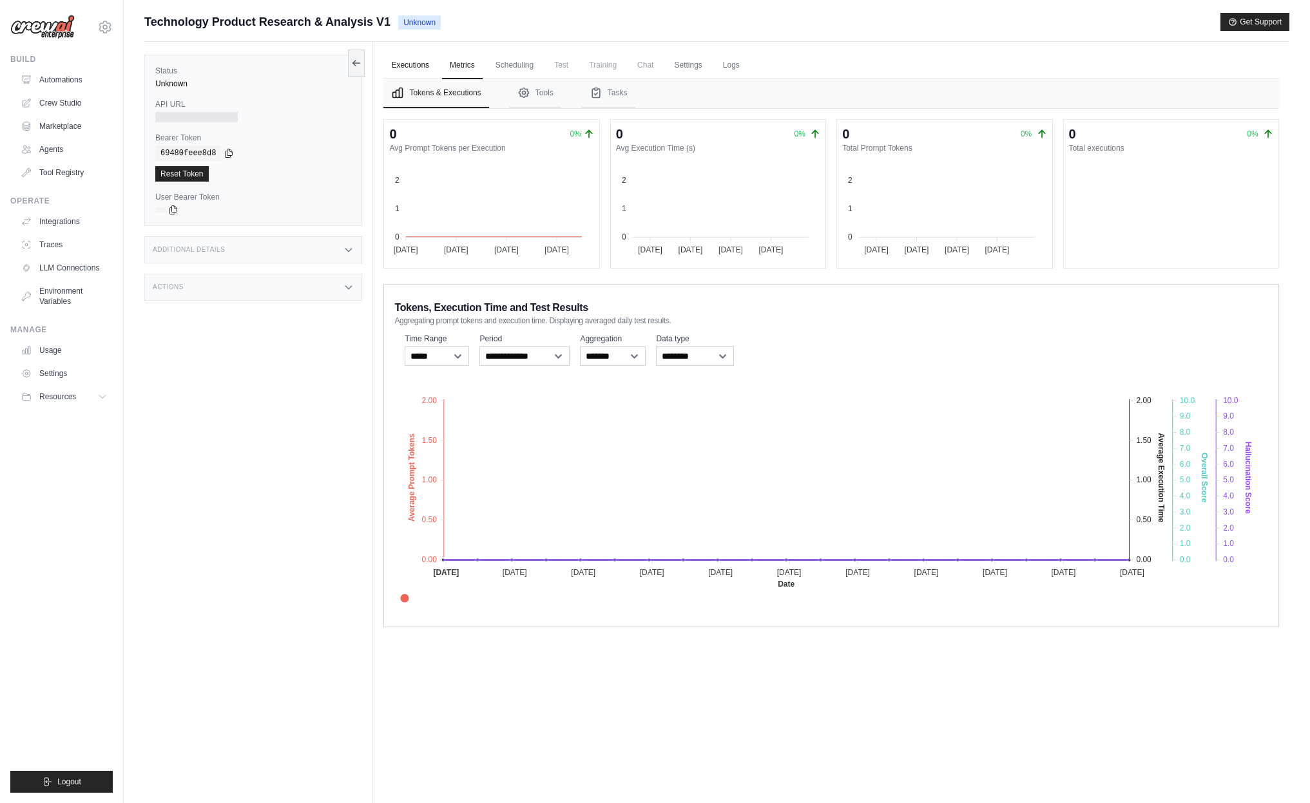
click at [416, 64] on link "Executions" at bounding box center [409, 65] width 53 height 27
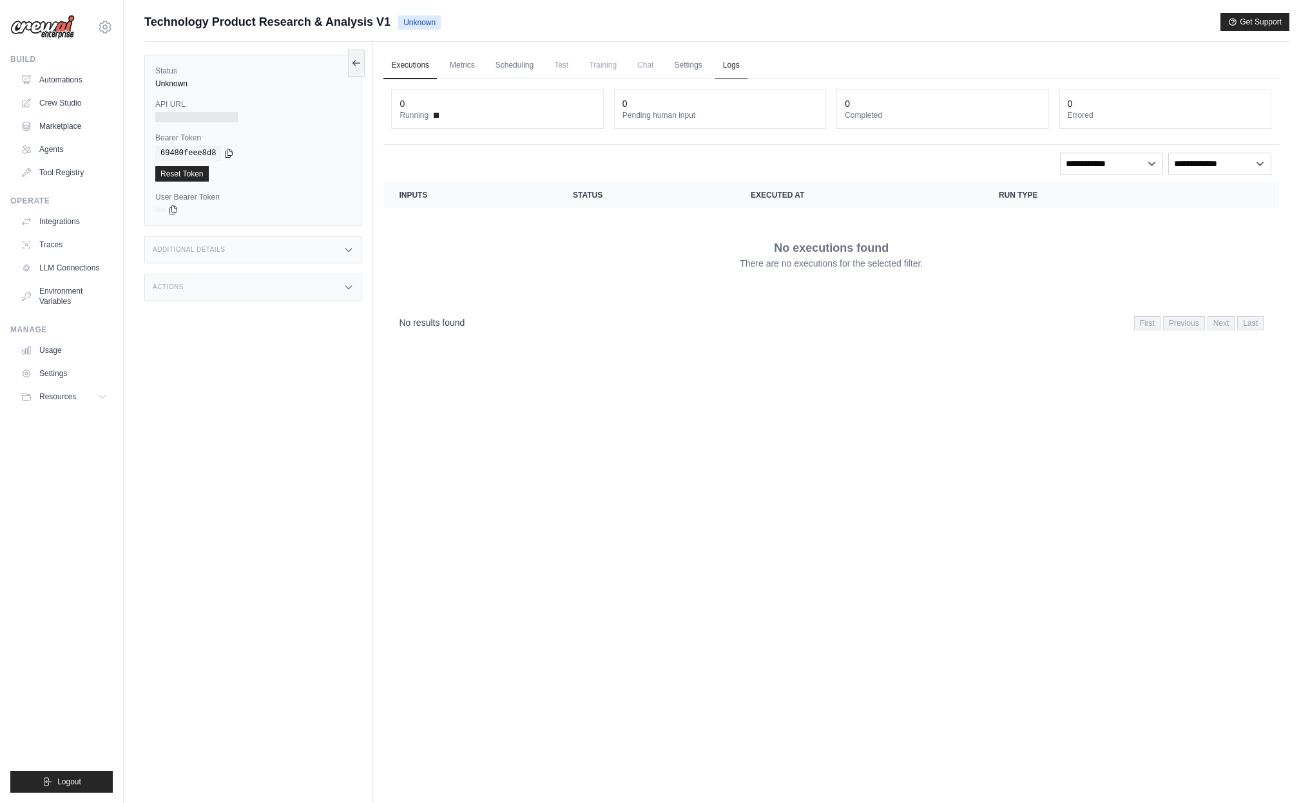
click at [736, 65] on link "Logs" at bounding box center [731, 65] width 32 height 27
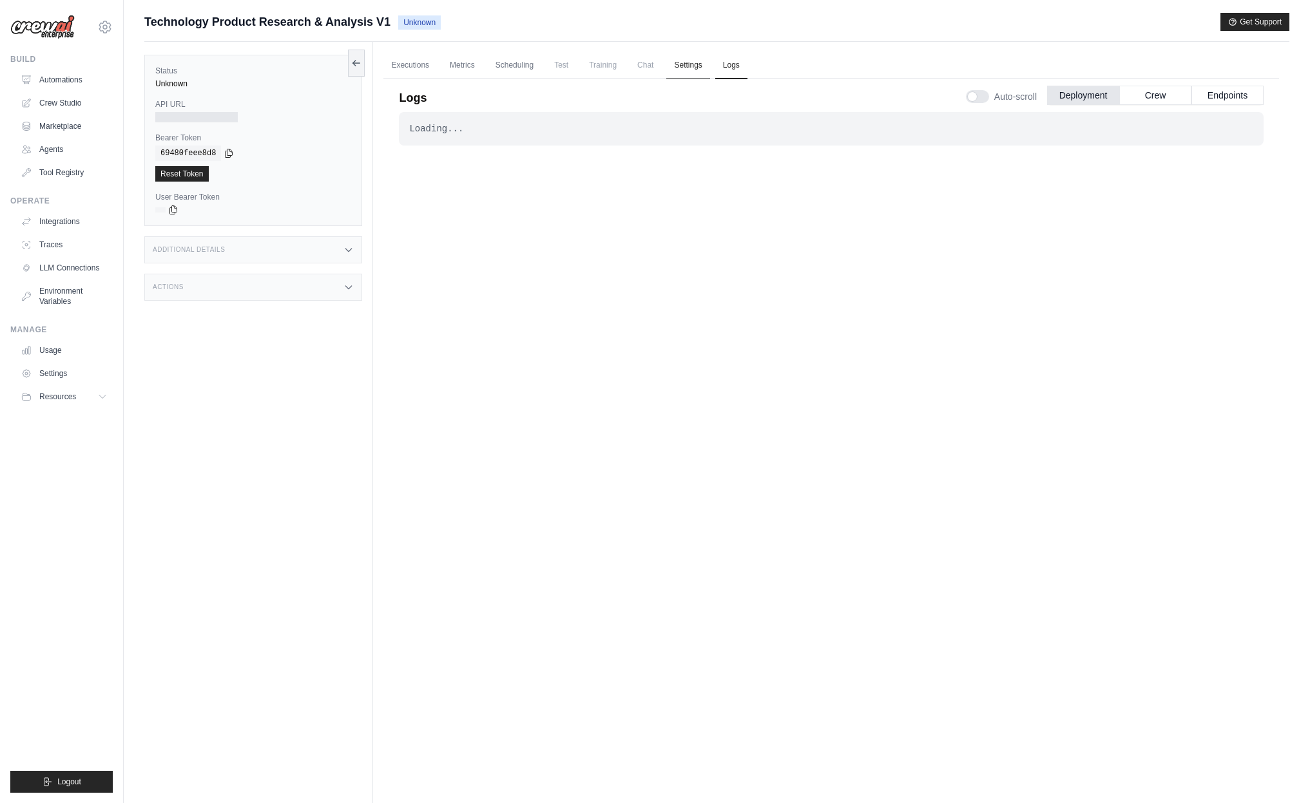
click at [693, 64] on link "Settings" at bounding box center [687, 65] width 43 height 27
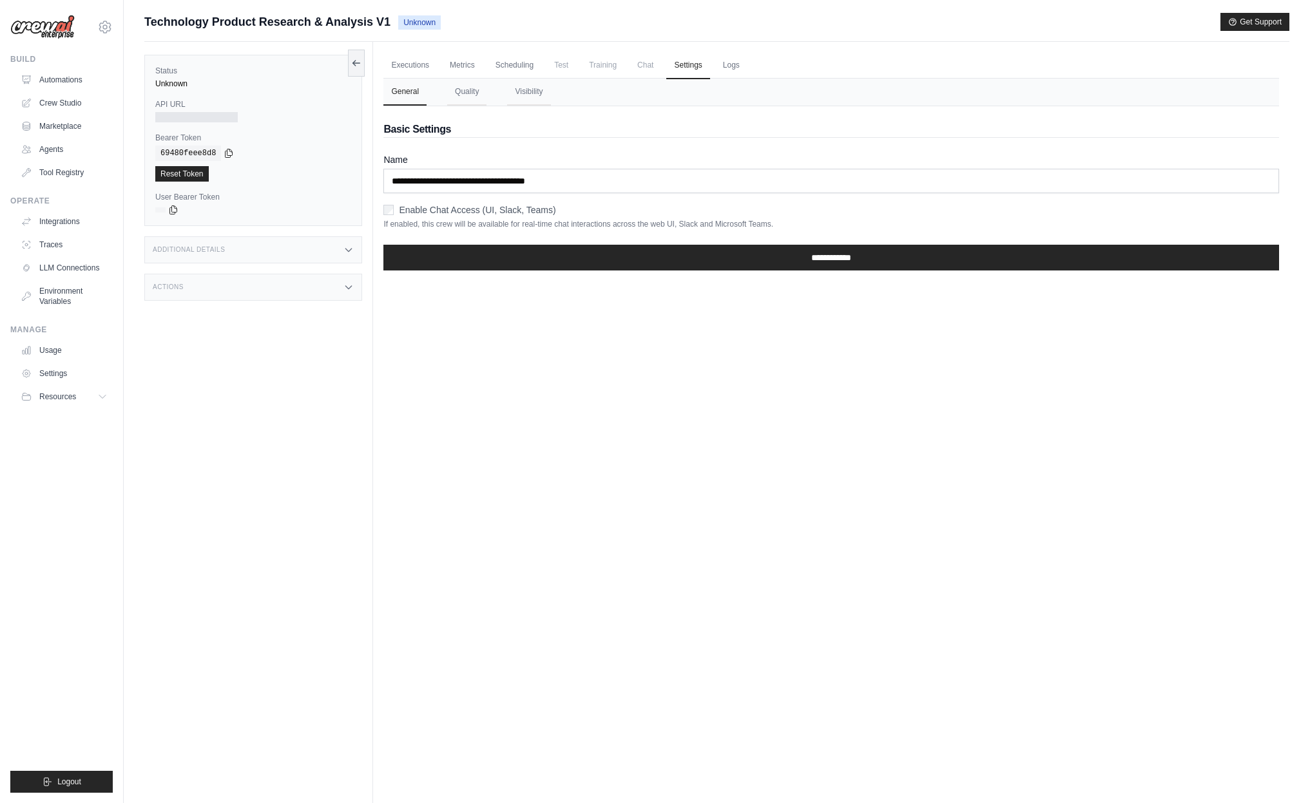
click at [651, 65] on span "Chat" at bounding box center [645, 65] width 32 height 26
click at [644, 64] on span "Chat" at bounding box center [645, 65] width 32 height 26
click at [425, 64] on link "Executions" at bounding box center [409, 65] width 53 height 27
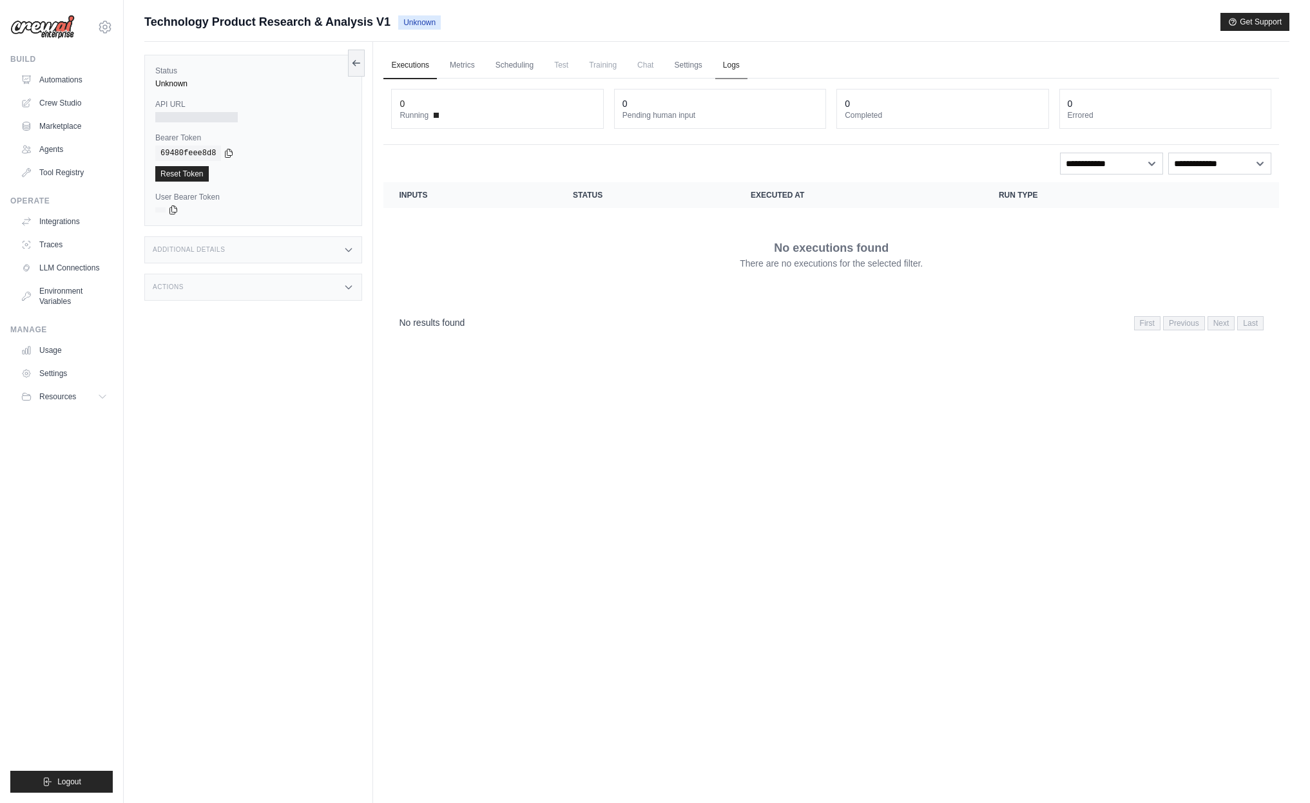
click at [720, 67] on link "Logs" at bounding box center [731, 65] width 32 height 27
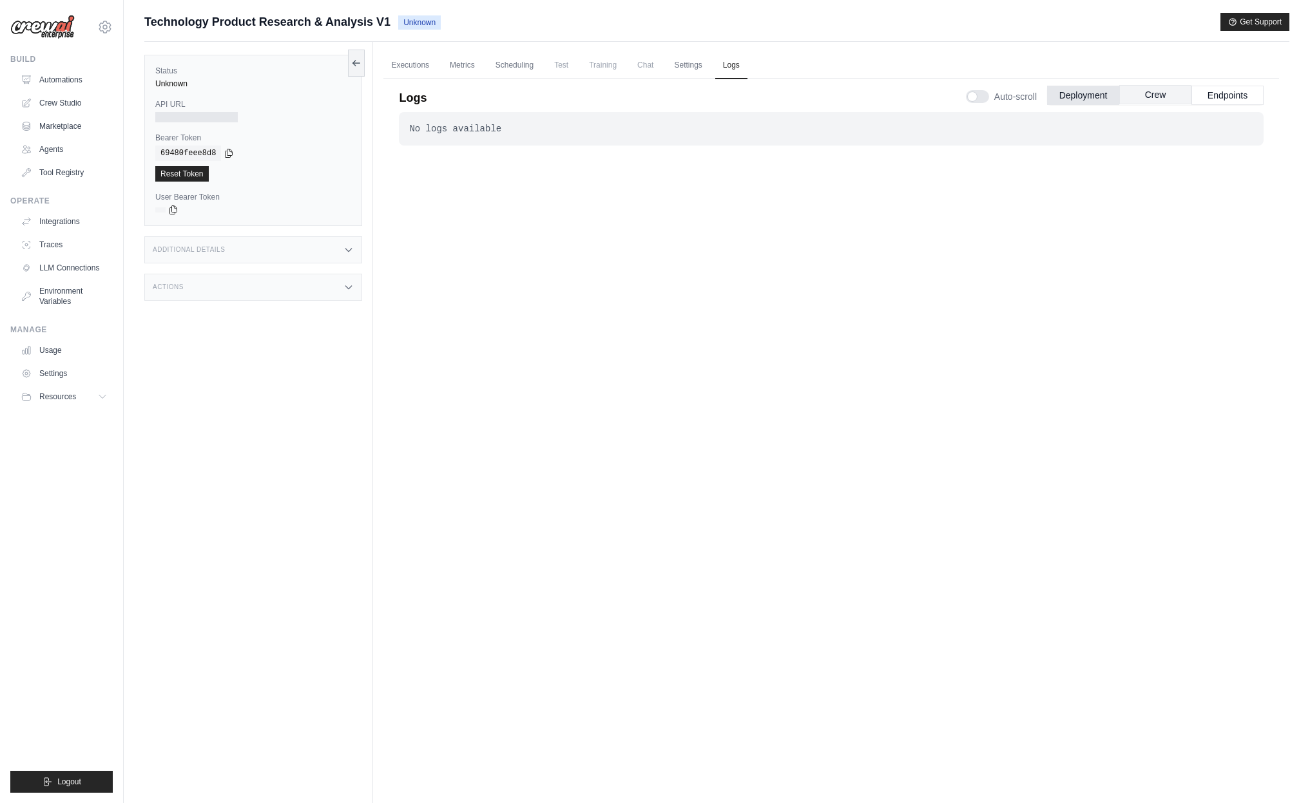
drag, startPoint x: 1149, startPoint y: 98, endPoint x: 1205, endPoint y: 95, distance: 56.8
click at [1149, 98] on button "Crew" at bounding box center [1155, 94] width 72 height 19
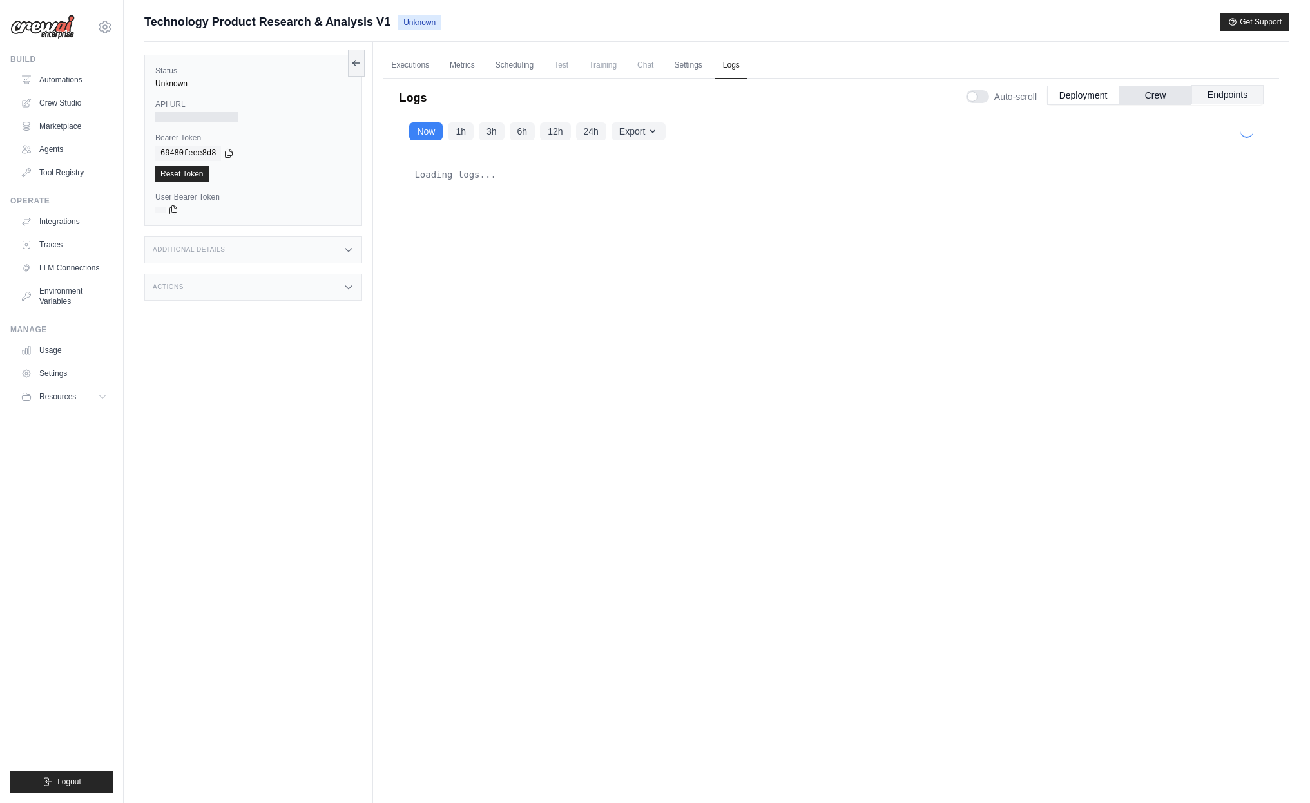
click at [1218, 96] on button "Endpoints" at bounding box center [1227, 94] width 72 height 19
click at [1133, 95] on button "Crew" at bounding box center [1155, 94] width 72 height 19
drag, startPoint x: 1253, startPoint y: 93, endPoint x: 1112, endPoint y: 93, distance: 141.1
click at [1252, 93] on button "Endpoints" at bounding box center [1227, 95] width 72 height 19
click at [1093, 95] on button "Deployment" at bounding box center [1083, 94] width 72 height 19
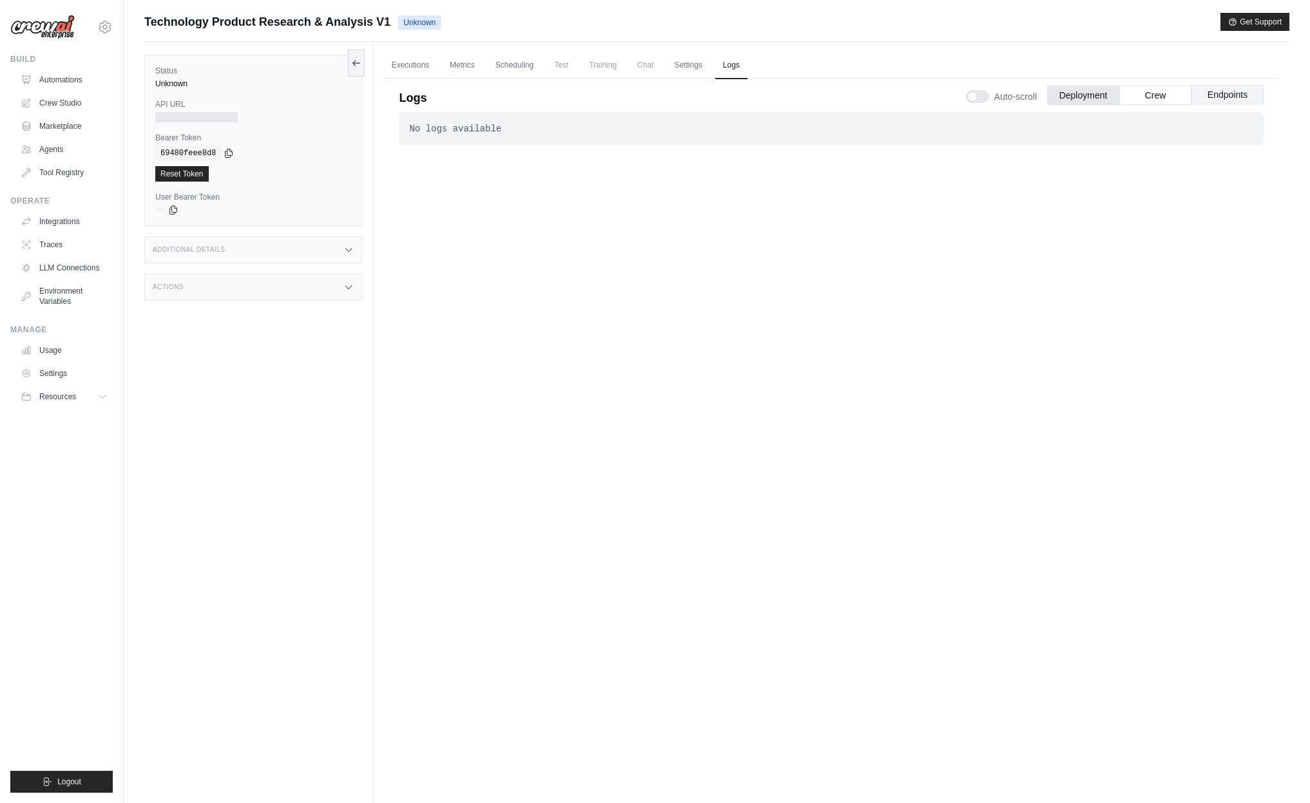
click at [1227, 100] on button "Endpoints" at bounding box center [1227, 94] width 72 height 19
click at [1077, 94] on button "Deployment" at bounding box center [1083, 94] width 72 height 19
click at [55, 81] on link "Automations" at bounding box center [65, 80] width 97 height 21
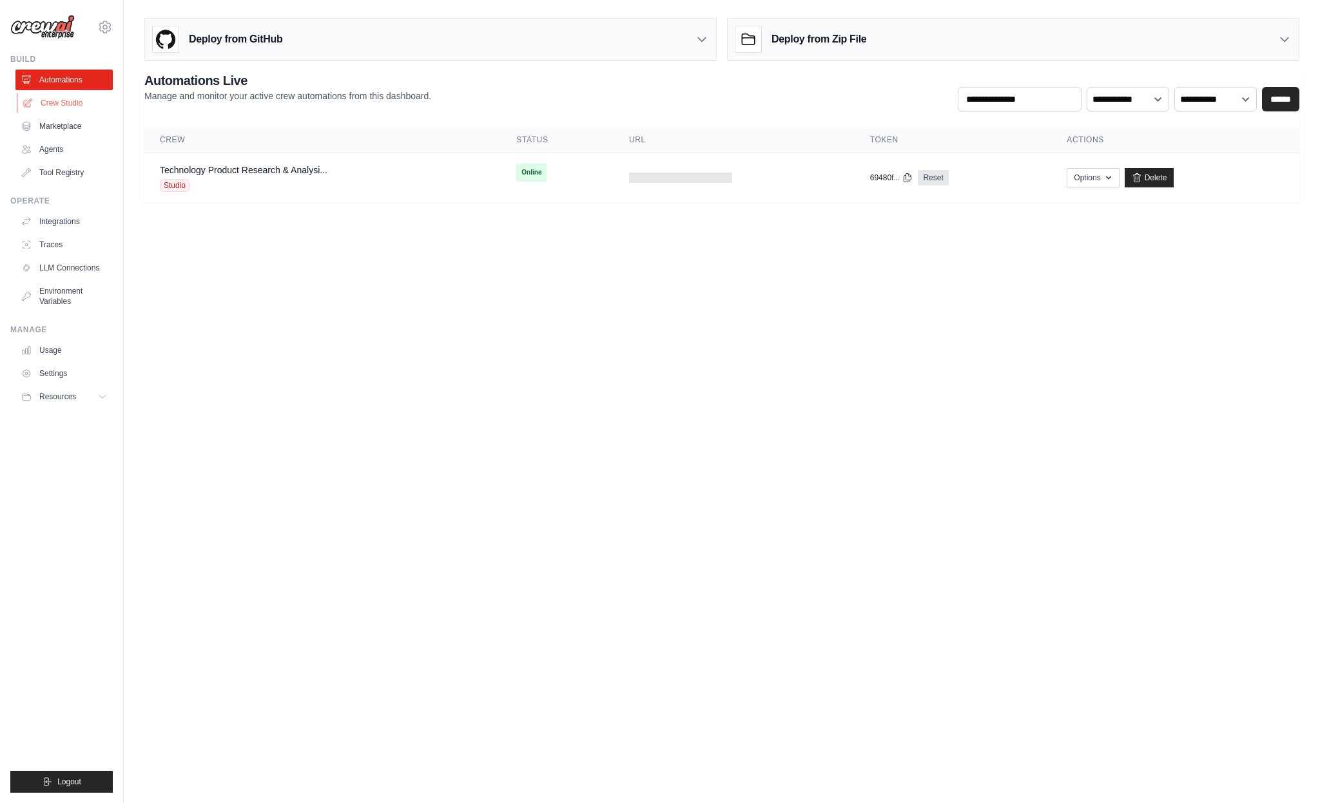
click at [58, 99] on link "Crew Studio" at bounding box center [65, 103] width 97 height 21
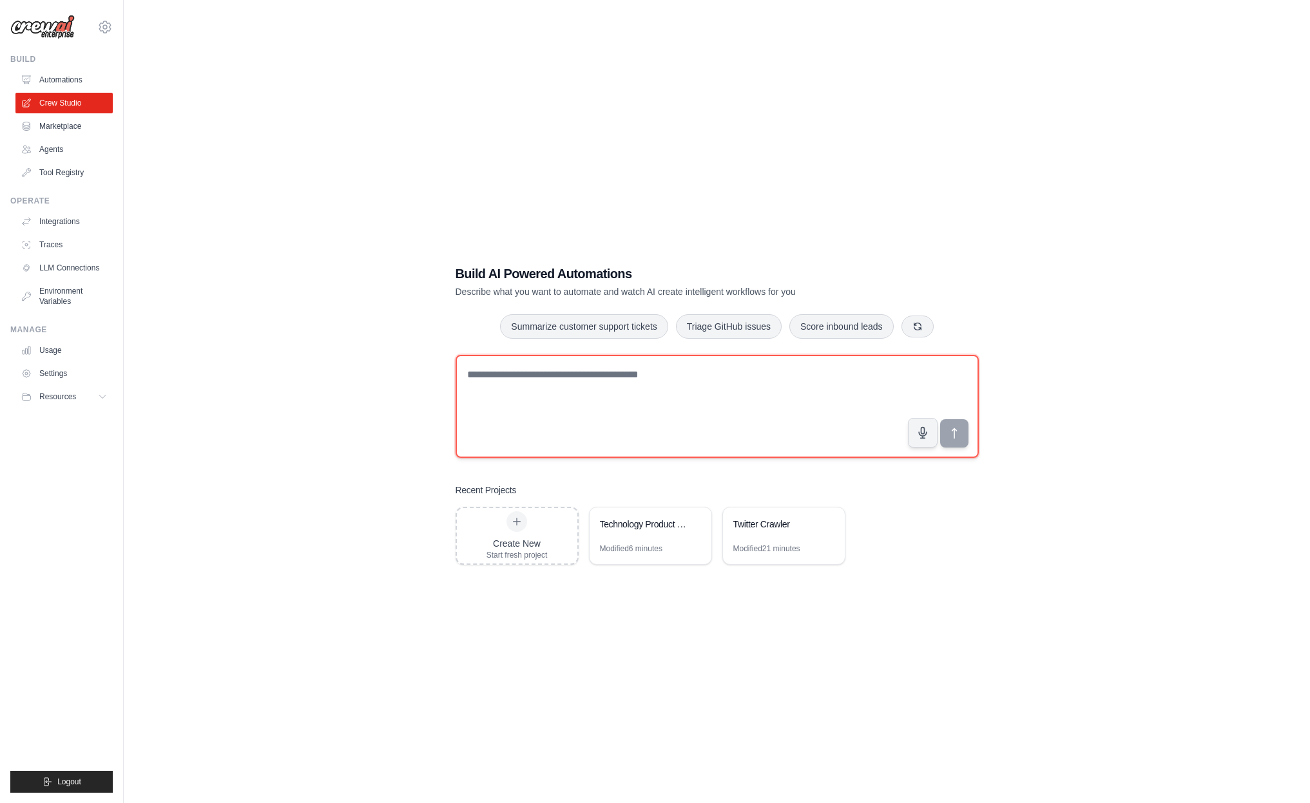
click at [561, 389] on textarea at bounding box center [717, 406] width 523 height 103
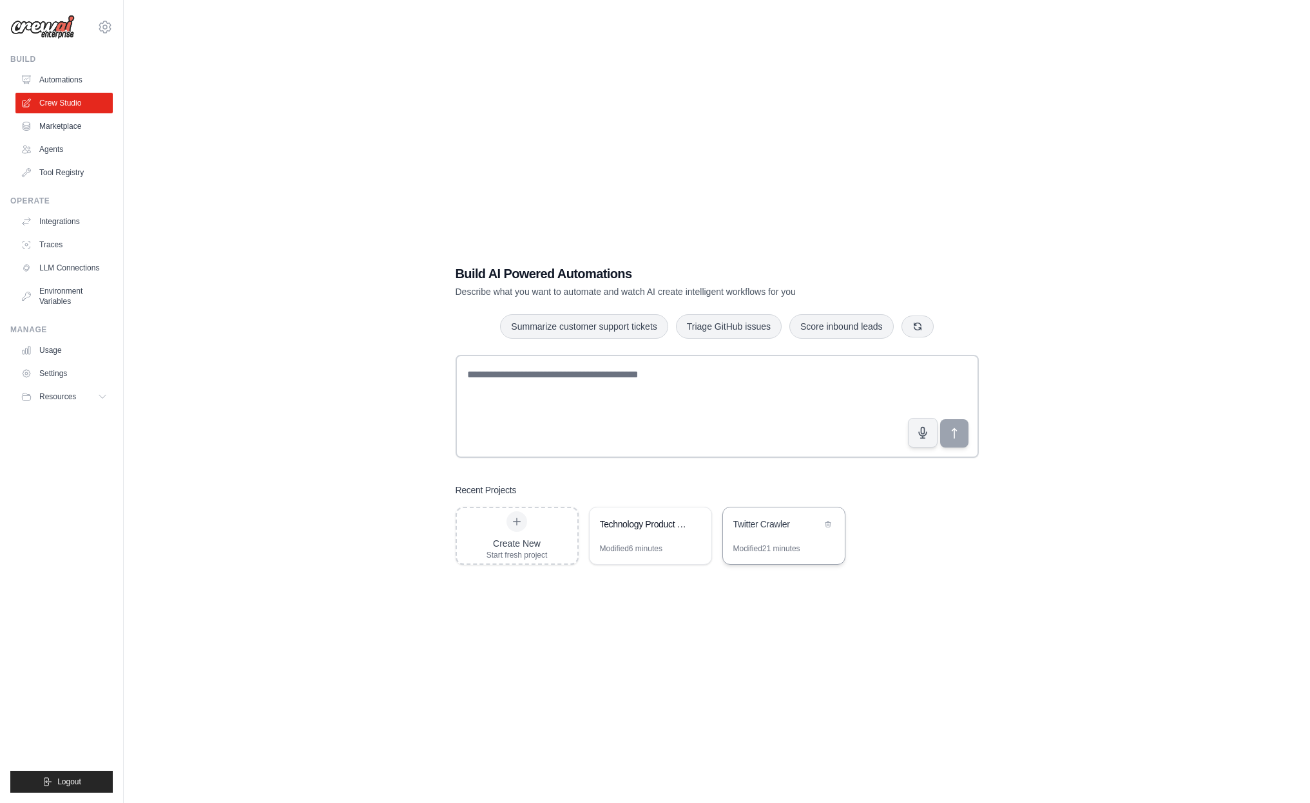
click at [771, 528] on div "Twitter Crawler" at bounding box center [777, 524] width 88 height 13
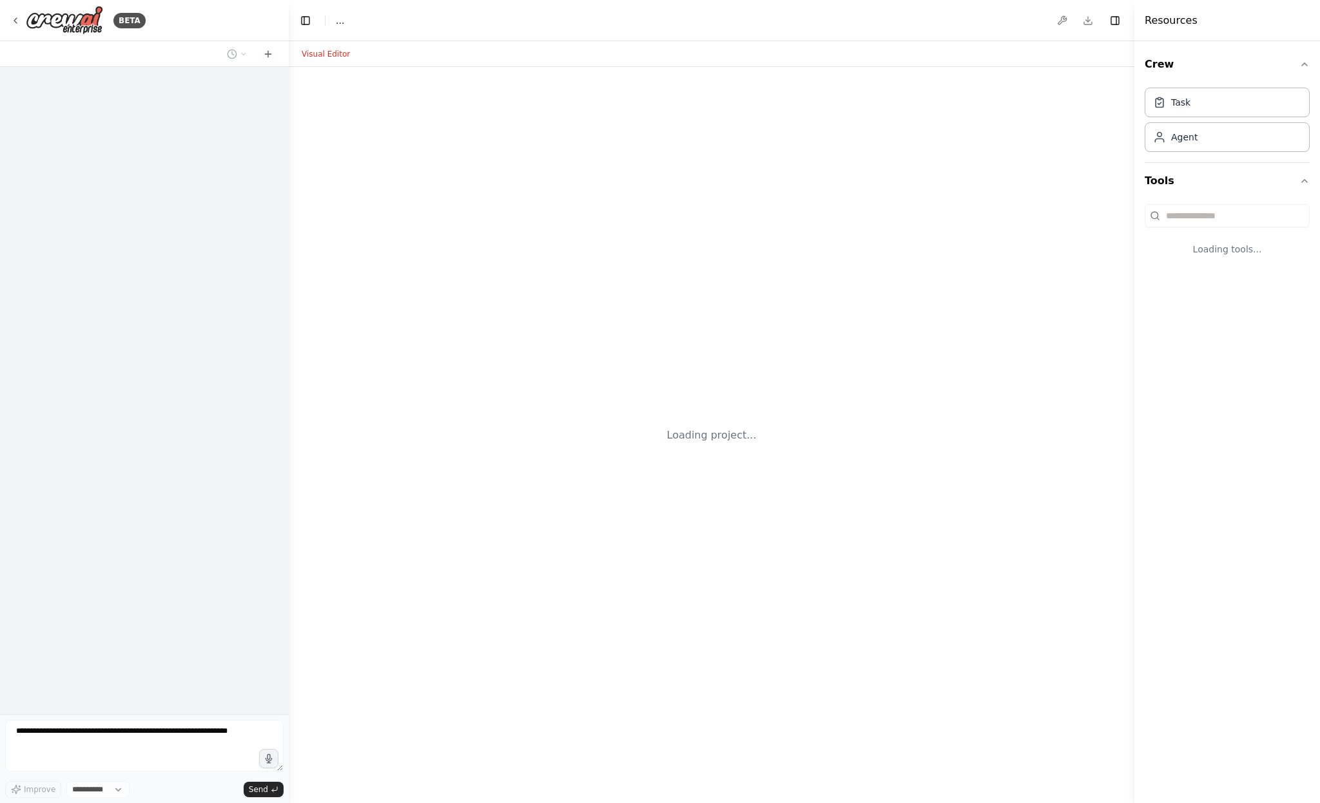
select select "****"
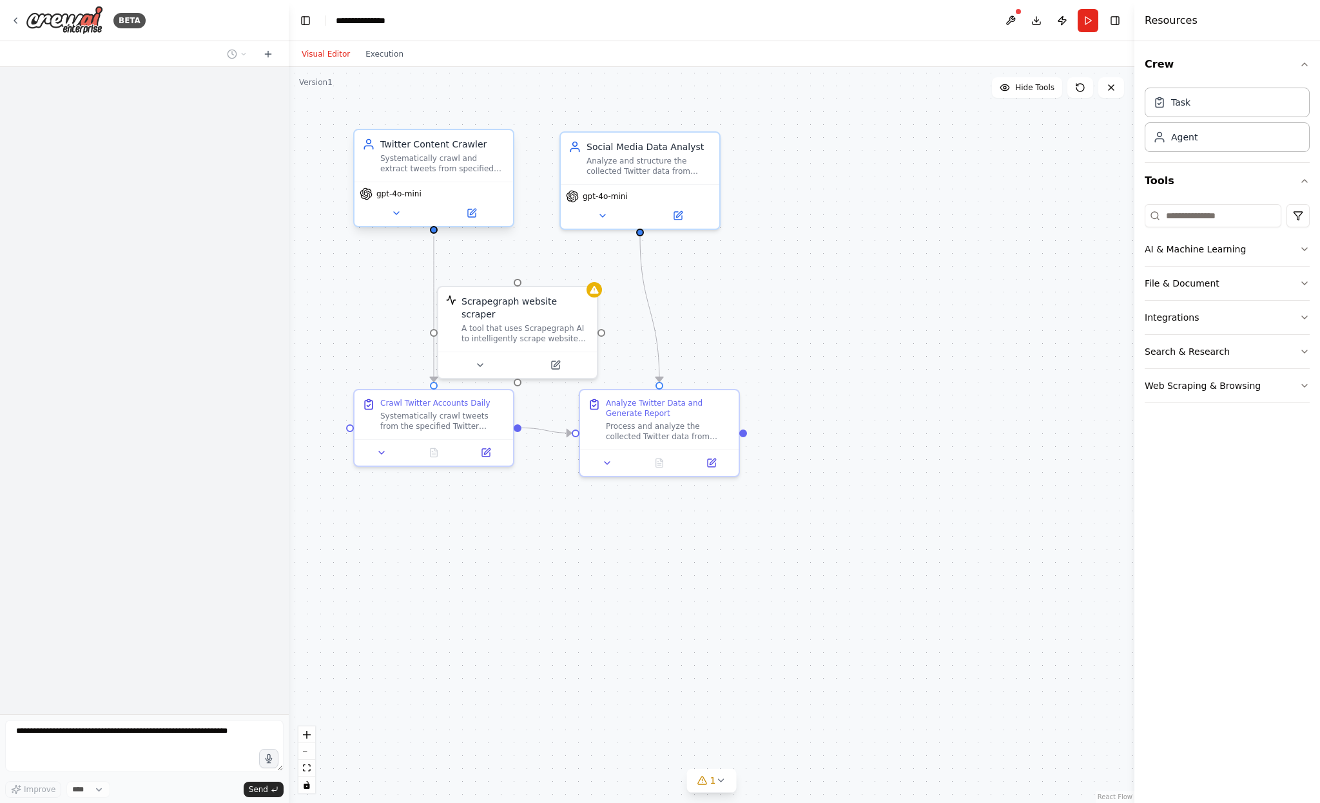
click at [443, 160] on div "Systematically crawl and extract tweets from specified Twitter accounts ({twitt…" at bounding box center [442, 163] width 125 height 21
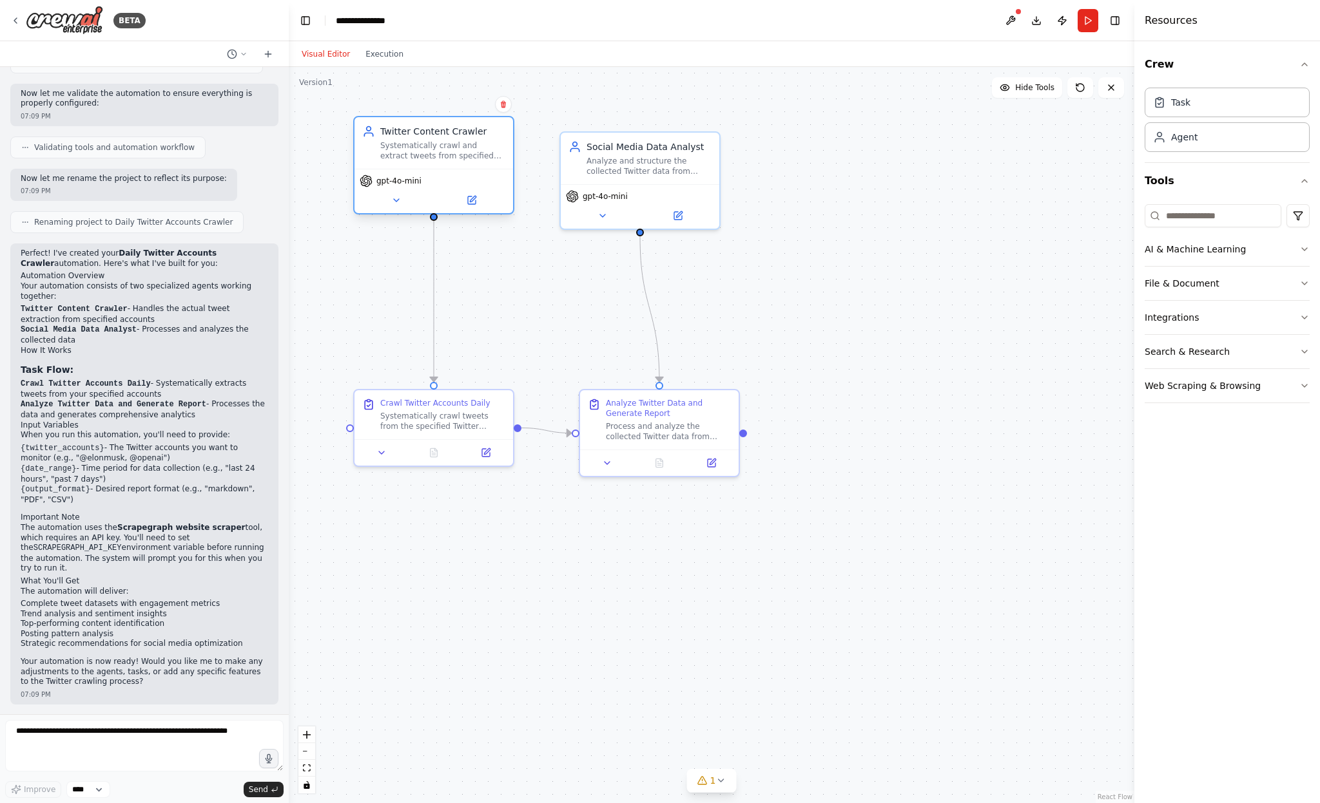
drag, startPoint x: 421, startPoint y: 155, endPoint x: 421, endPoint y: 144, distance: 11.6
click at [421, 144] on div "Systematically crawl and extract tweets from specified Twitter accounts ({twitt…" at bounding box center [442, 150] width 125 height 21
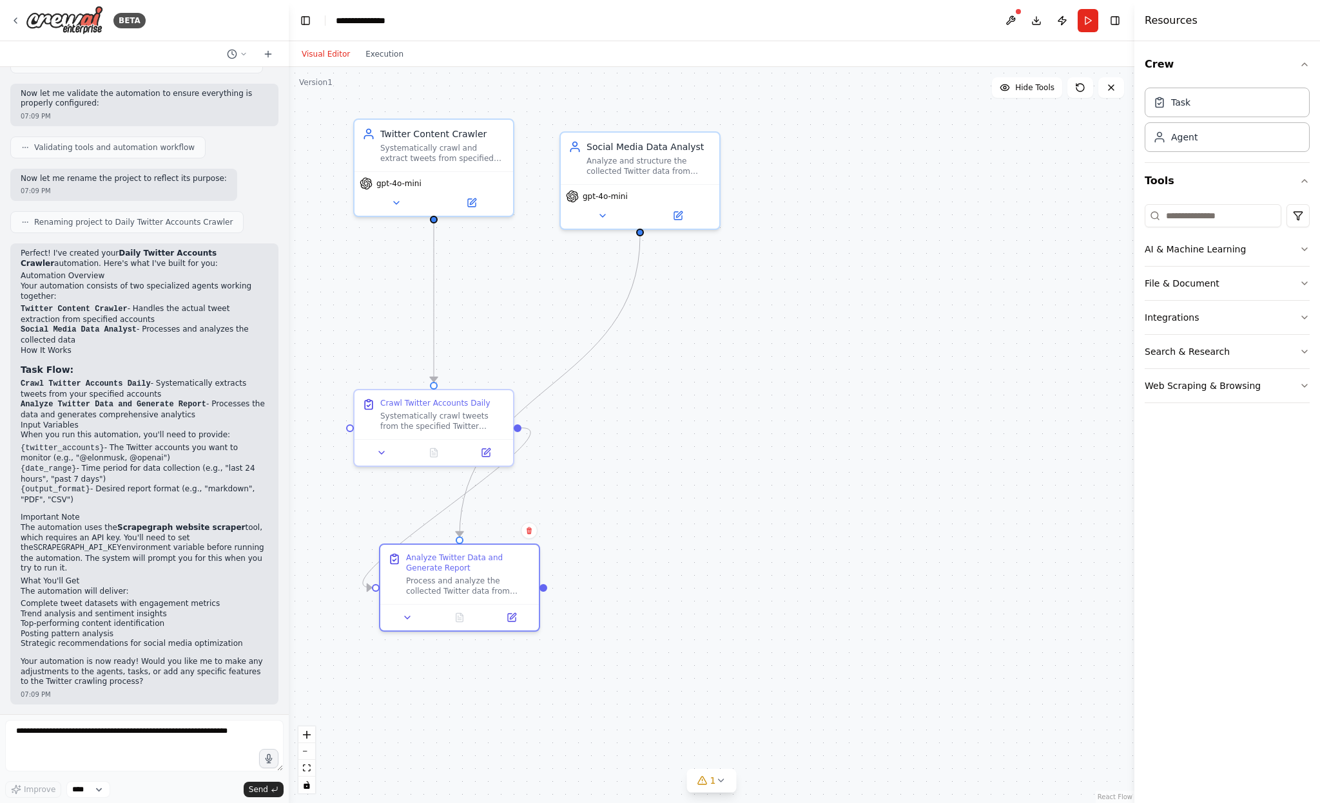
drag, startPoint x: 657, startPoint y: 421, endPoint x: 509, endPoint y: 523, distance: 180.1
click at [458, 575] on div "Analyze Twitter Data and Generate Report Process and analyze the collected Twit…" at bounding box center [468, 575] width 125 height 44
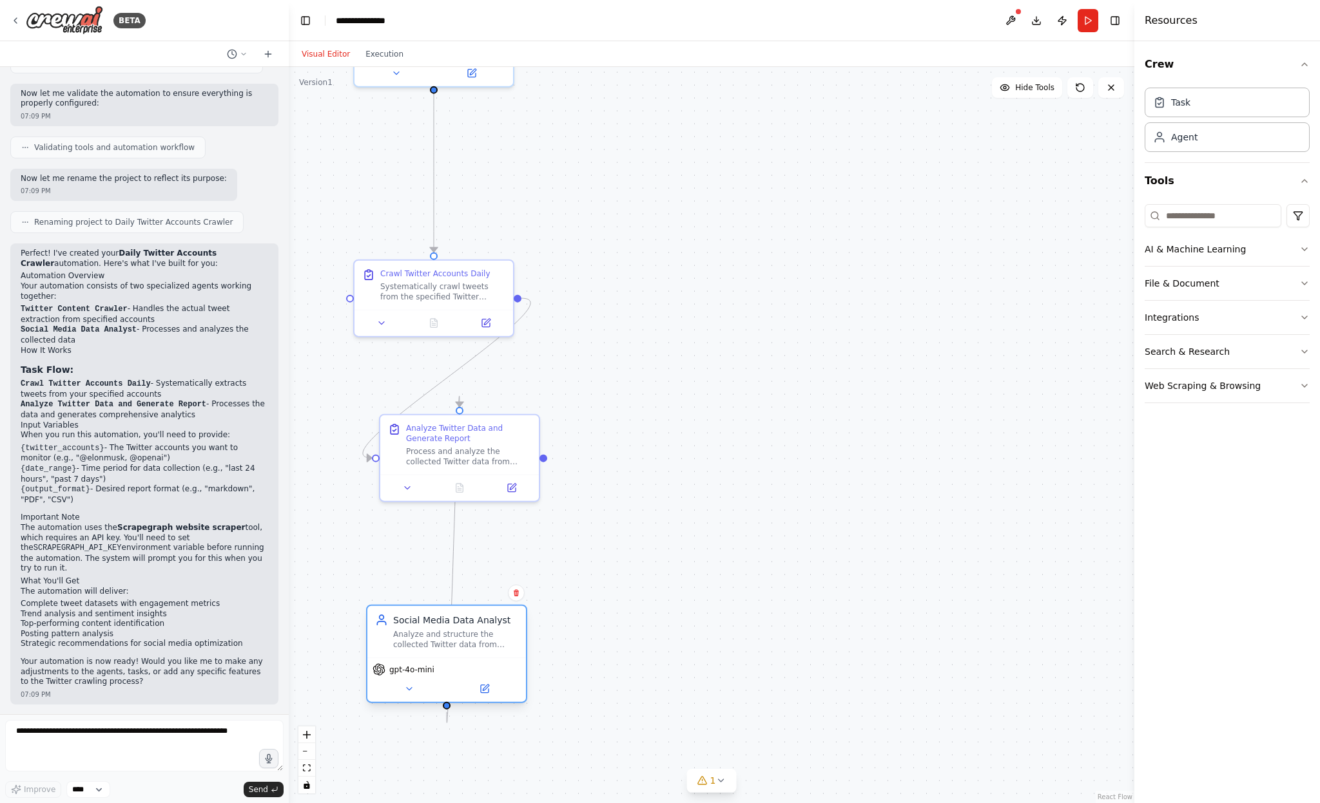
drag, startPoint x: 662, startPoint y: 180, endPoint x: 465, endPoint y: 643, distance: 502.9
click at [465, 643] on div "Analyze and structure the collected Twitter data from {twitter_accounts}, ident…" at bounding box center [455, 639] width 125 height 21
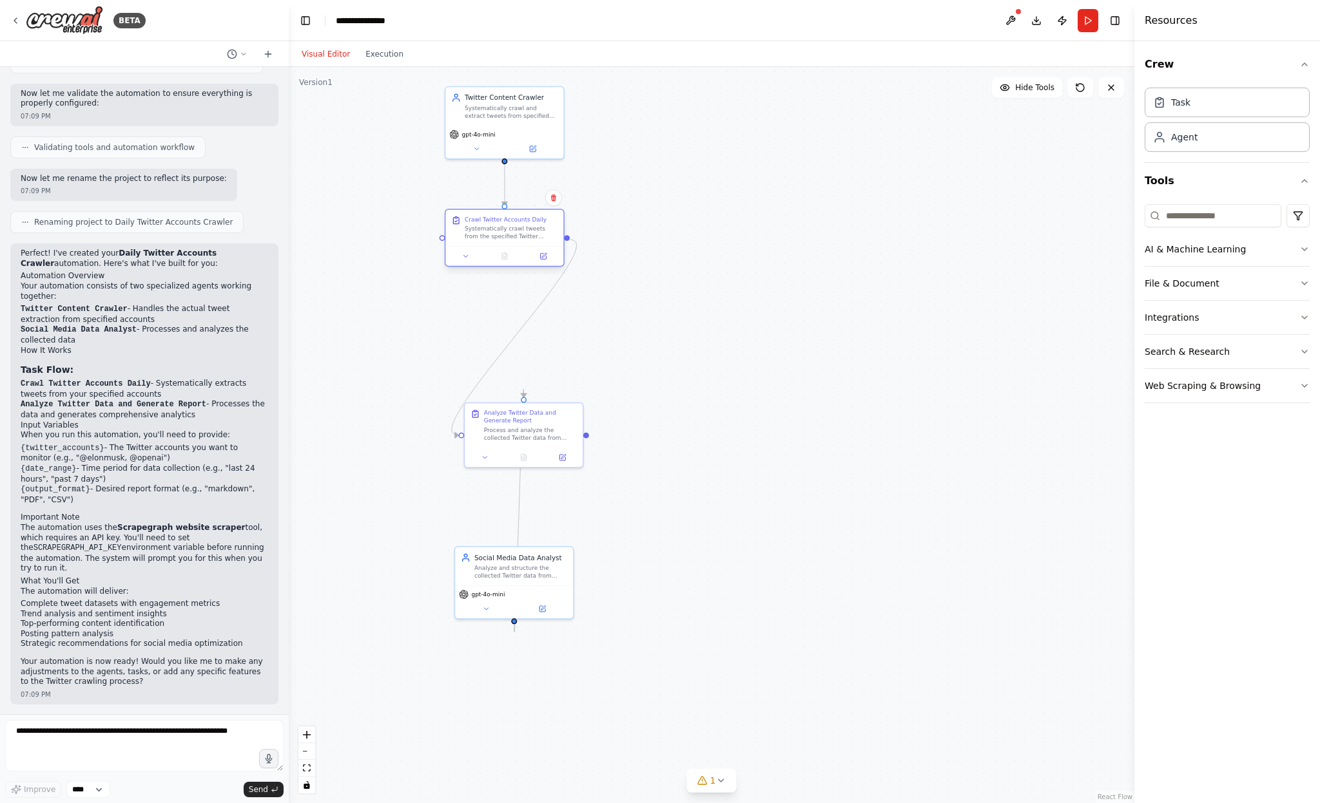
drag, startPoint x: 517, startPoint y: 302, endPoint x: 518, endPoint y: 224, distance: 78.0
click at [518, 224] on div "Crawl Twitter Accounts Daily Systematically crawl tweets from the specified Twi…" at bounding box center [511, 228] width 93 height 25
click at [466, 256] on icon at bounding box center [466, 257] width 8 height 8
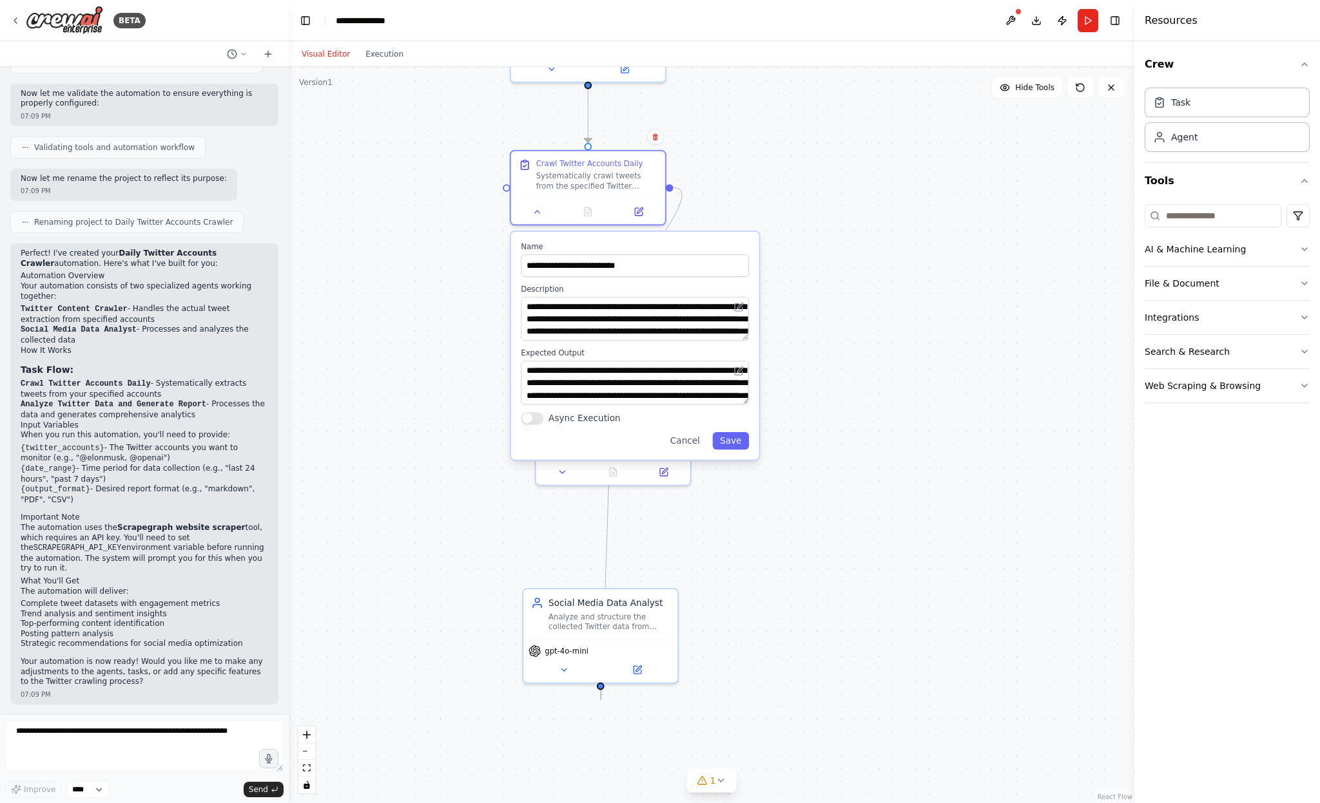
click at [894, 284] on div ".deletable-edge-delete-btn { width: 20px; height: 20px; border: 0px solid #ffff…" at bounding box center [711, 435] width 845 height 736
click at [848, 259] on div ".deletable-edge-delete-btn { width: 20px; height: 20px; border: 0px solid #ffff…" at bounding box center [711, 435] width 845 height 736
click at [836, 221] on div ".deletable-edge-delete-btn { width: 20px; height: 20px; border: 0px solid #ffff…" at bounding box center [711, 435] width 845 height 736
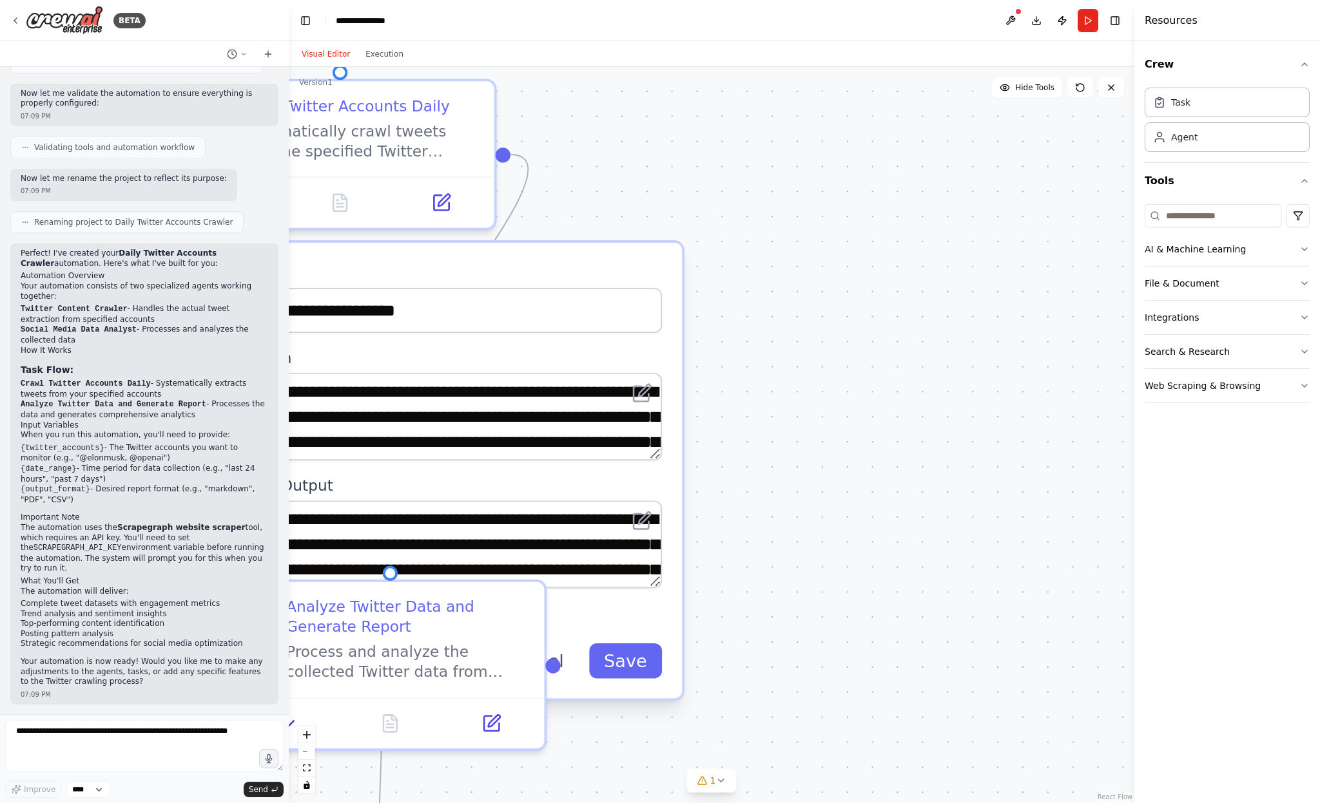
click at [873, 202] on div ".deletable-edge-delete-btn { width: 20px; height: 20px; border: 0px solid #ffff…" at bounding box center [711, 435] width 845 height 736
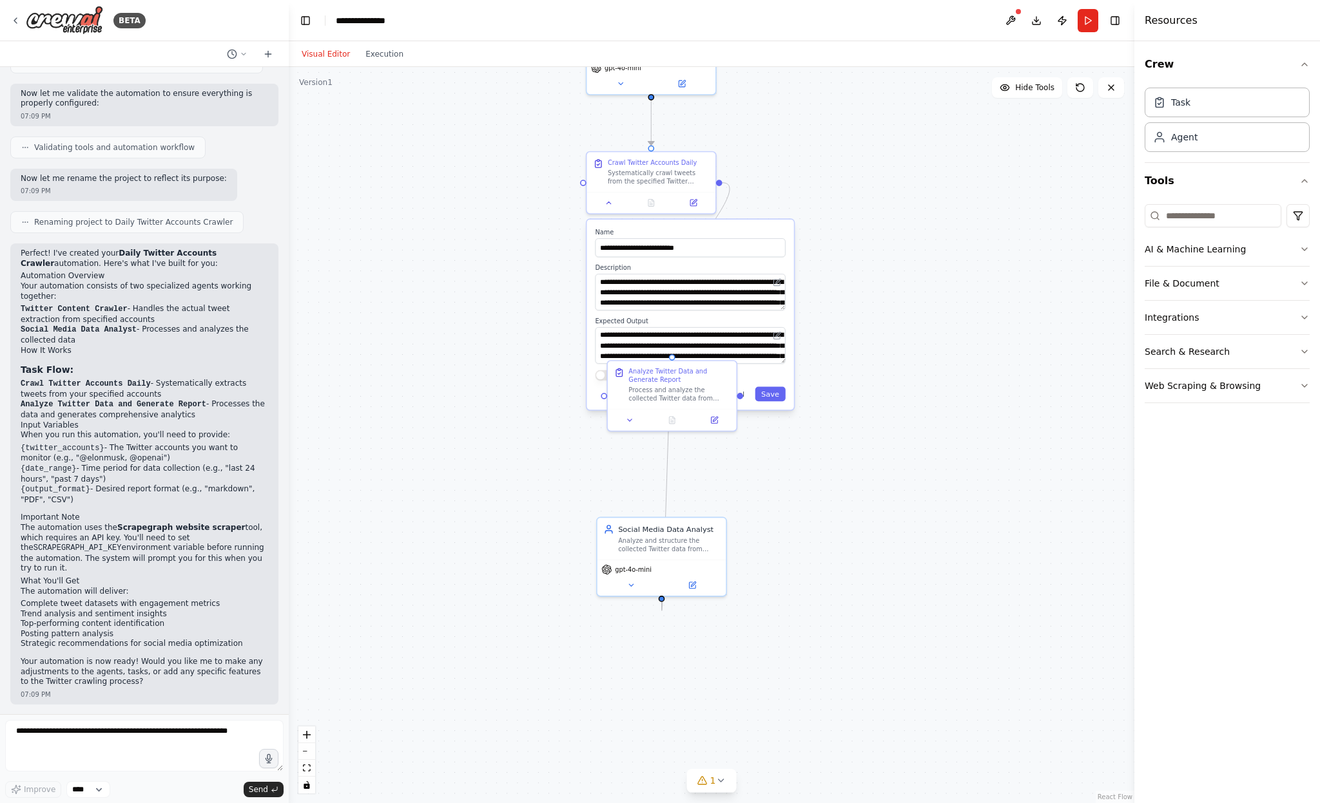
click at [118, 434] on p "When you run this automation, you'll need to provide:" at bounding box center [144, 435] width 247 height 10
click at [591, 345] on div "**********" at bounding box center [689, 315] width 207 height 190
click at [671, 375] on div "Analyze Twitter Data and Generate Report" at bounding box center [678, 373] width 101 height 17
click at [636, 416] on button at bounding box center [629, 418] width 36 height 12
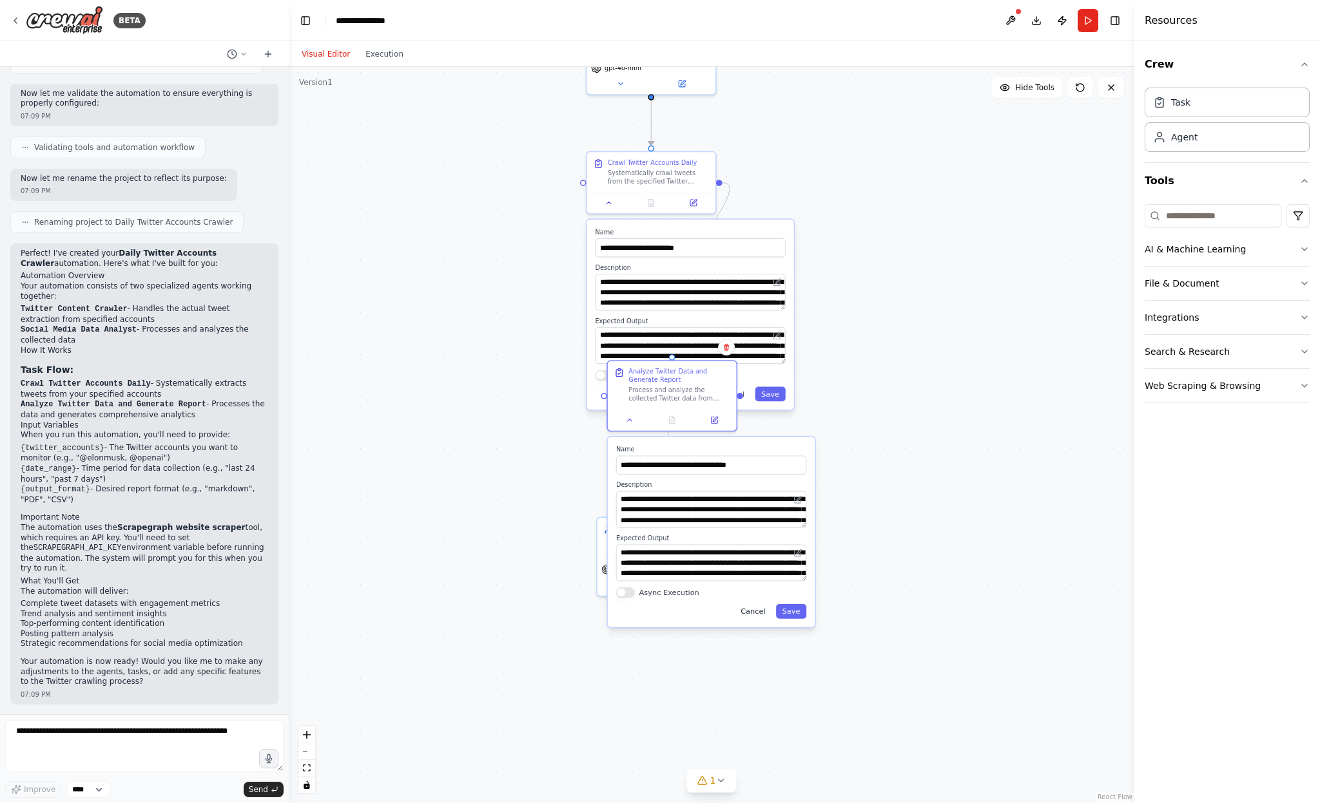
click at [754, 611] on button "Cancel" at bounding box center [752, 611] width 37 height 15
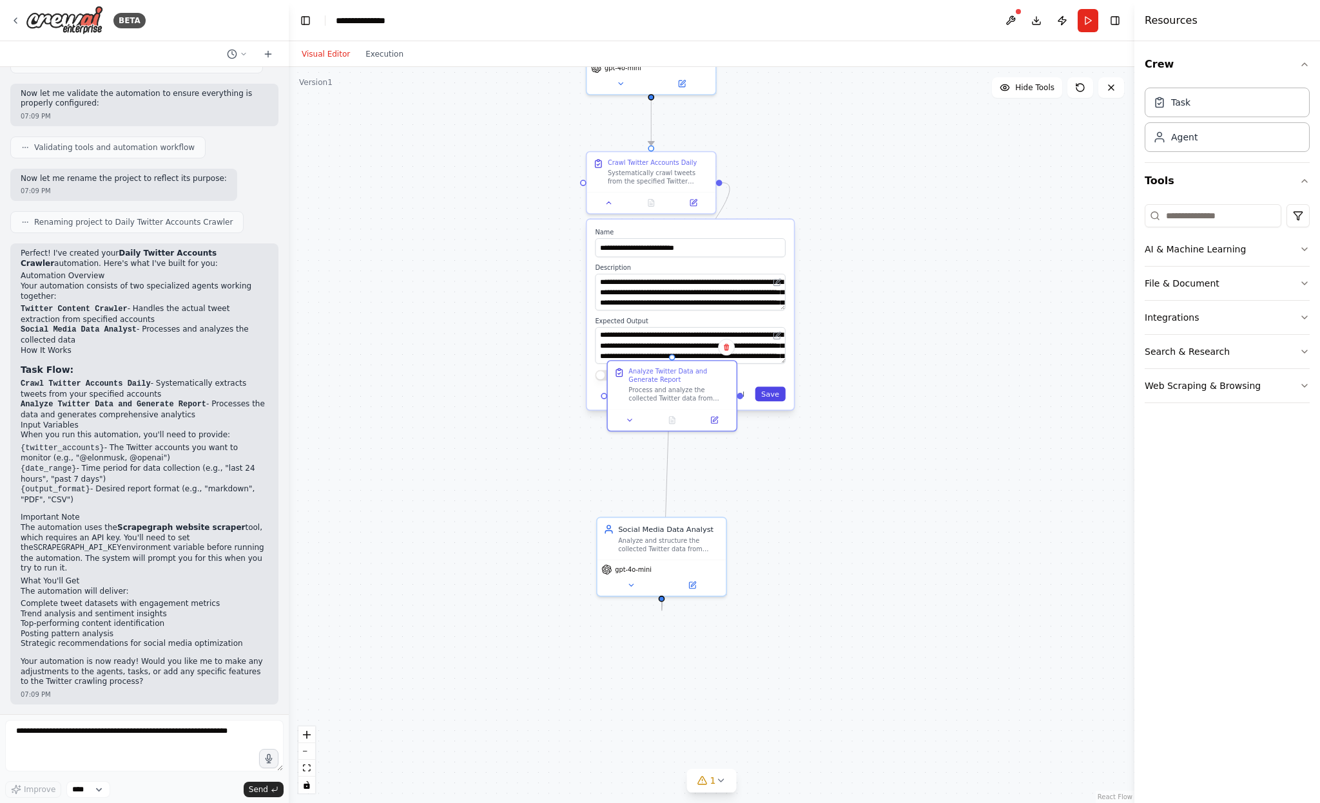
click at [771, 392] on button "Save" at bounding box center [769, 394] width 30 height 15
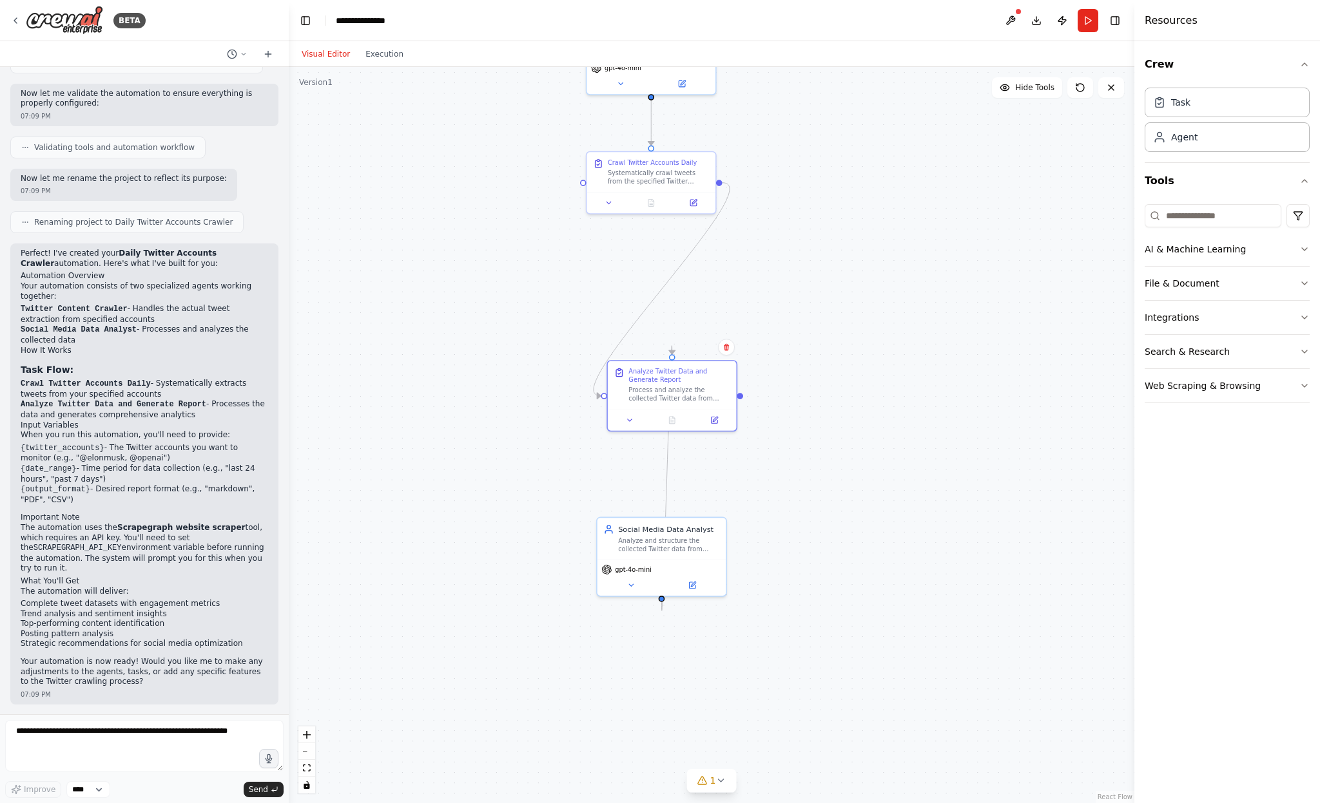
click at [841, 371] on div ".deletable-edge-delete-btn { width: 20px; height: 20px; border: 0px solid #ffff…" at bounding box center [711, 435] width 845 height 736
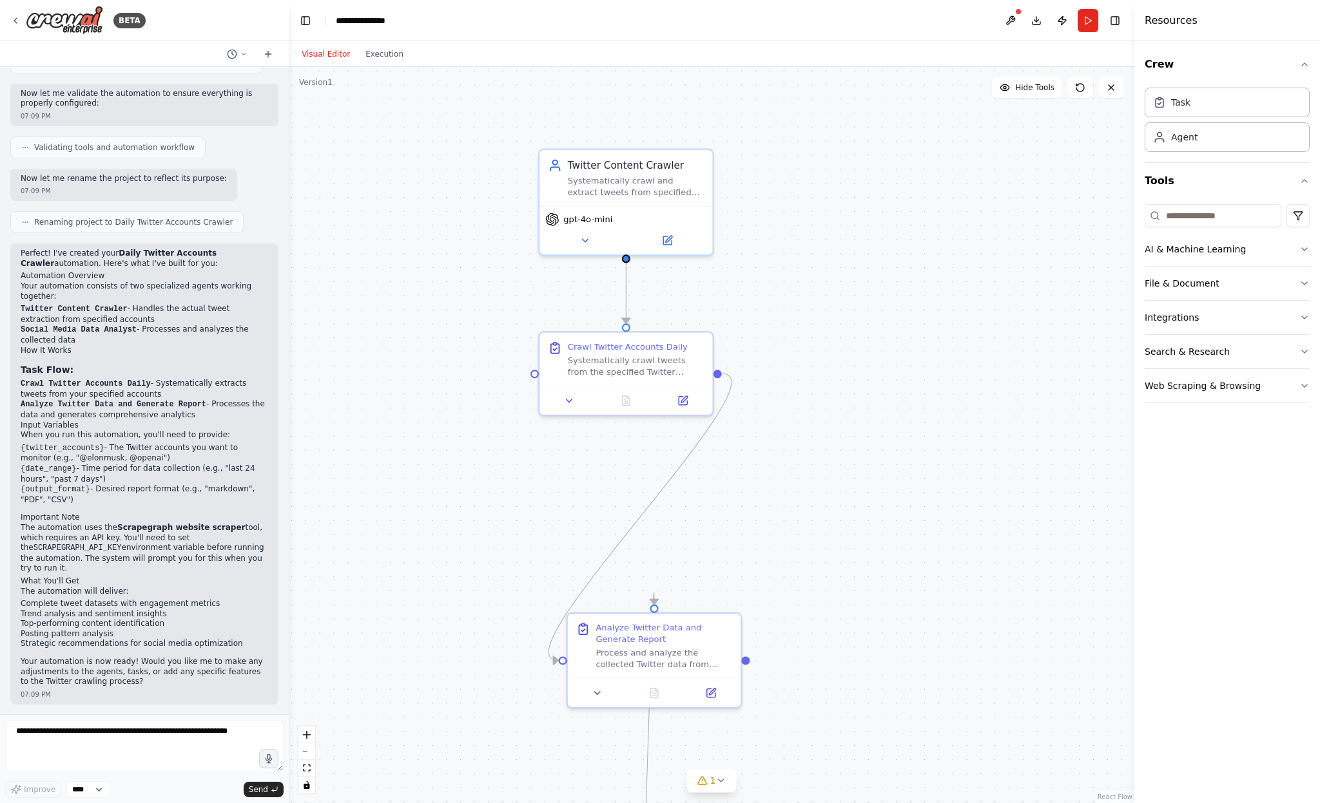
drag, startPoint x: 835, startPoint y: 317, endPoint x: 874, endPoint y: 551, distance: 237.0
click at [880, 567] on div ".deletable-edge-delete-btn { width: 20px; height: 20px; border: 0px solid #ffff…" at bounding box center [711, 435] width 845 height 736
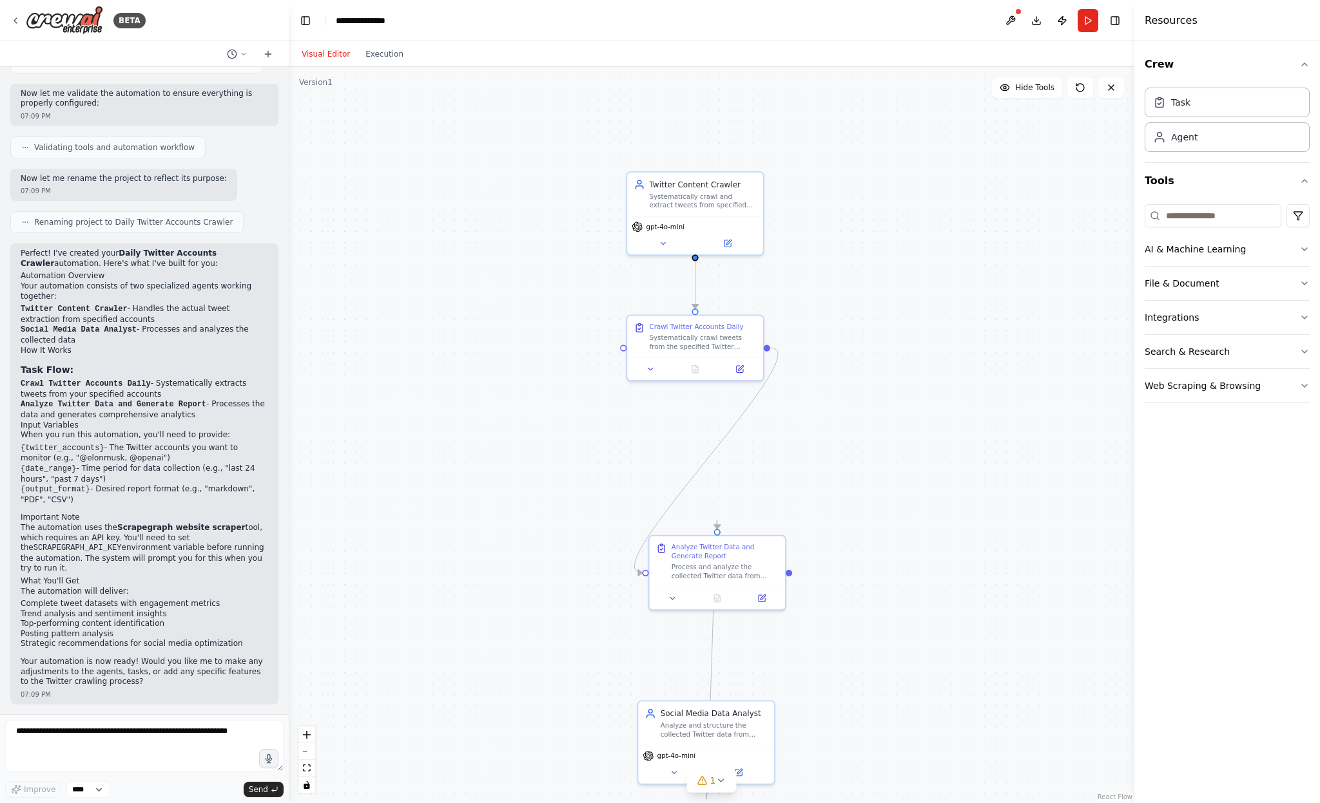
drag, startPoint x: 881, startPoint y: 445, endPoint x: 909, endPoint y: 375, distance: 75.7
click at [909, 375] on div ".deletable-edge-delete-btn { width: 20px; height: 20px; border: 0px solid #ffff…" at bounding box center [711, 435] width 845 height 736
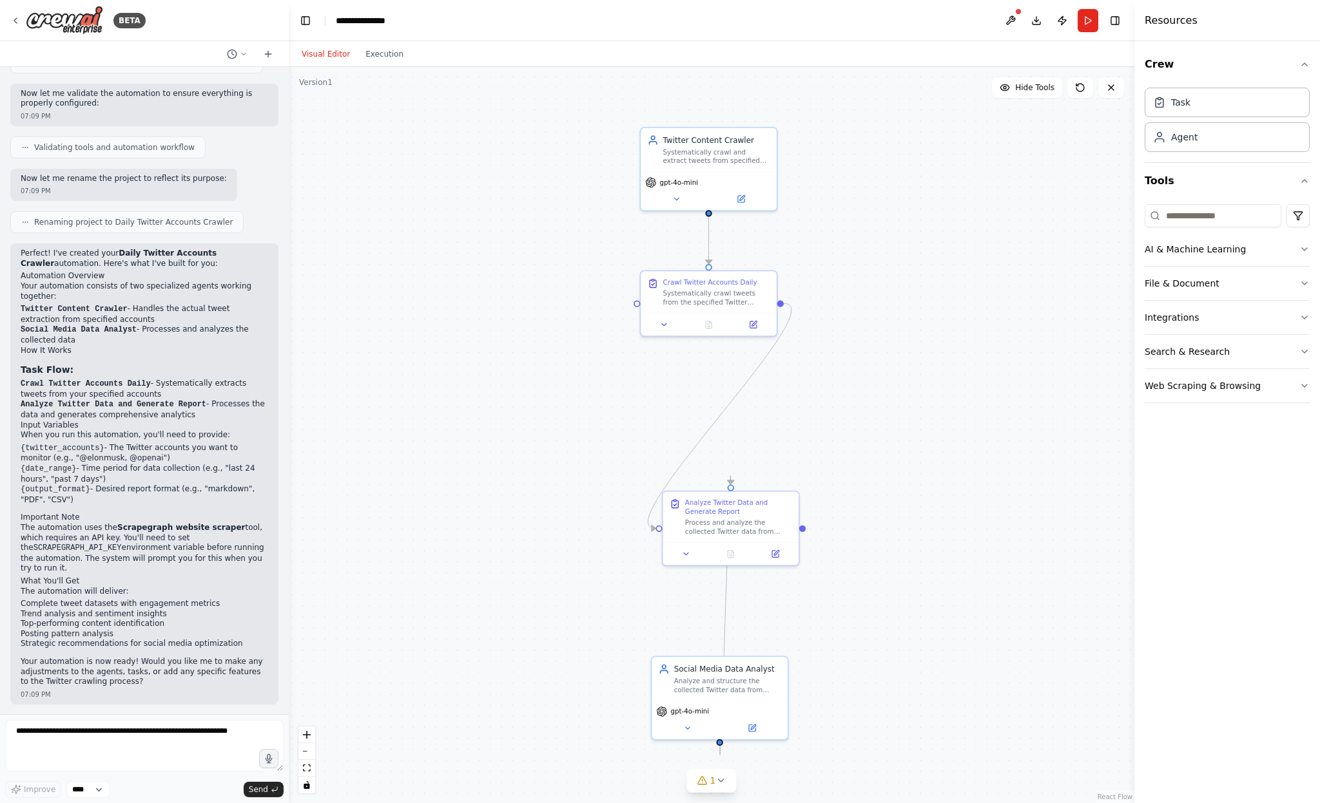
drag, startPoint x: 910, startPoint y: 437, endPoint x: 912, endPoint y: 362, distance: 75.4
click at [921, 344] on div ".deletable-edge-delete-btn { width: 20px; height: 20px; border: 0px solid #ffff…" at bounding box center [711, 435] width 845 height 736
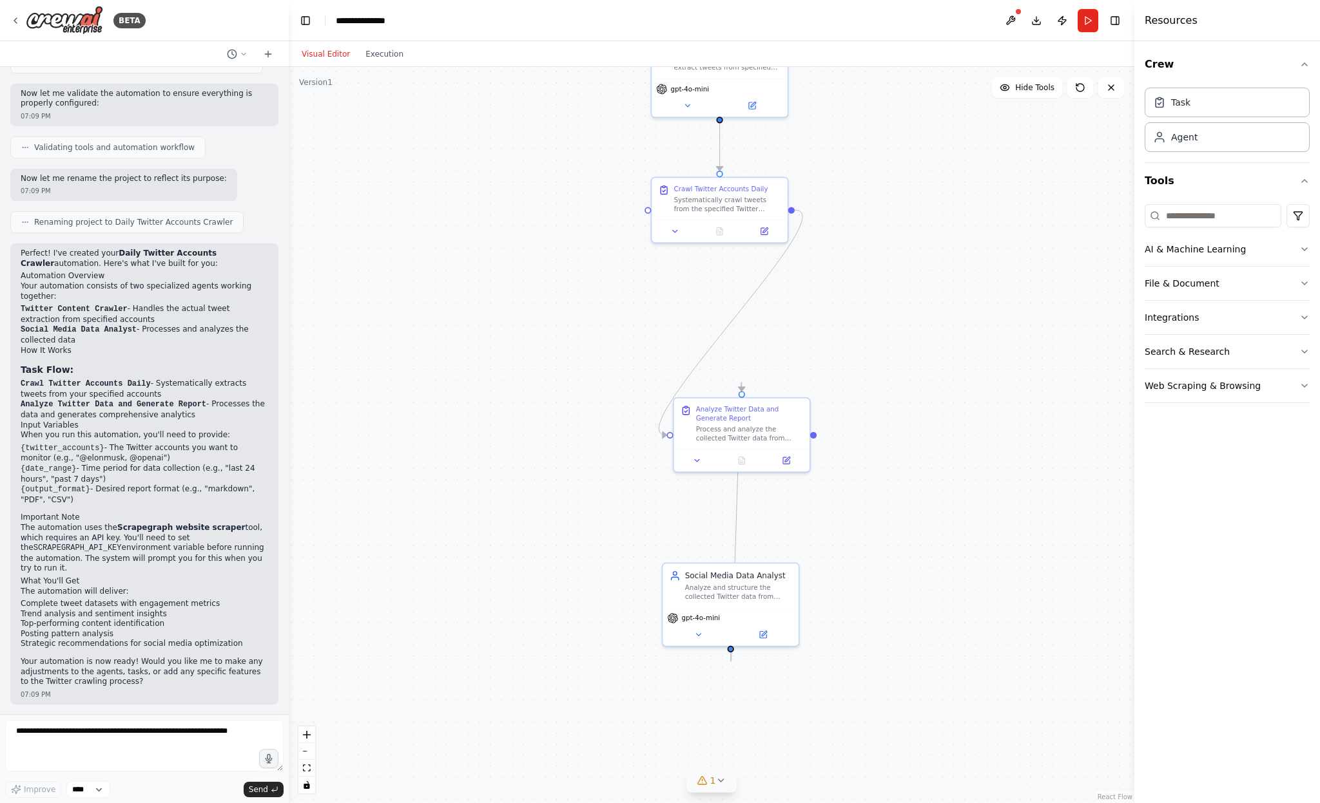
click at [721, 785] on icon at bounding box center [720, 781] width 10 height 10
click at [896, 745] on button at bounding box center [901, 738] width 22 height 15
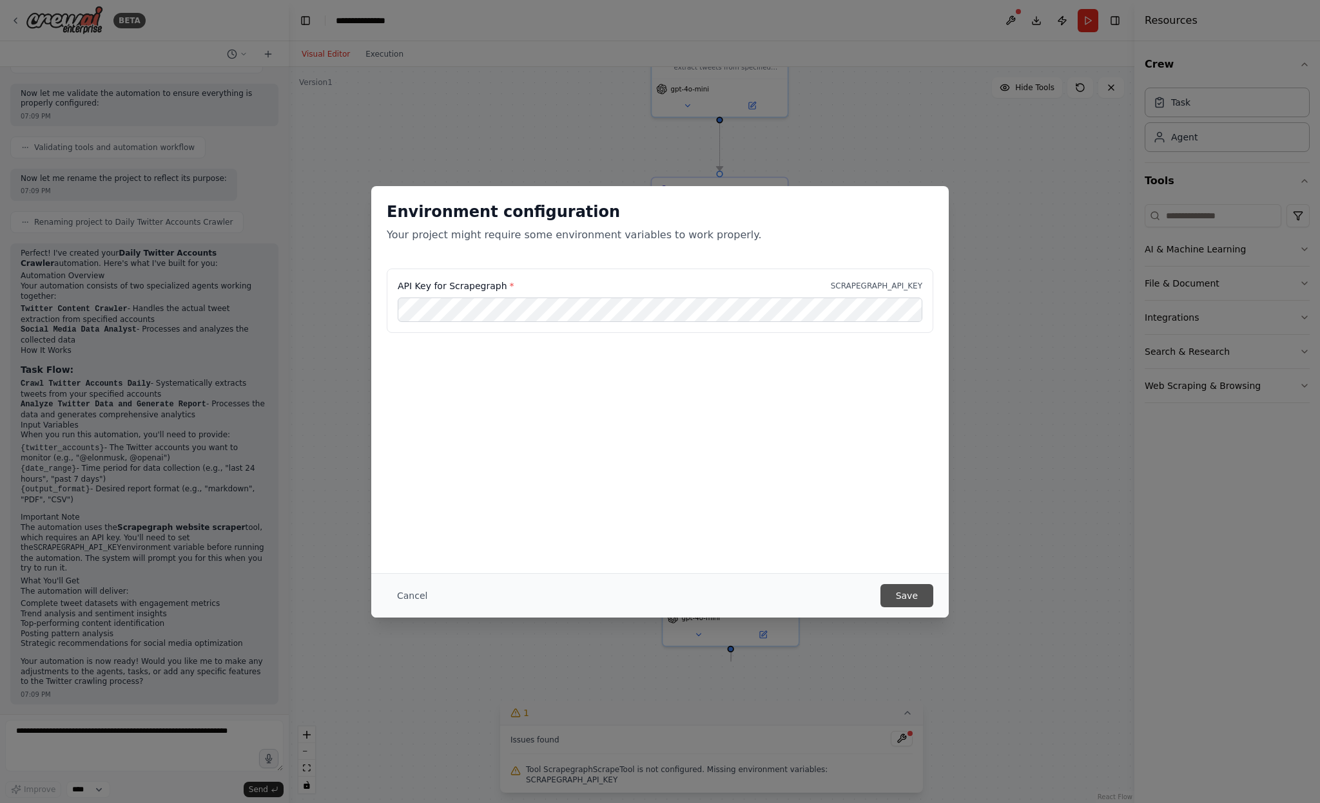
click at [919, 586] on button "Save" at bounding box center [906, 595] width 53 height 23
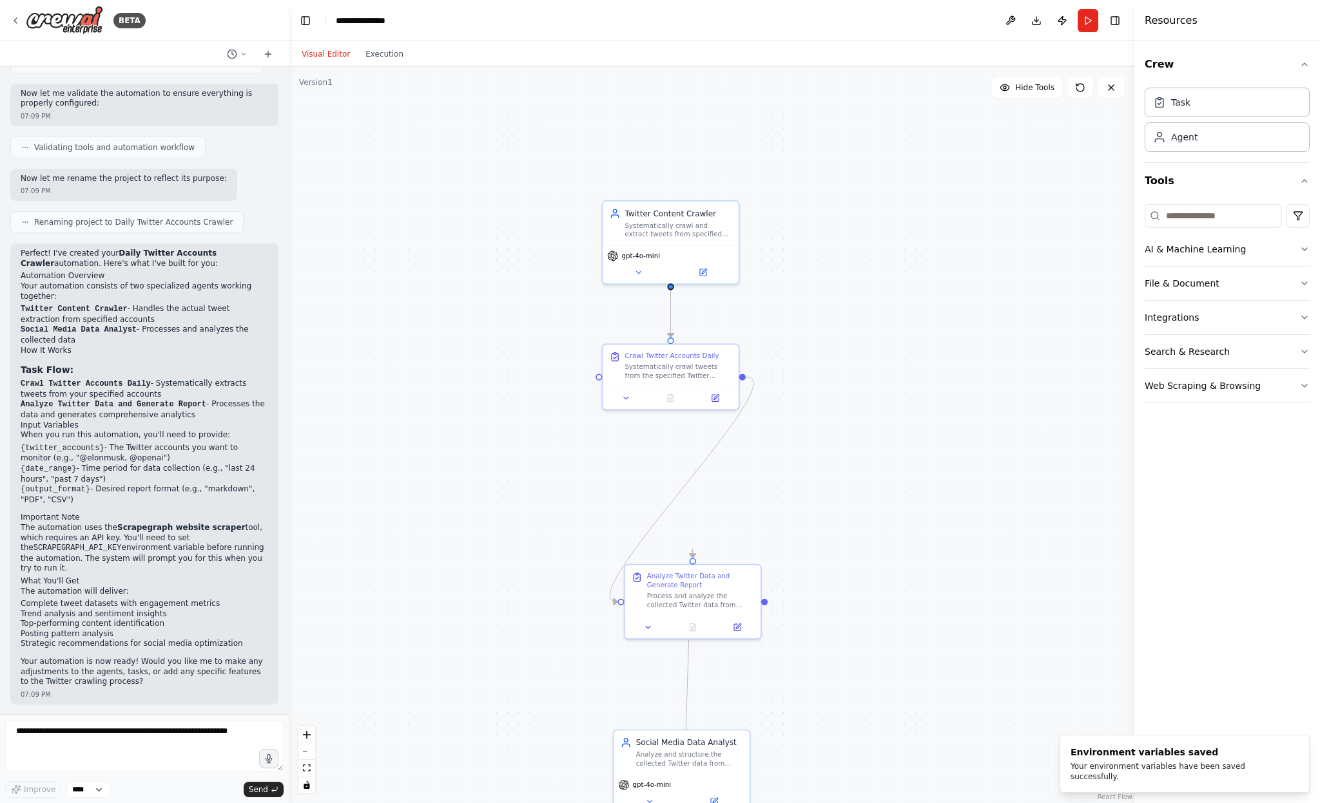
drag, startPoint x: 997, startPoint y: 244, endPoint x: 945, endPoint y: 423, distance: 187.4
click at [945, 425] on div ".deletable-edge-delete-btn { width: 20px; height: 20px; border: 0px solid #ffff…" at bounding box center [711, 435] width 845 height 736
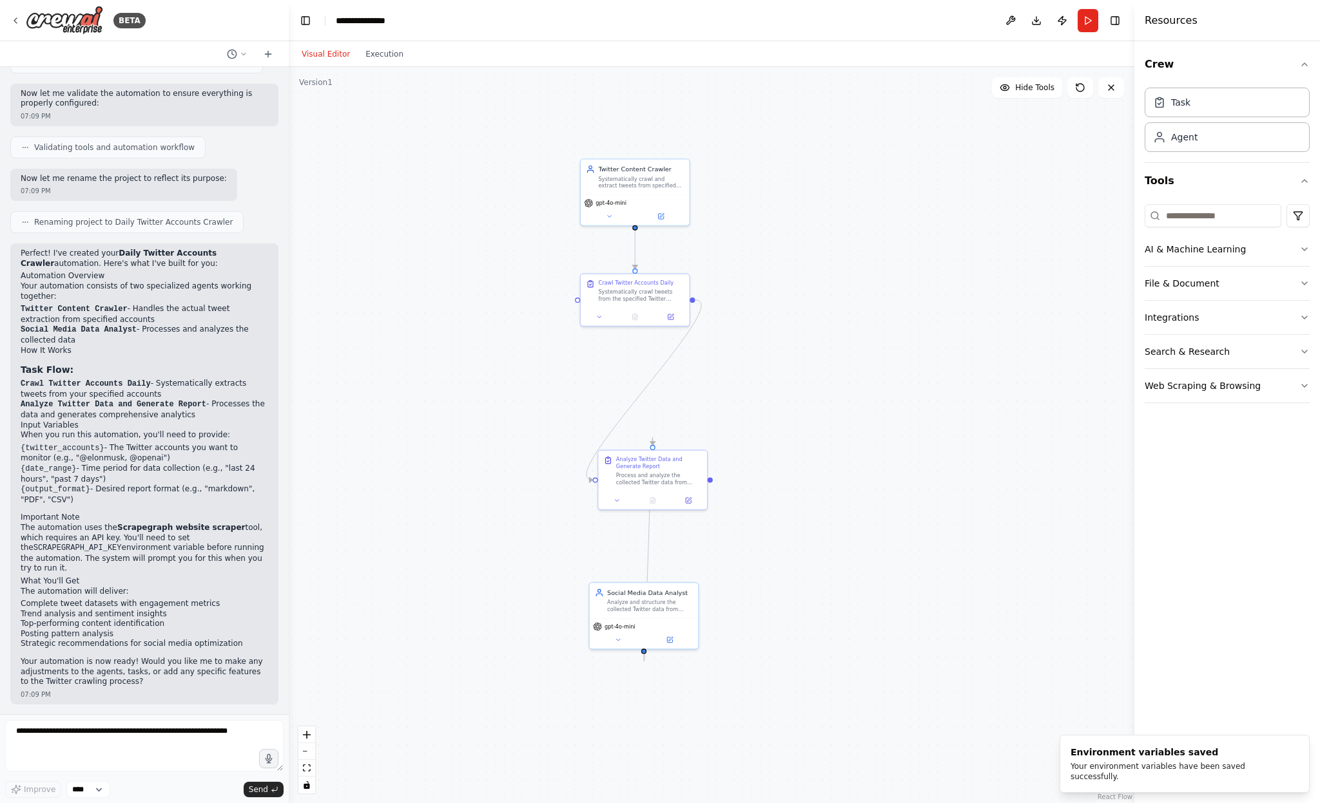
drag, startPoint x: 943, startPoint y: 490, endPoint x: 868, endPoint y: 403, distance: 114.3
click at [868, 403] on div ".deletable-edge-delete-btn { width: 20px; height: 20px; border: 0px solid #ffff…" at bounding box center [711, 435] width 845 height 736
drag, startPoint x: 640, startPoint y: 466, endPoint x: 626, endPoint y: 394, distance: 74.1
click at [626, 394] on div "Analyze Twitter Data and Generate Report" at bounding box center [641, 391] width 86 height 14
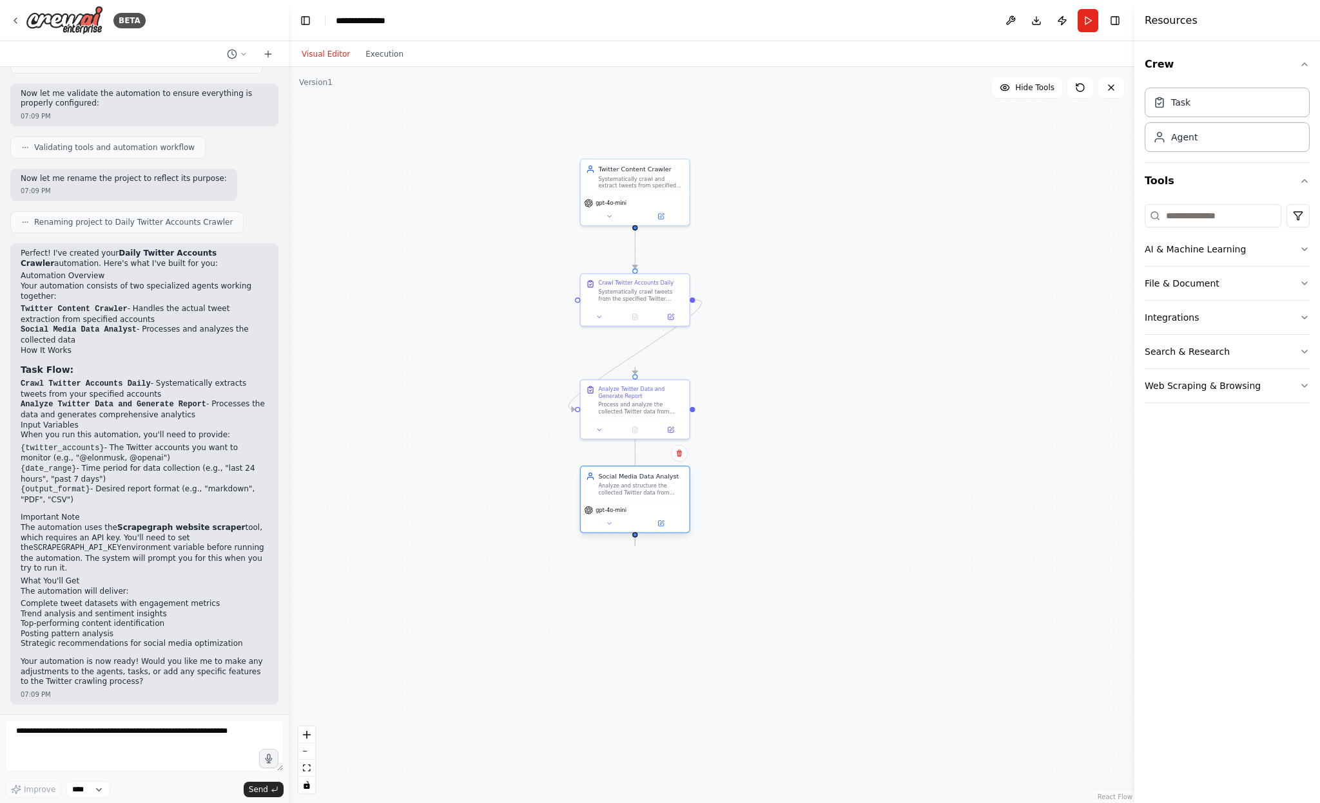
drag, startPoint x: 640, startPoint y: 598, endPoint x: 633, endPoint y: 487, distance: 111.0
click at [633, 487] on div "Analyze and structure the collected Twitter data from {twitter_accounts}, ident…" at bounding box center [641, 490] width 86 height 14
click at [1087, 21] on button "Run" at bounding box center [1087, 20] width 21 height 23
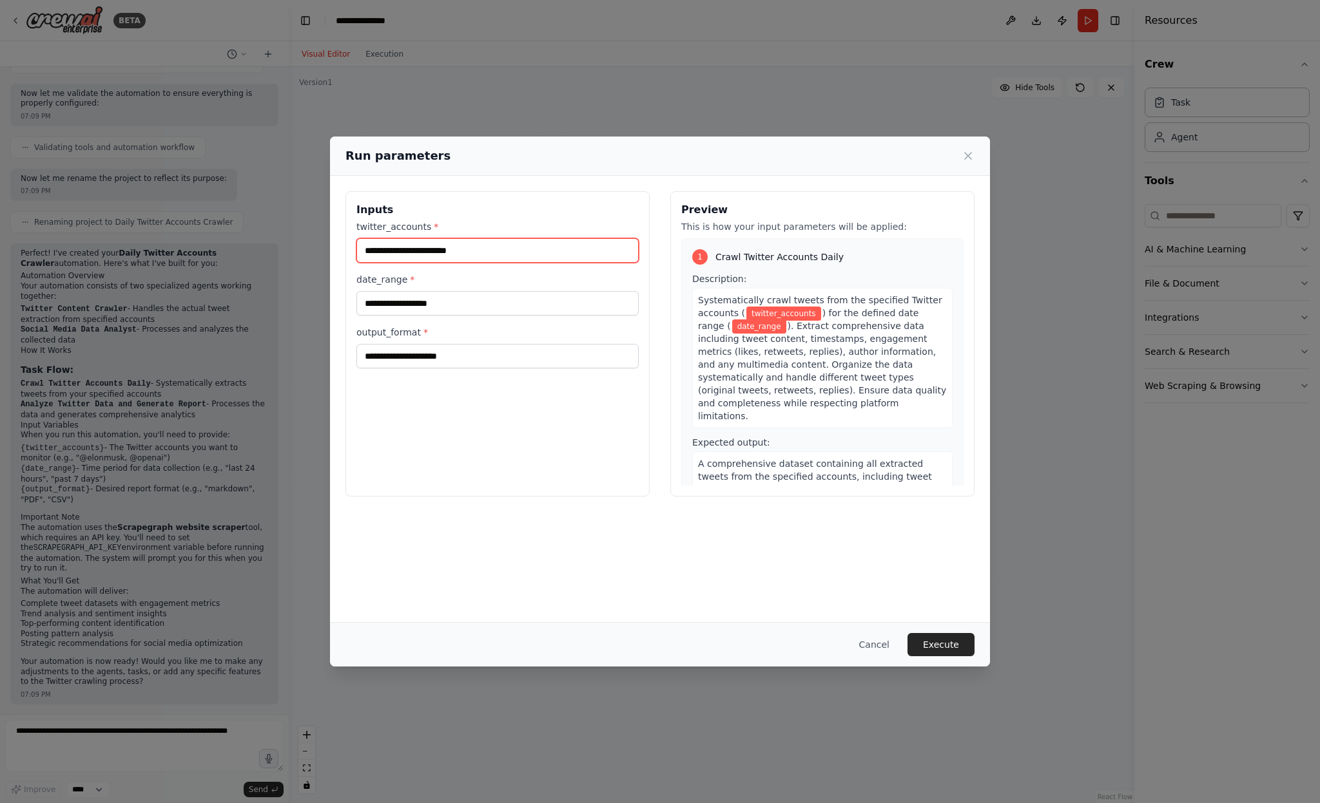
click at [453, 247] on input "twitter_accounts *" at bounding box center [497, 250] width 282 height 24
paste input "**********"
type input "**********"
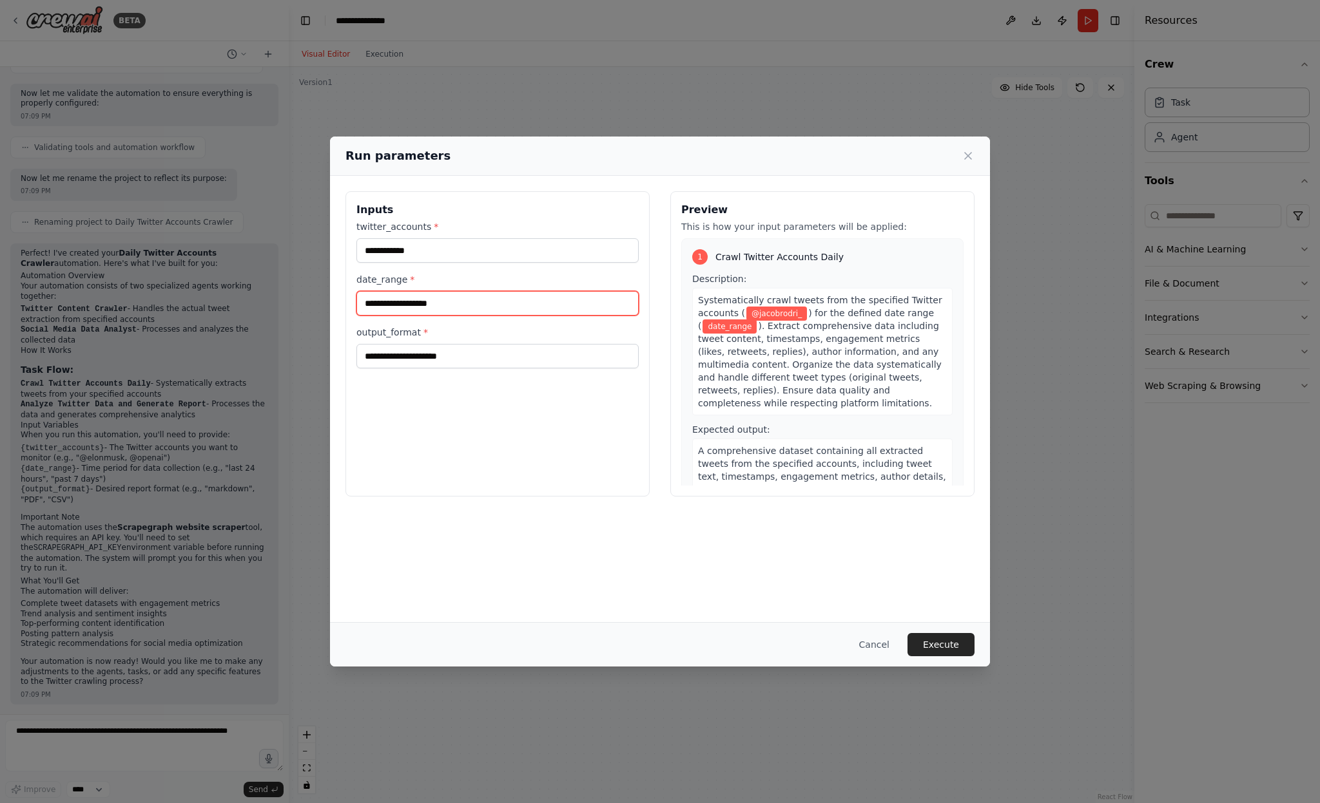
click at [428, 308] on input "date_range *" at bounding box center [497, 303] width 282 height 24
type input "**********"
drag, startPoint x: 378, startPoint y: 305, endPoint x: 297, endPoint y: 294, distance: 81.3
click at [298, 294] on div "**********" at bounding box center [660, 401] width 1320 height 803
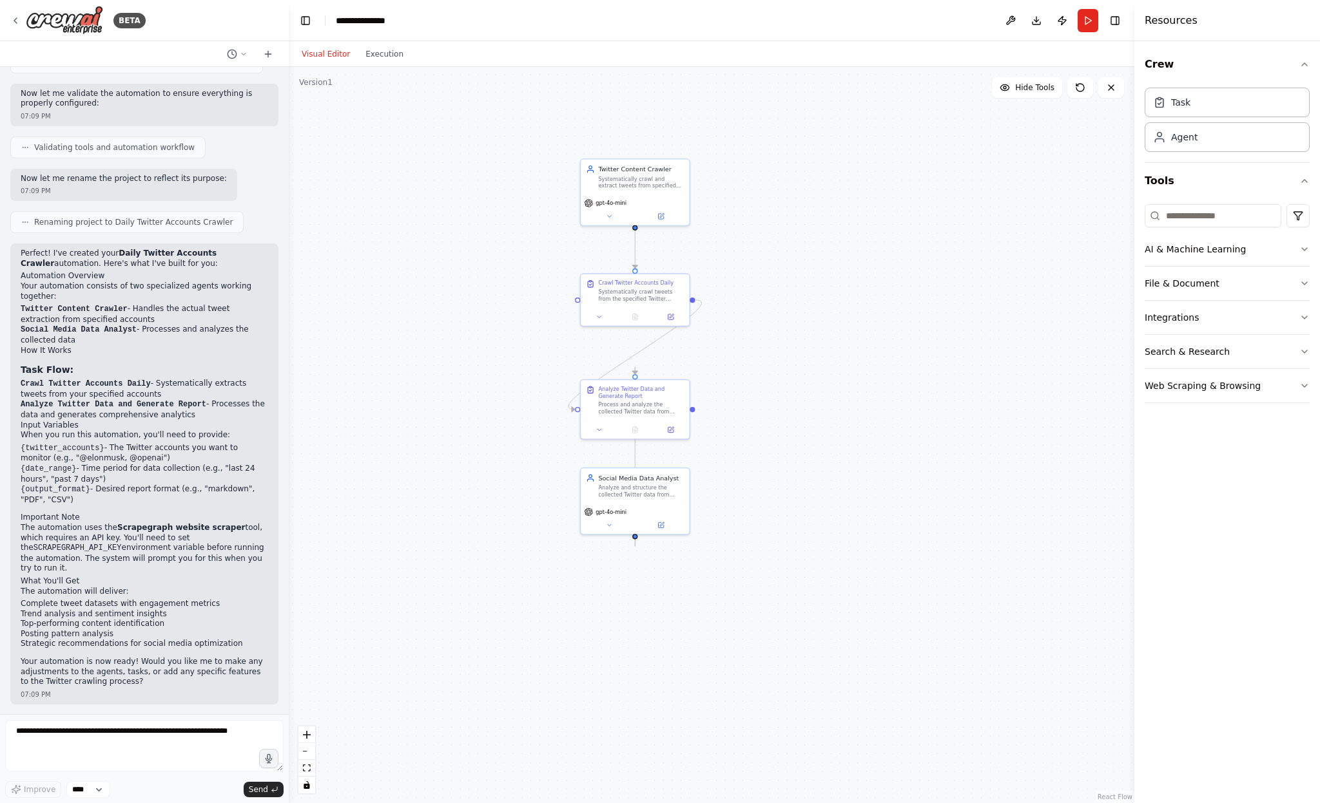
click at [1204, 26] on div "Resources" at bounding box center [1227, 20] width 186 height 41
click at [1087, 20] on button "Run" at bounding box center [1087, 20] width 21 height 23
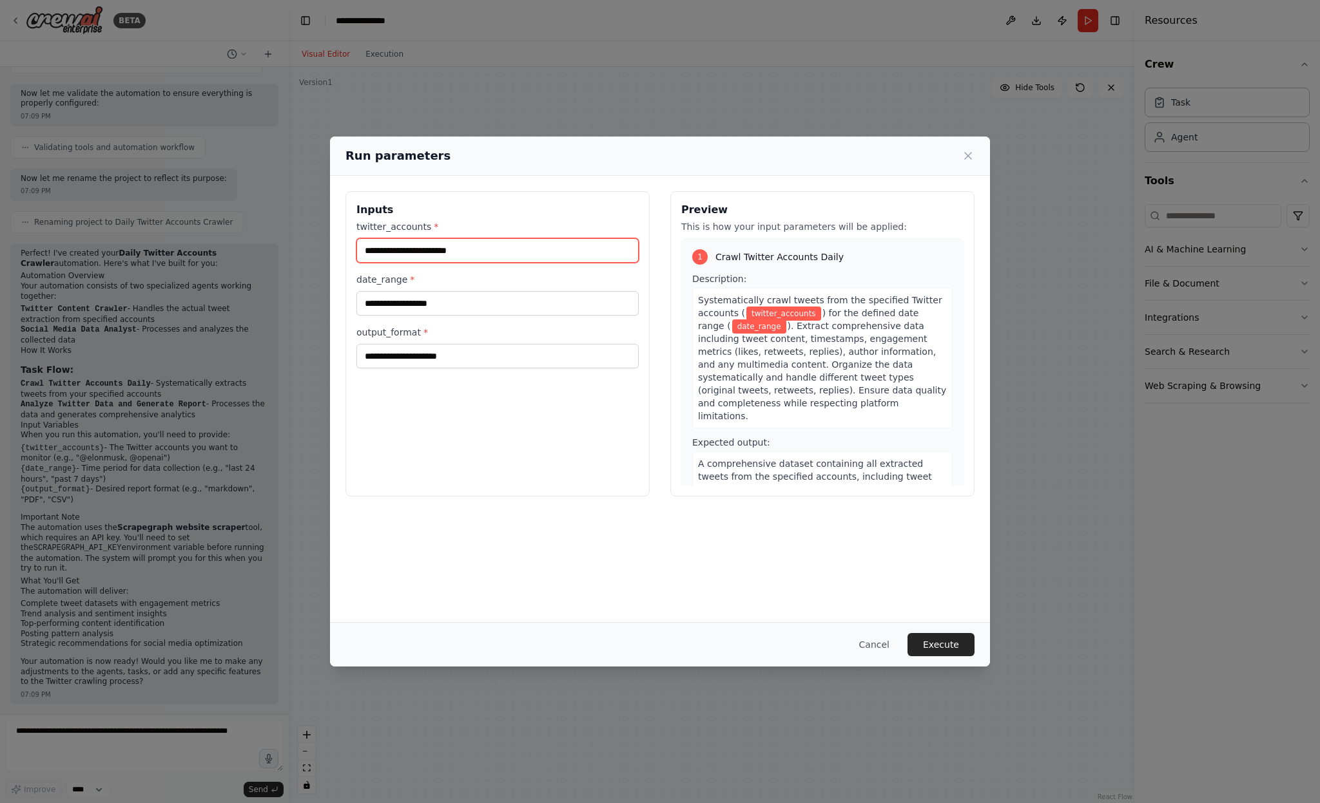
click at [476, 256] on input "twitter_accounts *" at bounding box center [497, 250] width 282 height 24
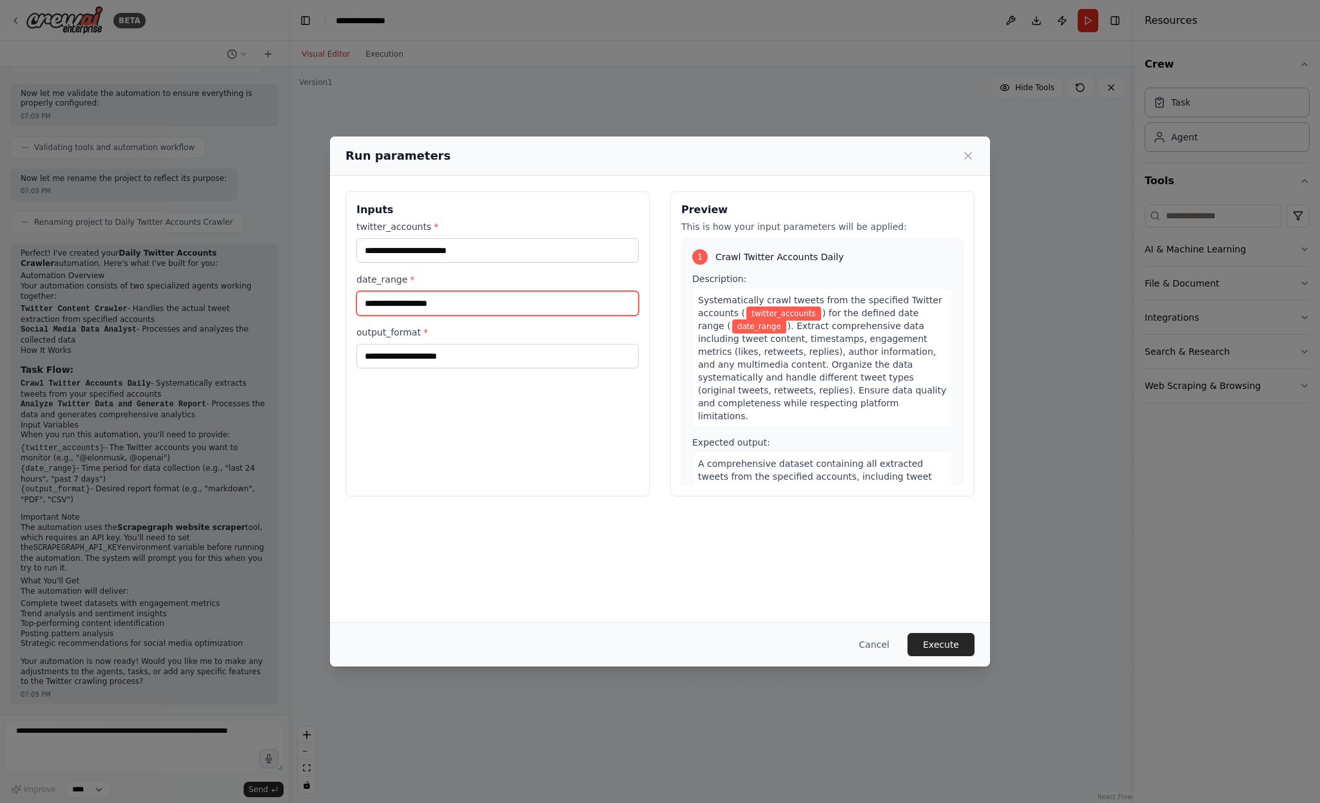
click at [394, 303] on input "date_range *" at bounding box center [497, 303] width 282 height 24
drag, startPoint x: 378, startPoint y: 305, endPoint x: 361, endPoint y: 303, distance: 16.2
click at [367, 303] on input "**********" at bounding box center [497, 303] width 282 height 24
click at [376, 305] on input "*******" at bounding box center [497, 303] width 282 height 24
type input "**********"
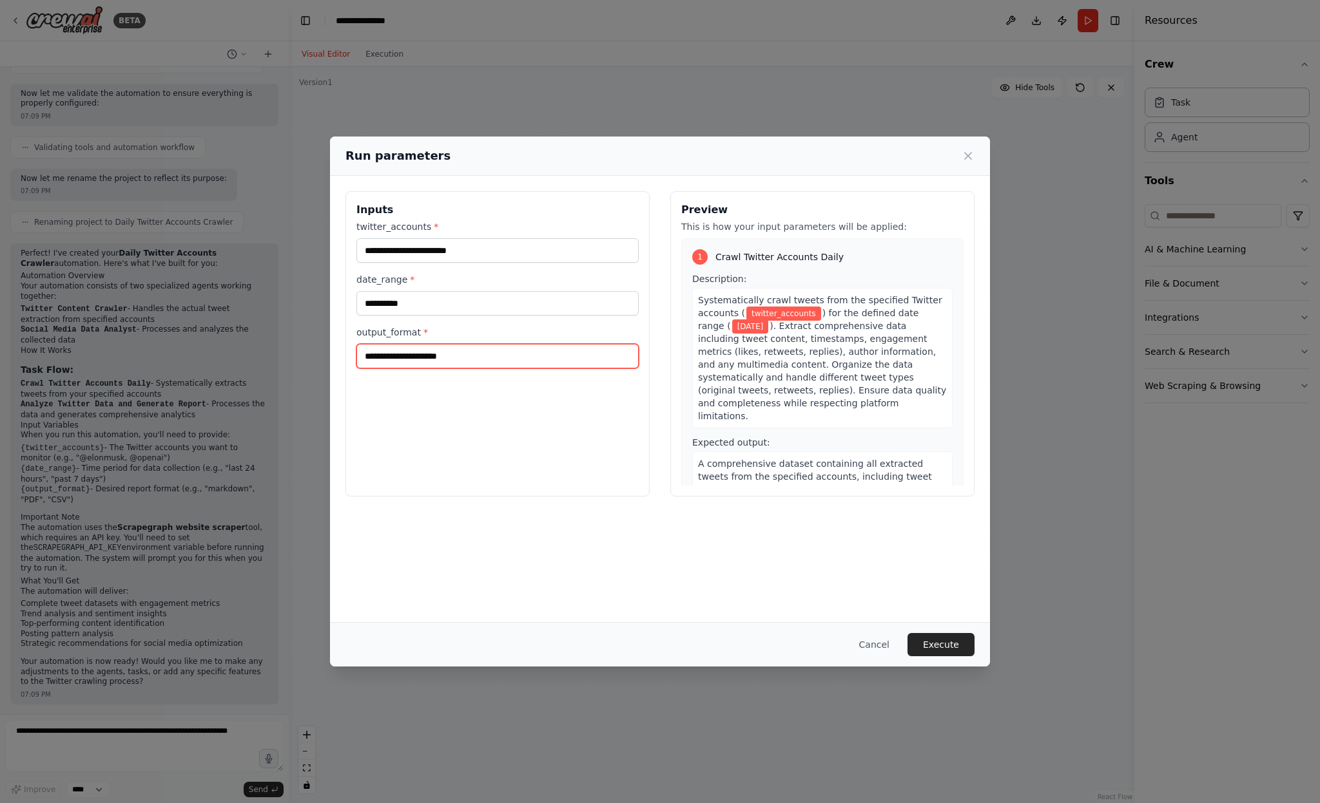
click at [403, 356] on input "output_format *" at bounding box center [497, 356] width 282 height 24
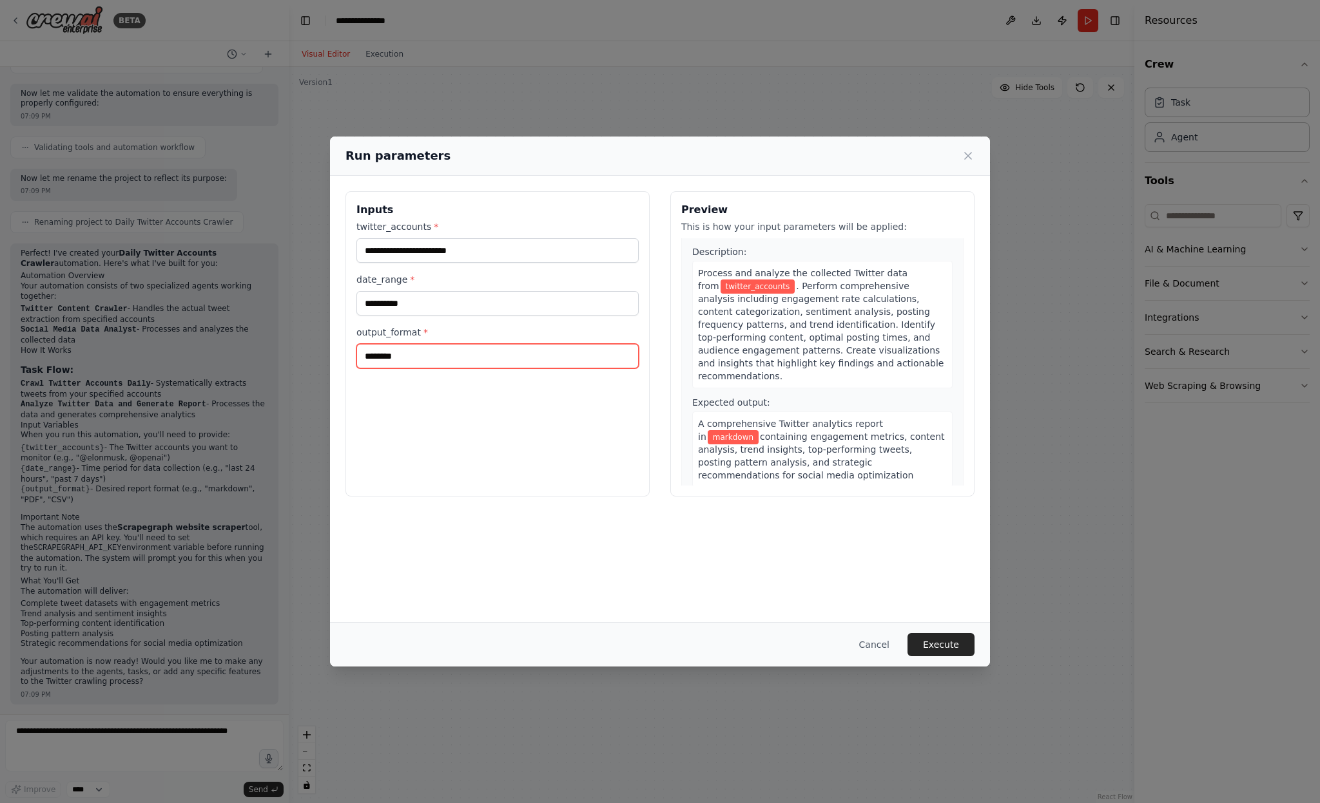
type input "********"
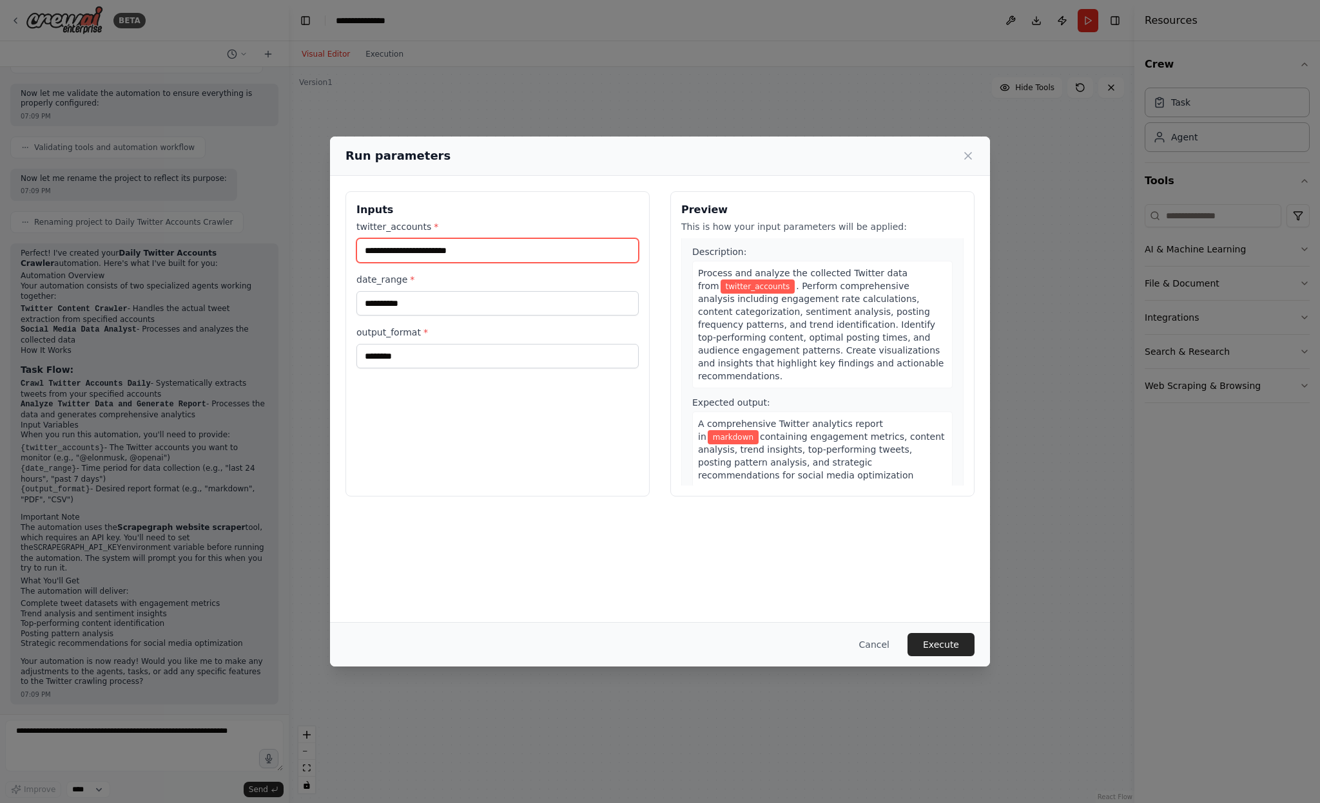
click at [422, 254] on input "twitter_accounts *" at bounding box center [497, 250] width 282 height 24
paste input "**********"
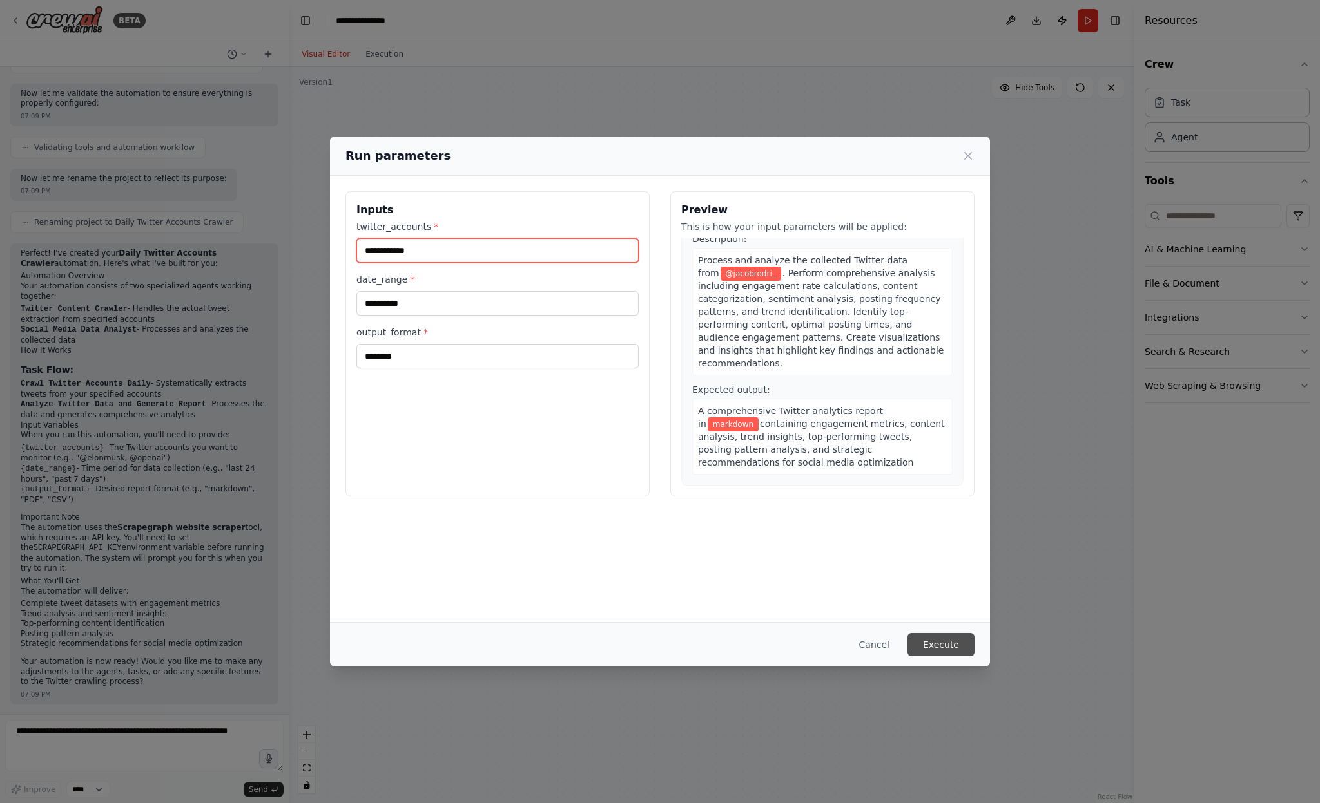
type input "**********"
click at [950, 647] on button "Execute" at bounding box center [940, 644] width 67 height 23
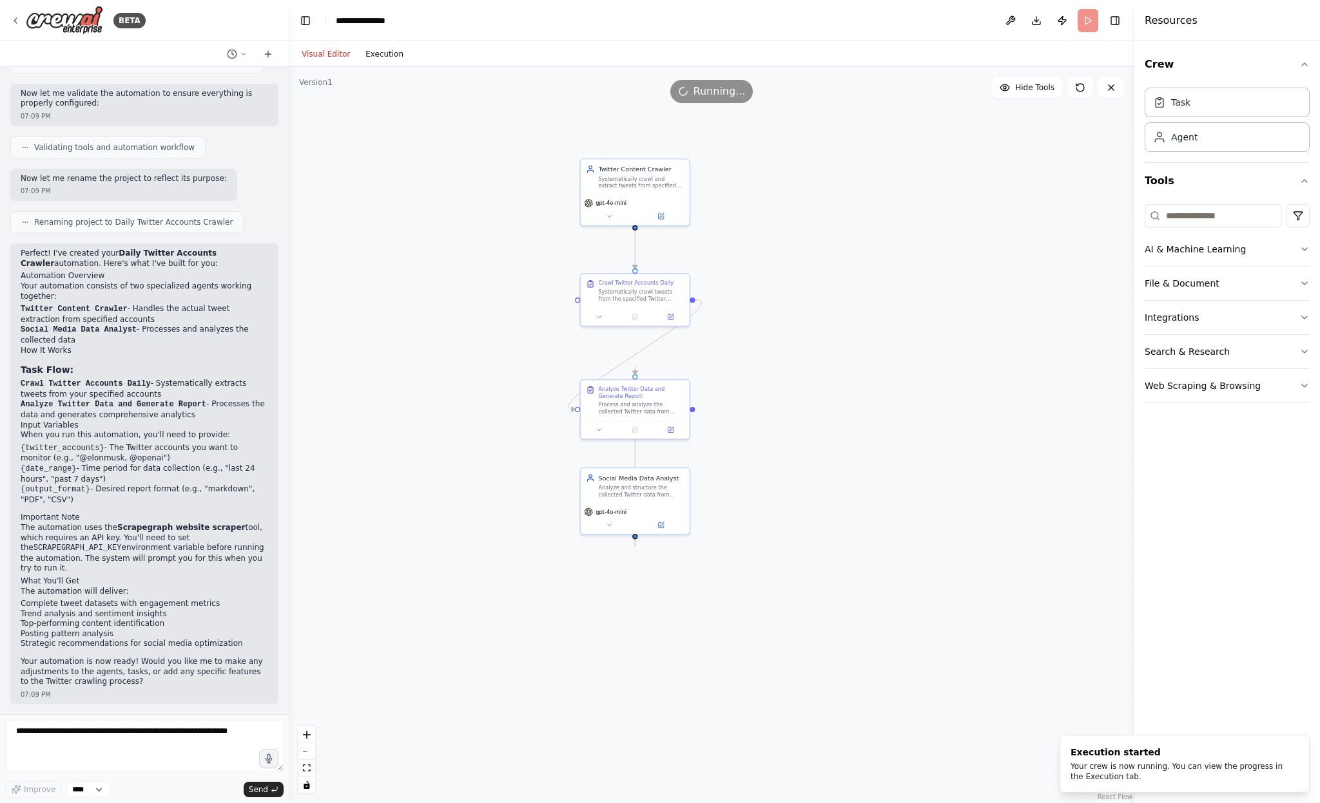
click at [384, 59] on button "Execution" at bounding box center [384, 53] width 53 height 15
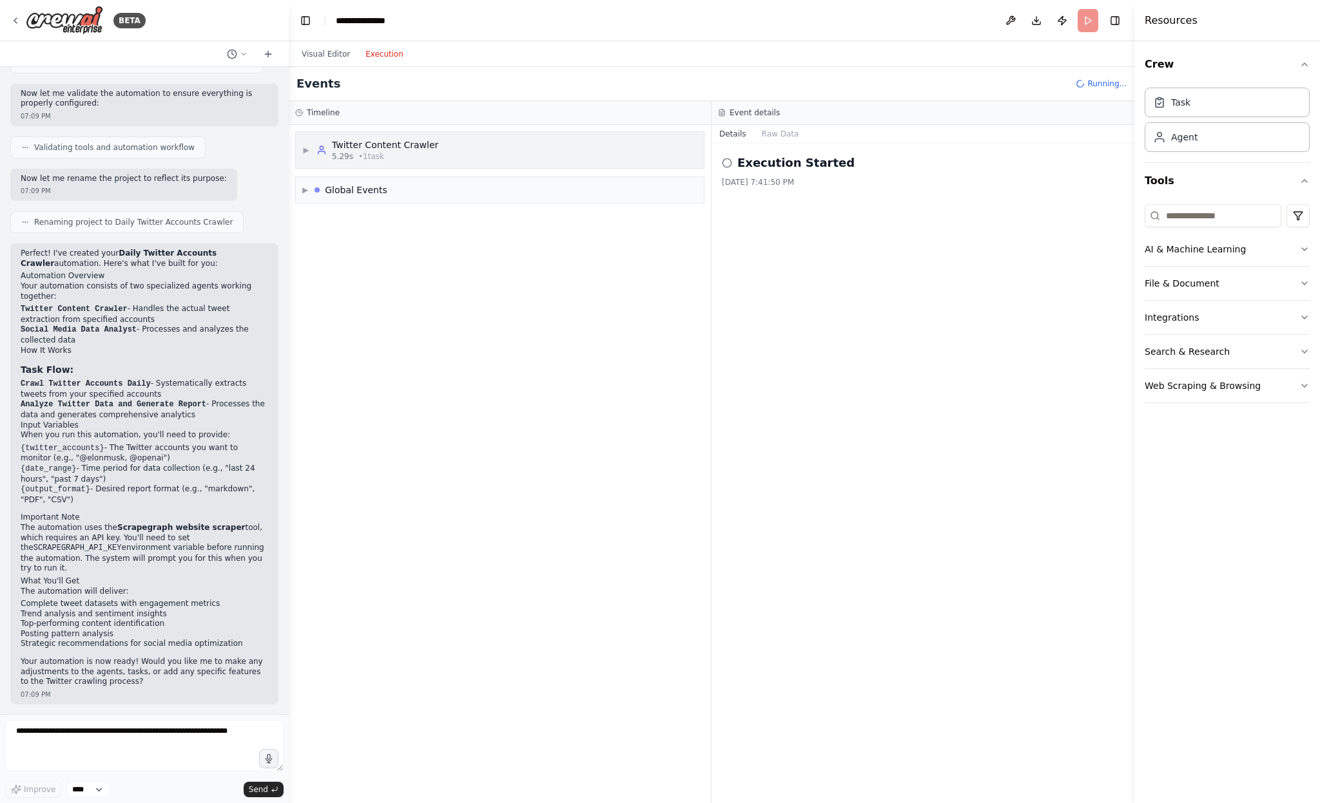
click at [375, 137] on div "▶ Twitter Content Crawler 5.29s • 1 task" at bounding box center [500, 150] width 408 height 36
click at [411, 249] on span "Scrapegraph website scraper" at bounding box center [399, 247] width 113 height 10
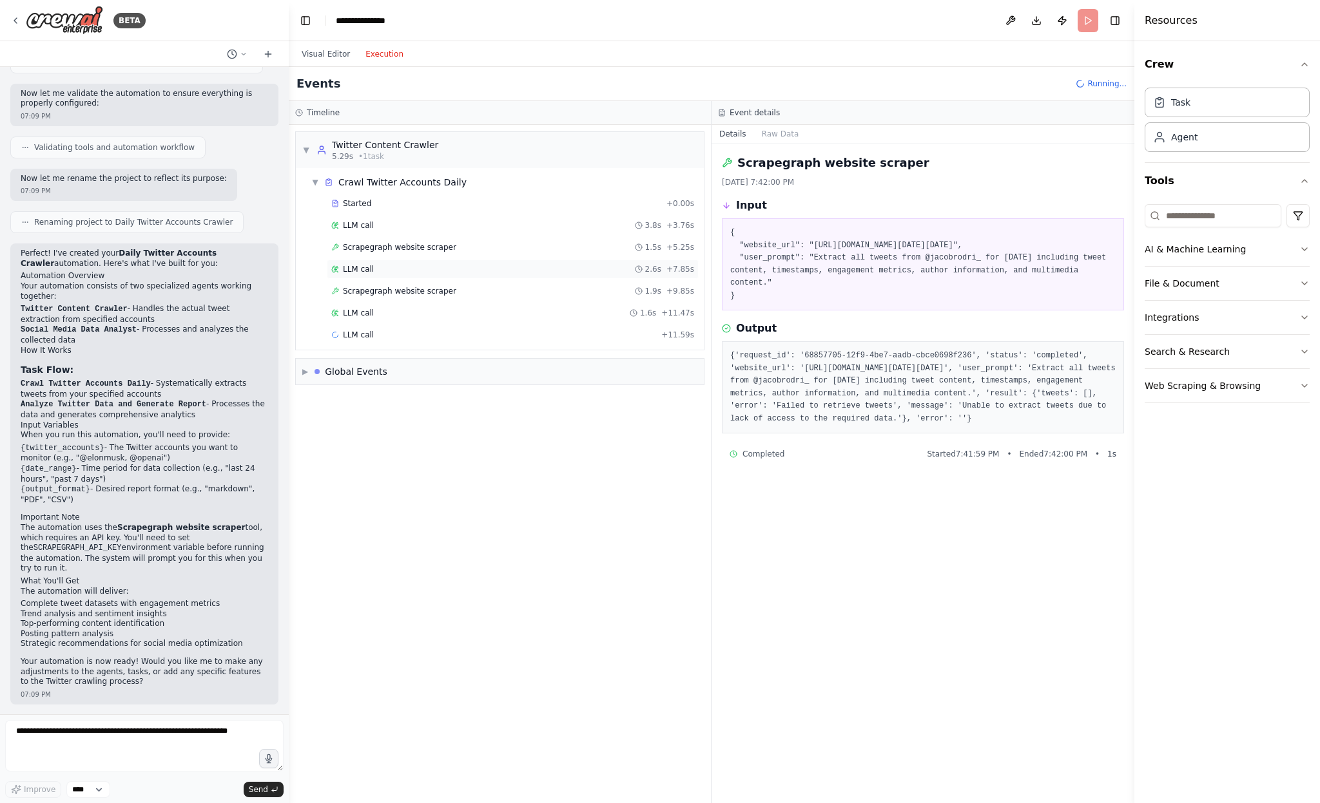
click at [425, 266] on div "LLM call 2.6s + 7.85s" at bounding box center [512, 269] width 363 height 10
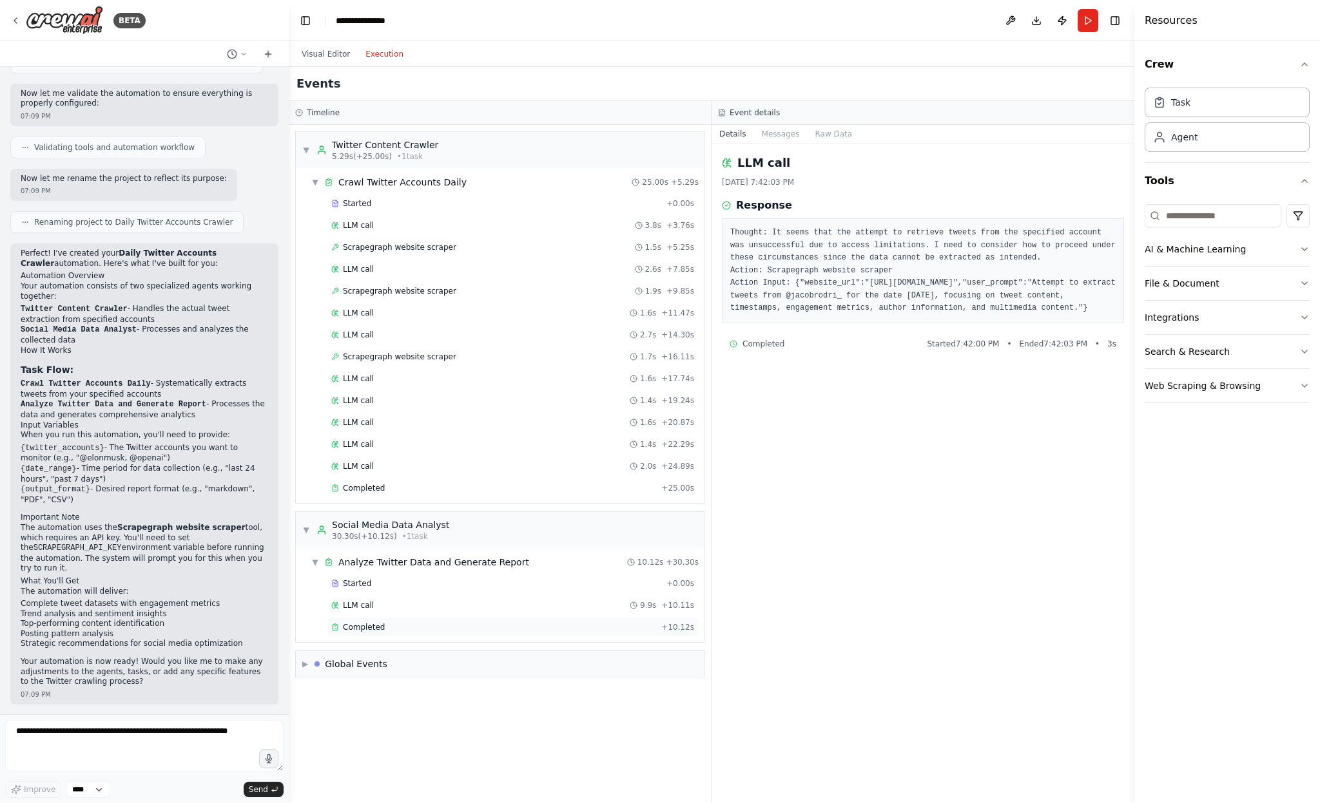
click at [393, 622] on div "Completed" at bounding box center [493, 627] width 325 height 10
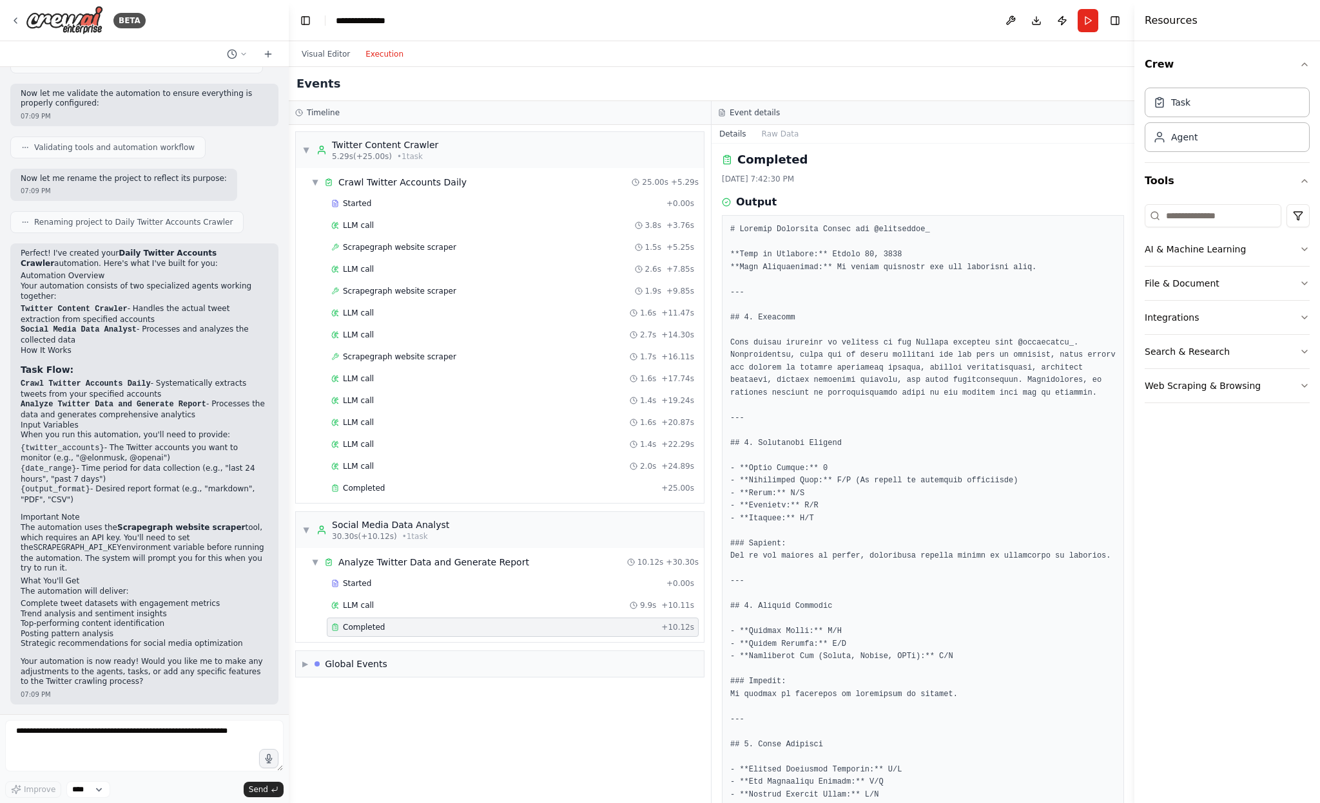
scroll to position [0, 0]
click at [441, 224] on div "LLM call 3.8s + 3.76s" at bounding box center [512, 225] width 363 height 10
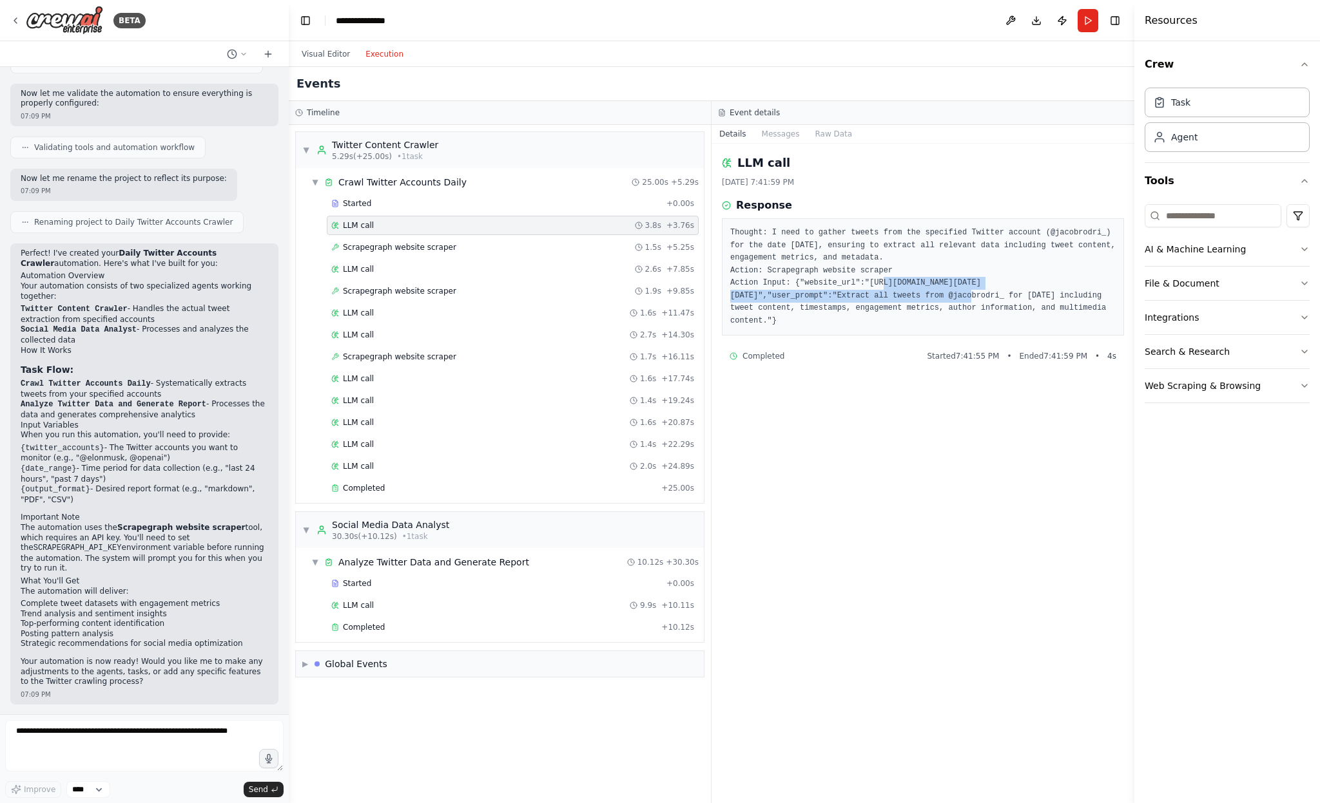
drag, startPoint x: 867, startPoint y: 282, endPoint x: 832, endPoint y: 294, distance: 37.7
click at [832, 294] on pre "Thought: I need to gather tweets from the specified Twitter account (@jacobrodr…" at bounding box center [922, 277] width 385 height 101
copy pre ""https://twitter.com/jacobrodri_/tweets?since=2025-08-21&until=2025-08-22"
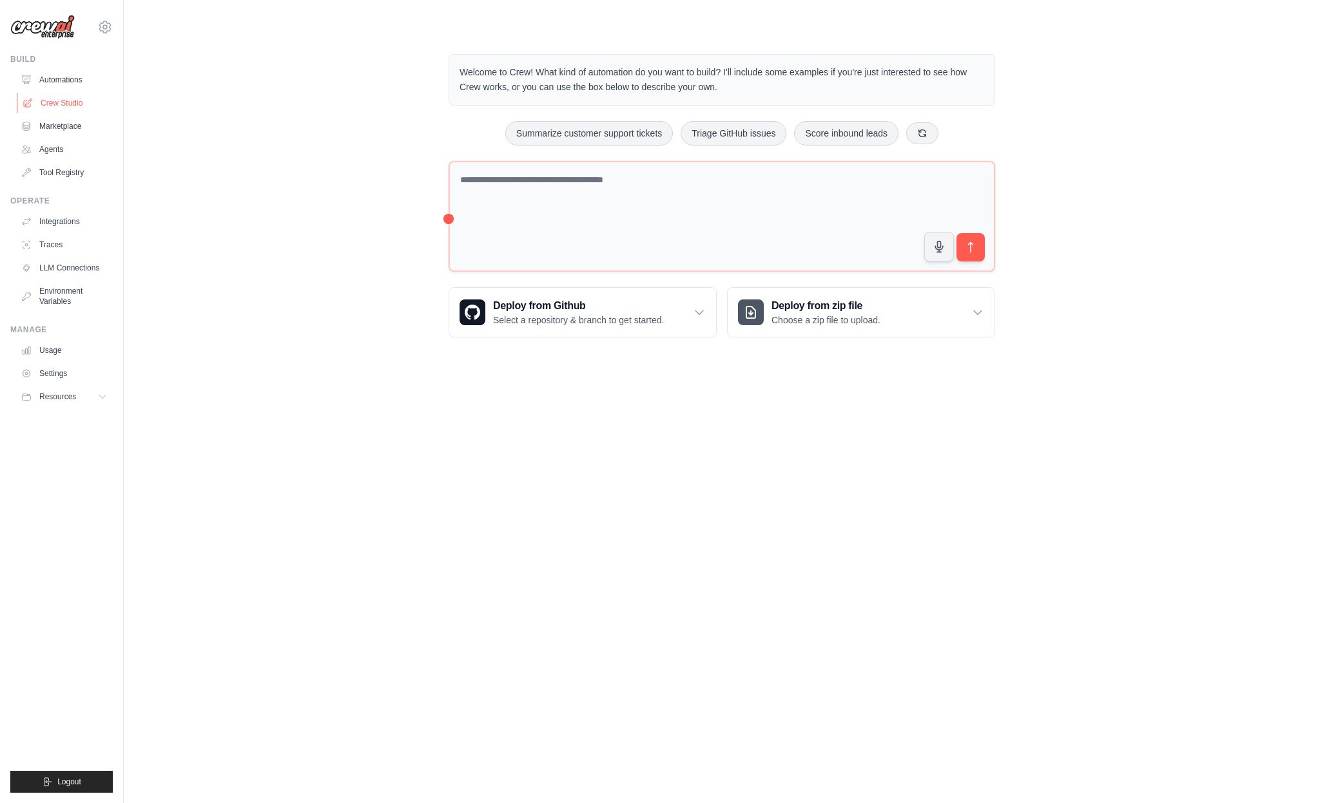
click at [78, 104] on link "Crew Studio" at bounding box center [65, 103] width 97 height 21
click at [70, 126] on link "Marketplace" at bounding box center [65, 126] width 97 height 21
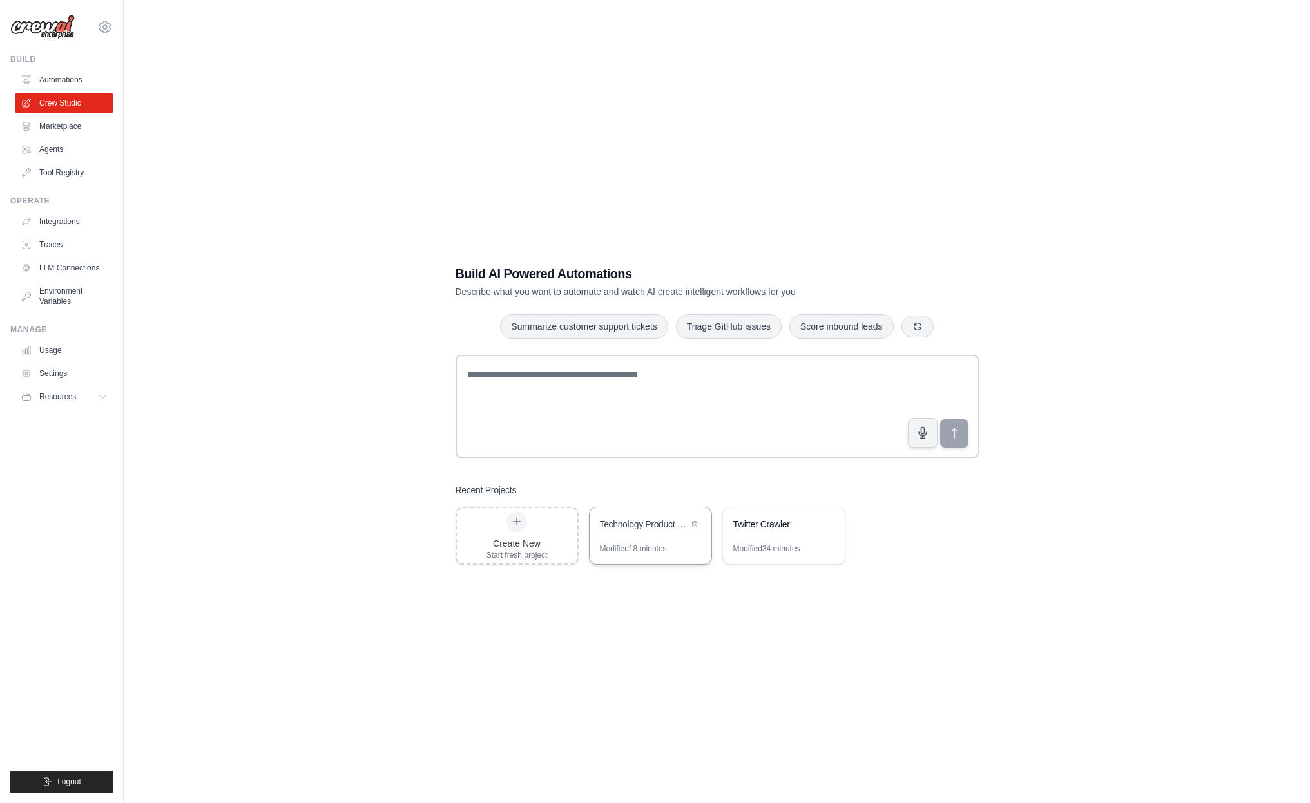
click at [637, 526] on div "Technology Product Research & Analysis" at bounding box center [644, 524] width 88 height 13
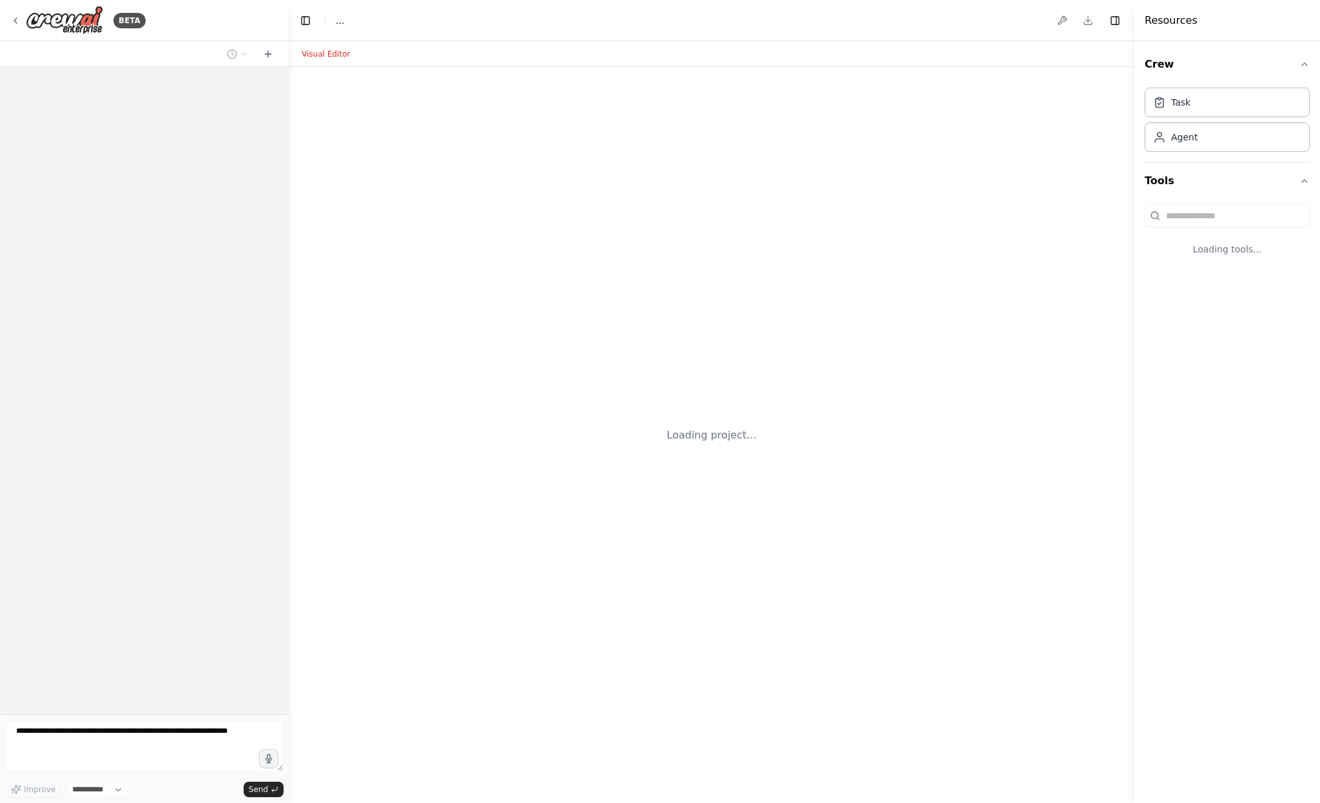
select select "****"
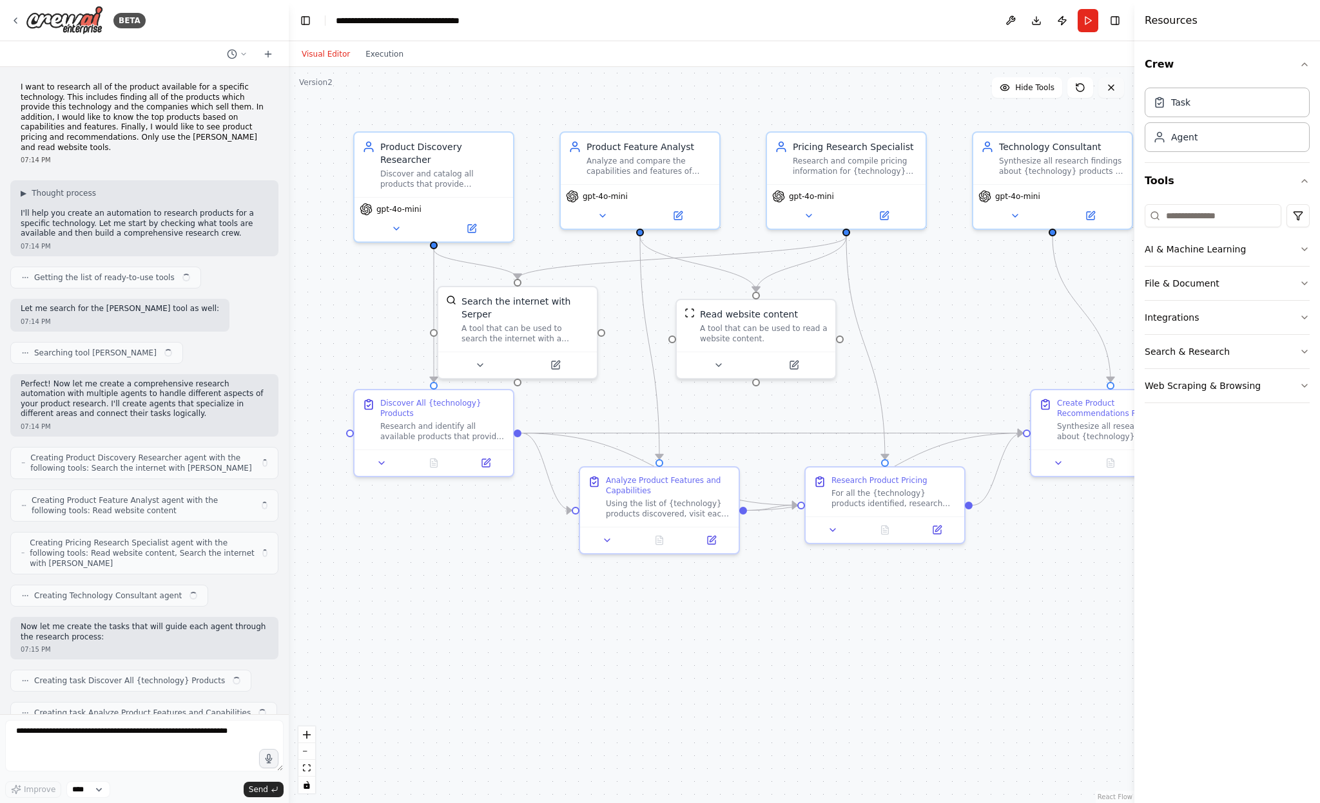
scroll to position [675, 0]
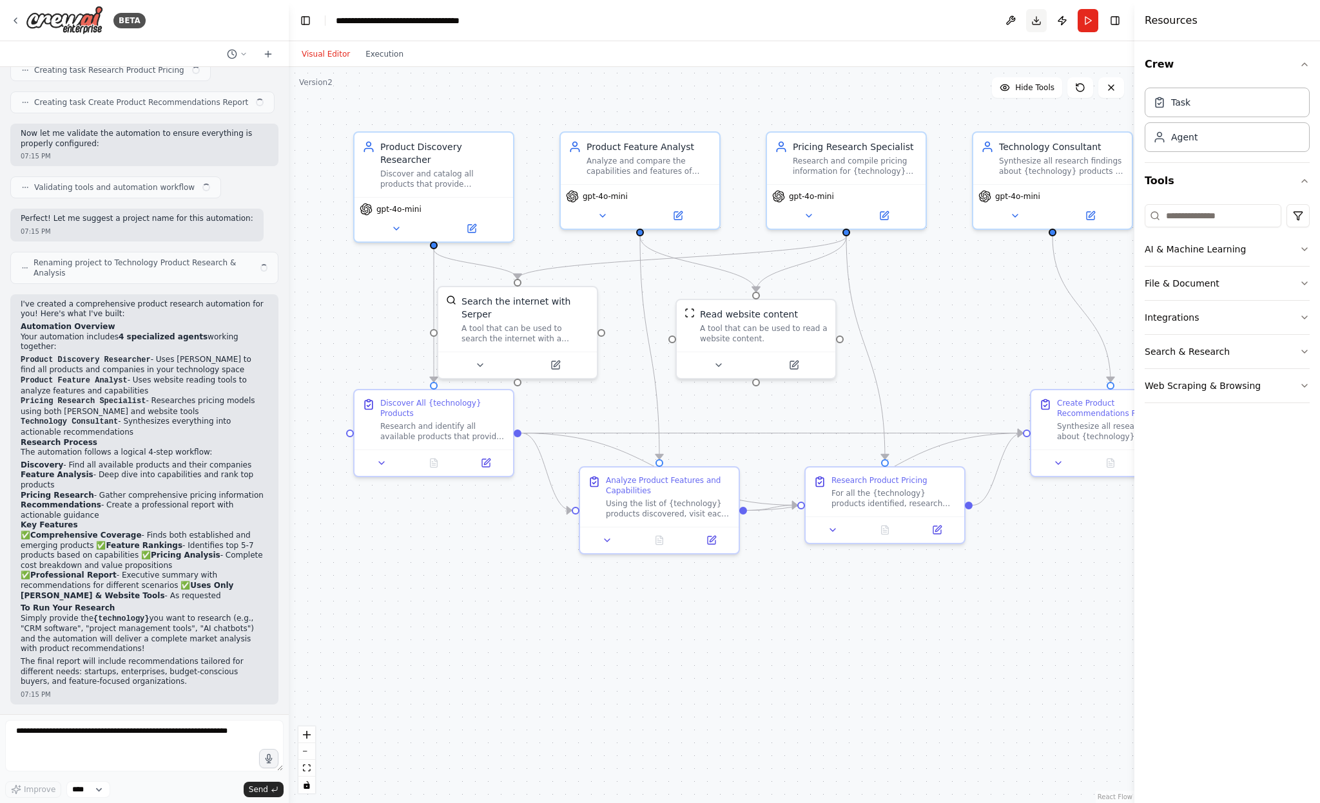
click at [1039, 23] on button "Download" at bounding box center [1036, 20] width 21 height 23
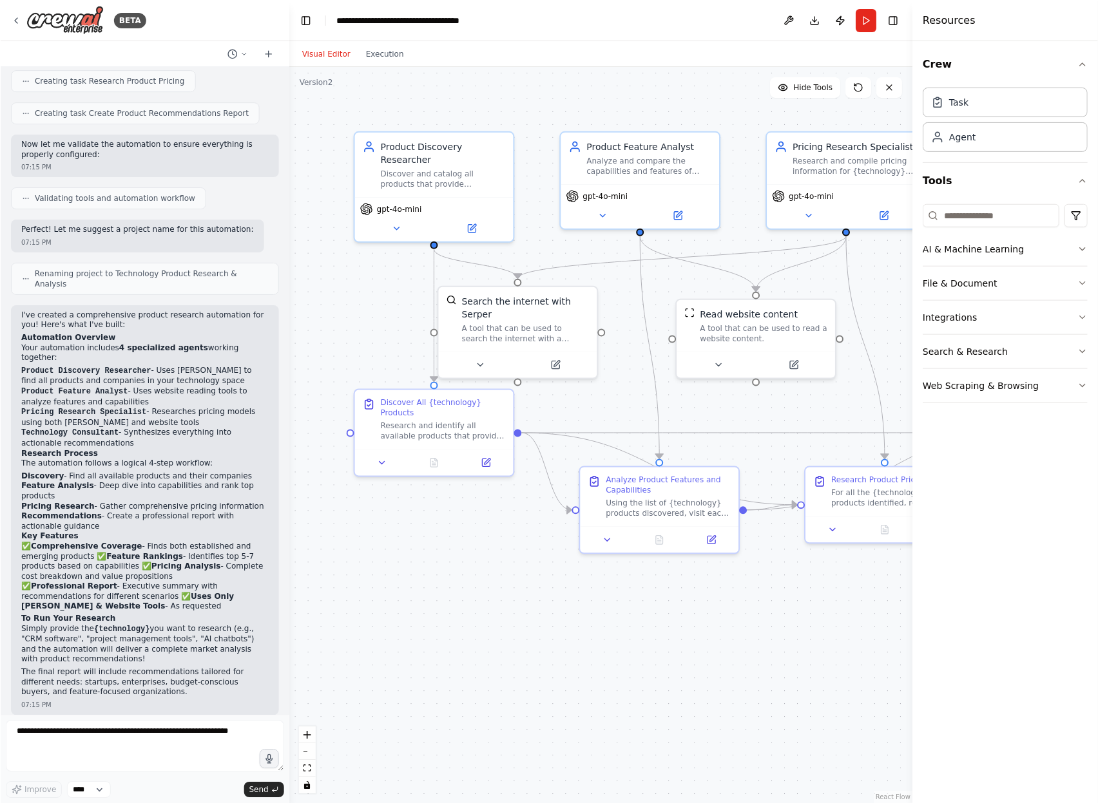
scroll to position [665, 0]
click at [63, 28] on img at bounding box center [64, 20] width 77 height 29
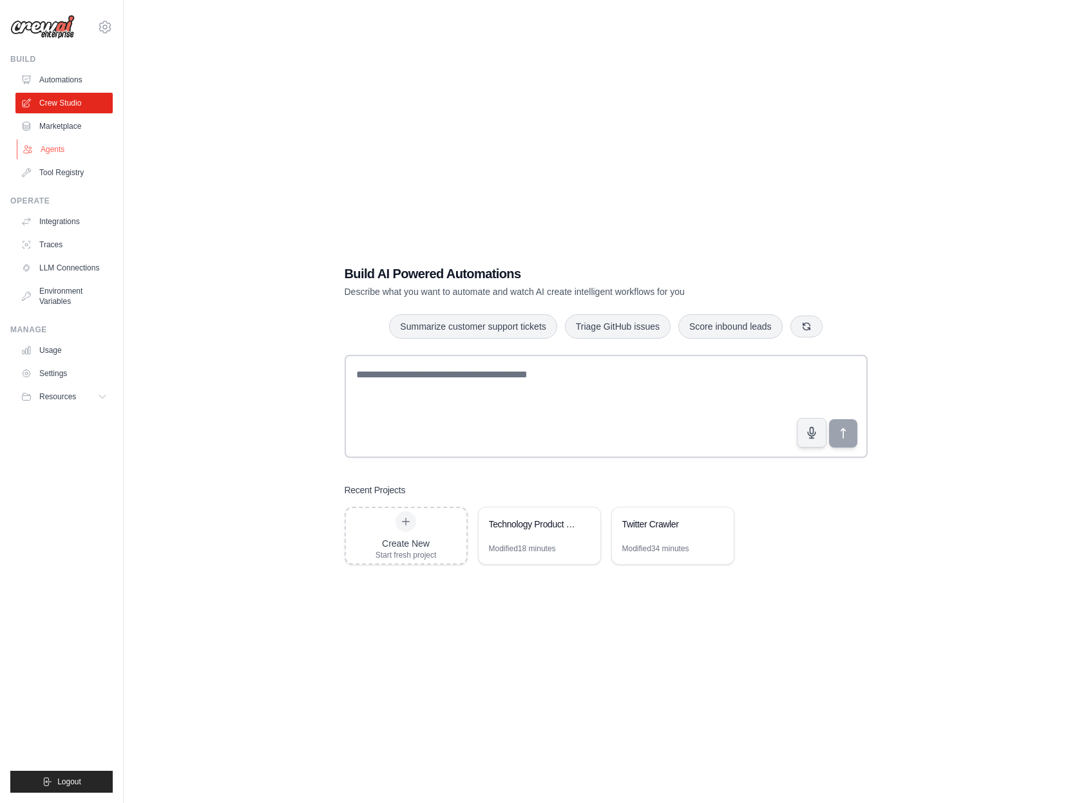
click at [62, 149] on link "Agents" at bounding box center [65, 149] width 97 height 21
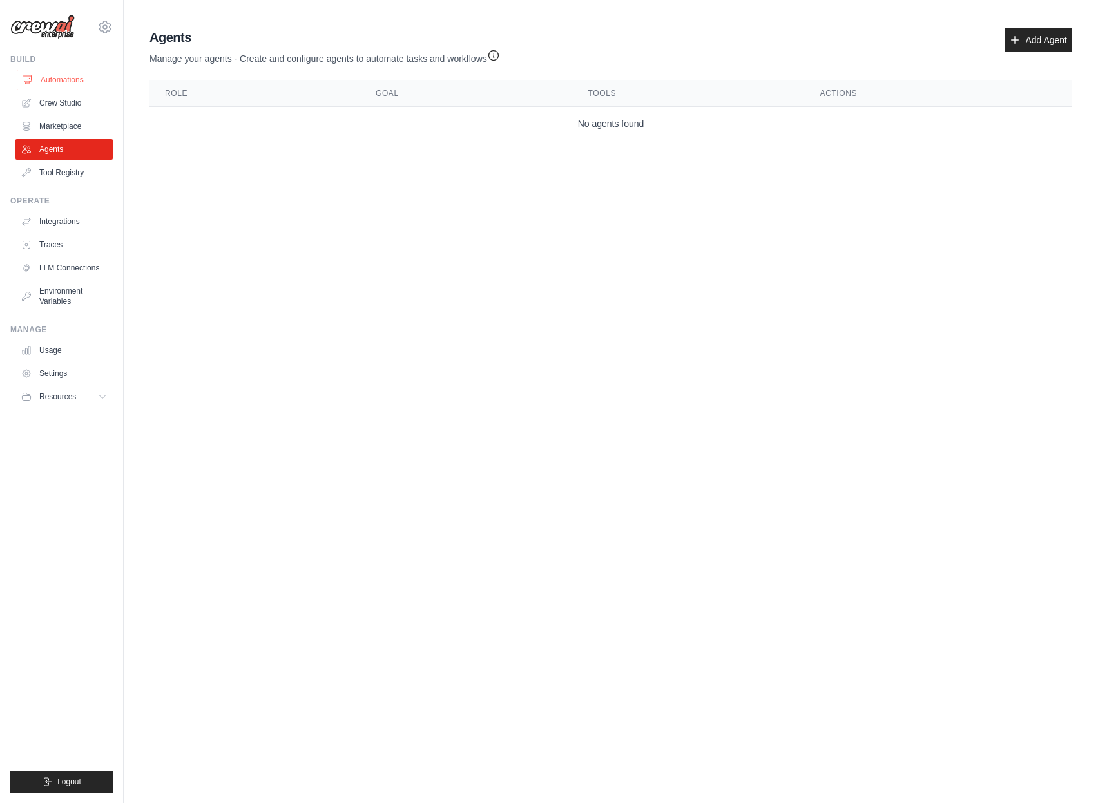
click at [64, 81] on link "Automations" at bounding box center [65, 80] width 97 height 21
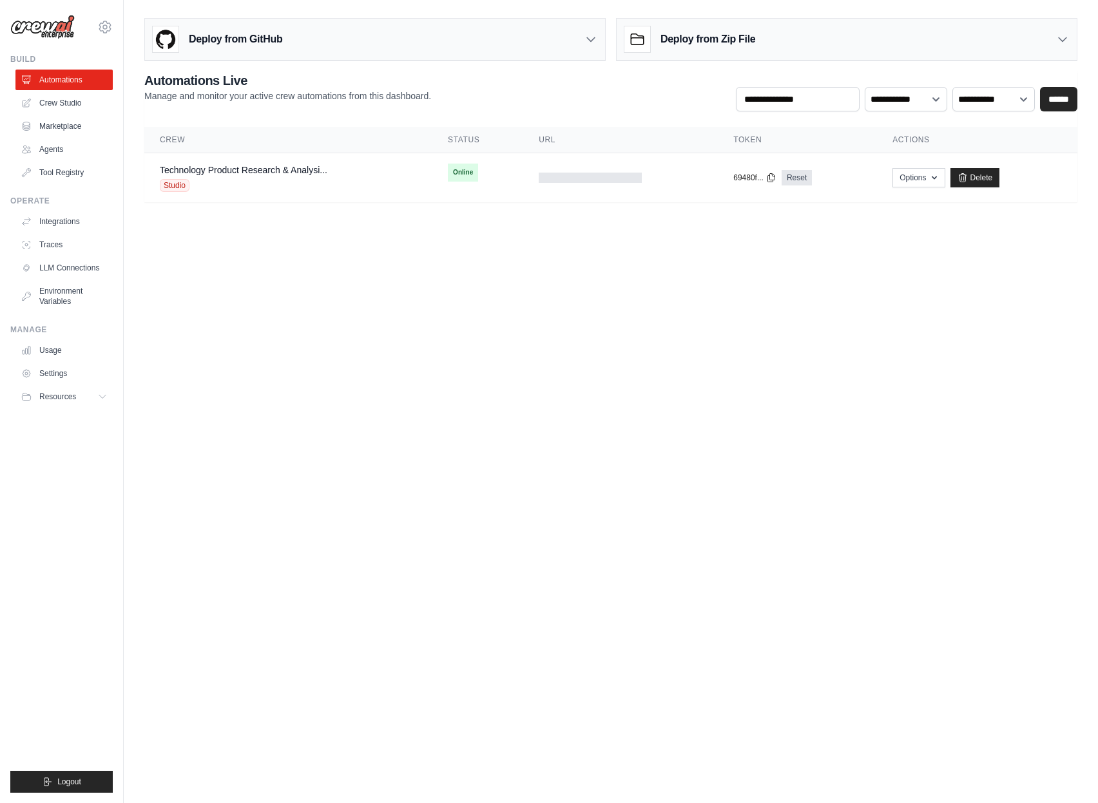
click at [612, 372] on body "[EMAIL_ADDRESS][DOMAIN_NAME] Settings Build Automations Crew Studio" at bounding box center [549, 401] width 1098 height 803
click at [353, 169] on div "Technology Product Research & Analysi... Studio" at bounding box center [288, 178] width 257 height 28
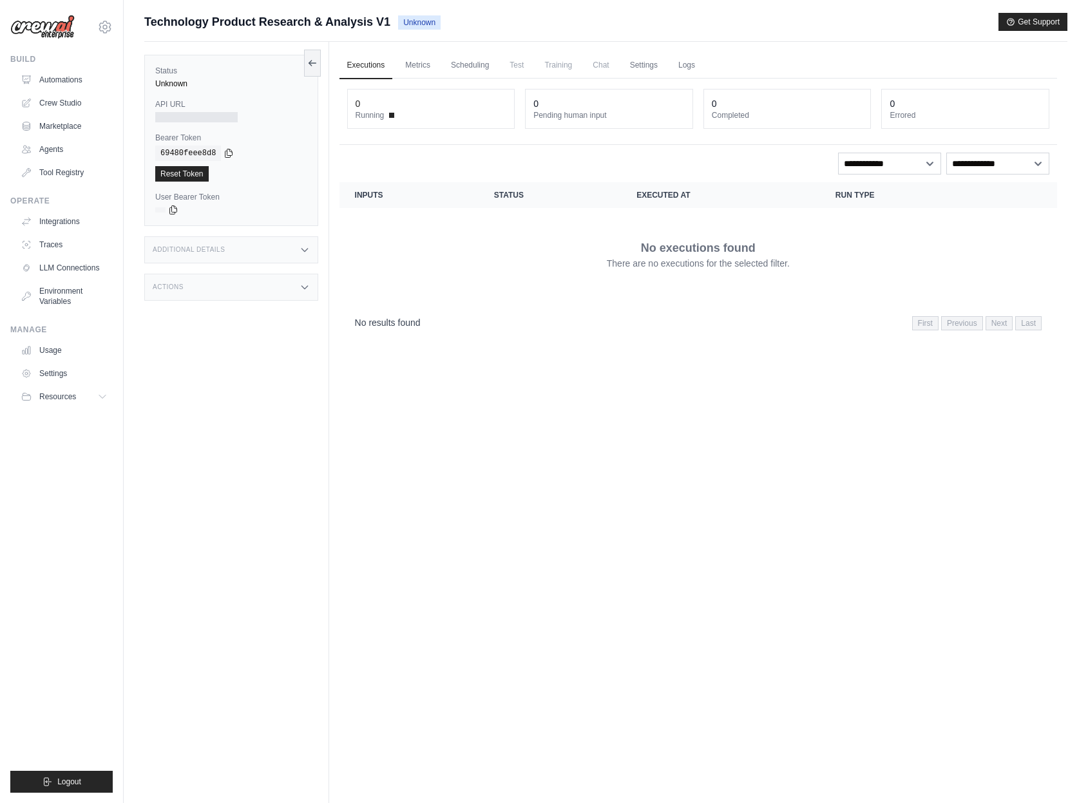
drag, startPoint x: 443, startPoint y: 247, endPoint x: 436, endPoint y: 238, distance: 11.5
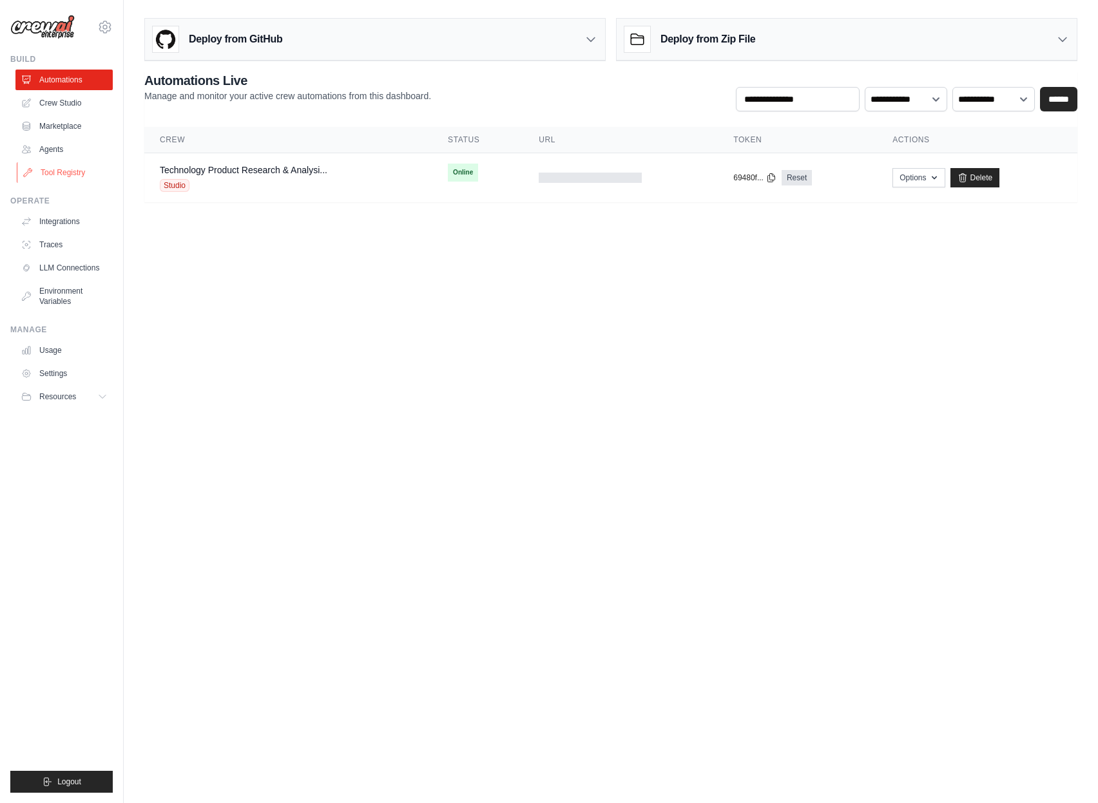
click at [64, 164] on link "Tool Registry" at bounding box center [65, 172] width 97 height 21
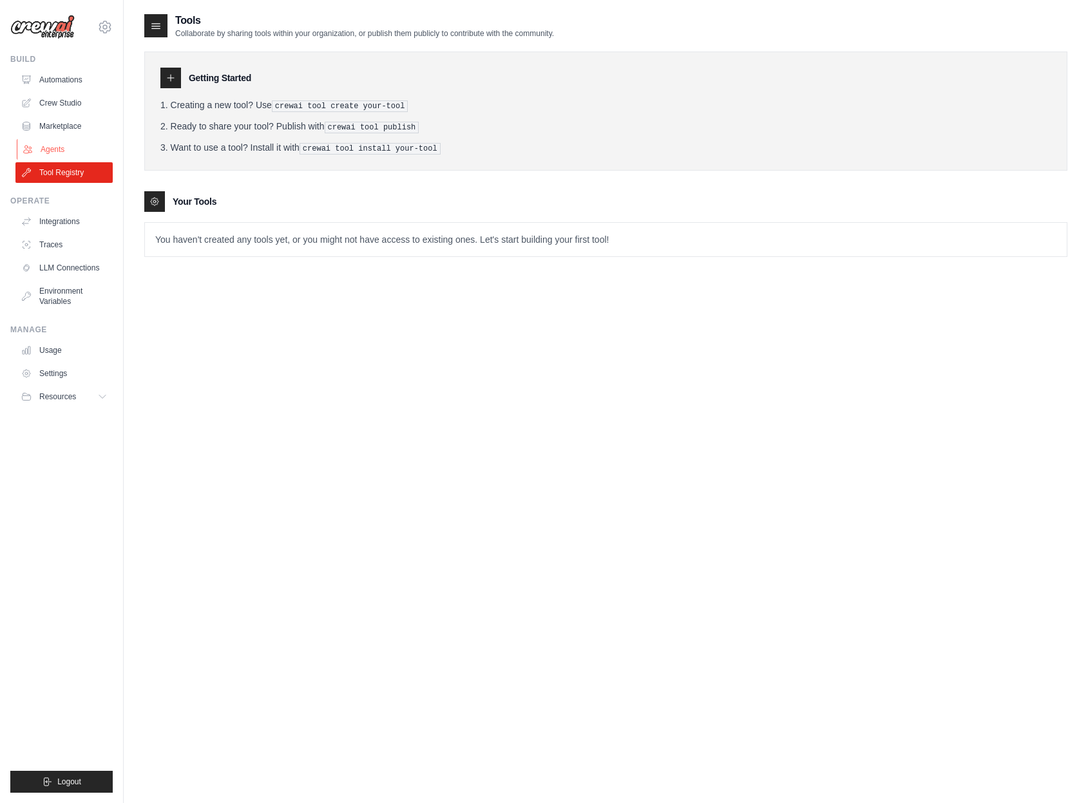
click at [61, 148] on link "Agents" at bounding box center [65, 149] width 97 height 21
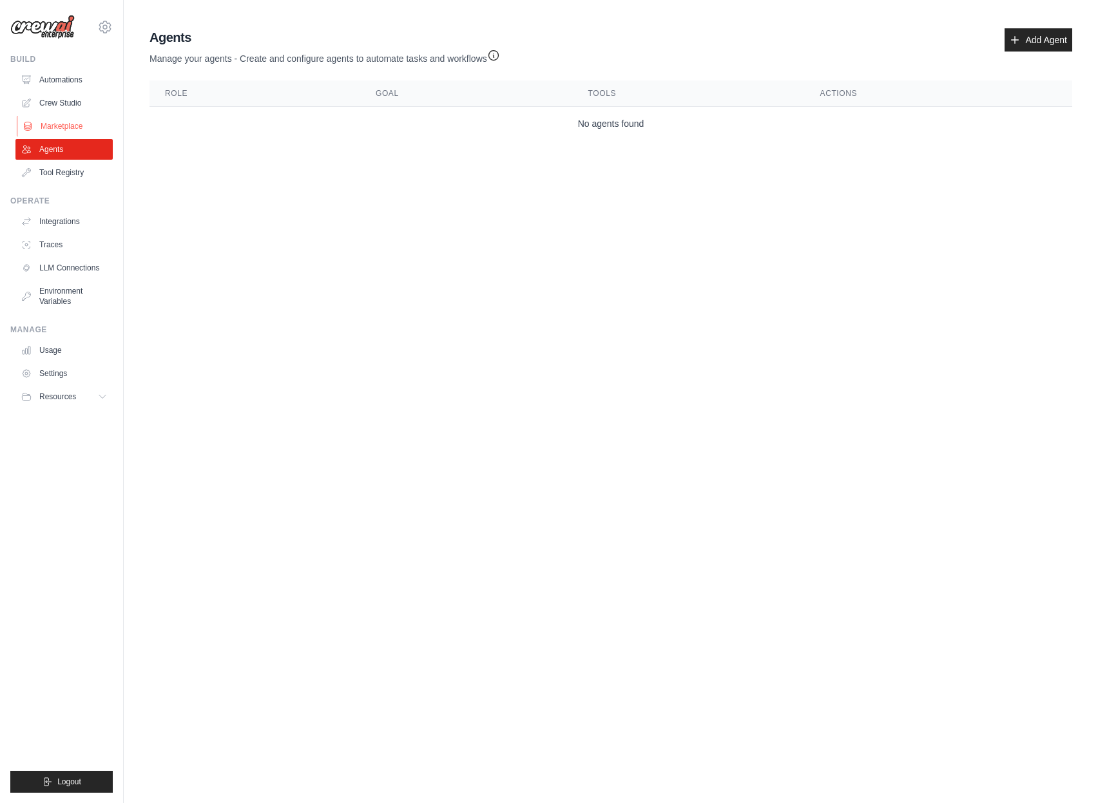
click at [72, 128] on link "Marketplace" at bounding box center [65, 126] width 97 height 21
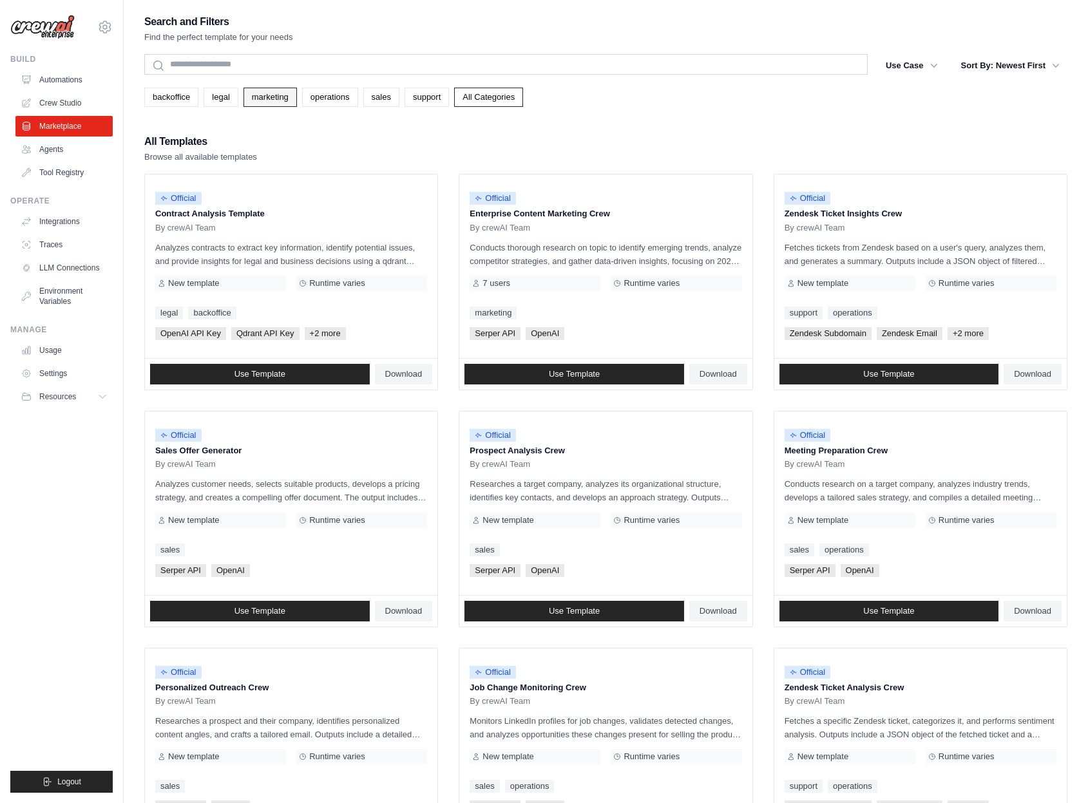
click at [267, 98] on link "marketing" at bounding box center [270, 97] width 53 height 19
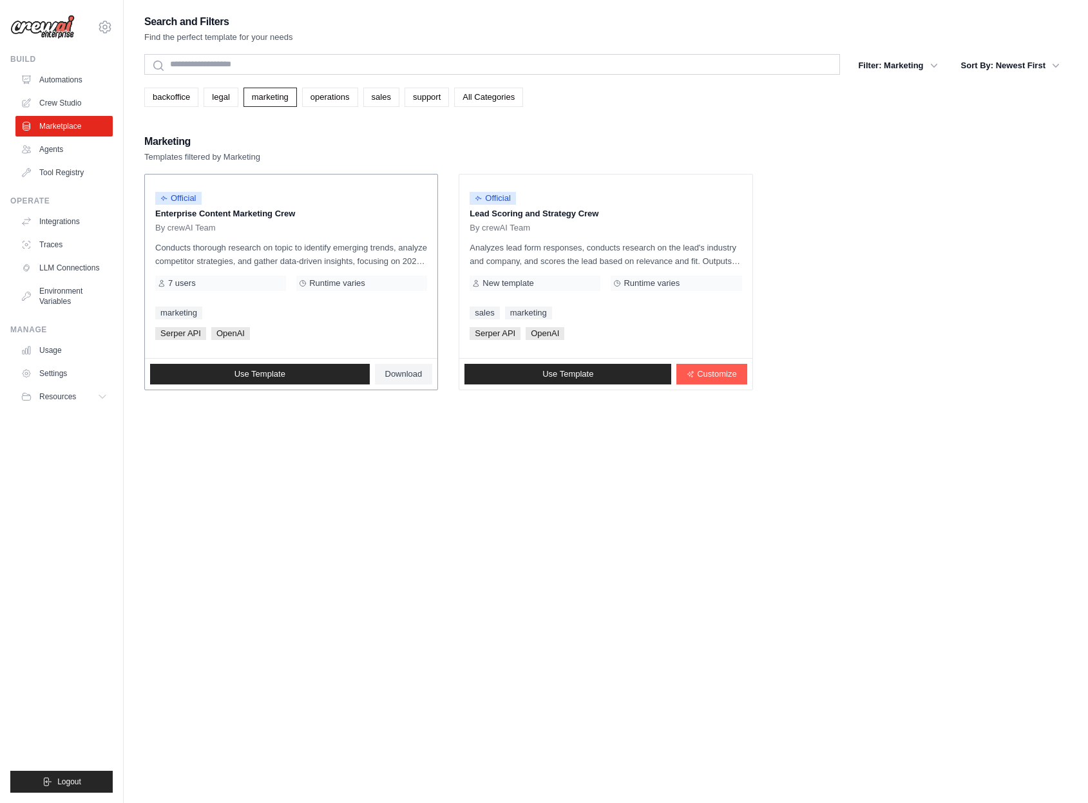
click at [413, 258] on p "Conducts thorough research on topic to identify emerging trends, analyze compet…" at bounding box center [291, 254] width 272 height 27
click at [257, 249] on p "Conducts thorough research on topic to identify emerging trends, analyze compet…" at bounding box center [291, 254] width 272 height 27
click at [327, 258] on p "Conducts thorough research on topic to identify emerging trends, analyze compet…" at bounding box center [291, 254] width 272 height 27
click at [218, 303] on div "Official Enterprise Content Marketing Crew By crewAI Team Conducts thorough res…" at bounding box center [291, 267] width 293 height 184
click at [303, 372] on link "Use Template" at bounding box center [260, 374] width 220 height 21
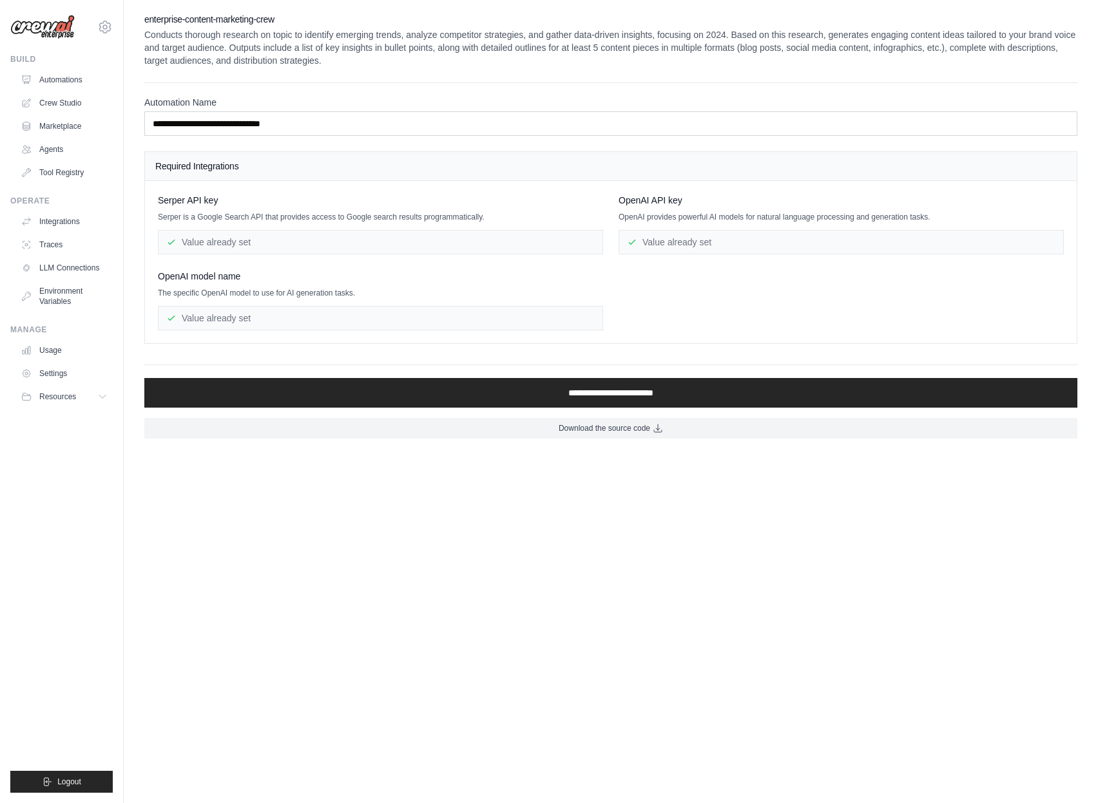
drag, startPoint x: 320, startPoint y: 143, endPoint x: 318, endPoint y: 125, distance: 18.1
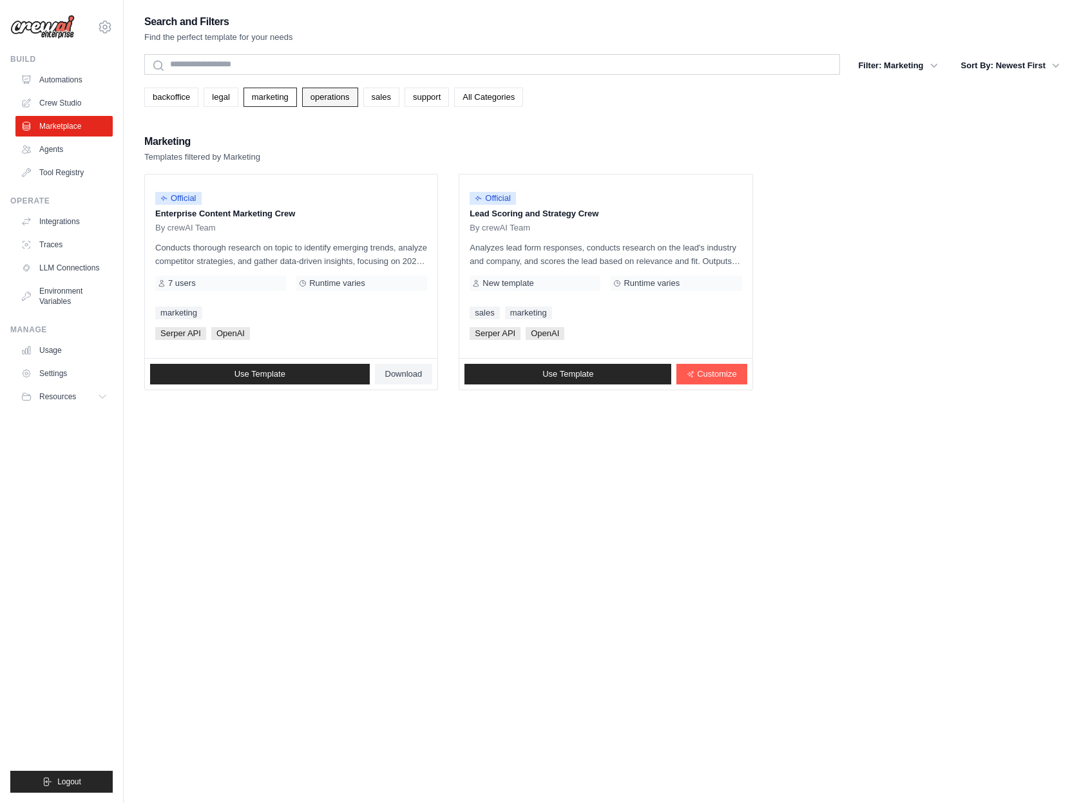
click at [338, 99] on link "operations" at bounding box center [330, 97] width 56 height 19
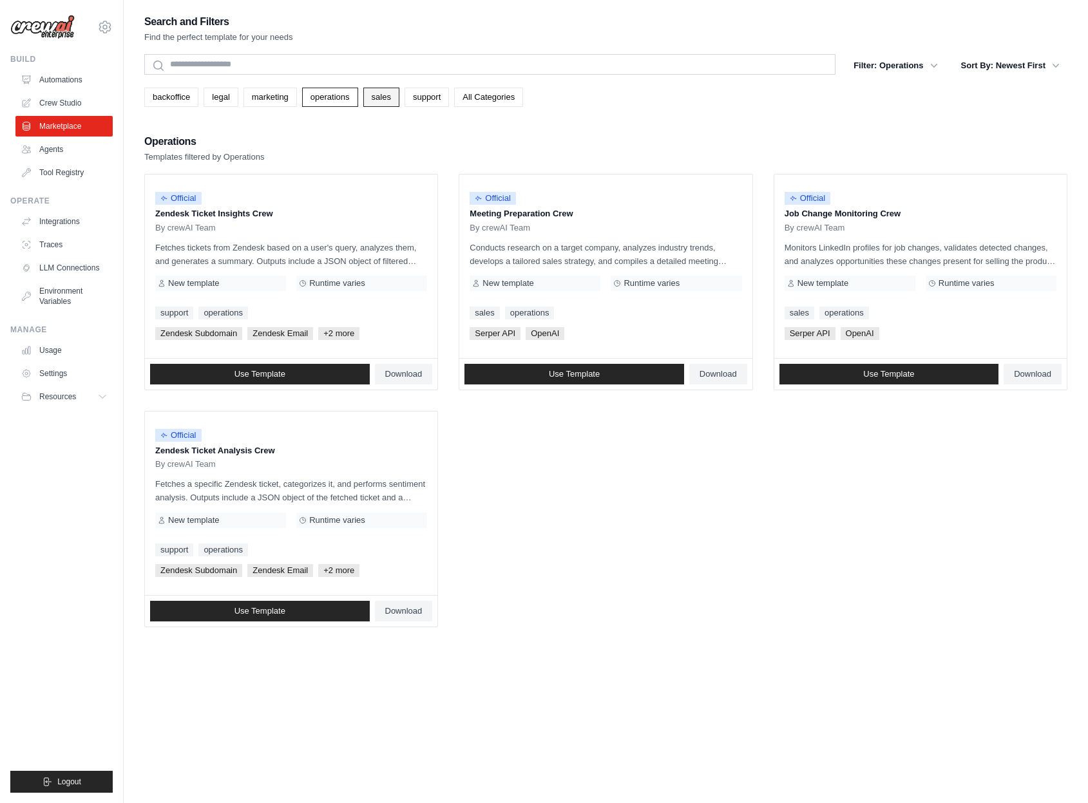
click at [381, 96] on link "sales" at bounding box center [381, 97] width 36 height 19
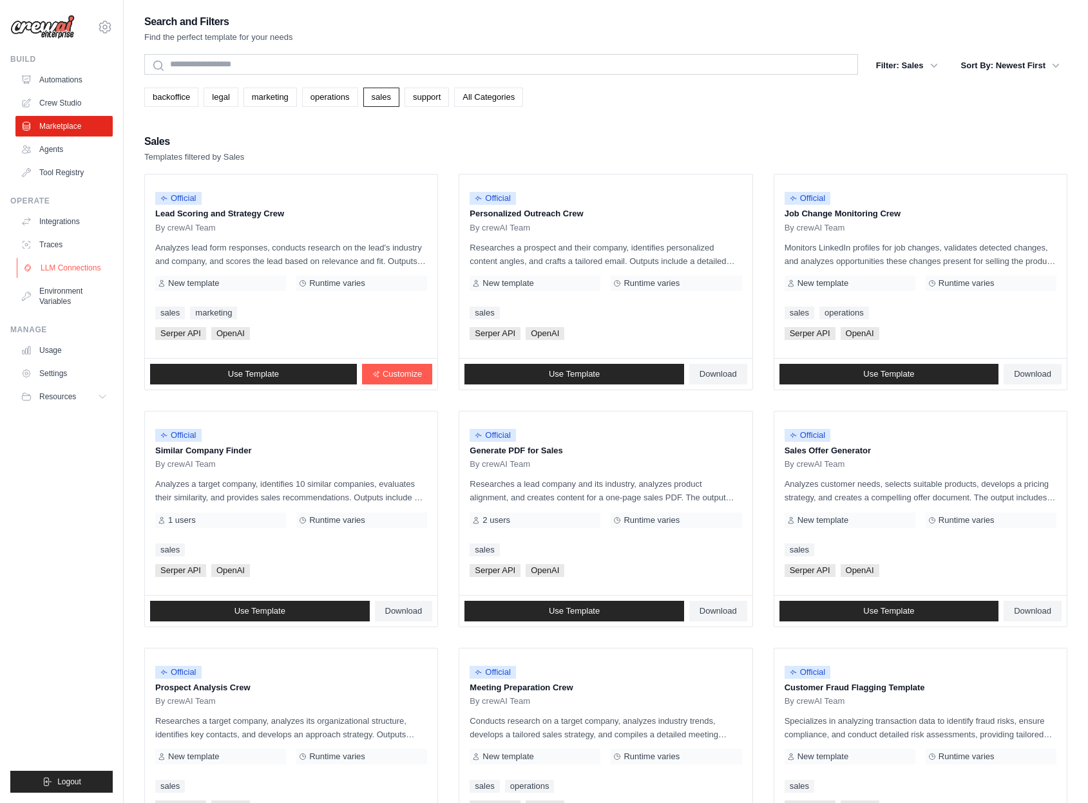
click at [78, 269] on link "LLM Connections" at bounding box center [65, 268] width 97 height 21
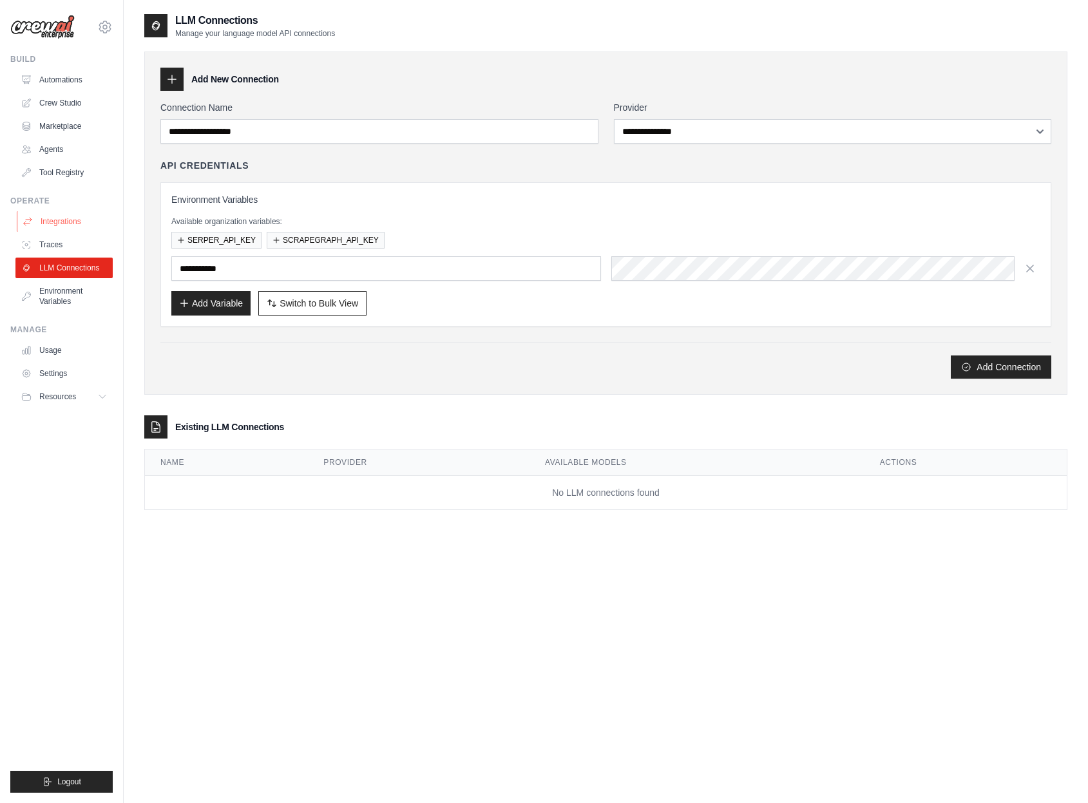
click at [64, 229] on link "Integrations" at bounding box center [65, 221] width 97 height 21
